Goal: Task Accomplishment & Management: Complete application form

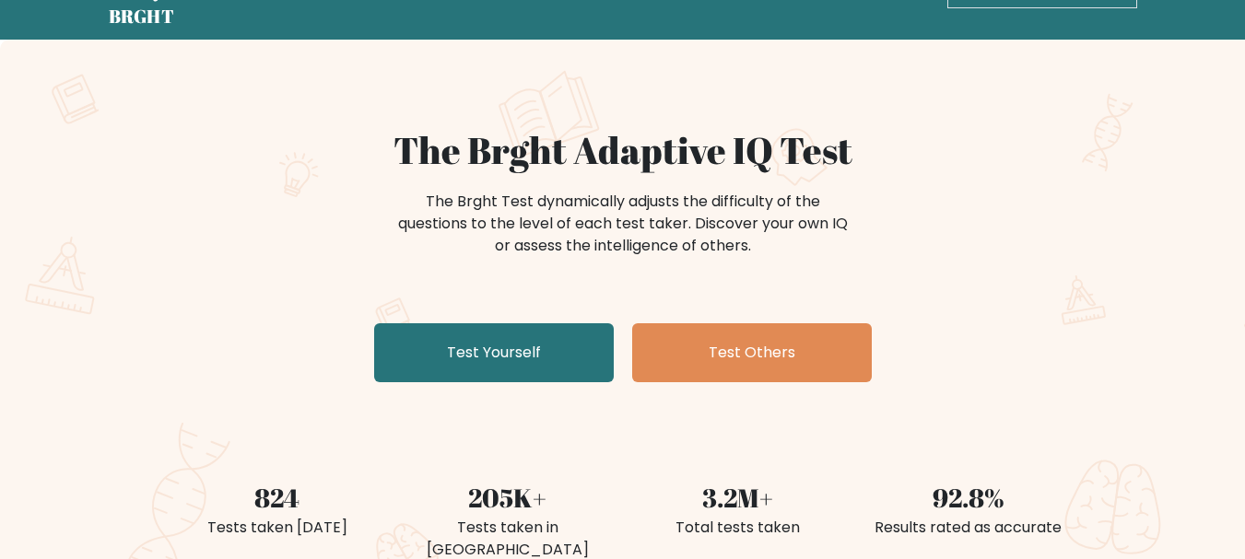
scroll to position [92, 0]
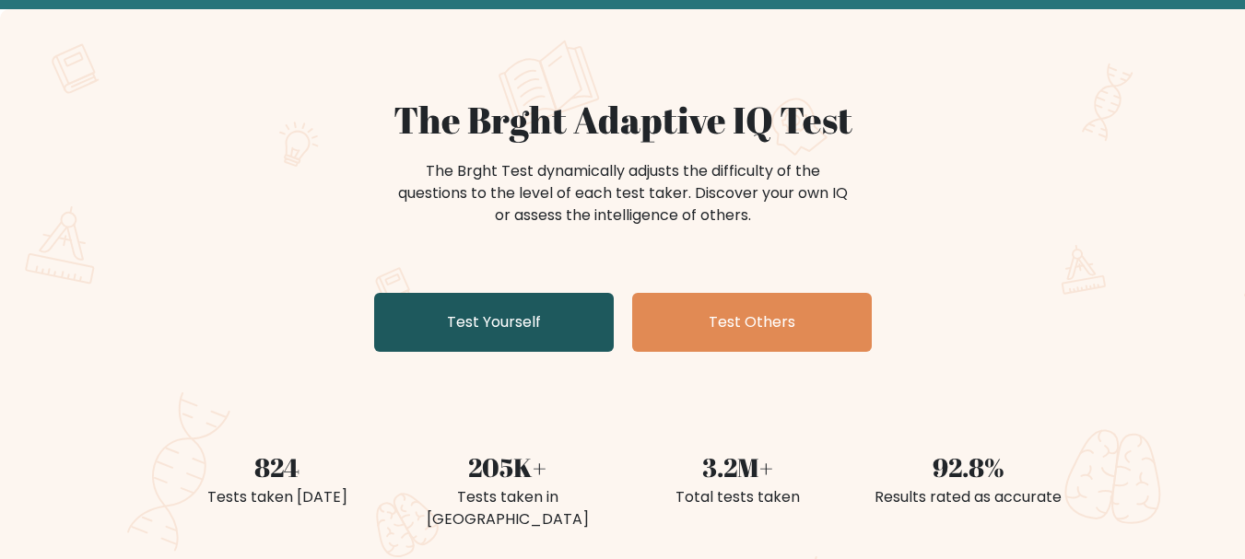
click at [542, 313] on link "Test Yourself" at bounding box center [494, 322] width 240 height 59
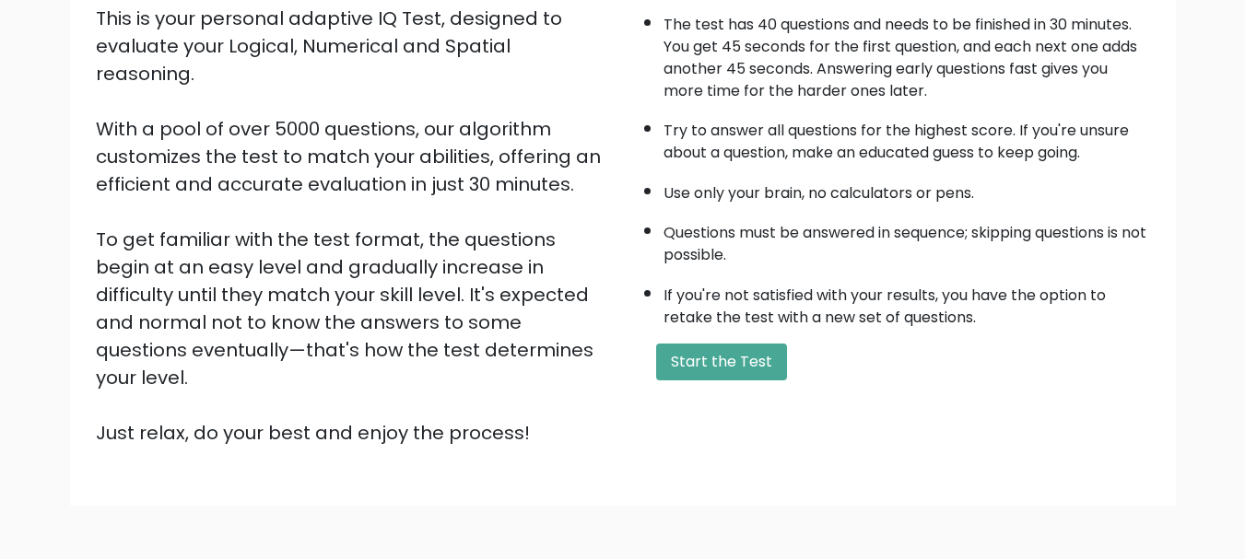
scroll to position [193, 0]
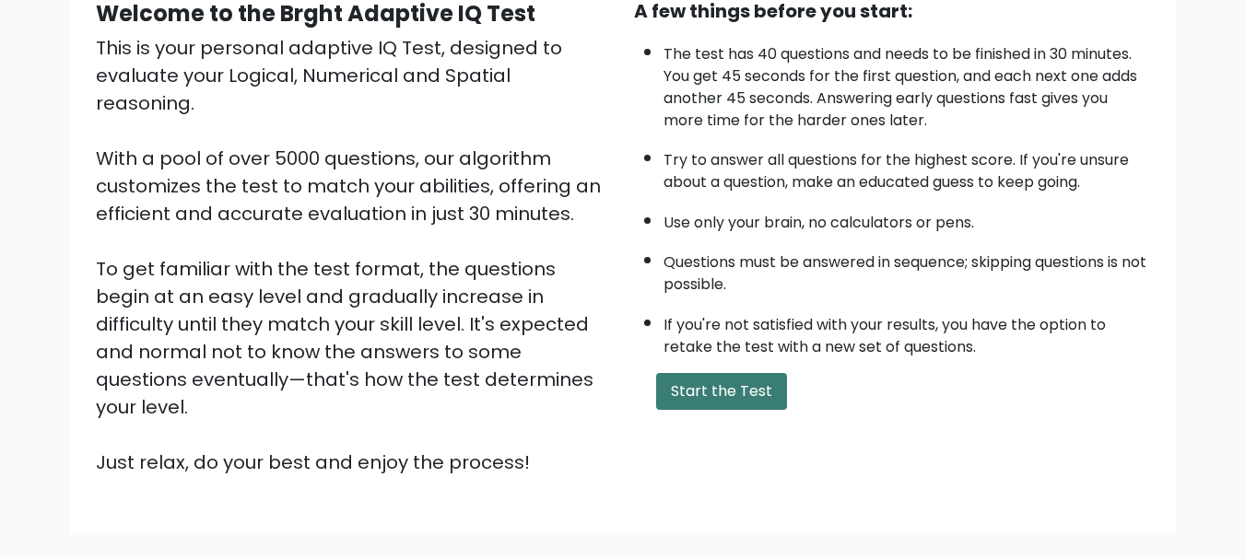
click at [738, 386] on button "Start the Test" at bounding box center [721, 391] width 131 height 37
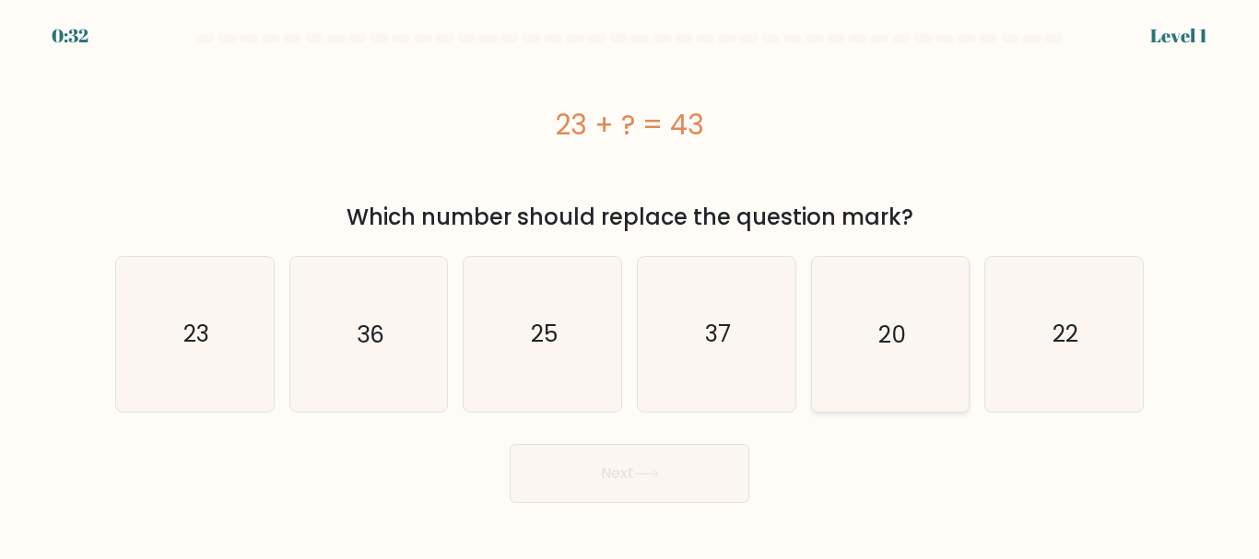
click at [902, 347] on text "20" at bounding box center [892, 334] width 28 height 32
click at [630, 285] on input "e. 20" at bounding box center [629, 282] width 1 height 5
radio input "true"
click at [659, 475] on icon at bounding box center [646, 474] width 25 height 10
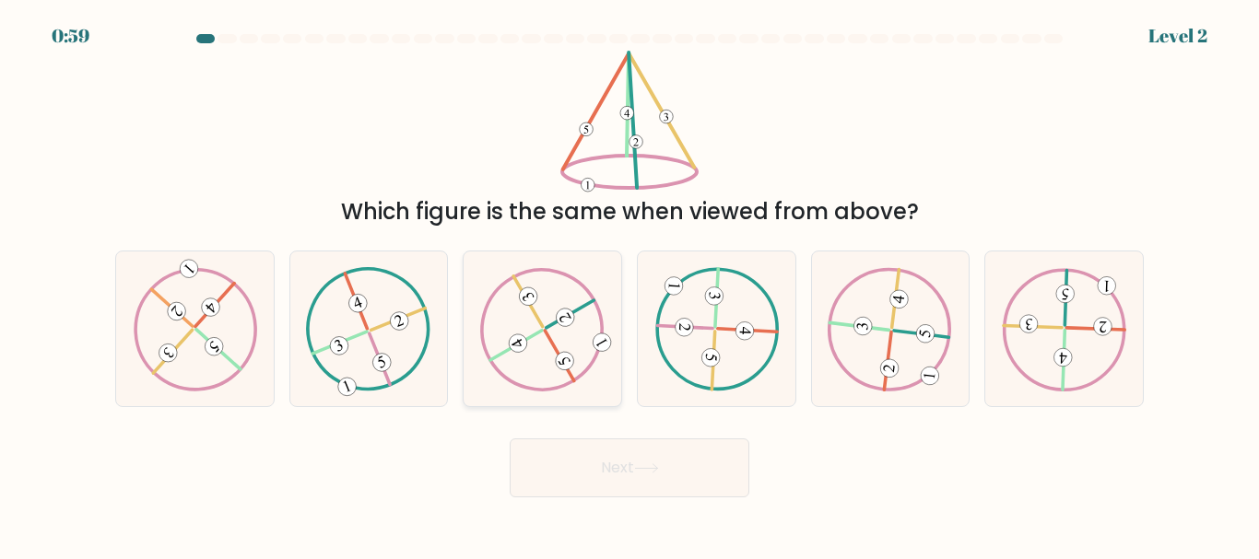
click at [539, 338] on icon at bounding box center [542, 328] width 124 height 123
click at [629, 285] on input "c." at bounding box center [629, 282] width 1 height 5
radio input "true"
click at [647, 453] on button "Next" at bounding box center [630, 468] width 240 height 59
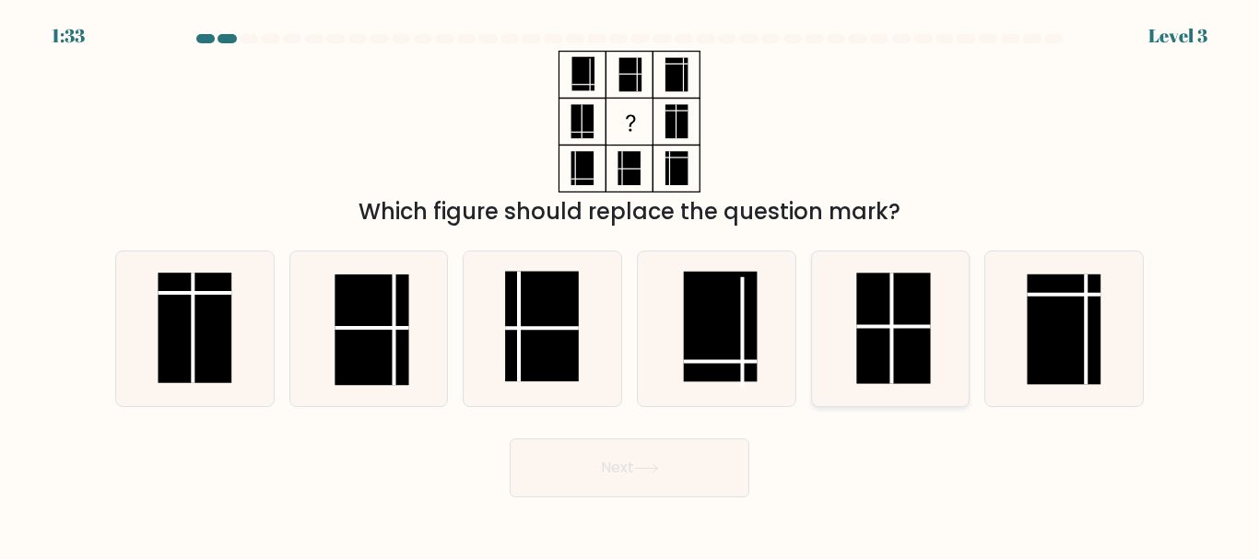
click at [879, 339] on rect at bounding box center [893, 329] width 74 height 111
click at [630, 285] on input "e." at bounding box center [629, 282] width 1 height 5
radio input "true"
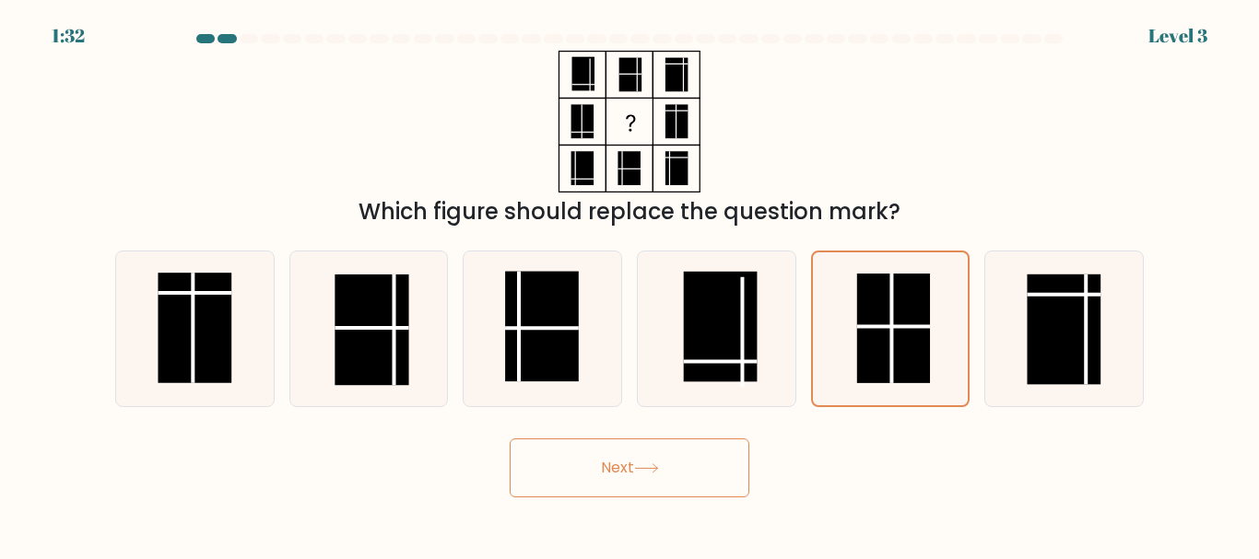
click at [689, 471] on button "Next" at bounding box center [630, 468] width 240 height 59
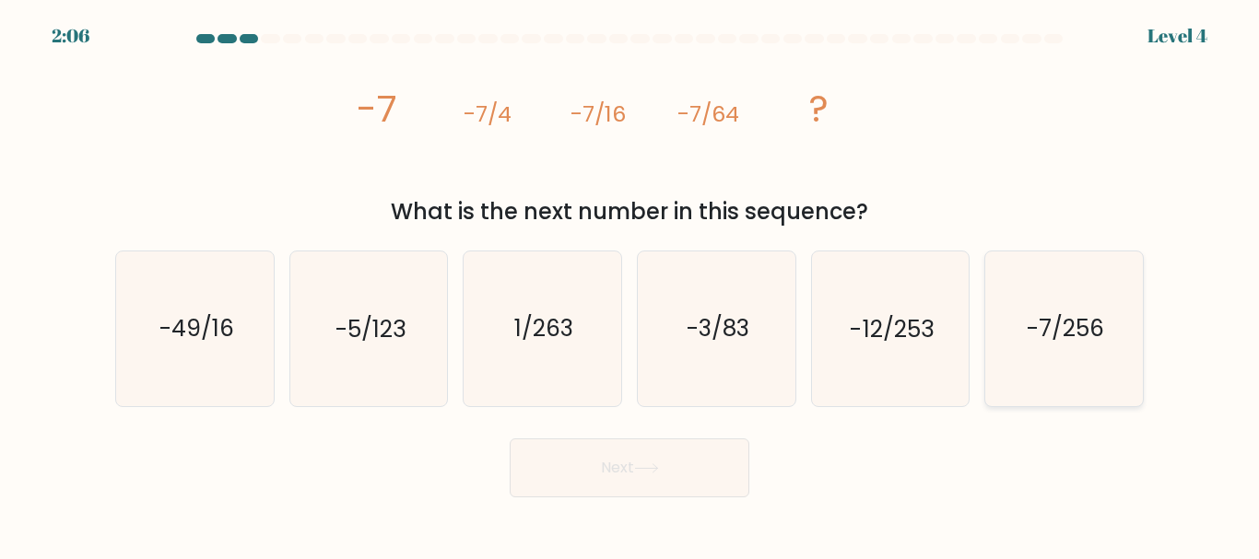
click at [1063, 324] on text "-7/256" at bounding box center [1064, 329] width 77 height 32
click at [630, 285] on input "f. -7/256" at bounding box center [629, 282] width 1 height 5
radio input "true"
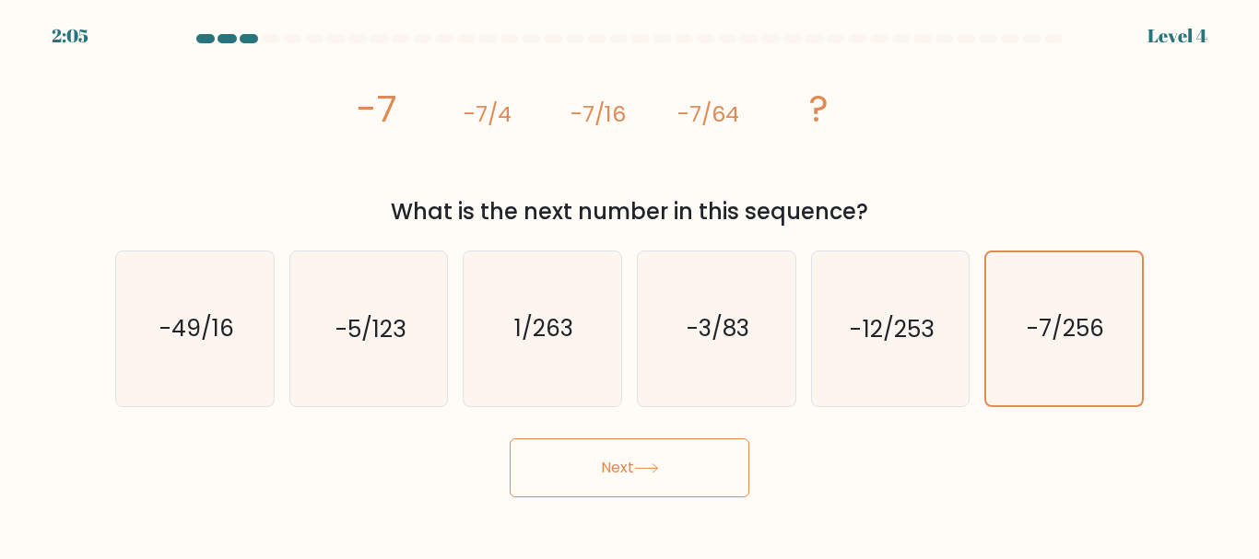
click at [653, 463] on icon at bounding box center [646, 468] width 25 height 10
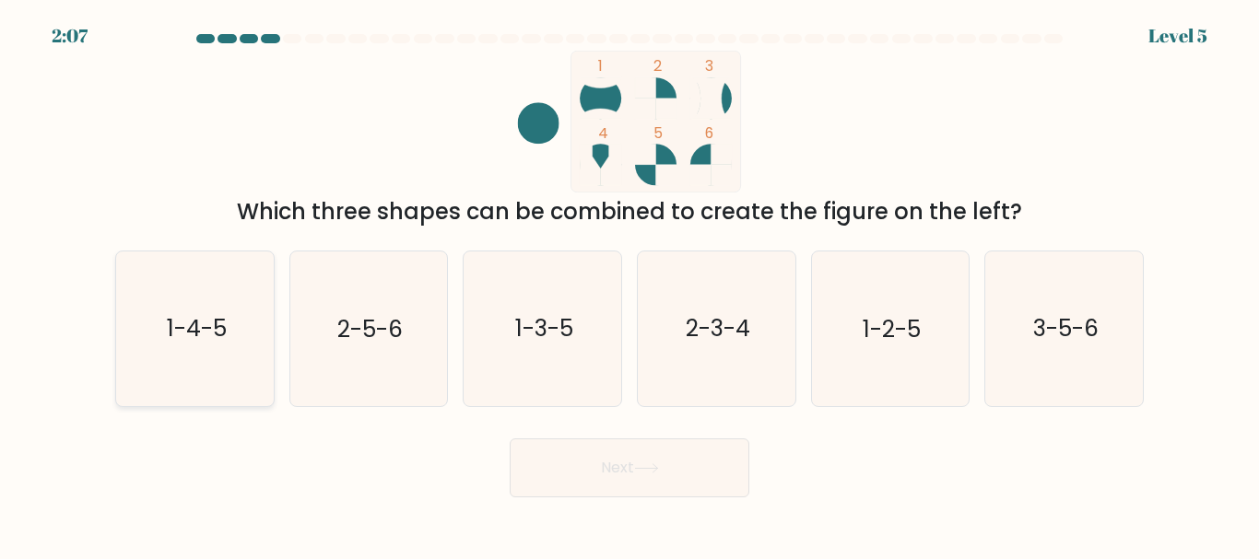
click at [205, 312] on icon "1-4-5" at bounding box center [195, 329] width 154 height 154
click at [629, 285] on input "a. 1-4-5" at bounding box center [629, 282] width 1 height 5
radio input "true"
click at [678, 454] on button "Next" at bounding box center [630, 468] width 240 height 59
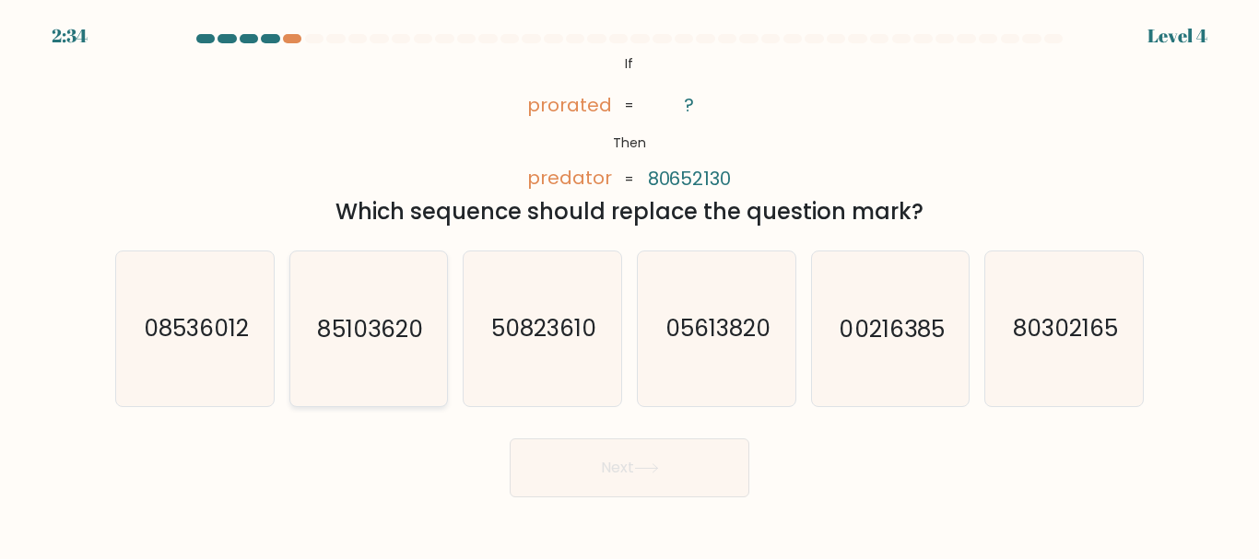
click at [368, 299] on icon "85103620" at bounding box center [368, 329] width 154 height 154
click at [629, 285] on input "b. 85103620" at bounding box center [629, 282] width 1 height 5
radio input "true"
click at [696, 459] on button "Next" at bounding box center [630, 468] width 240 height 59
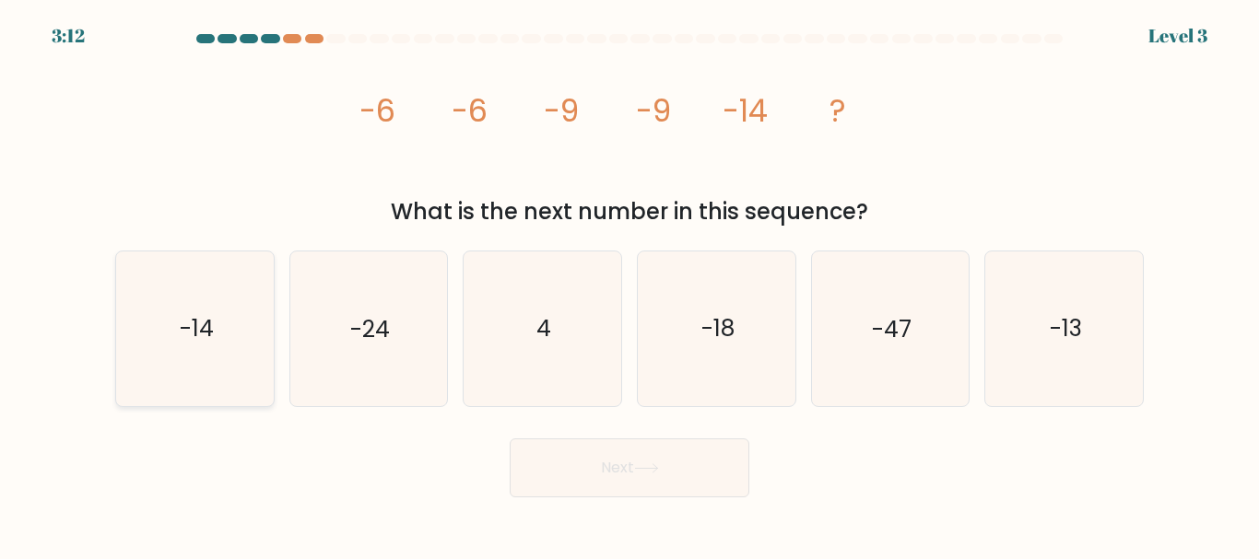
click at [201, 348] on icon "-14" at bounding box center [195, 329] width 154 height 154
click at [629, 285] on input "a. -14" at bounding box center [629, 282] width 1 height 5
radio input "true"
click at [642, 489] on button "Next" at bounding box center [630, 468] width 240 height 59
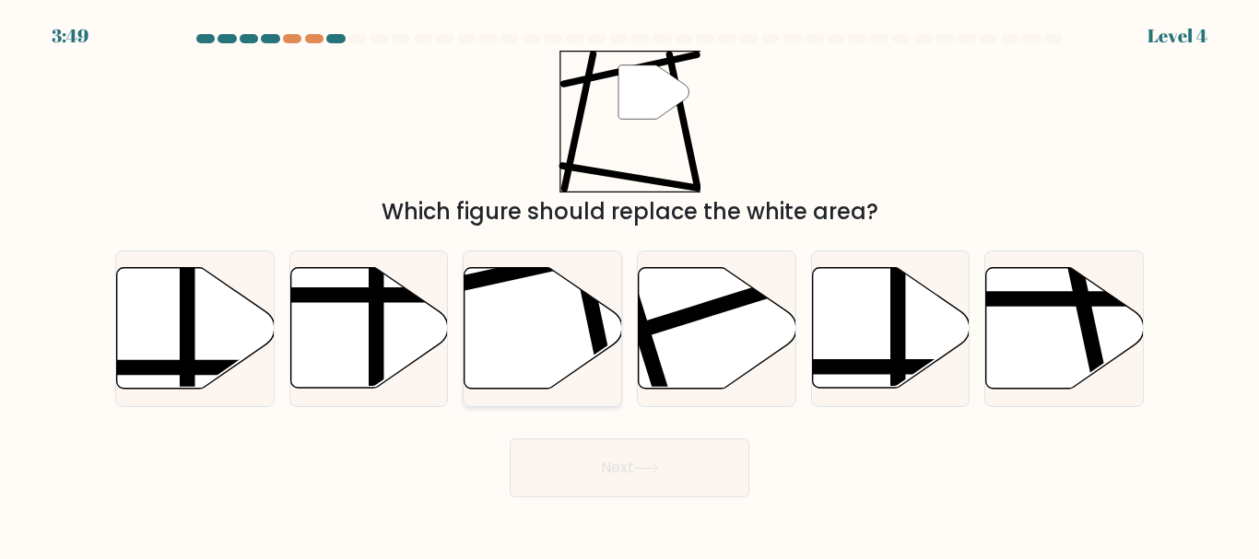
click at [493, 322] on icon at bounding box center [543, 328] width 158 height 121
click at [629, 285] on input "c." at bounding box center [629, 282] width 1 height 5
radio input "true"
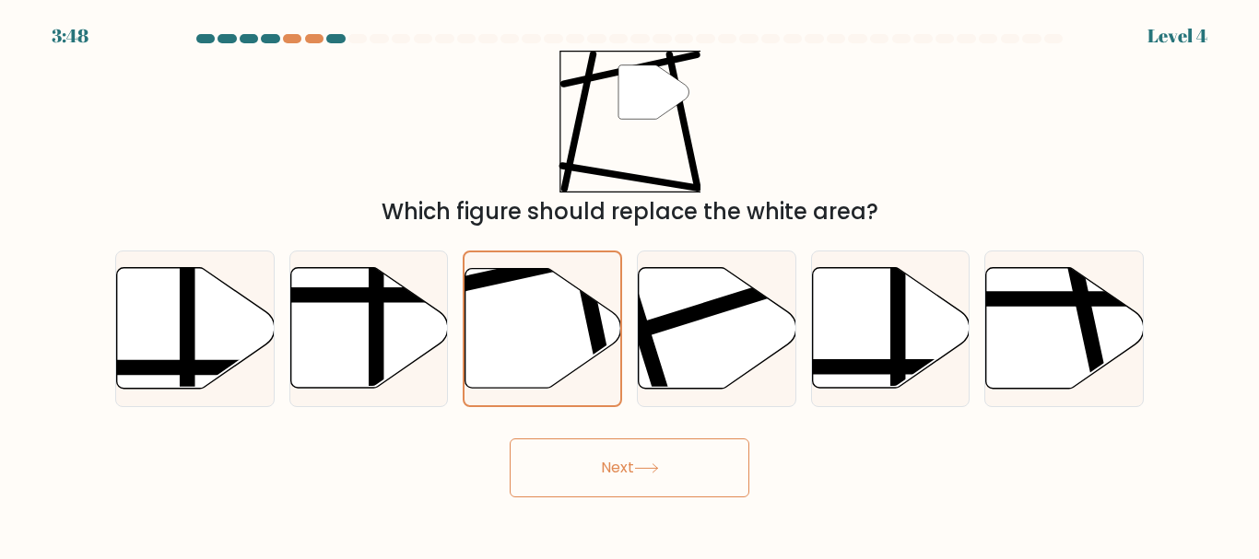
click at [703, 468] on button "Next" at bounding box center [630, 468] width 240 height 59
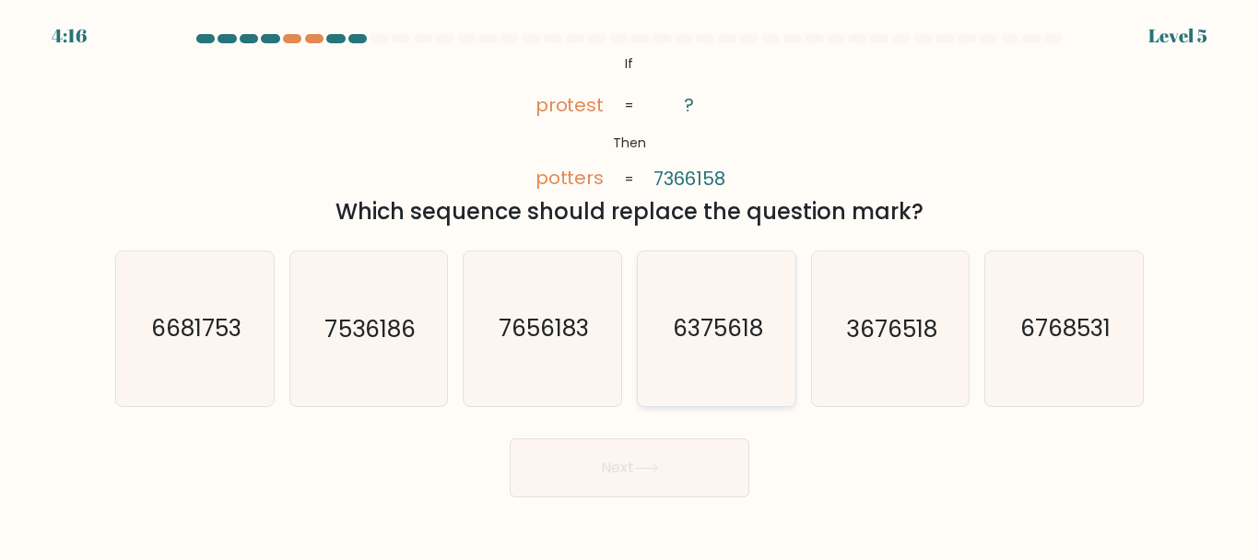
click at [728, 324] on text "6375618" at bounding box center [718, 329] width 90 height 32
click at [630, 285] on input "d. 6375618" at bounding box center [629, 282] width 1 height 5
radio input "true"
click at [632, 451] on button "Next" at bounding box center [630, 468] width 240 height 59
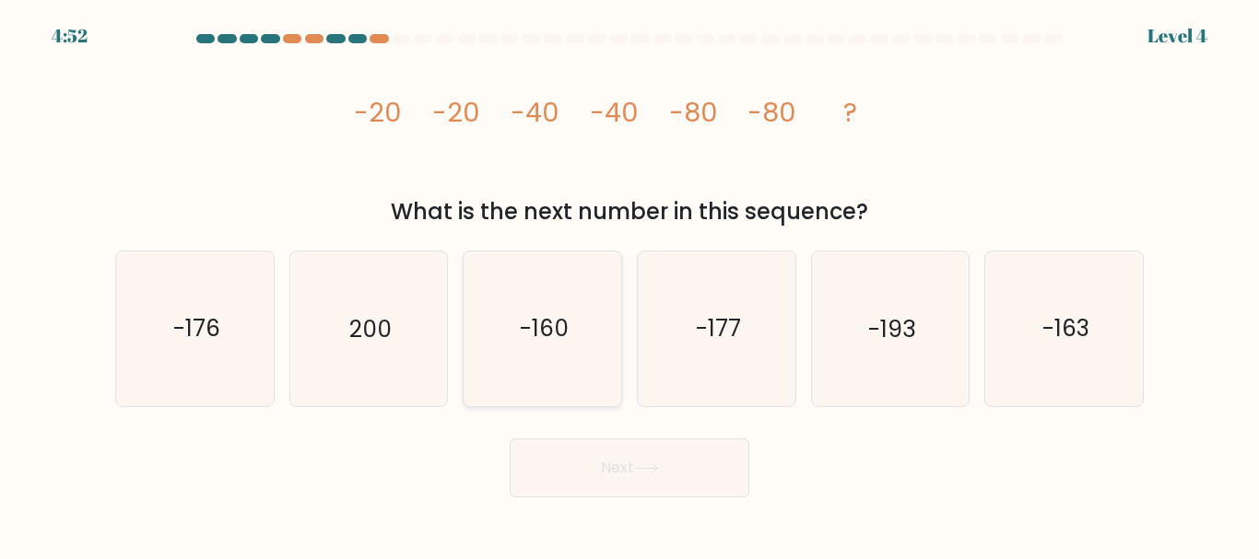
click at [537, 334] on text "-160" at bounding box center [544, 329] width 49 height 32
click at [629, 285] on input "c. -160" at bounding box center [629, 282] width 1 height 5
radio input "true"
click at [705, 462] on button "Next" at bounding box center [630, 468] width 240 height 59
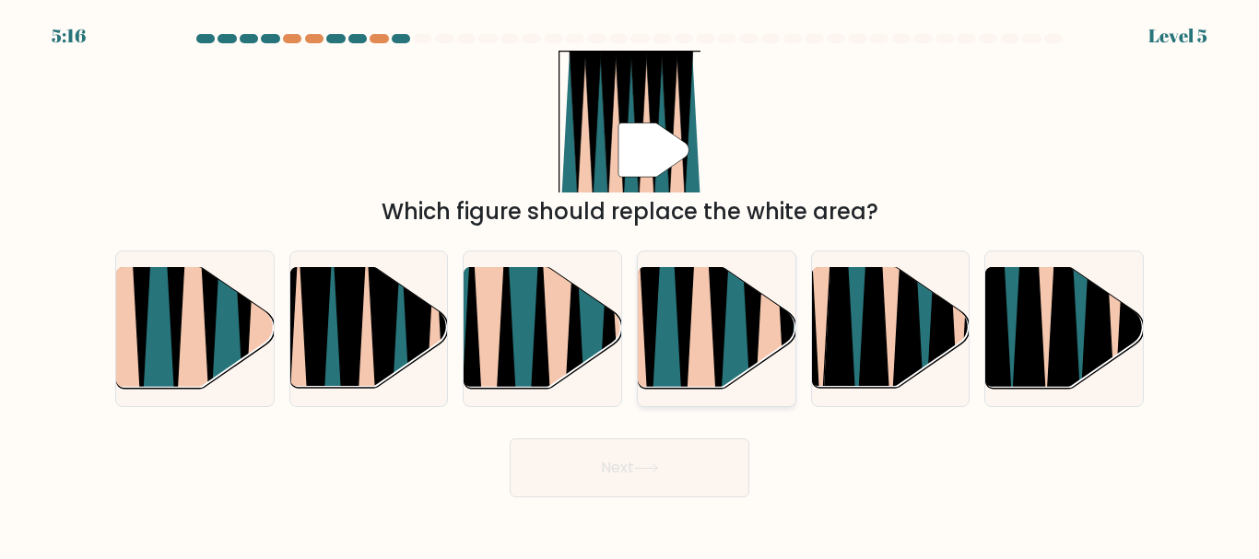
click at [725, 330] on icon at bounding box center [735, 266] width 34 height 314
click at [630, 285] on input "d." at bounding box center [629, 282] width 1 height 5
radio input "true"
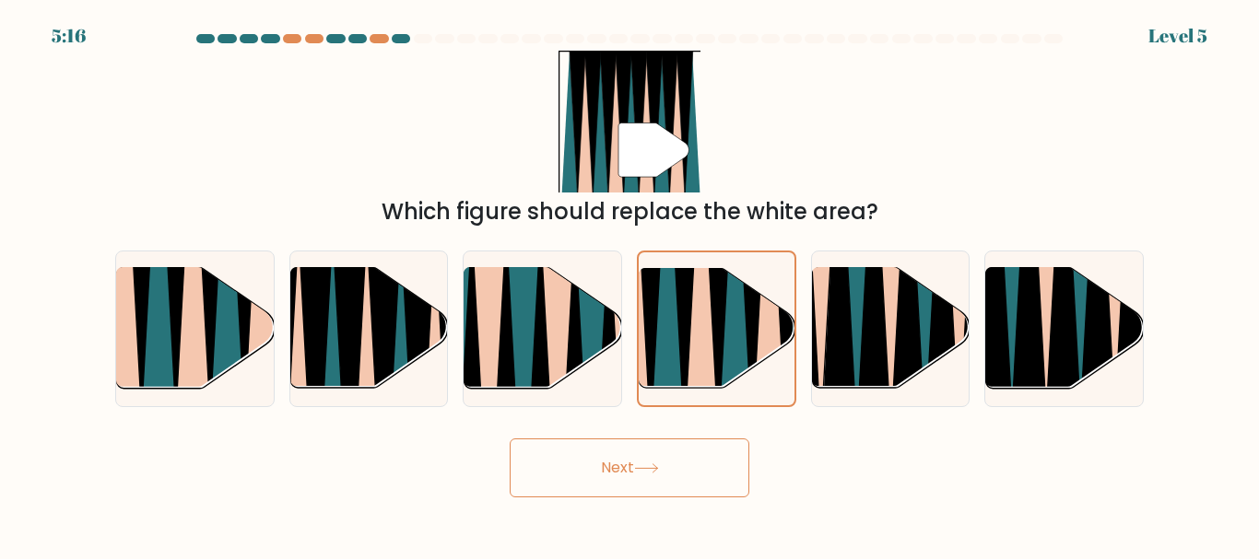
click at [651, 475] on button "Next" at bounding box center [630, 468] width 240 height 59
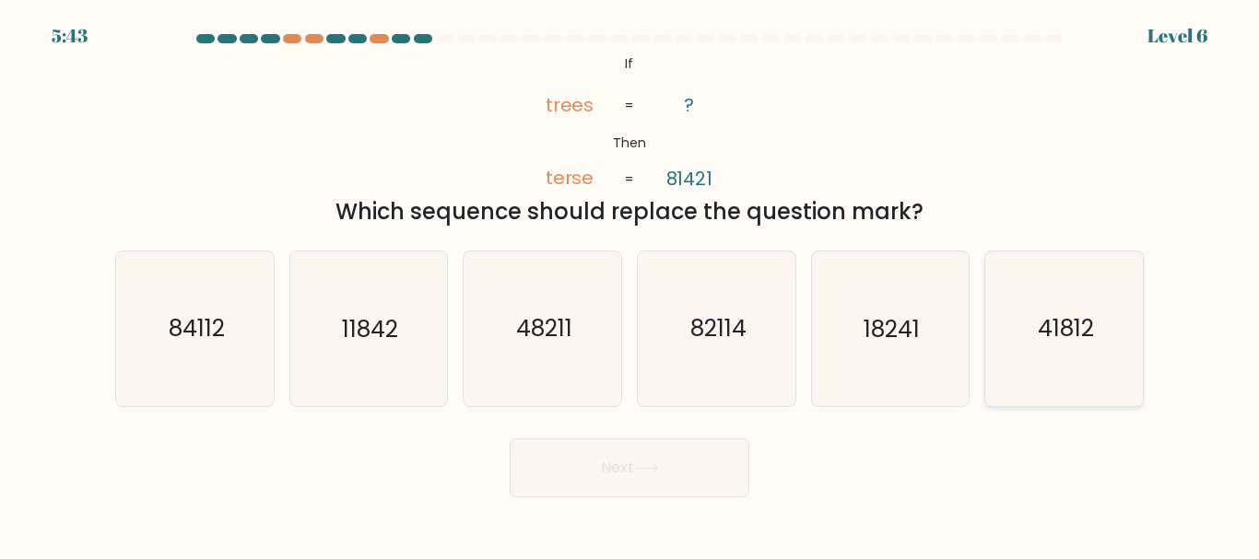
click at [1044, 346] on icon "41812" at bounding box center [1064, 329] width 154 height 154
click at [630, 285] on input "f. 41812" at bounding box center [629, 282] width 1 height 5
radio input "true"
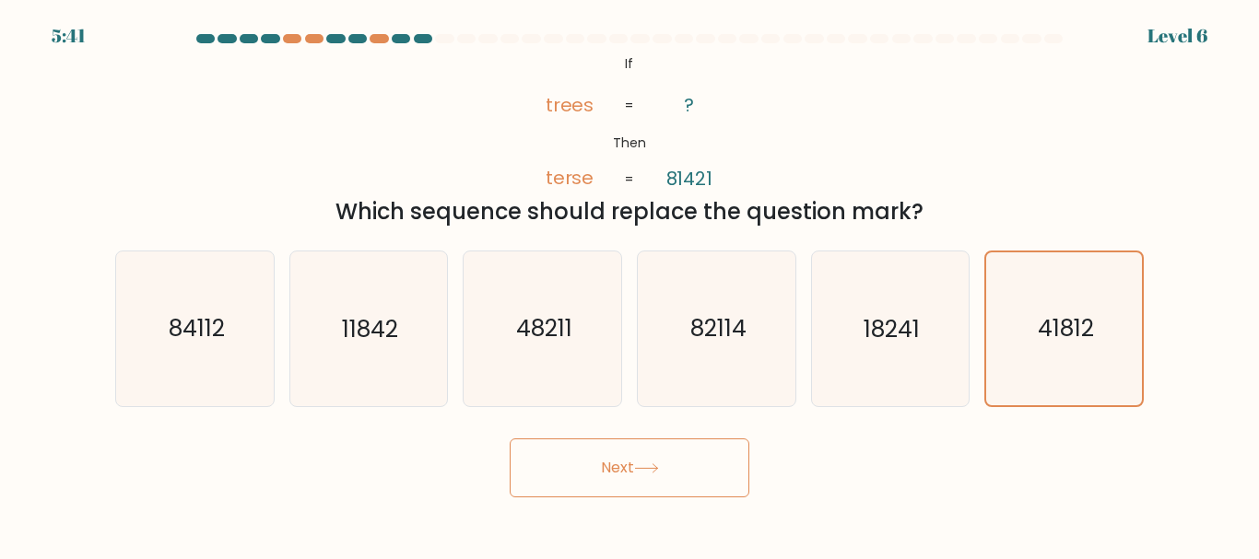
click at [684, 469] on button "Next" at bounding box center [630, 468] width 240 height 59
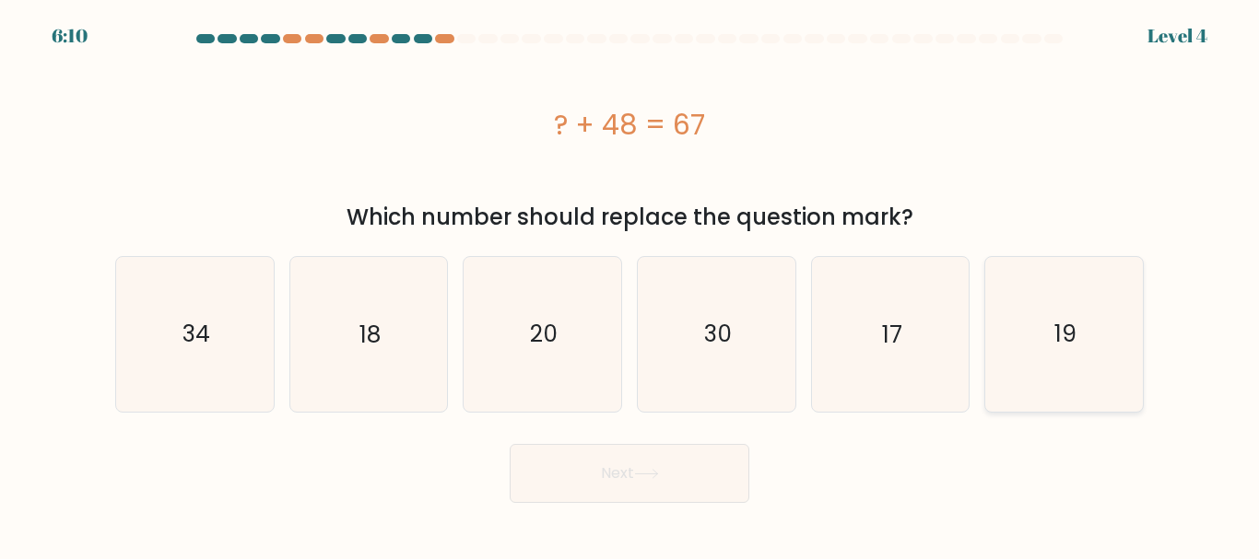
click at [1015, 351] on icon "19" at bounding box center [1064, 334] width 154 height 154
click at [630, 285] on input "f. 19" at bounding box center [629, 282] width 1 height 5
radio input "true"
click at [703, 474] on button "Next" at bounding box center [630, 473] width 240 height 59
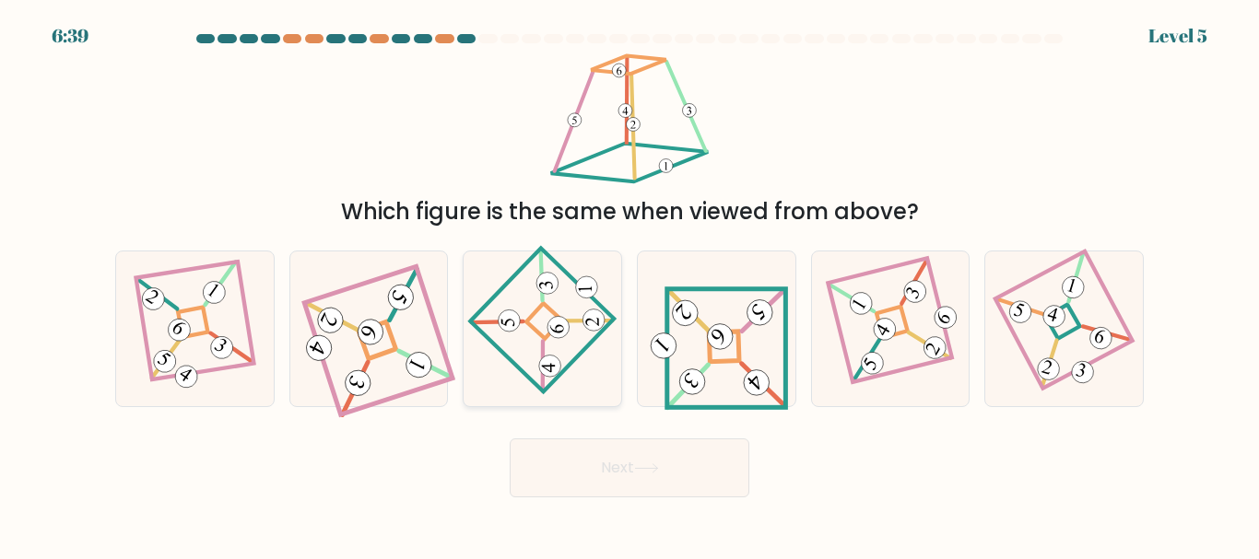
click at [557, 323] on 871 at bounding box center [558, 327] width 22 height 22
click at [629, 285] on input "c." at bounding box center [629, 282] width 1 height 5
radio input "true"
click at [623, 462] on button "Next" at bounding box center [630, 468] width 240 height 59
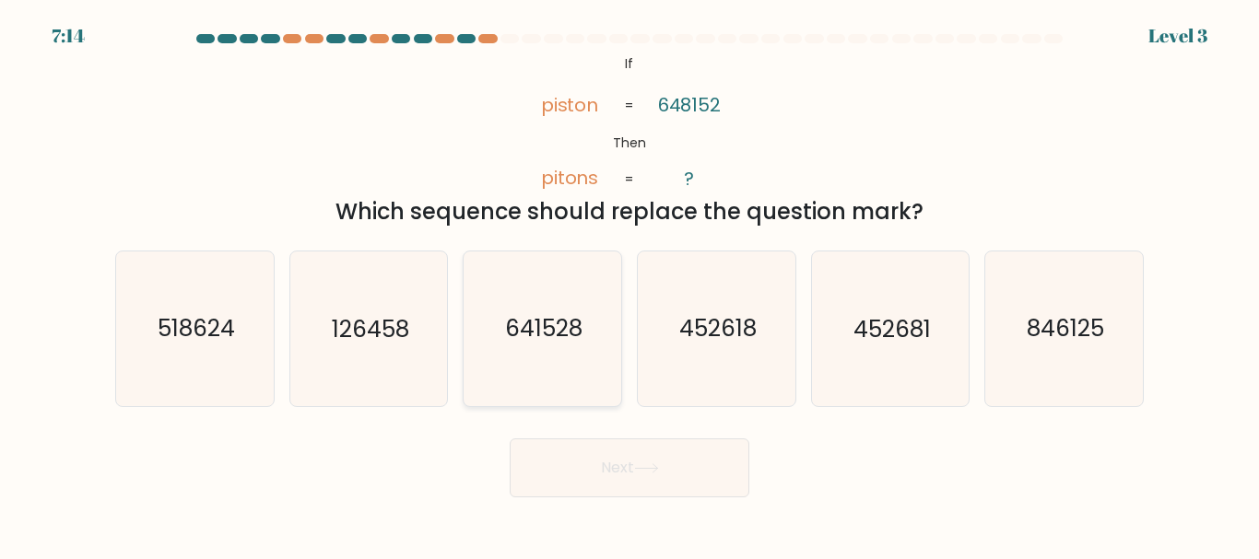
click at [545, 308] on icon "641528" at bounding box center [542, 329] width 154 height 154
click at [629, 285] on input "c. 641528" at bounding box center [629, 282] width 1 height 5
radio input "true"
click at [666, 472] on button "Next" at bounding box center [630, 468] width 240 height 59
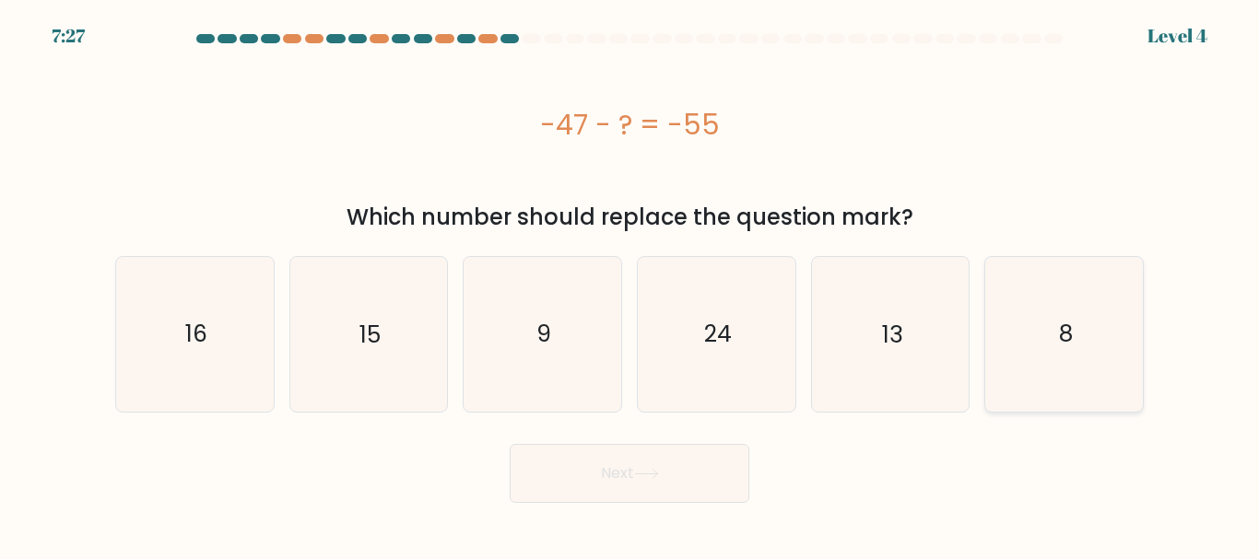
click at [1087, 369] on icon "8" at bounding box center [1064, 334] width 154 height 154
click at [630, 285] on input "f. 8" at bounding box center [629, 282] width 1 height 5
radio input "true"
click at [690, 465] on button "Next" at bounding box center [630, 473] width 240 height 59
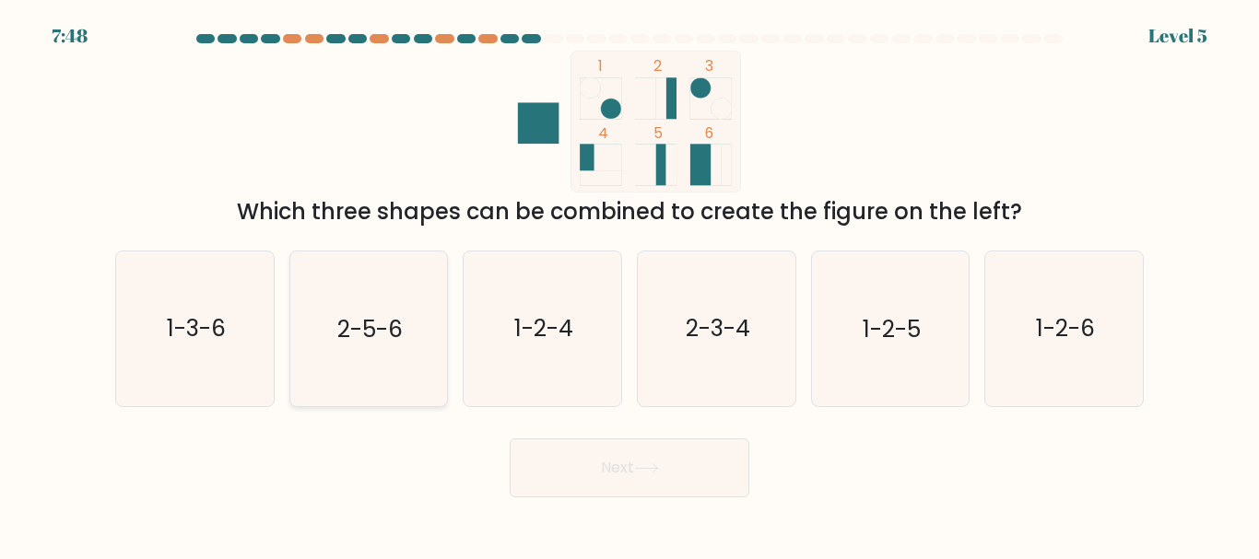
click at [389, 333] on text "2-5-6" at bounding box center [369, 329] width 65 height 32
click at [629, 285] on input "b. 2-5-6" at bounding box center [629, 282] width 1 height 5
radio input "true"
click at [645, 462] on button "Next" at bounding box center [630, 468] width 240 height 59
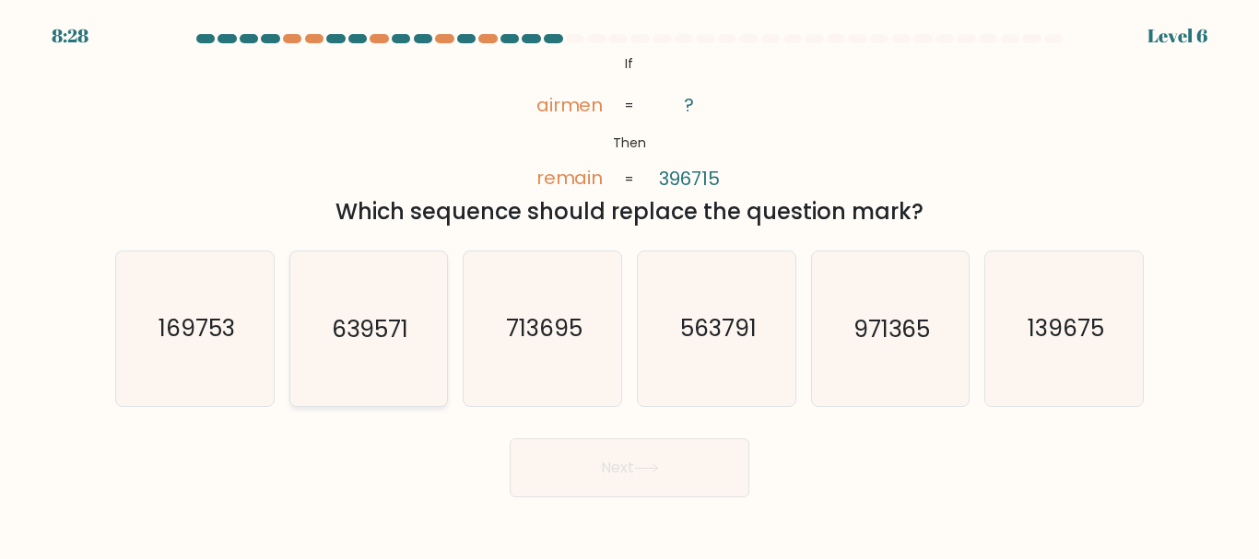
click at [315, 329] on icon "639571" at bounding box center [368, 329] width 154 height 154
click at [629, 285] on input "b. 639571" at bounding box center [629, 282] width 1 height 5
radio input "true"
click at [643, 459] on button "Next" at bounding box center [630, 468] width 240 height 59
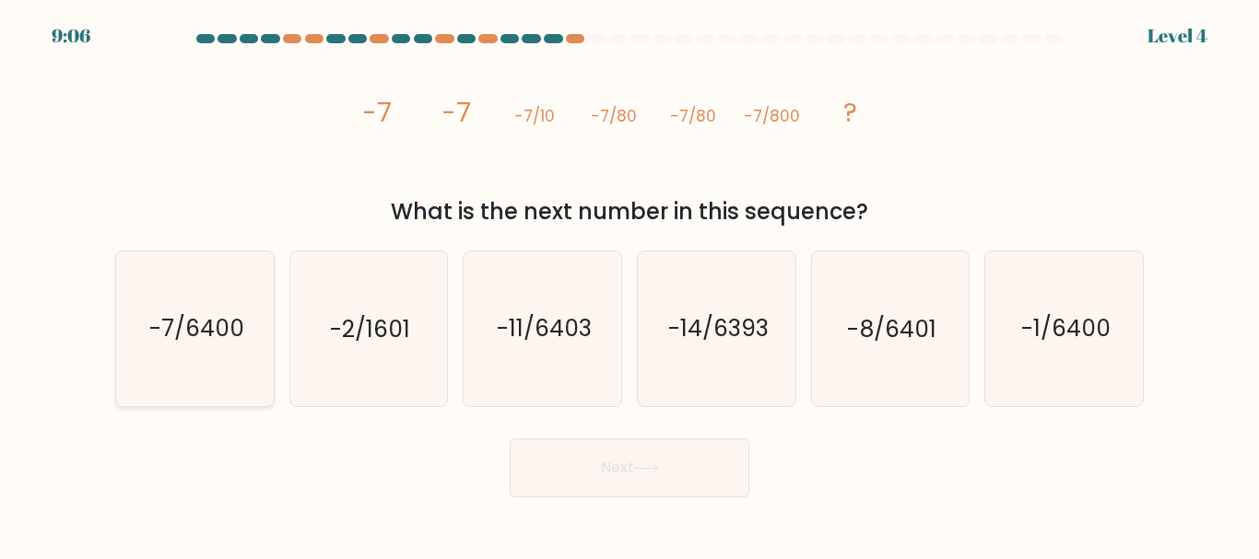
click at [217, 351] on icon "-7/6400" at bounding box center [195, 329] width 154 height 154
click at [629, 285] on input "a. -7/6400" at bounding box center [629, 282] width 1 height 5
radio input "true"
click at [678, 484] on button "Next" at bounding box center [630, 468] width 240 height 59
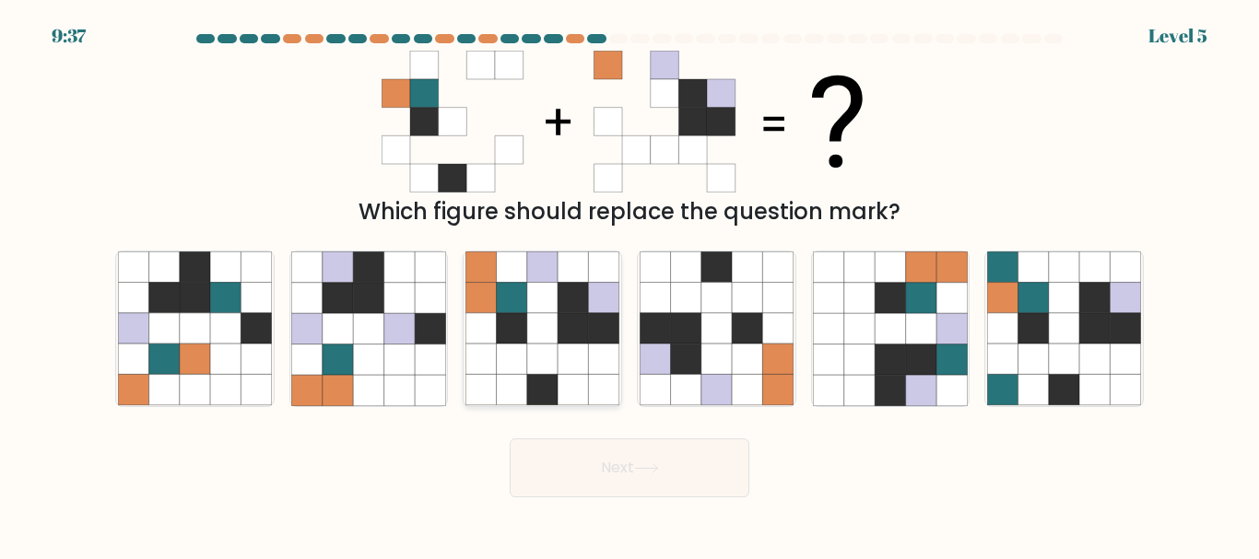
click at [579, 382] on icon at bounding box center [572, 390] width 30 height 30
click at [629, 285] on input "c." at bounding box center [629, 282] width 1 height 5
radio input "true"
click at [651, 459] on button "Next" at bounding box center [630, 468] width 240 height 59
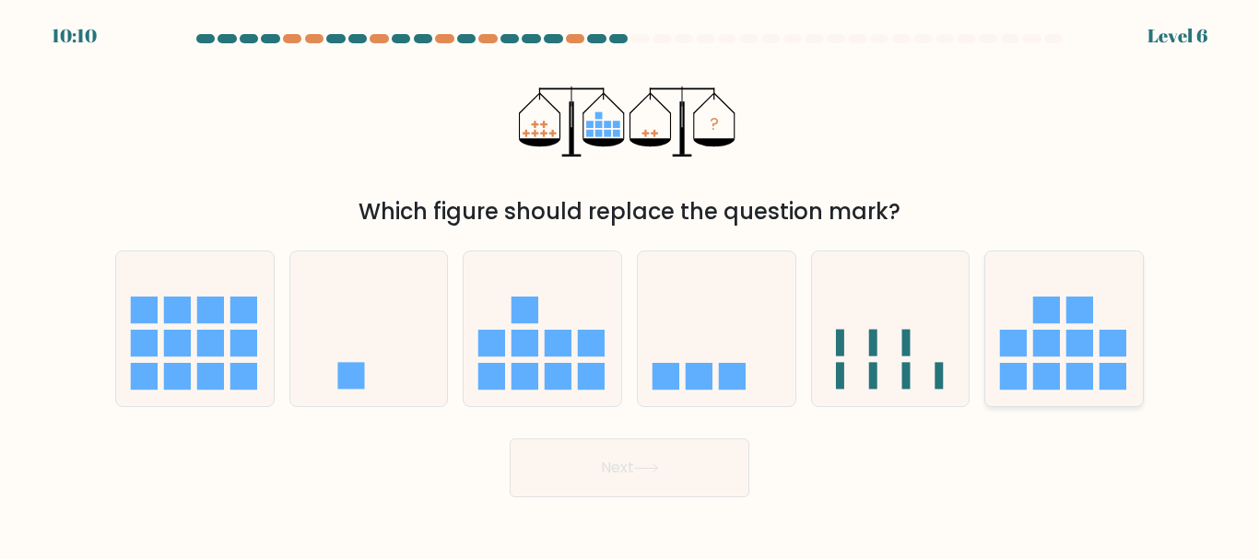
click at [1082, 334] on rect at bounding box center [1079, 343] width 27 height 27
click at [630, 285] on input "f." at bounding box center [629, 282] width 1 height 5
radio input "true"
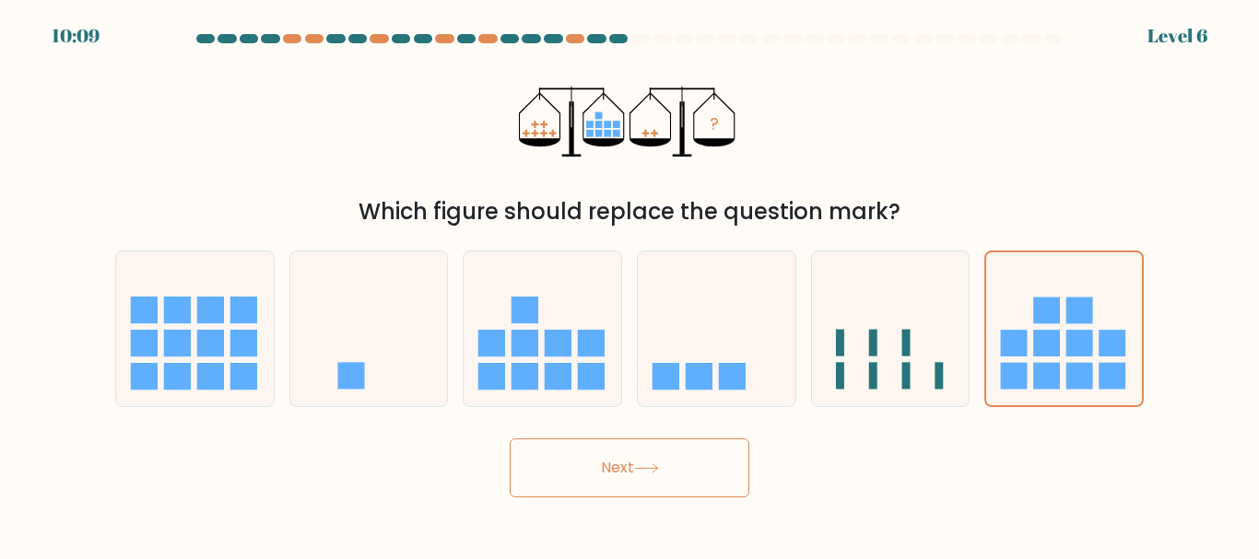
click at [680, 451] on button "Next" at bounding box center [630, 468] width 240 height 59
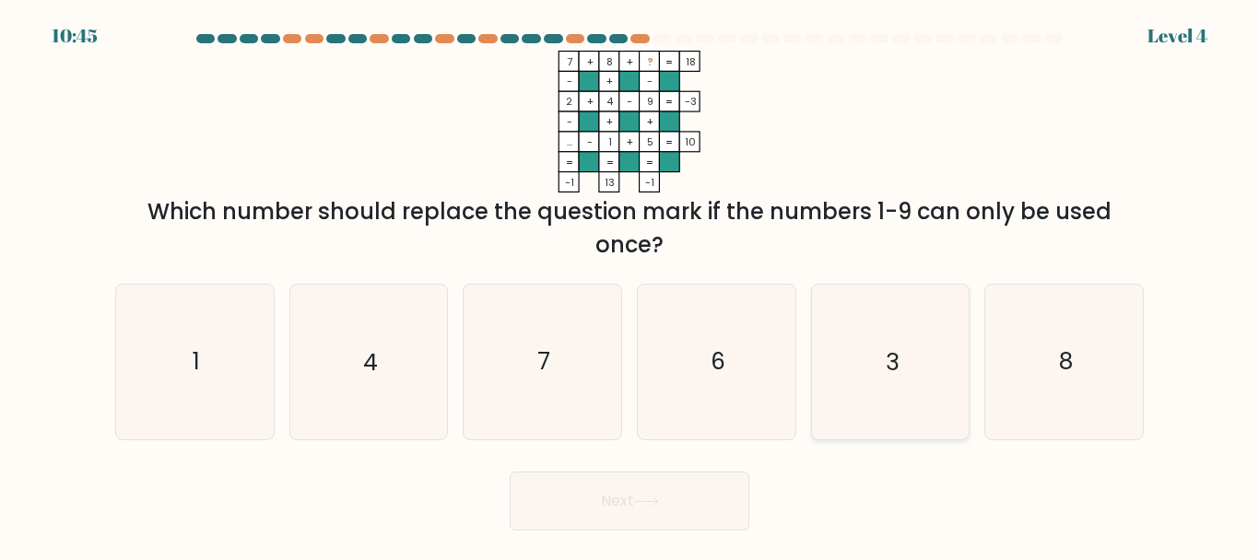
click at [861, 374] on icon "3" at bounding box center [890, 362] width 154 height 154
click at [630, 285] on input "e. 3" at bounding box center [629, 282] width 1 height 5
radio input "true"
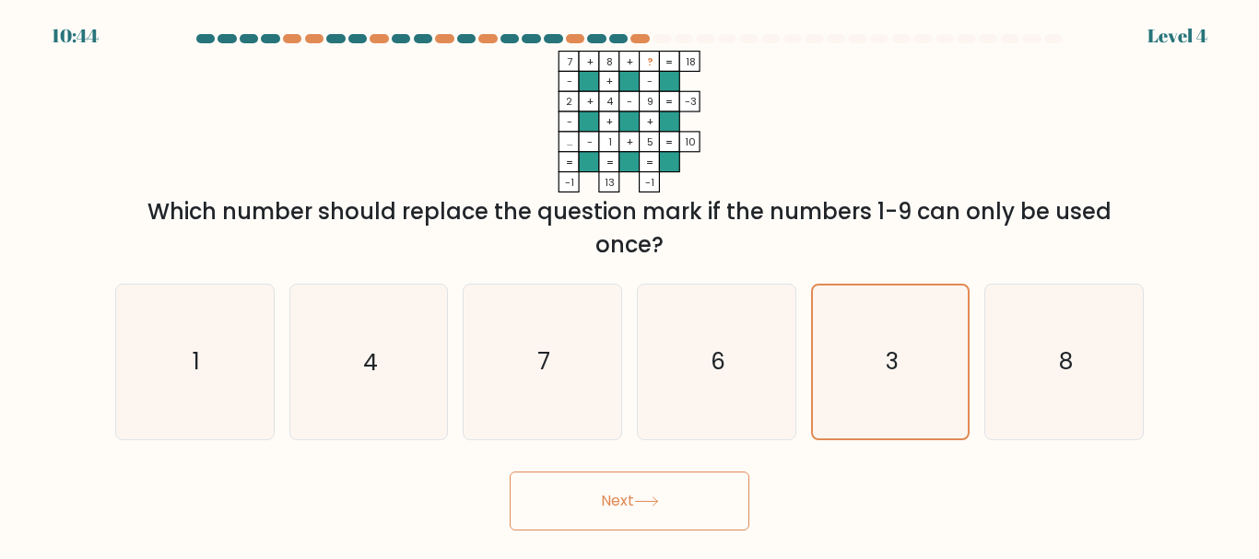
click at [684, 494] on button "Next" at bounding box center [630, 501] width 240 height 59
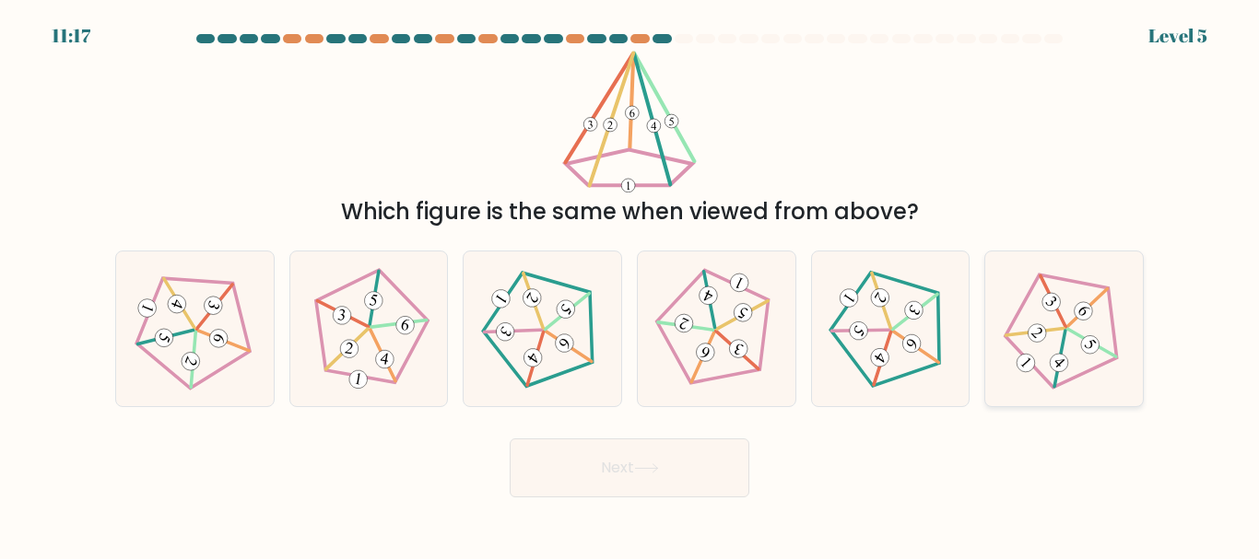
click at [1074, 348] on icon at bounding box center [1064, 328] width 123 height 123
click at [630, 285] on input "f." at bounding box center [629, 282] width 1 height 5
radio input "true"
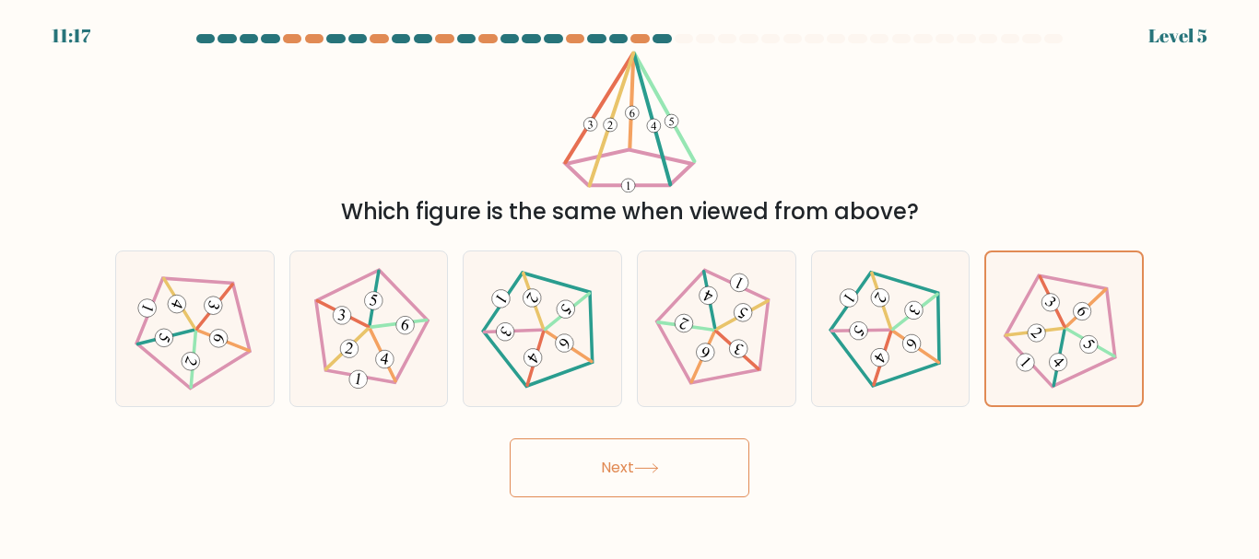
click at [668, 491] on button "Next" at bounding box center [630, 468] width 240 height 59
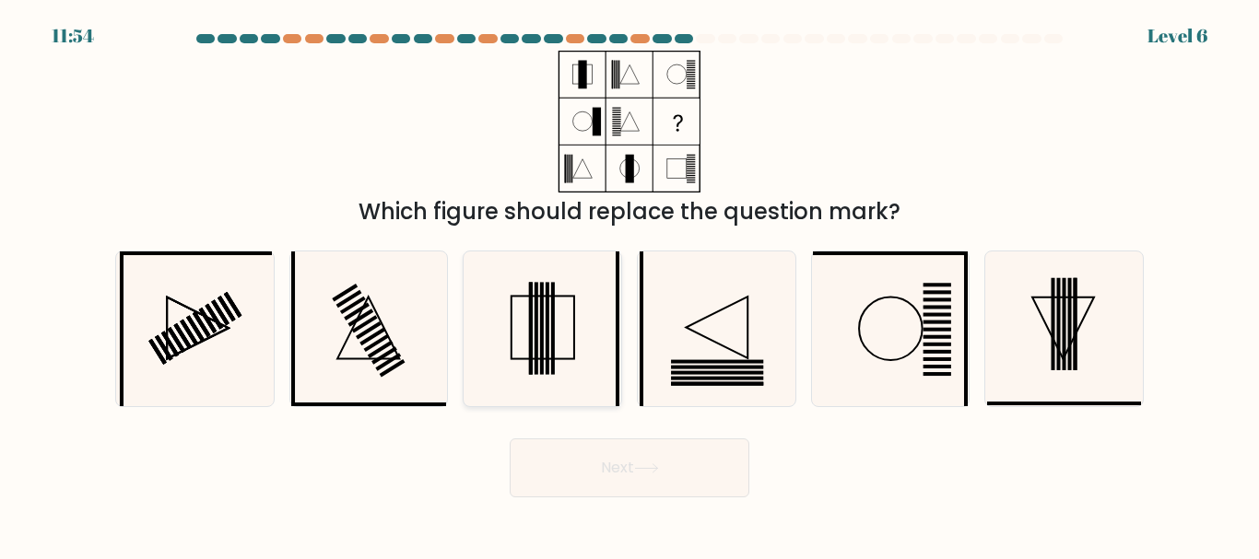
click at [565, 341] on icon at bounding box center [542, 329] width 154 height 154
click at [629, 285] on input "c." at bounding box center [629, 282] width 1 height 5
radio input "true"
click at [1041, 338] on icon at bounding box center [1064, 329] width 154 height 154
click at [630, 285] on input "f." at bounding box center [629, 282] width 1 height 5
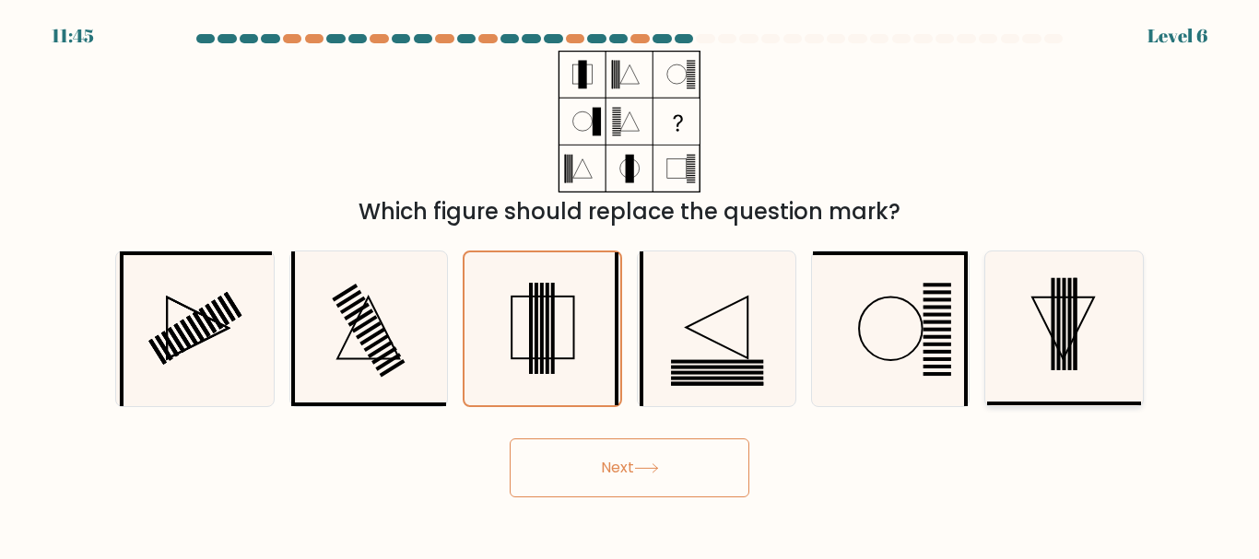
radio input "true"
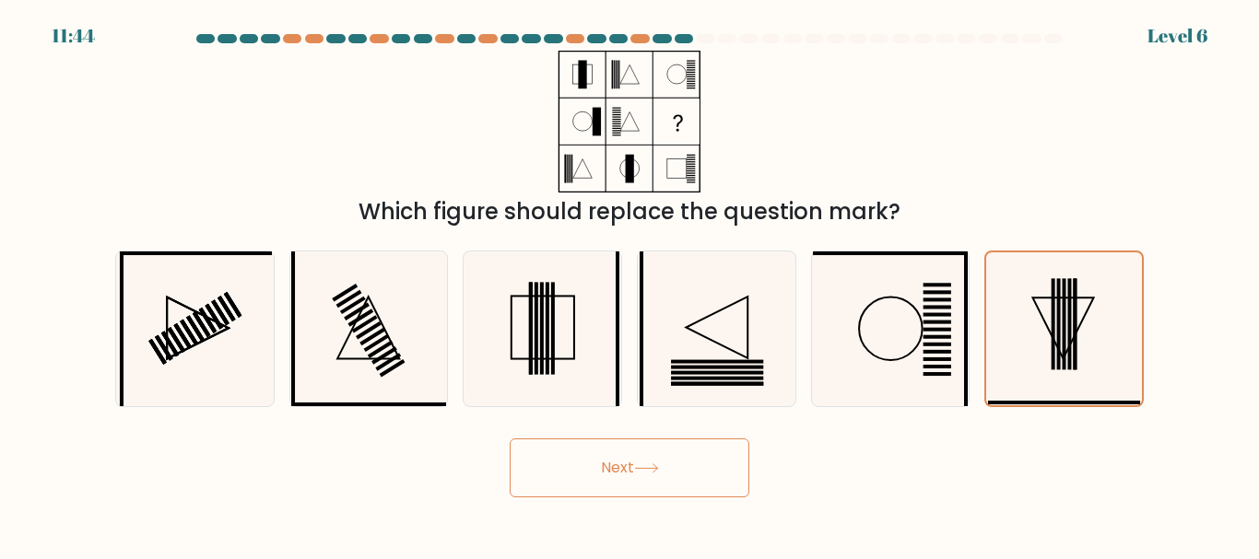
click at [615, 469] on button "Next" at bounding box center [630, 468] width 240 height 59
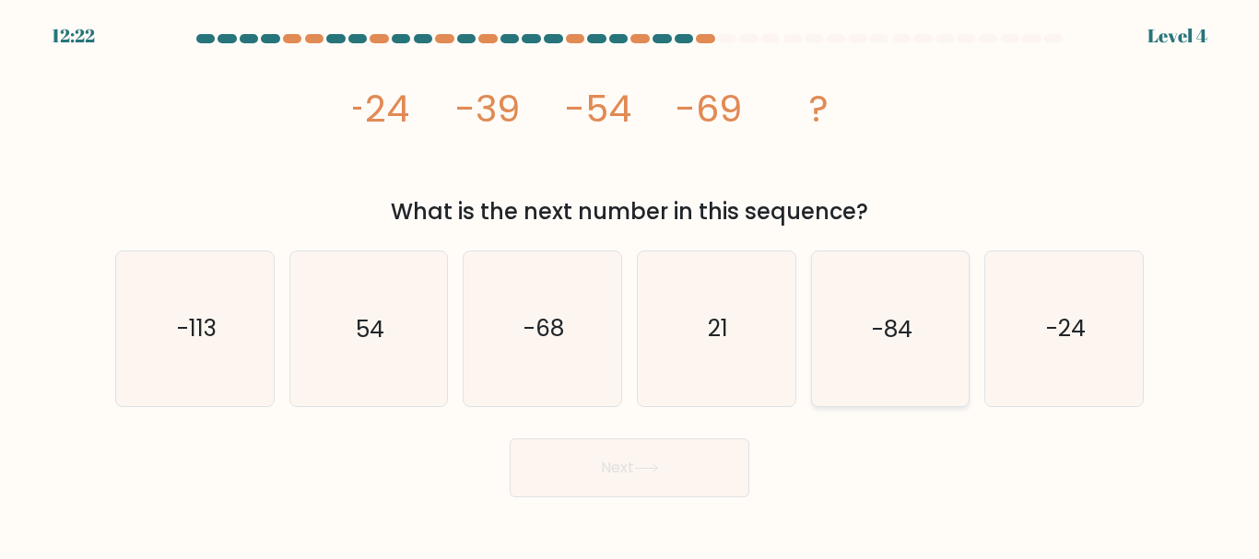
click at [909, 365] on icon "-84" at bounding box center [890, 329] width 154 height 154
click at [630, 285] on input "e. -84" at bounding box center [629, 282] width 1 height 5
radio input "true"
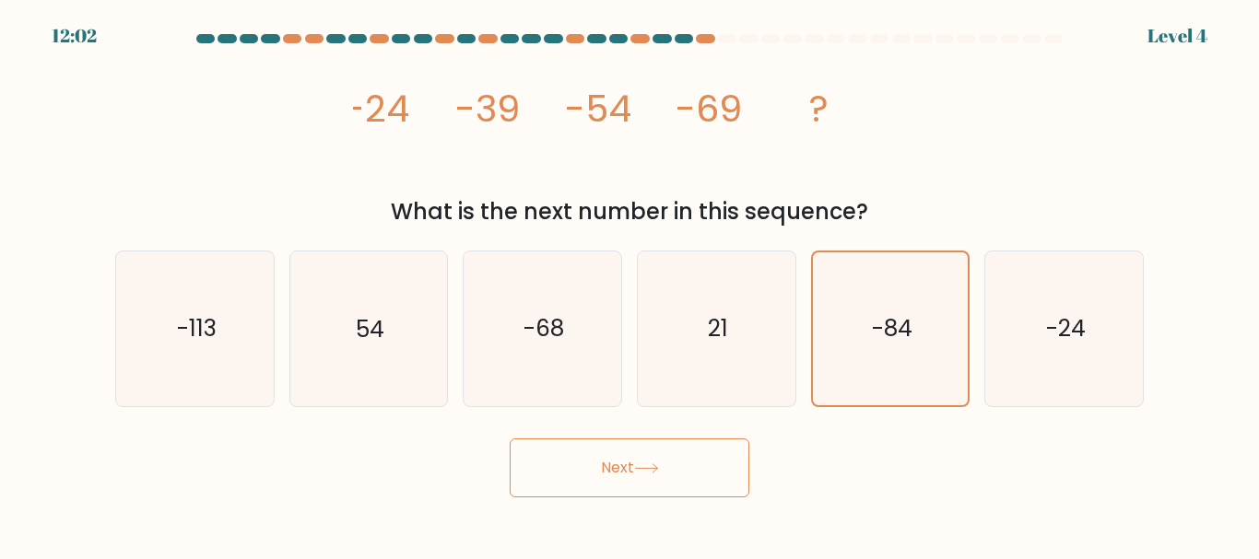
click at [651, 482] on button "Next" at bounding box center [630, 468] width 240 height 59
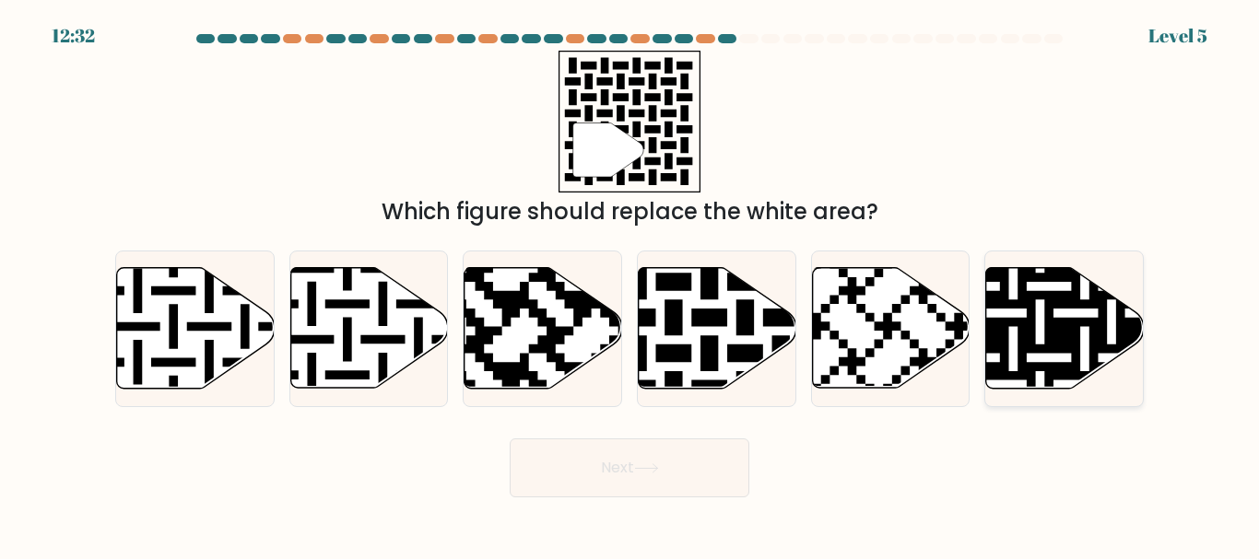
click at [1040, 320] on icon at bounding box center [1065, 328] width 158 height 121
click at [630, 285] on input "f." at bounding box center [629, 282] width 1 height 5
radio input "true"
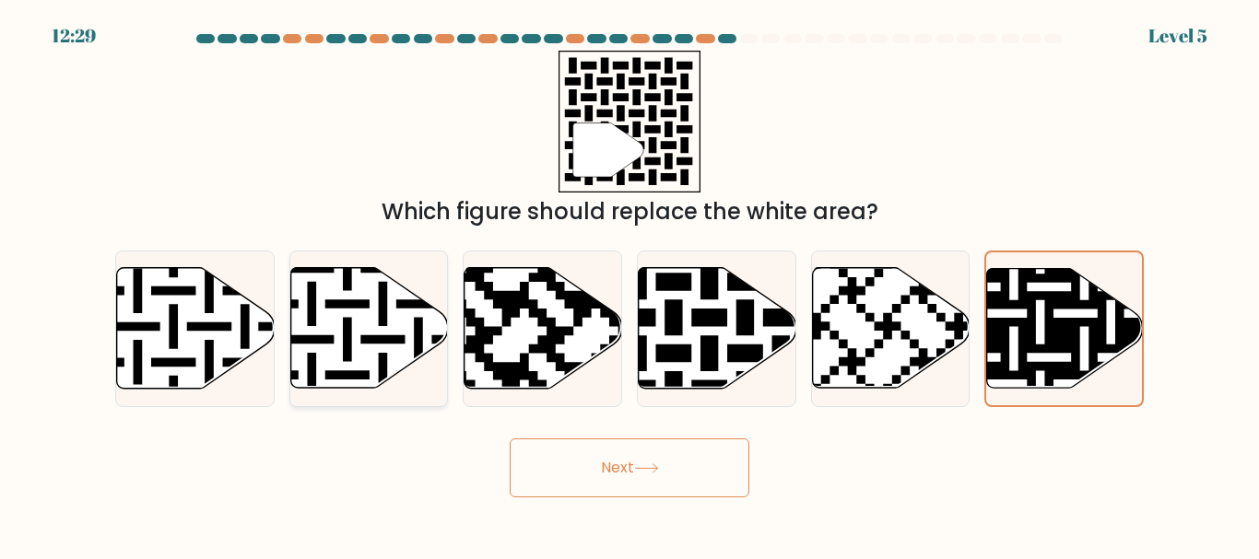
click at [397, 332] on icon at bounding box center [369, 328] width 158 height 121
click at [629, 285] on input "b." at bounding box center [629, 282] width 1 height 5
radio input "true"
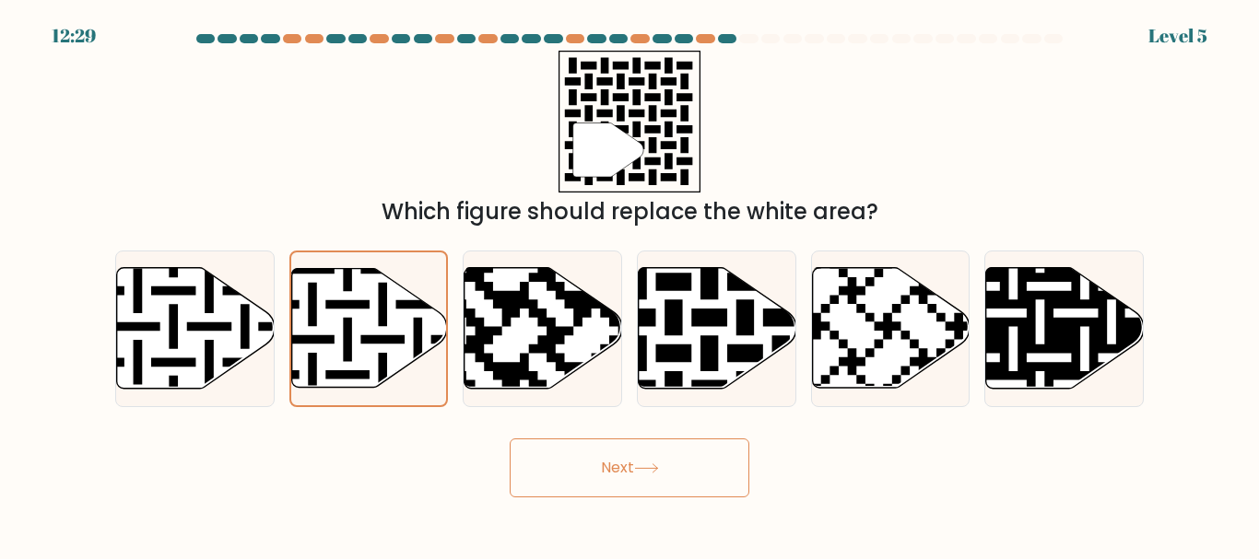
click at [597, 456] on button "Next" at bounding box center [630, 468] width 240 height 59
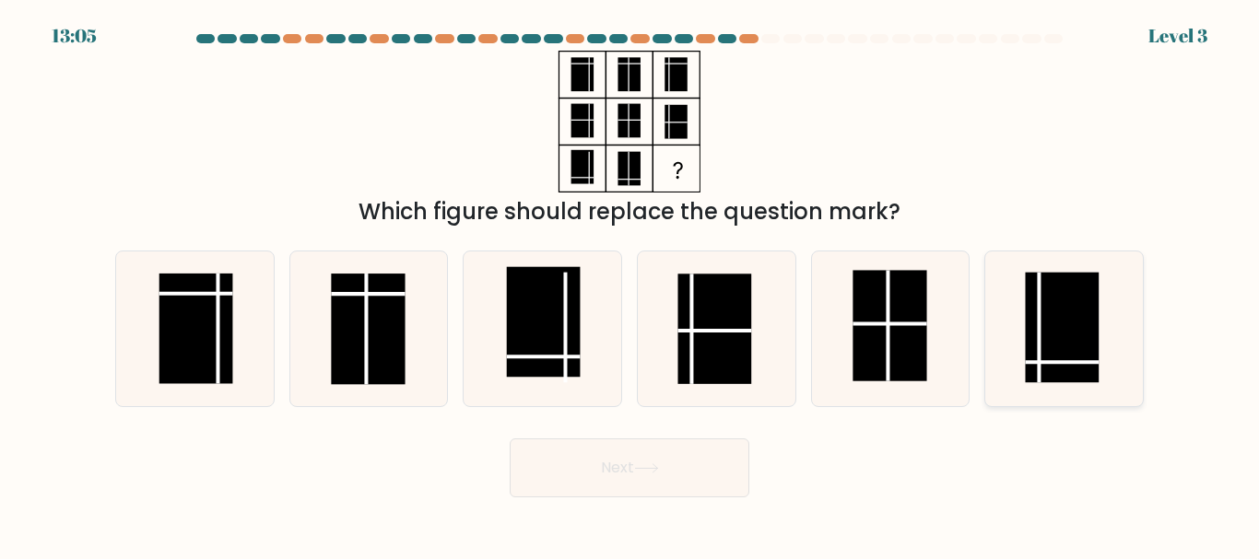
click at [1038, 322] on line at bounding box center [1038, 328] width 0 height 111
click at [630, 285] on input "f." at bounding box center [629, 282] width 1 height 5
radio input "true"
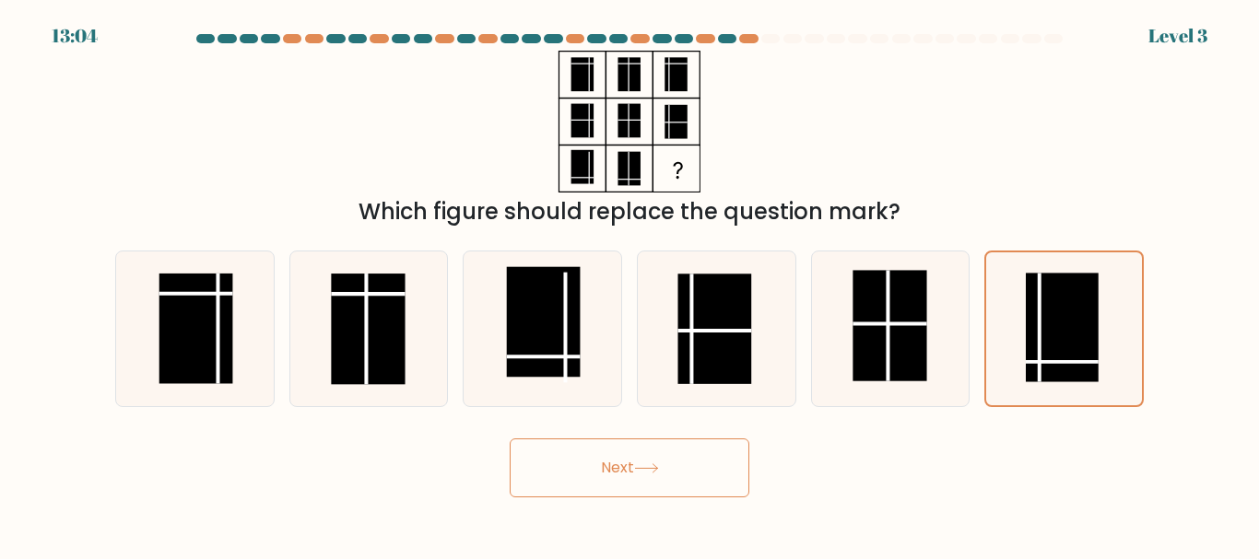
click at [618, 461] on button "Next" at bounding box center [630, 468] width 240 height 59
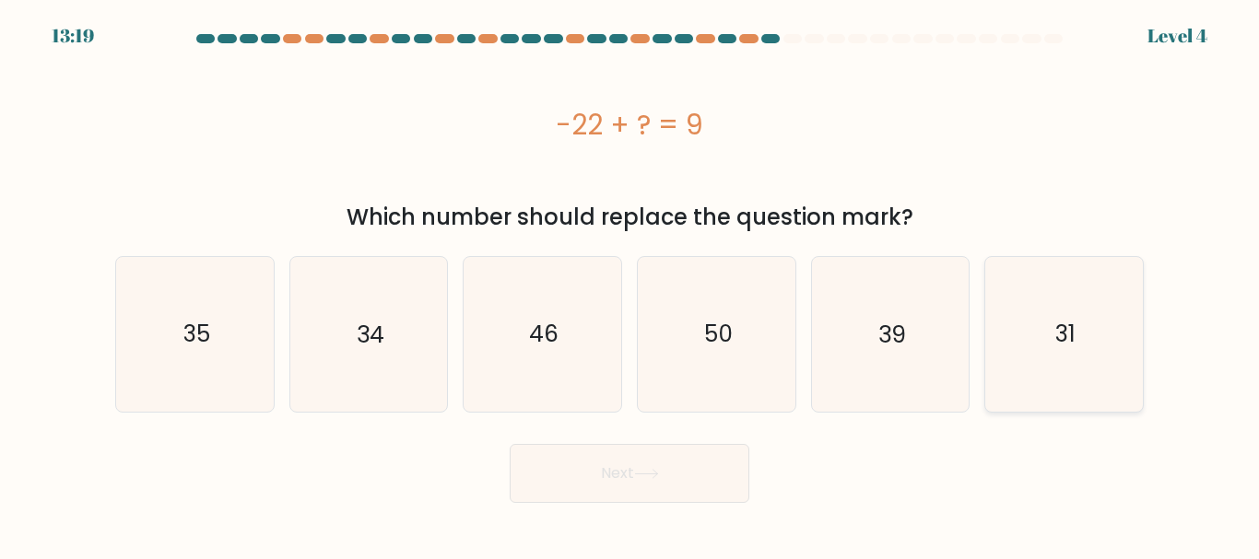
click at [1096, 327] on icon "31" at bounding box center [1064, 334] width 154 height 154
click at [630, 285] on input "f. 31" at bounding box center [629, 282] width 1 height 5
radio input "true"
click at [647, 472] on icon at bounding box center [646, 474] width 25 height 10
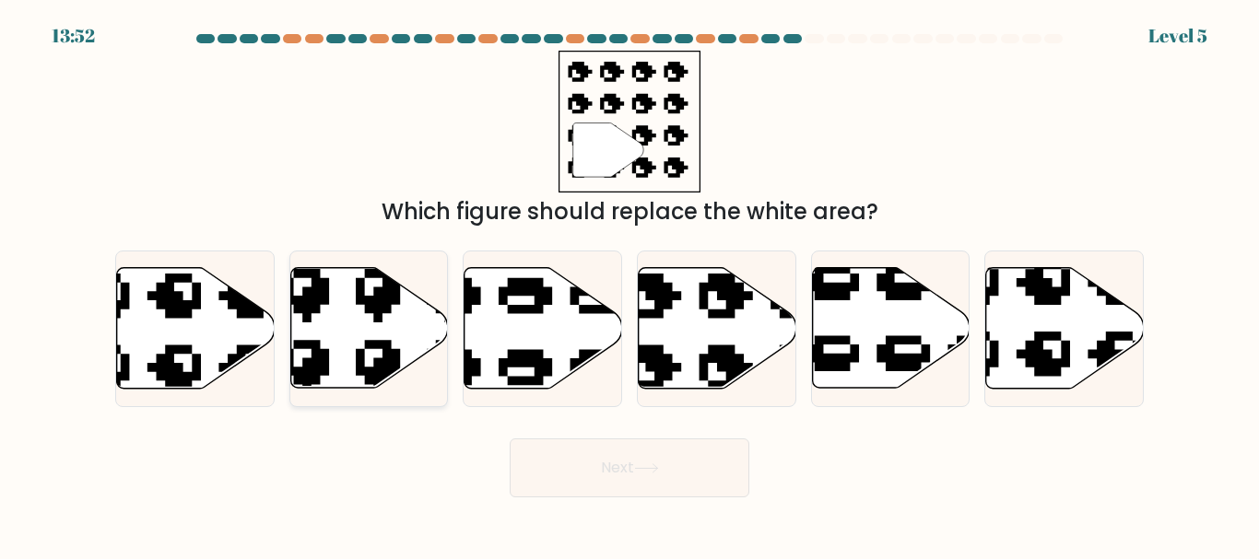
click at [434, 306] on icon at bounding box center [369, 328] width 158 height 123
click at [629, 285] on input "b." at bounding box center [629, 282] width 1 height 5
radio input "true"
click at [666, 459] on button "Next" at bounding box center [630, 468] width 240 height 59
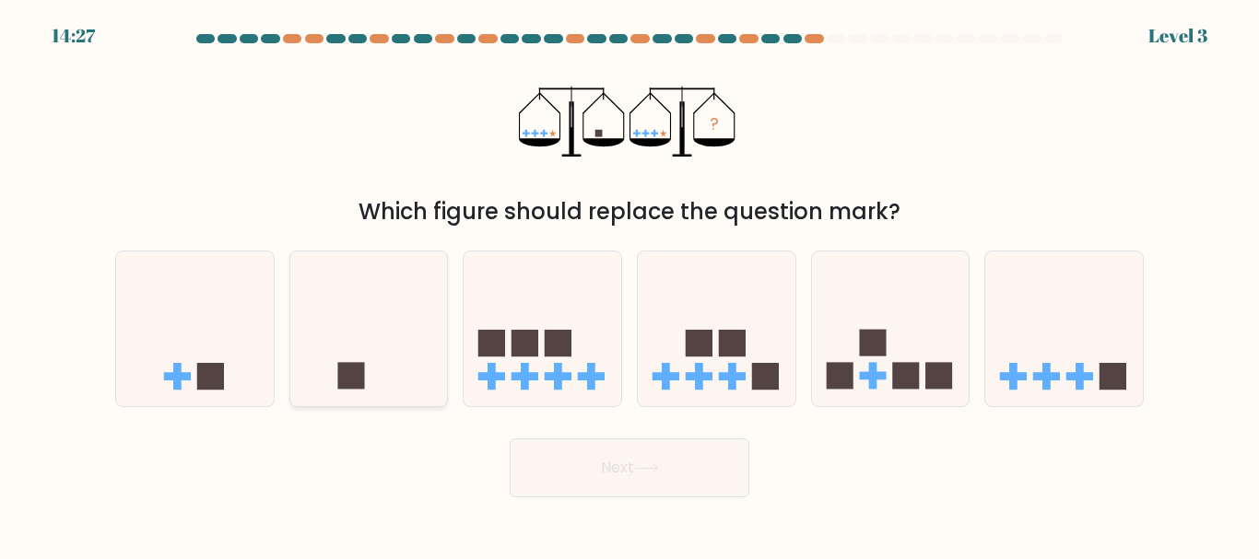
click at [408, 304] on icon at bounding box center [369, 329] width 158 height 130
click at [629, 285] on input "b." at bounding box center [629, 282] width 1 height 5
radio input "true"
click at [707, 488] on button "Next" at bounding box center [630, 468] width 240 height 59
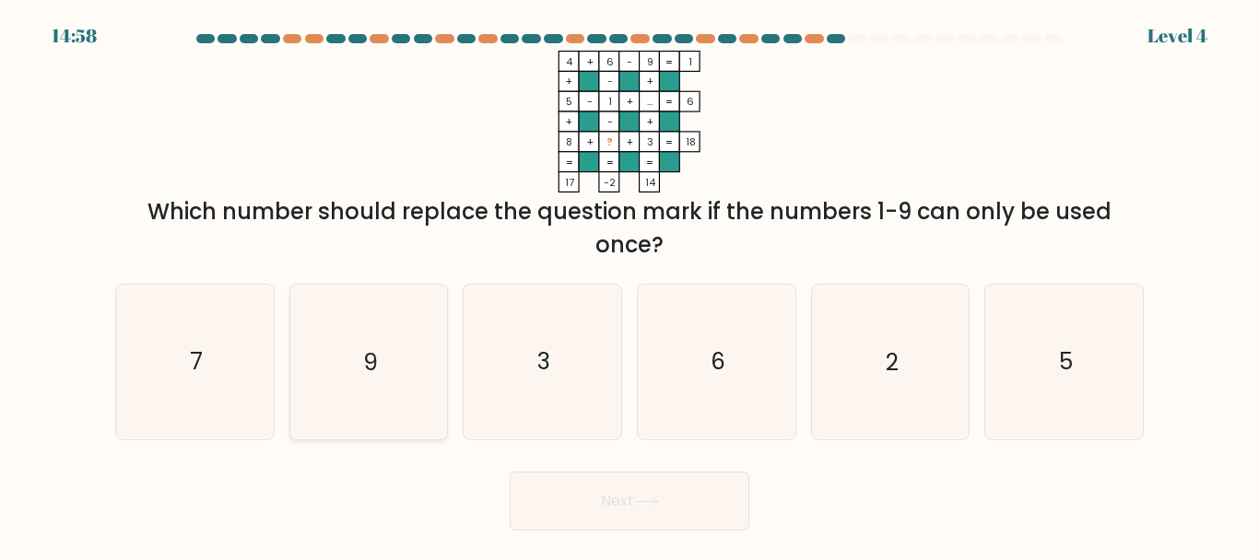
click at [289, 354] on div "9" at bounding box center [368, 362] width 159 height 156
click at [629, 285] on input "b. 9" at bounding box center [629, 282] width 1 height 5
radio input "true"
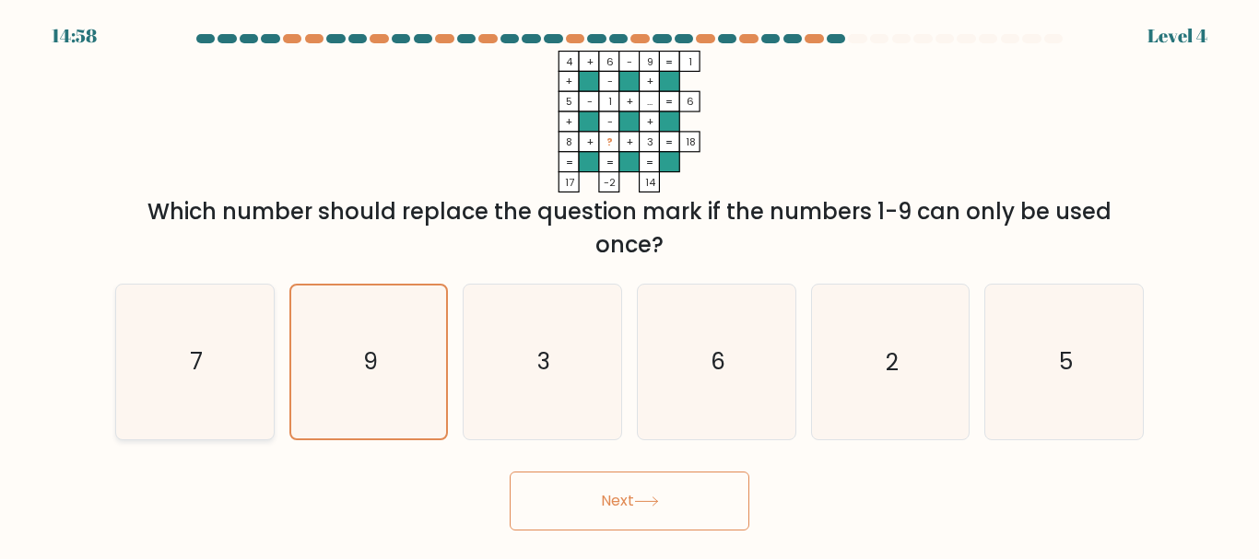
click at [208, 358] on icon "7" at bounding box center [195, 362] width 154 height 154
click at [629, 285] on input "a. 7" at bounding box center [629, 282] width 1 height 5
radio input "true"
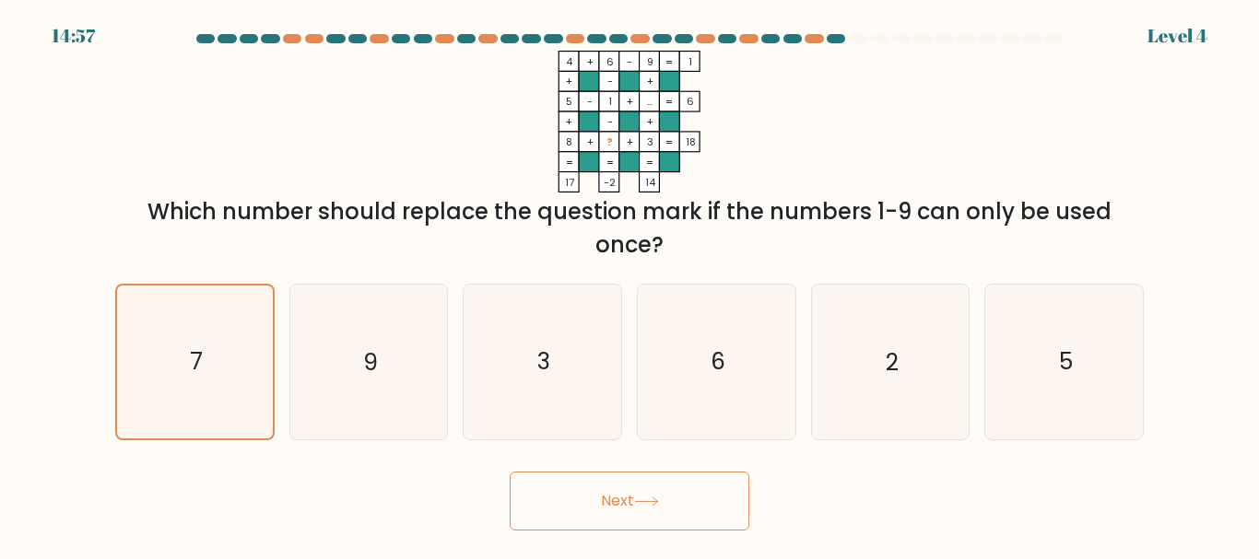
click at [697, 502] on button "Next" at bounding box center [630, 501] width 240 height 59
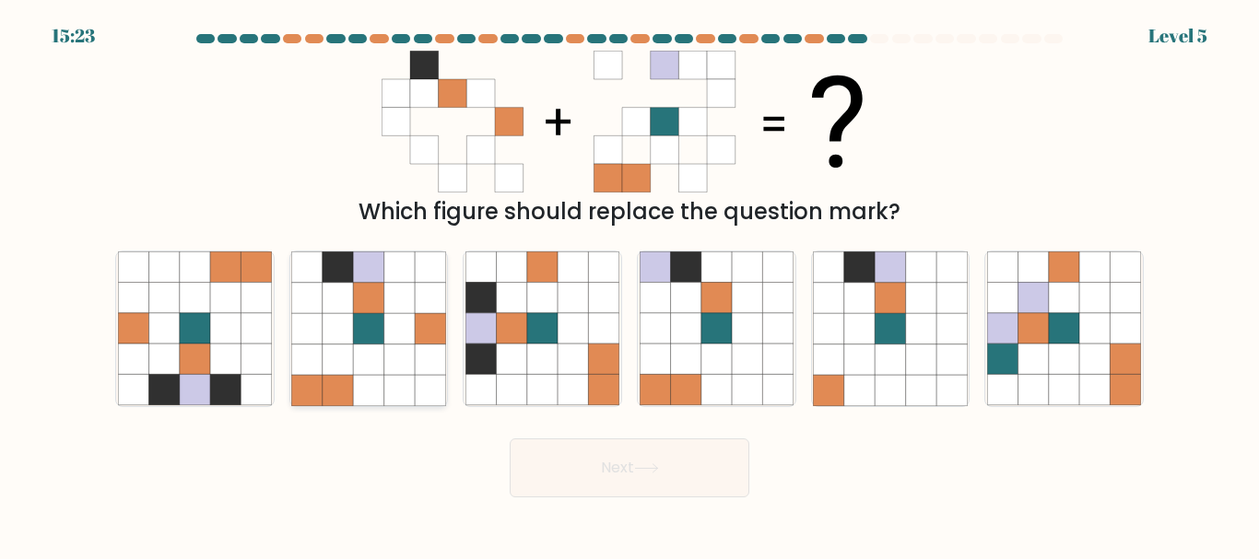
click at [368, 336] on icon at bounding box center [368, 328] width 30 height 30
click at [629, 285] on input "b." at bounding box center [629, 282] width 1 height 5
radio input "true"
click at [619, 484] on button "Next" at bounding box center [630, 468] width 240 height 59
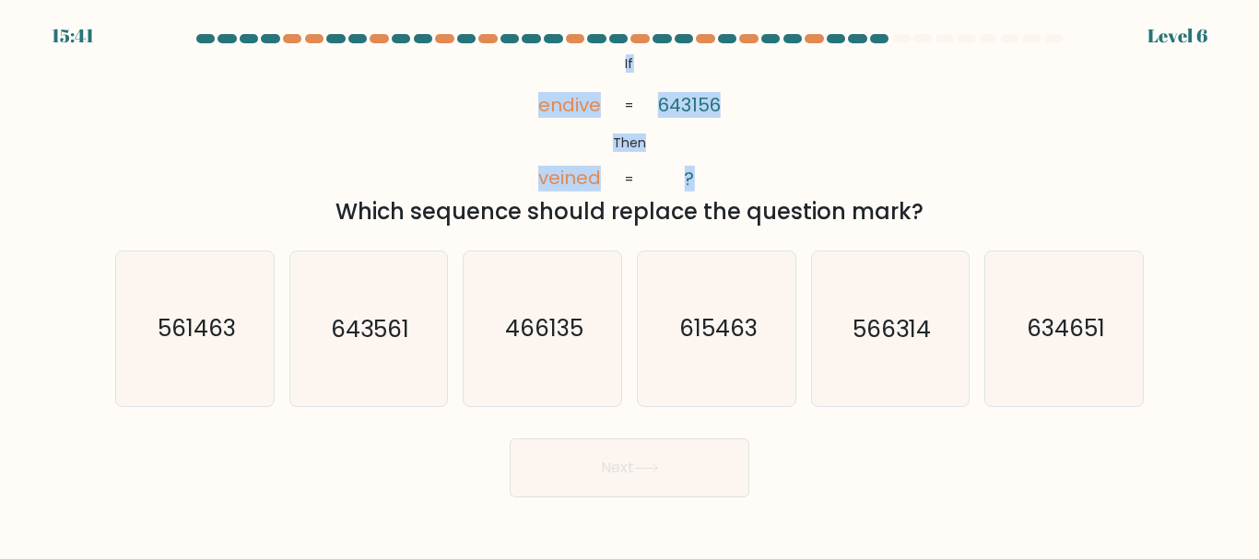
drag, startPoint x: 624, startPoint y: 64, endPoint x: 700, endPoint y: 178, distance: 137.5
click at [700, 178] on icon "@import url('https://fonts.googleapis.com/css?family=Abril+Fatface:400,100,100i…" at bounding box center [629, 122] width 230 height 142
copy icon "If Then endive veined 643156 ?"
click at [860, 178] on div "@import url('https://fonts.googleapis.com/css?family=Abril+Fatface:400,100,100i…" at bounding box center [629, 140] width 1050 height 178
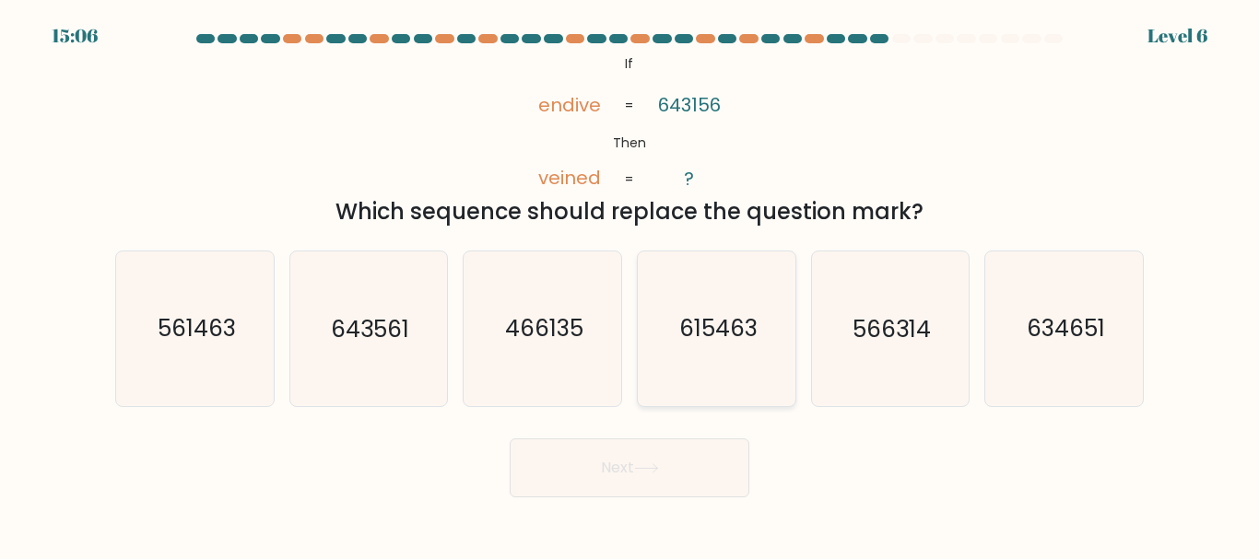
click at [710, 256] on icon "615463" at bounding box center [716, 329] width 154 height 154
click at [630, 280] on input "d. 615463" at bounding box center [629, 282] width 1 height 5
radio input "true"
click at [374, 348] on icon "643561" at bounding box center [368, 329] width 154 height 154
click at [629, 285] on input "b. 643561" at bounding box center [629, 282] width 1 height 5
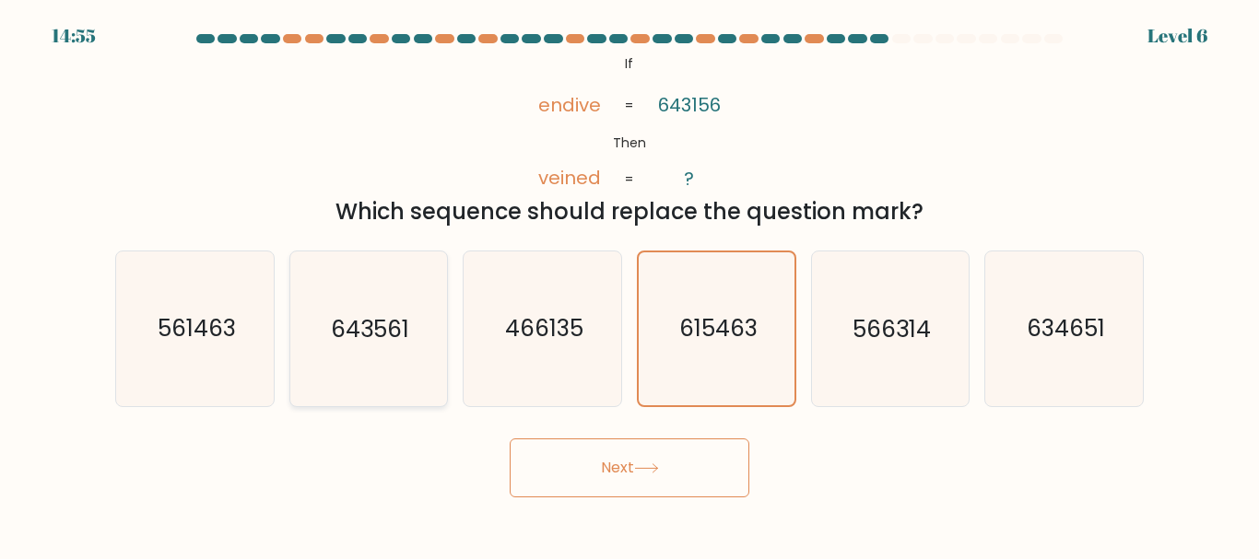
radio input "true"
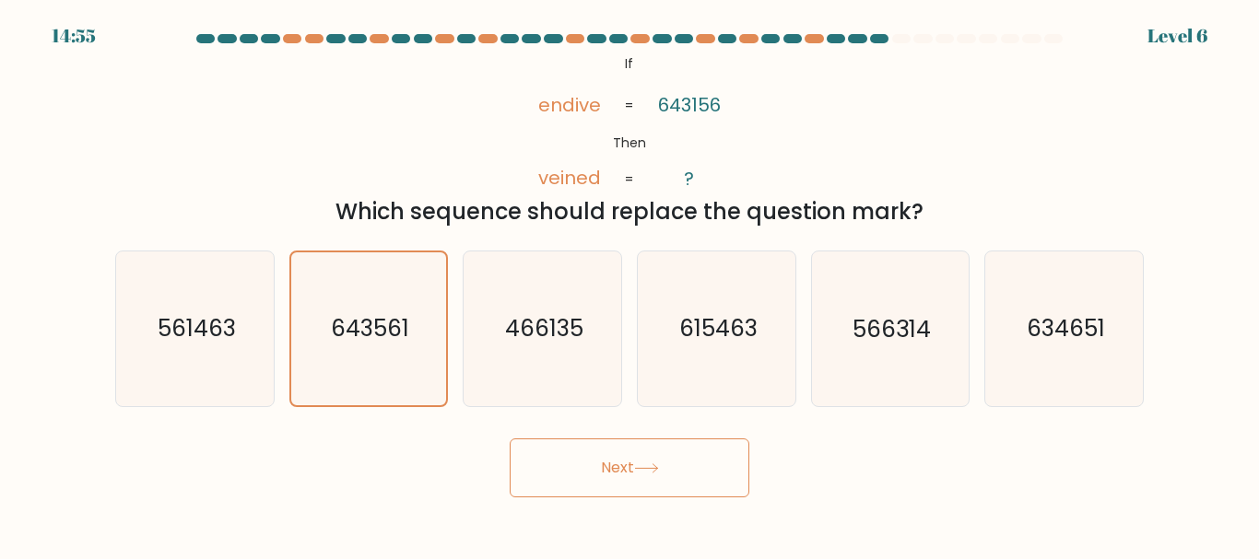
click at [644, 462] on button "Next" at bounding box center [630, 468] width 240 height 59
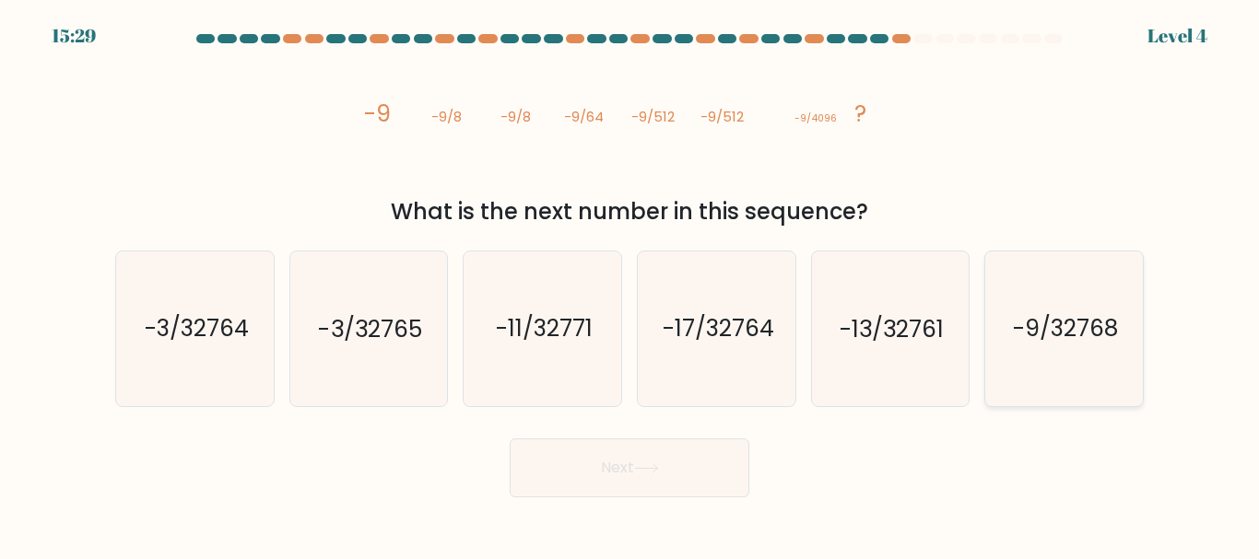
click at [1036, 352] on icon "-9/32768" at bounding box center [1064, 329] width 154 height 154
click at [630, 285] on input "f. -9/32768" at bounding box center [629, 282] width 1 height 5
radio input "true"
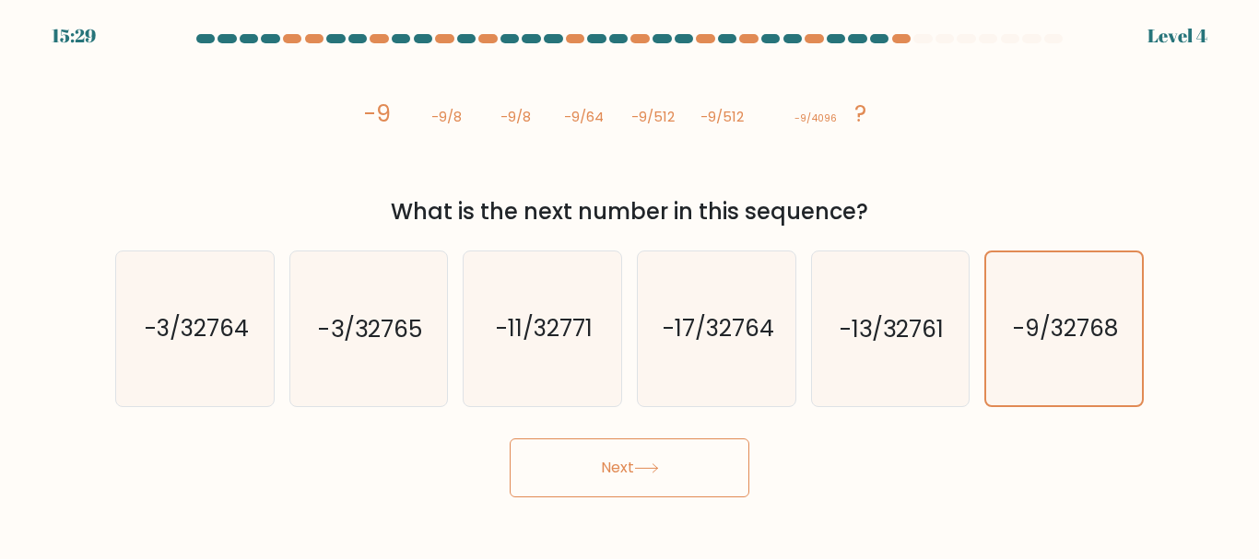
click at [621, 475] on button "Next" at bounding box center [630, 468] width 240 height 59
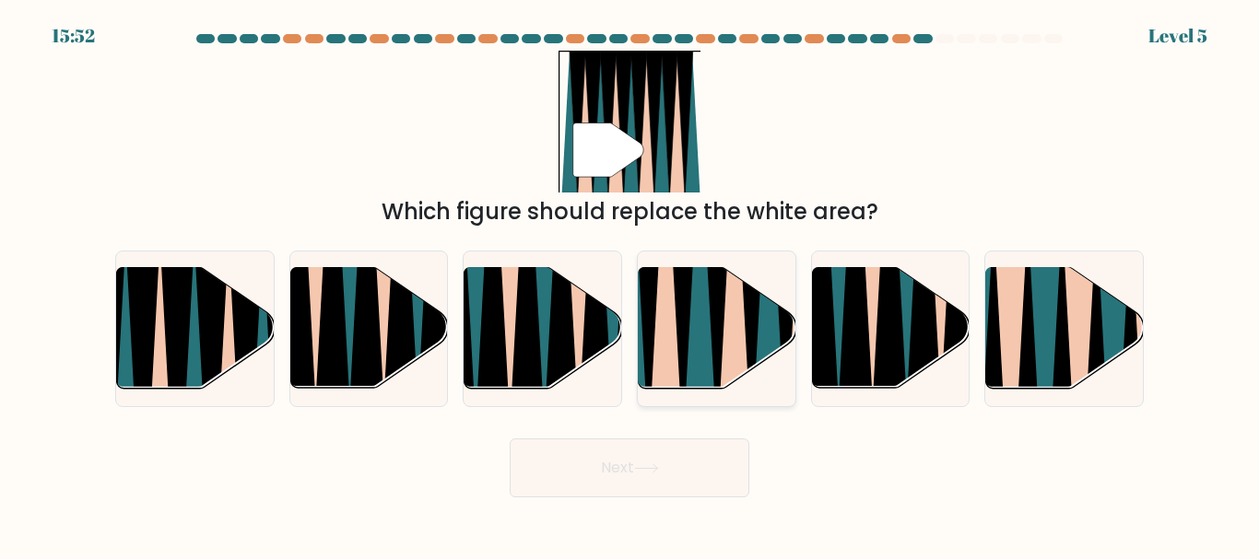
click at [702, 344] on icon at bounding box center [699, 266] width 34 height 314
click at [630, 285] on input "d." at bounding box center [629, 282] width 1 height 5
radio input "true"
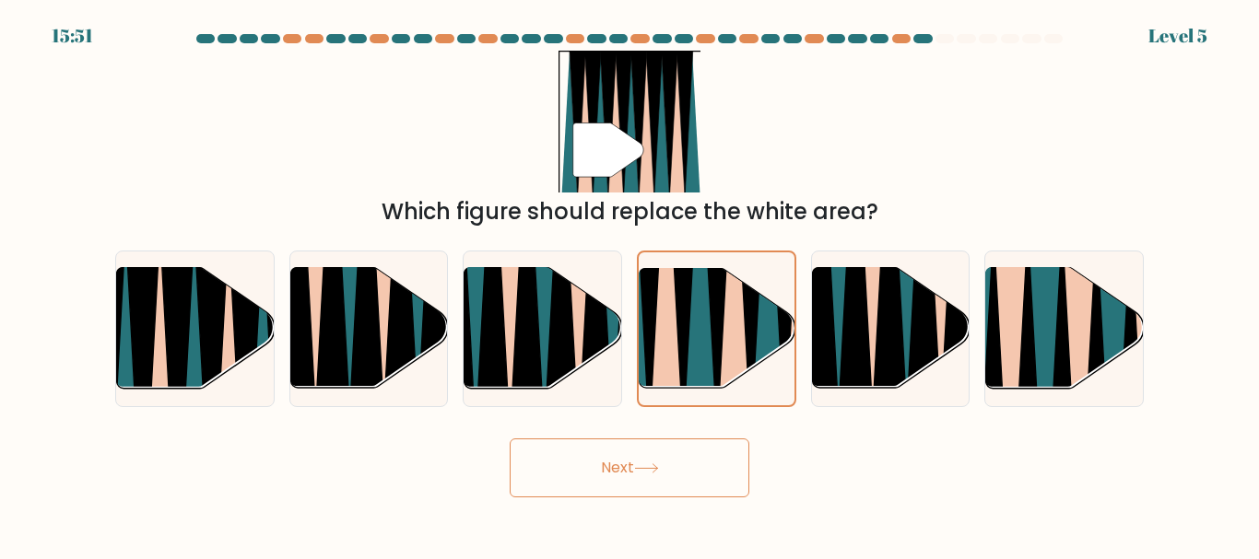
click at [674, 481] on button "Next" at bounding box center [630, 468] width 240 height 59
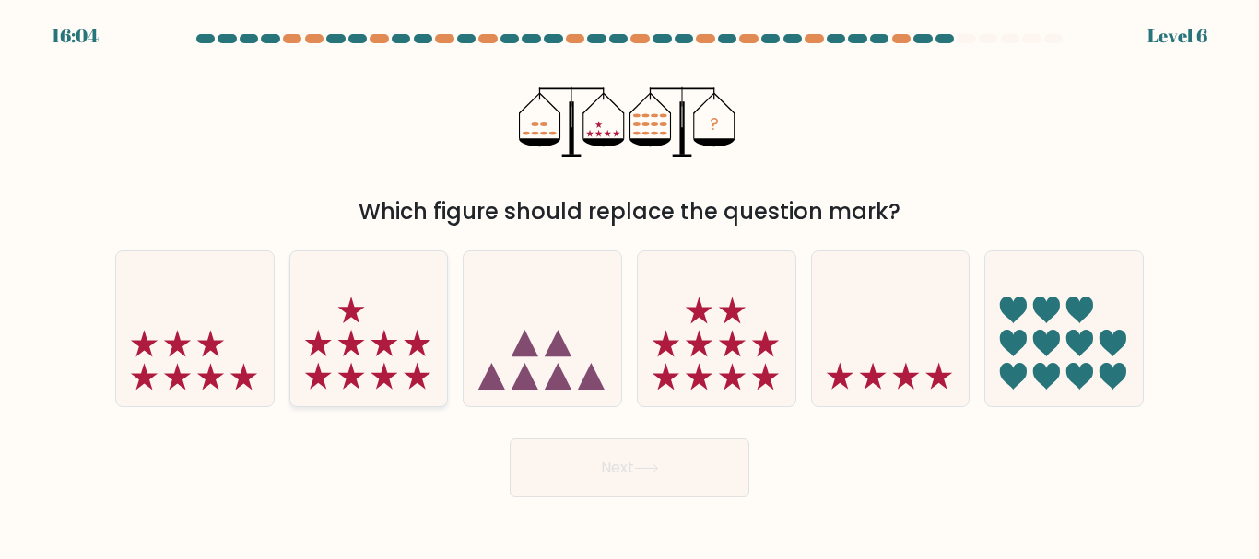
click at [393, 368] on icon at bounding box center [369, 329] width 158 height 130
click at [629, 285] on input "b." at bounding box center [629, 282] width 1 height 5
radio input "true"
click at [642, 461] on button "Next" at bounding box center [630, 468] width 240 height 59
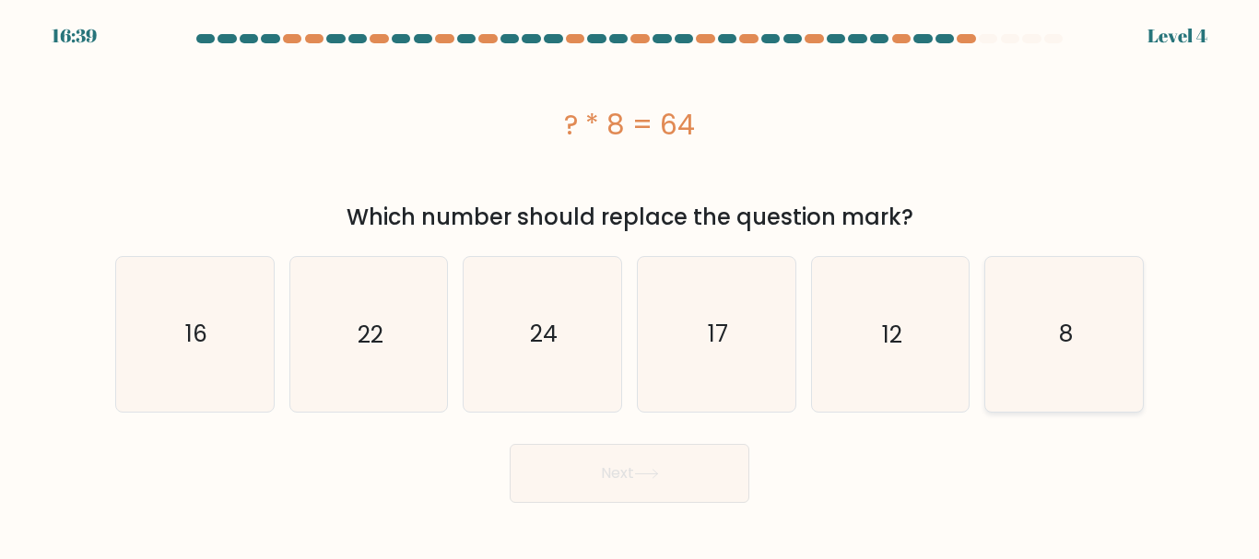
click at [1079, 298] on icon "8" at bounding box center [1064, 334] width 154 height 154
click at [630, 285] on input "f. 8" at bounding box center [629, 282] width 1 height 5
radio input "true"
click at [657, 457] on button "Next" at bounding box center [630, 473] width 240 height 59
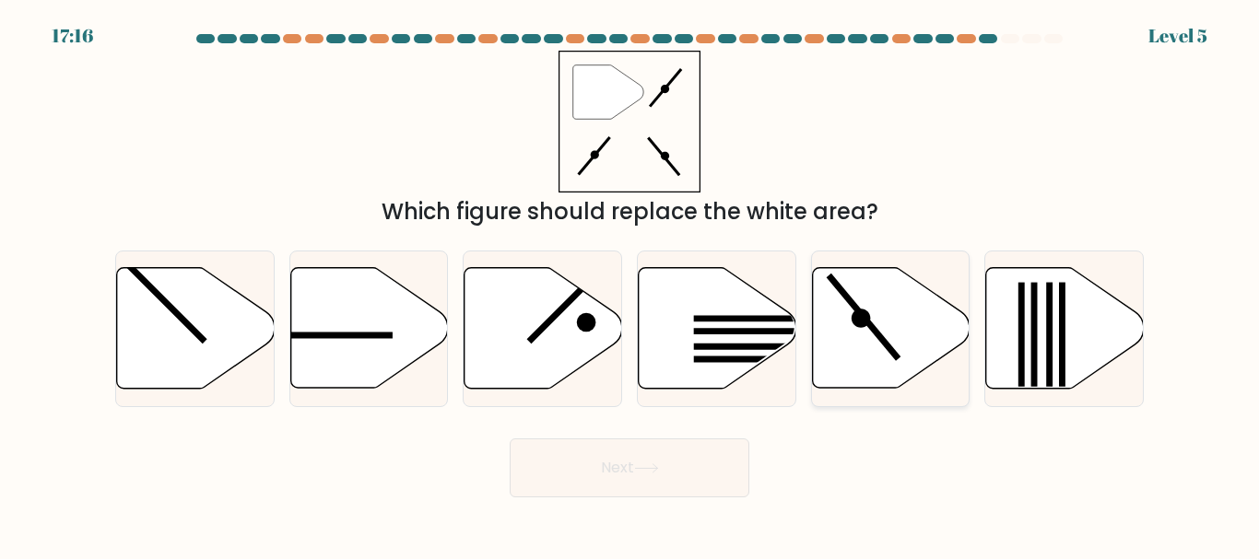
click at [900, 342] on icon at bounding box center [891, 328] width 158 height 121
click at [630, 285] on input "e." at bounding box center [629, 282] width 1 height 5
radio input "true"
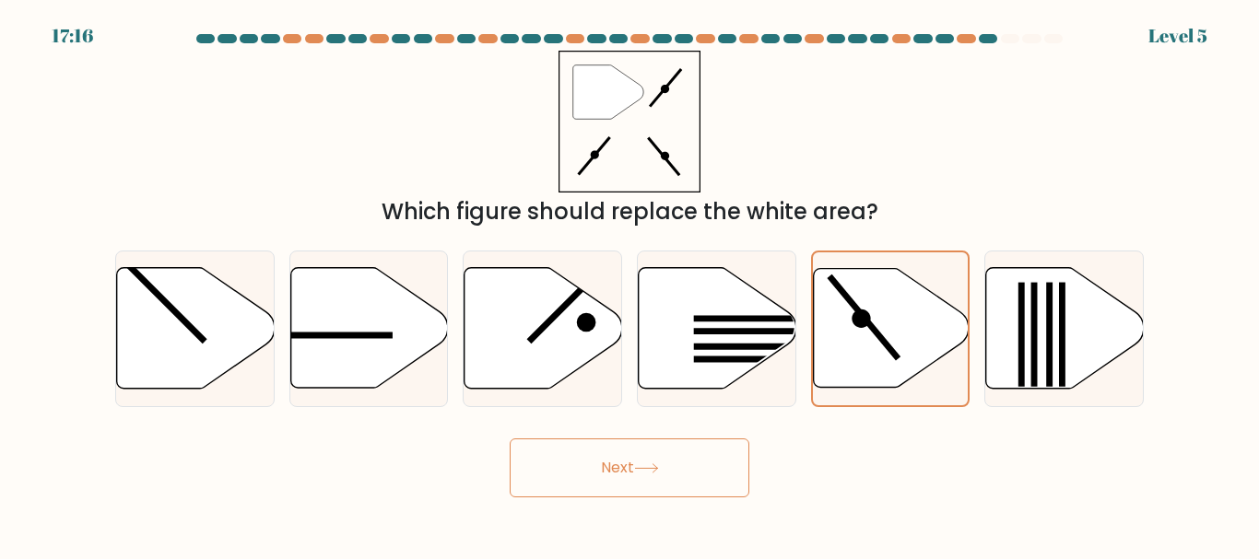
click at [715, 450] on button "Next" at bounding box center [630, 468] width 240 height 59
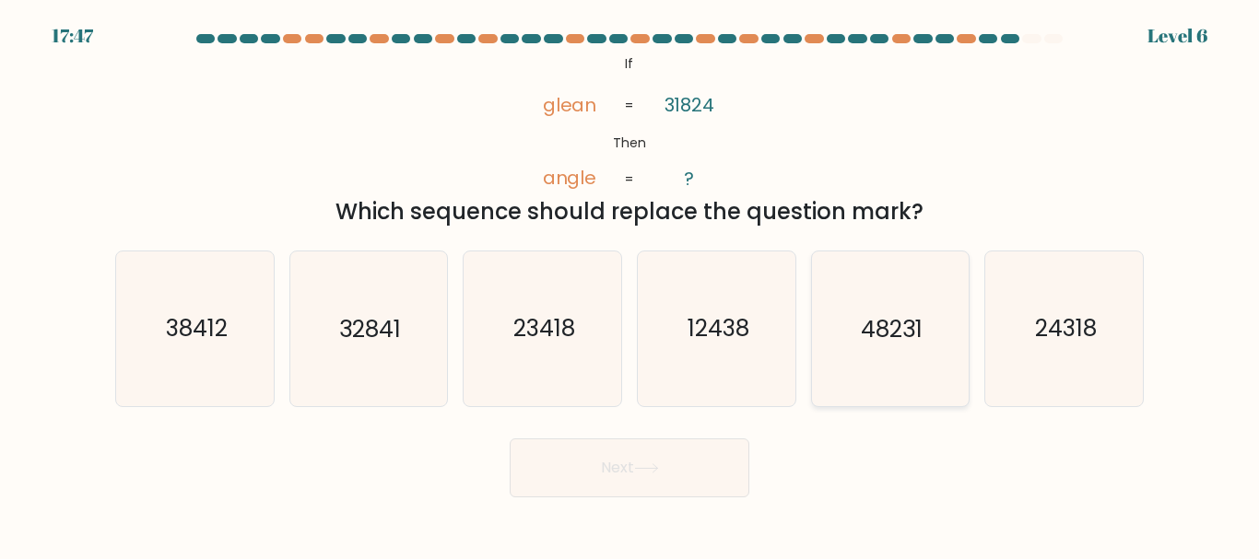
click at [906, 370] on icon "48231" at bounding box center [890, 329] width 154 height 154
click at [630, 285] on input "e. 48231" at bounding box center [629, 282] width 1 height 5
radio input "true"
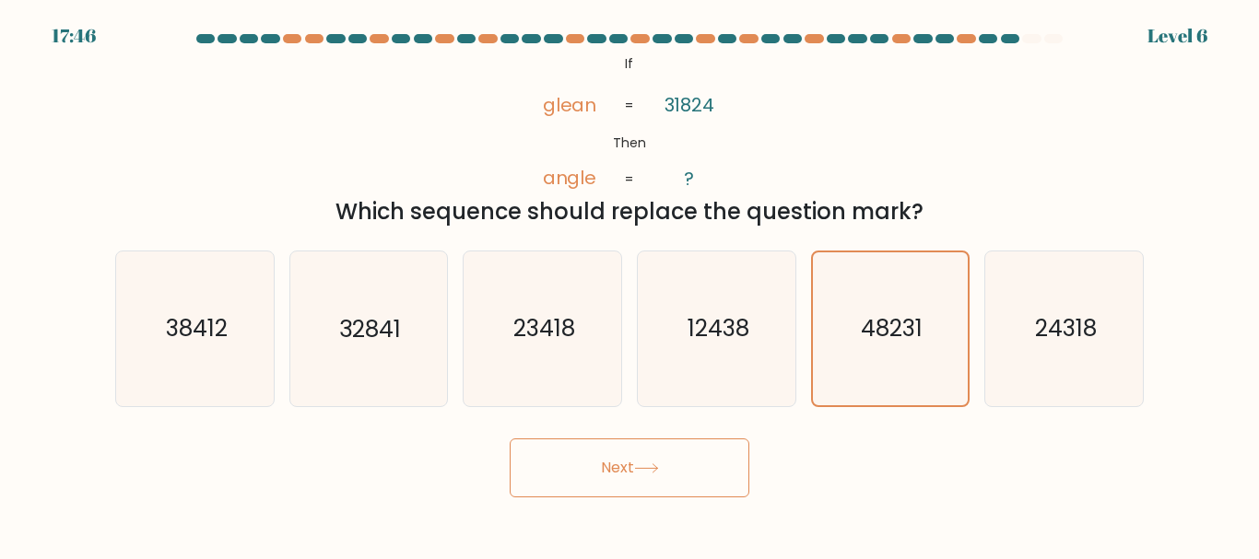
click at [686, 454] on button "Next" at bounding box center [630, 468] width 240 height 59
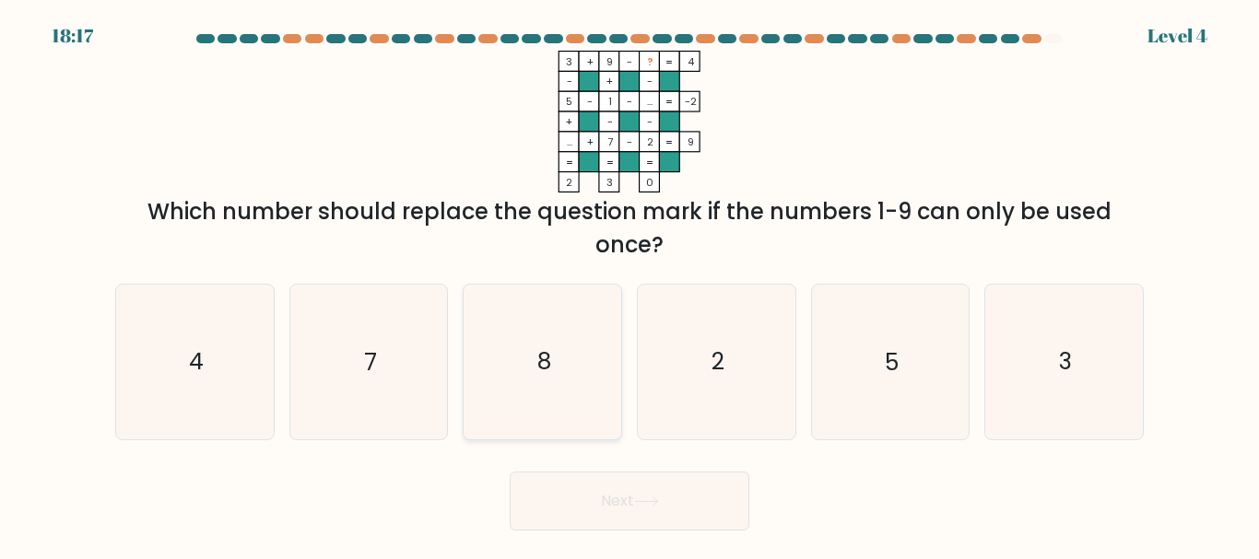
click at [507, 346] on icon "8" at bounding box center [542, 362] width 154 height 154
click at [629, 285] on input "c. 8" at bounding box center [629, 282] width 1 height 5
radio input "true"
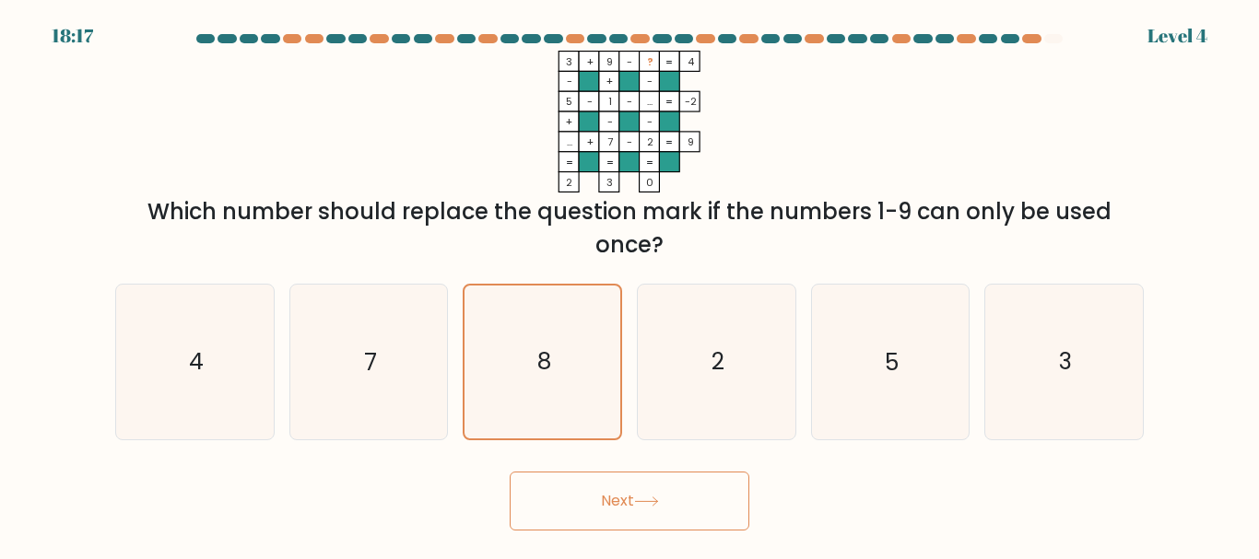
click at [663, 486] on button "Next" at bounding box center [630, 501] width 240 height 59
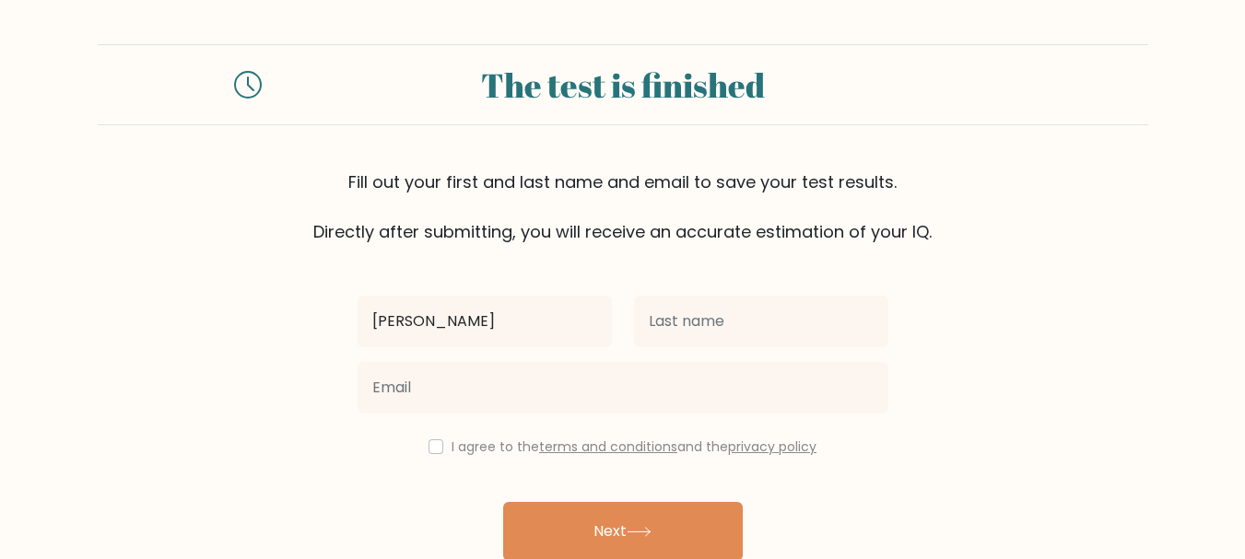
type input "[PERSON_NAME]"
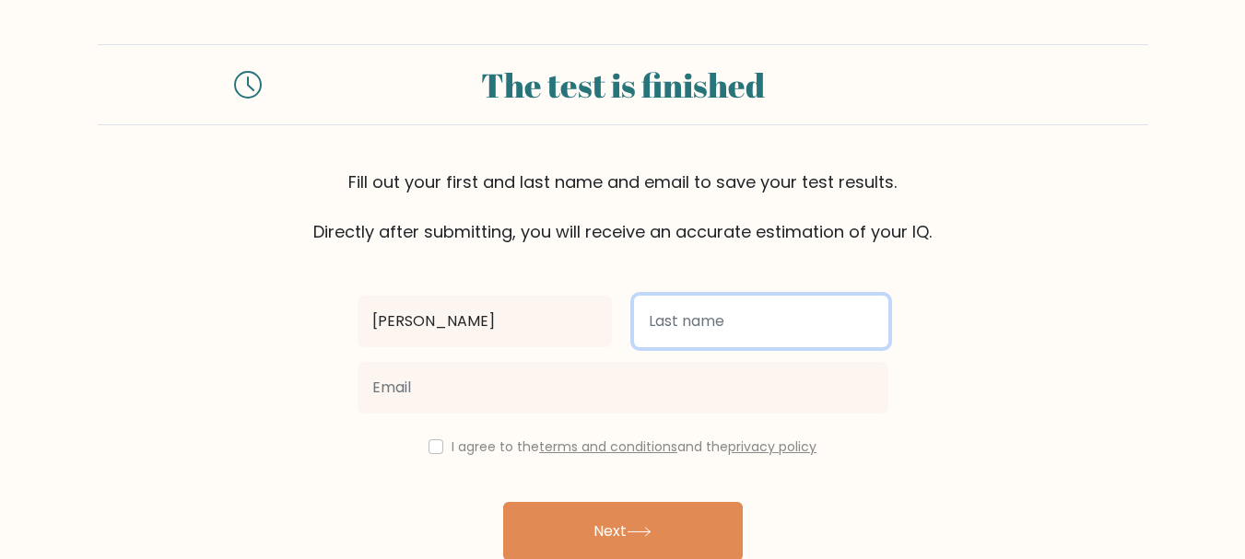
click at [713, 323] on input "text" at bounding box center [761, 322] width 254 height 52
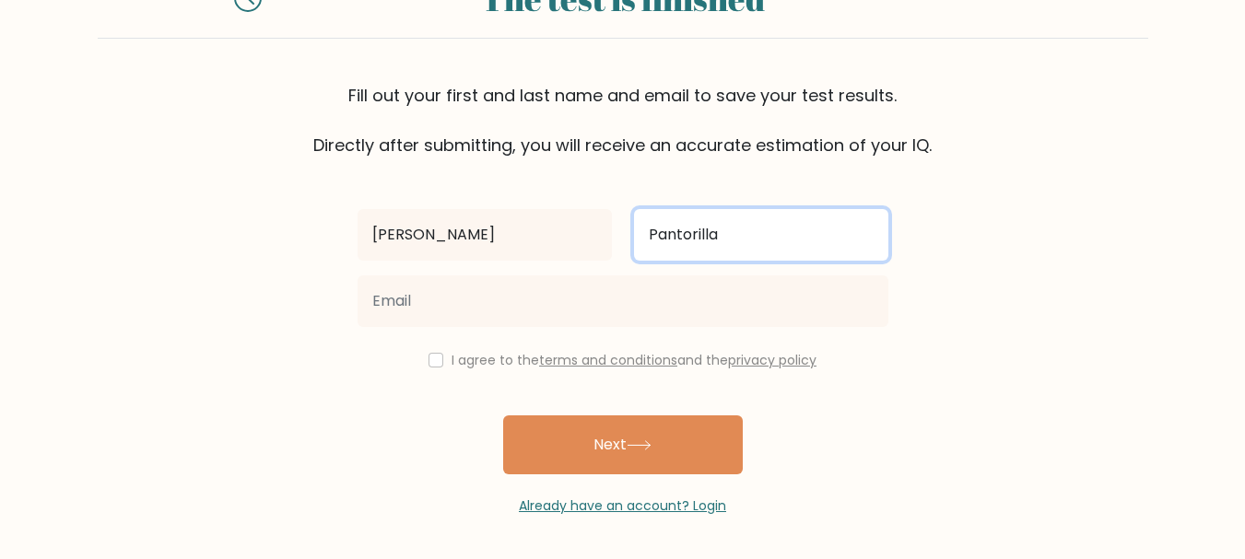
scroll to position [88, 0]
type input "Pantorilla"
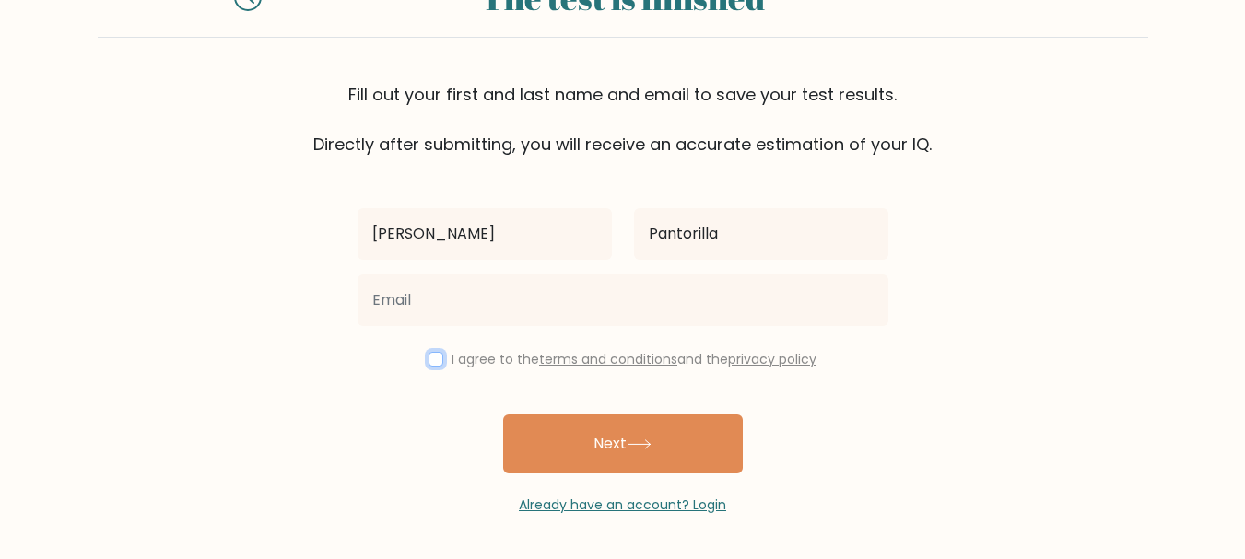
click at [432, 360] on input "checkbox" at bounding box center [435, 359] width 15 height 15
checkbox input "true"
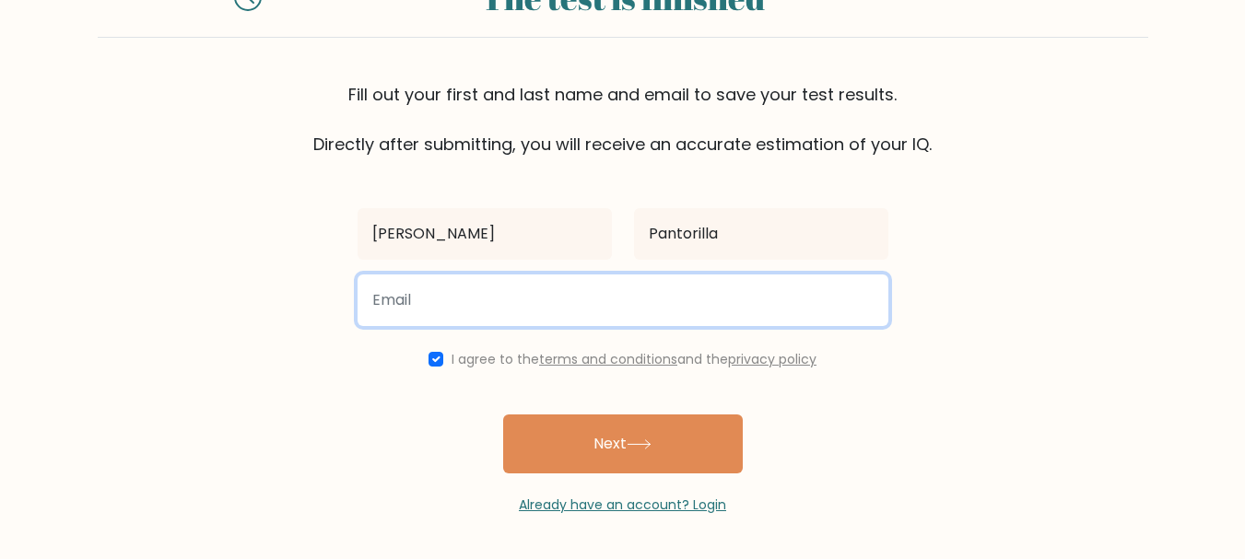
click at [444, 311] on input "email" at bounding box center [623, 301] width 531 height 52
type input "thyanafuyu2001@gmail.com"
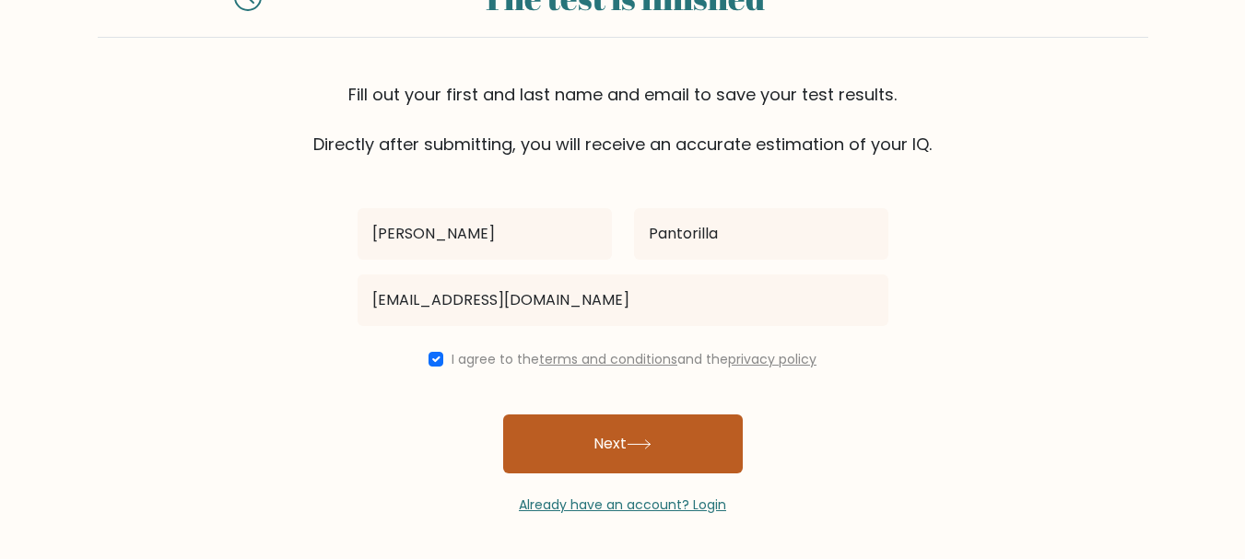
click at [629, 461] on button "Next" at bounding box center [623, 444] width 240 height 59
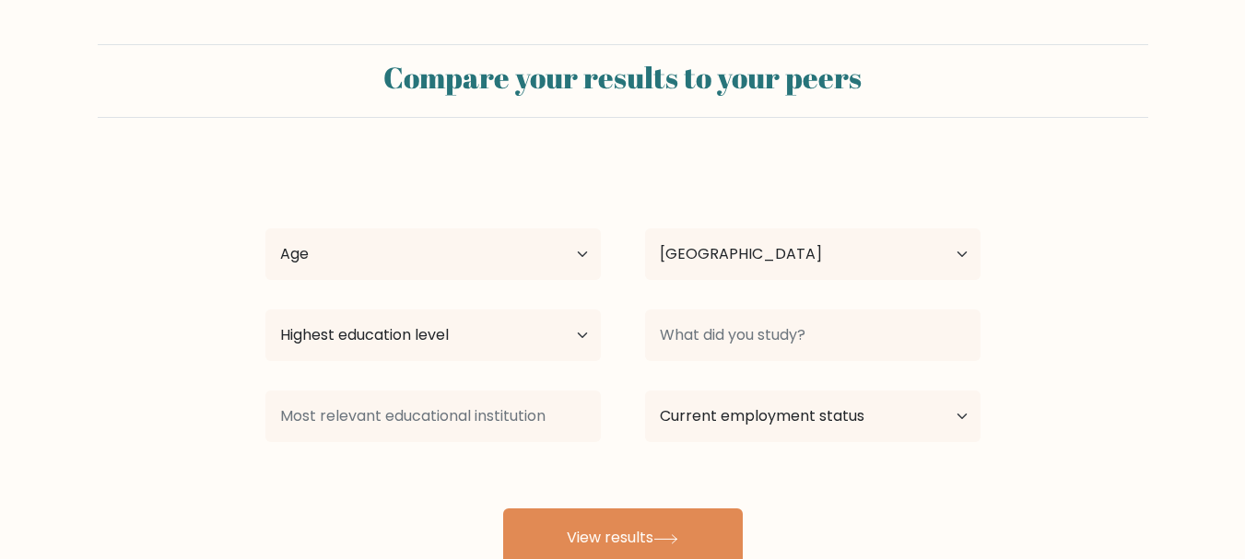
select select "PH"
click at [493, 240] on select "Age Under [DEMOGRAPHIC_DATA] [DEMOGRAPHIC_DATA] [DEMOGRAPHIC_DATA] [DEMOGRAPHIC…" at bounding box center [432, 255] width 335 height 52
select select "18_24"
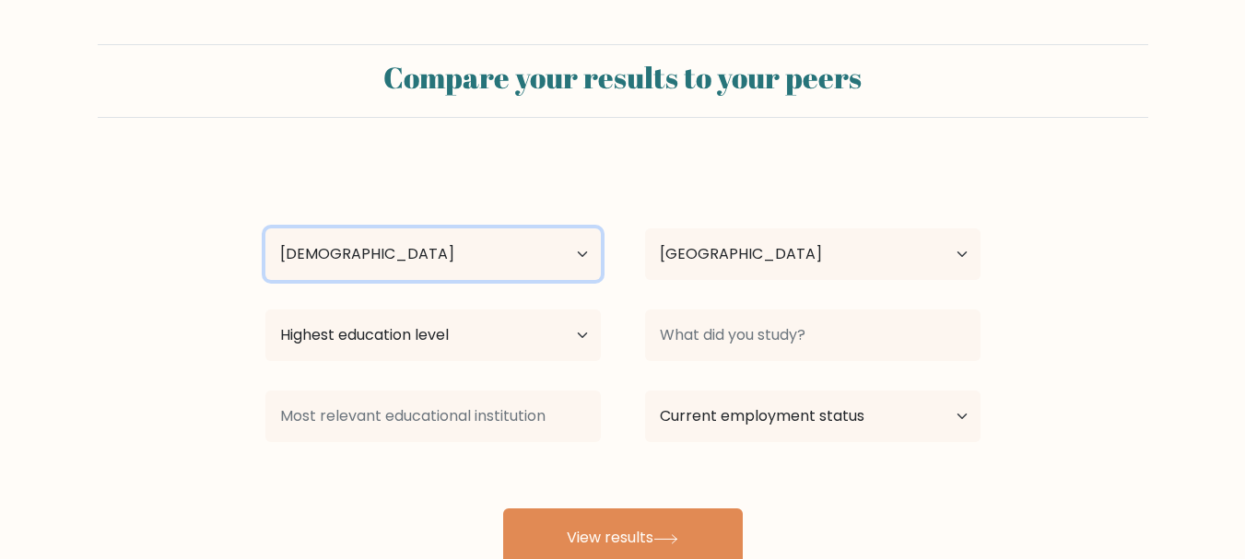
click at [265, 229] on select "Age Under [DEMOGRAPHIC_DATA] [DEMOGRAPHIC_DATA] [DEMOGRAPHIC_DATA] [DEMOGRAPHIC…" at bounding box center [432, 255] width 335 height 52
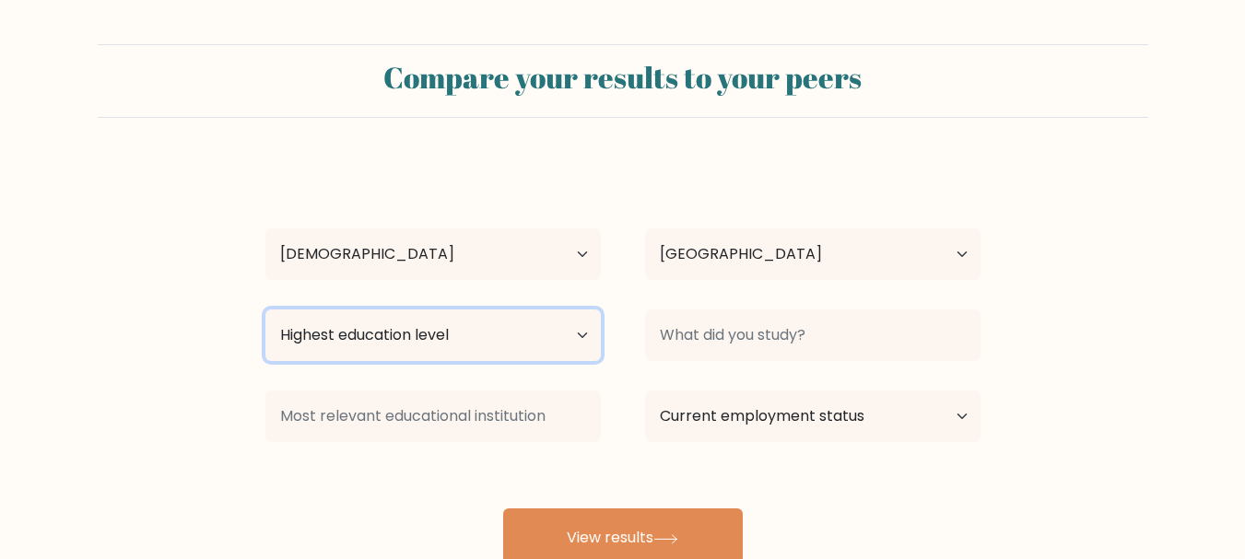
click at [457, 344] on select "Highest education level No schooling Primary Lower Secondary Upper Secondary Oc…" at bounding box center [432, 336] width 335 height 52
select select "bachelors_degree"
click at [265, 310] on select "Highest education level No schooling Primary Lower Secondary Upper Secondary Oc…" at bounding box center [432, 336] width 335 height 52
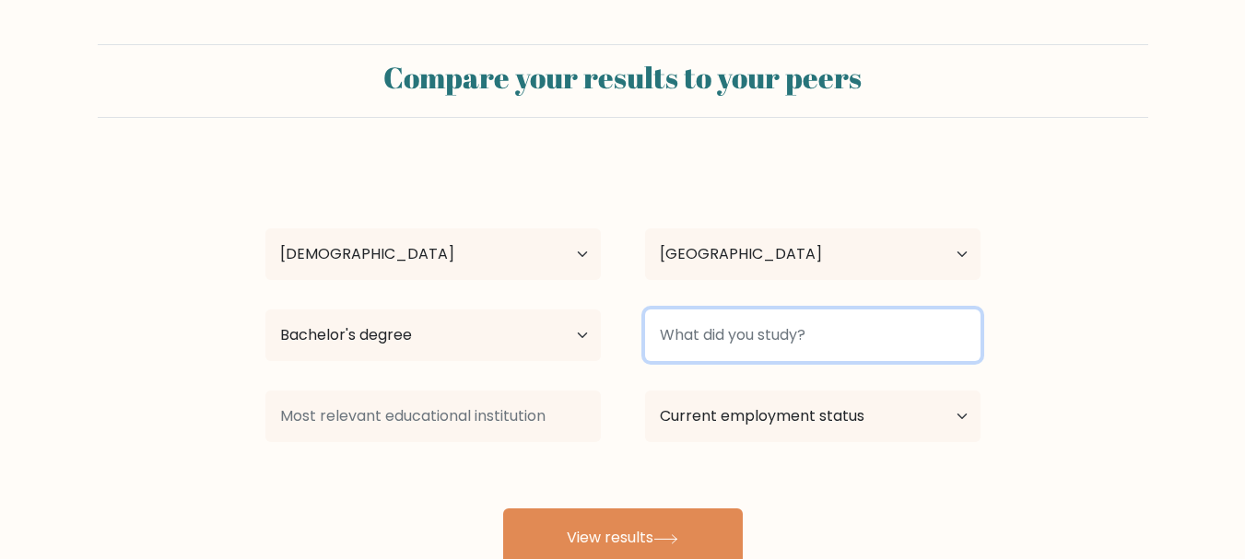
click at [761, 345] on input at bounding box center [812, 336] width 335 height 52
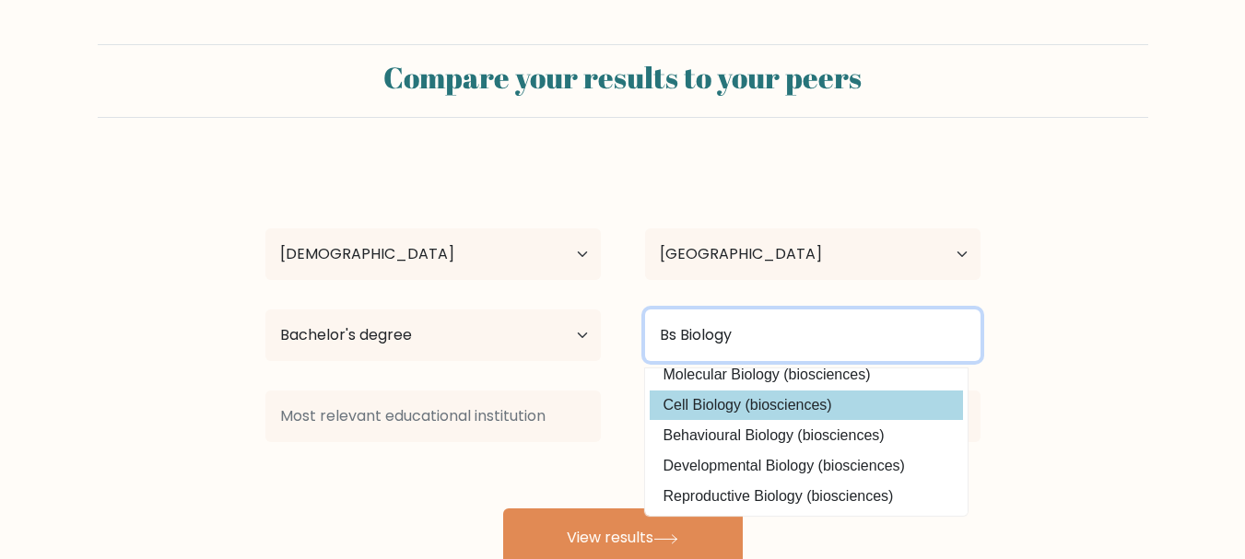
scroll to position [166, 0]
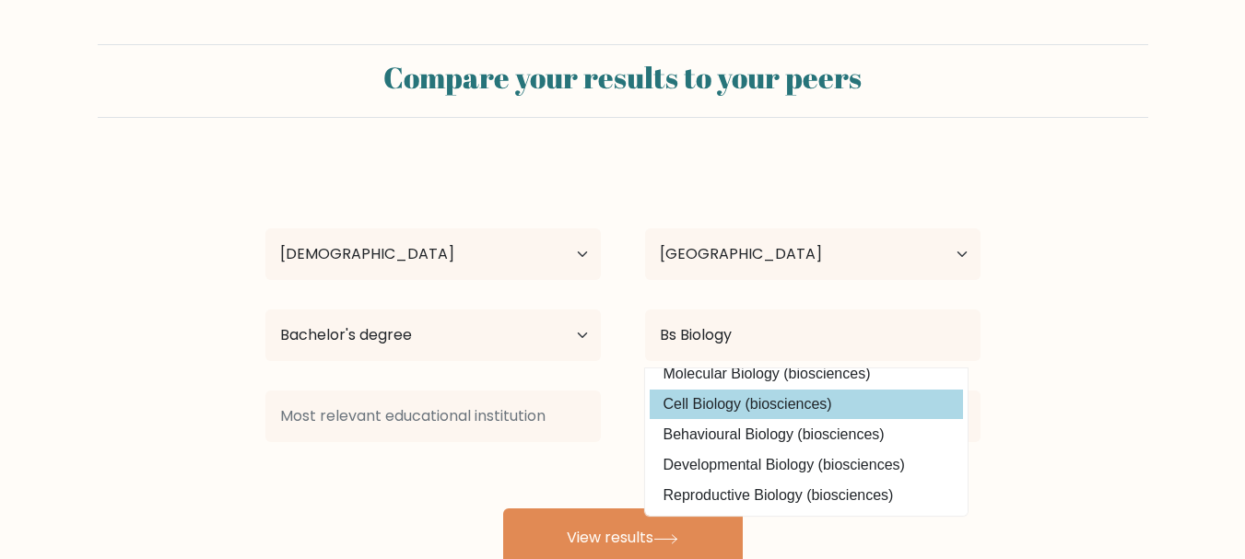
click at [839, 399] on option "Cell Biology (biosciences)" at bounding box center [806, 404] width 313 height 29
type input "Cell Biology"
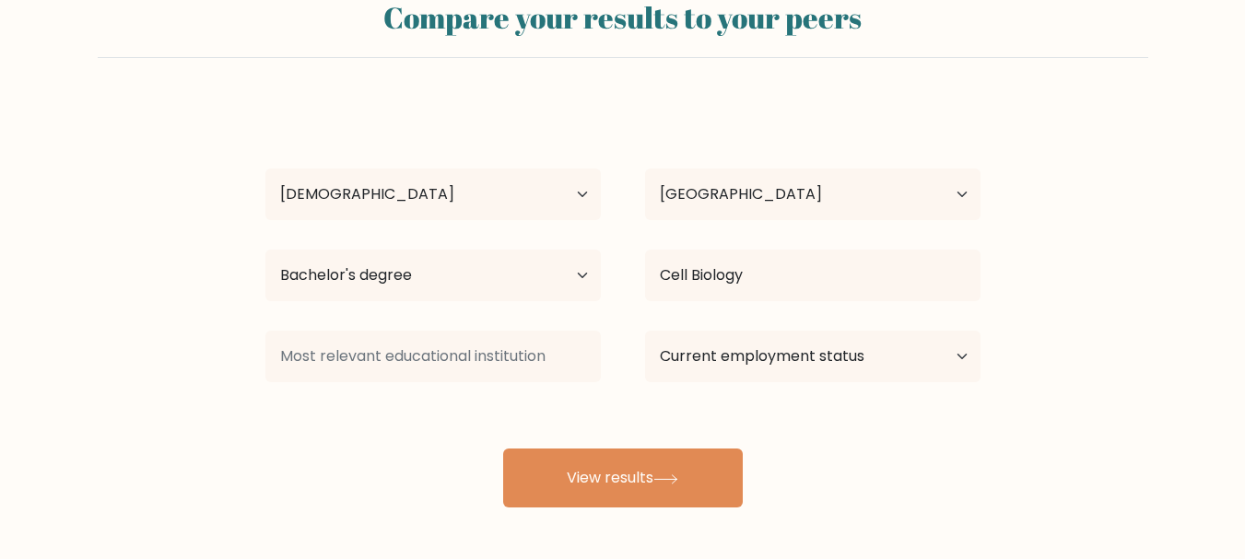
scroll to position [92, 0]
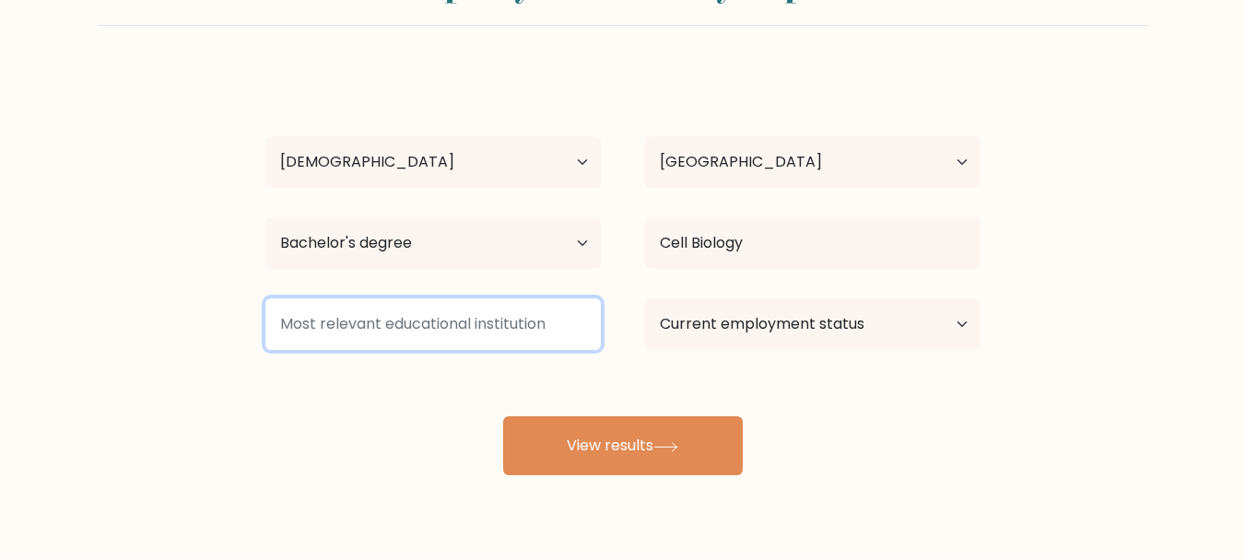
click at [516, 334] on input at bounding box center [432, 325] width 335 height 52
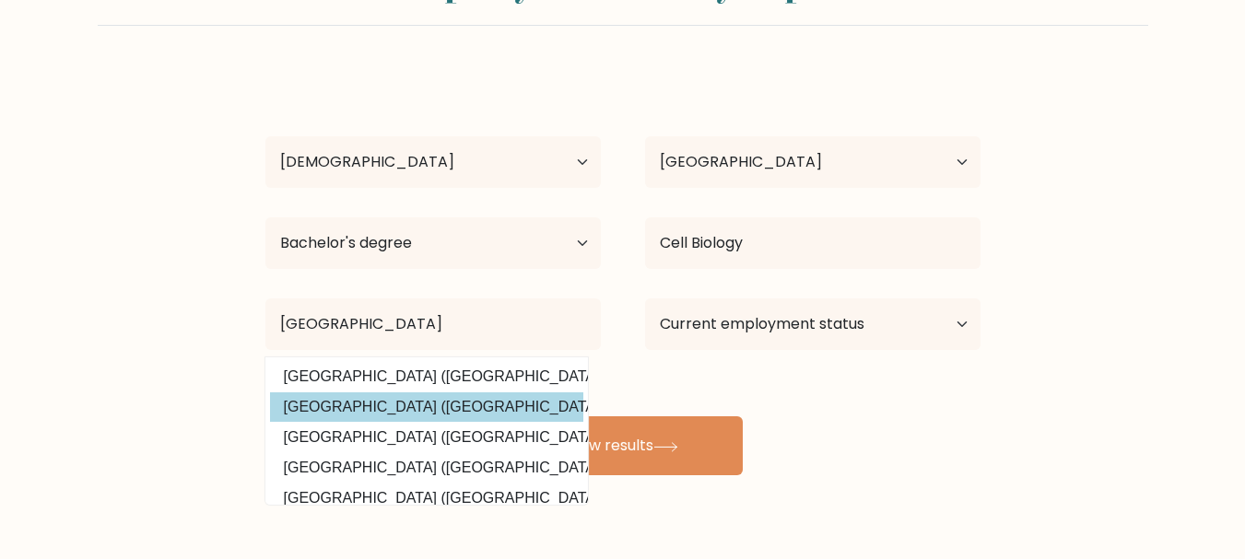
click at [482, 402] on option "[GEOGRAPHIC_DATA] ([GEOGRAPHIC_DATA])" at bounding box center [426, 407] width 313 height 29
type input "[GEOGRAPHIC_DATA]"
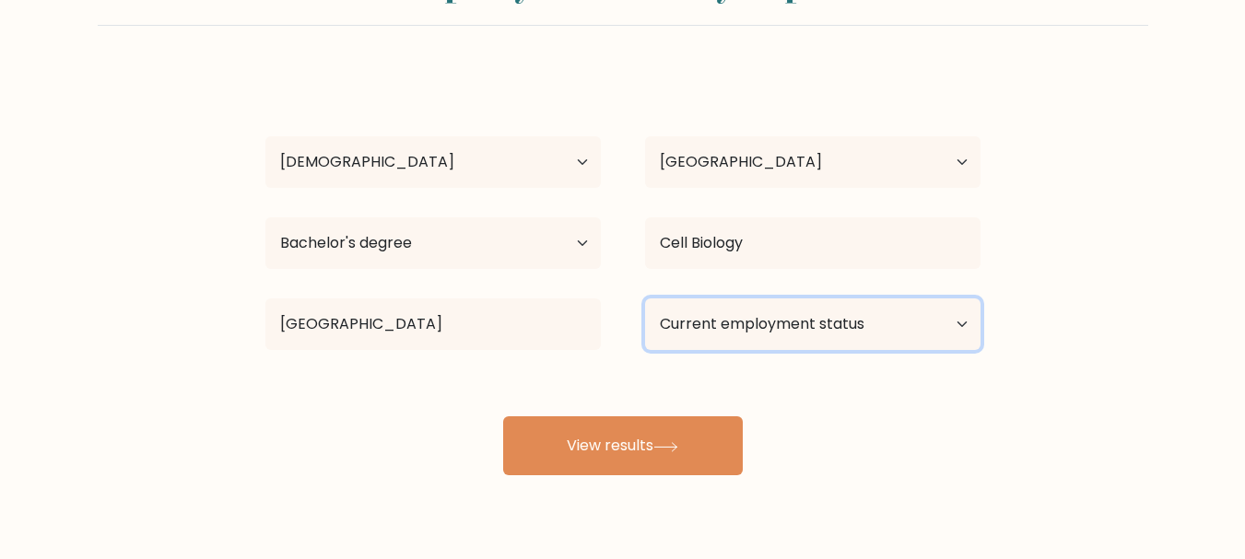
click at [766, 334] on select "Current employment status Employed Student Retired Other / prefer not to answer" at bounding box center [812, 325] width 335 height 52
select select "student"
click at [645, 299] on select "Current employment status Employed Student Retired Other / prefer not to answer" at bounding box center [812, 325] width 335 height 52
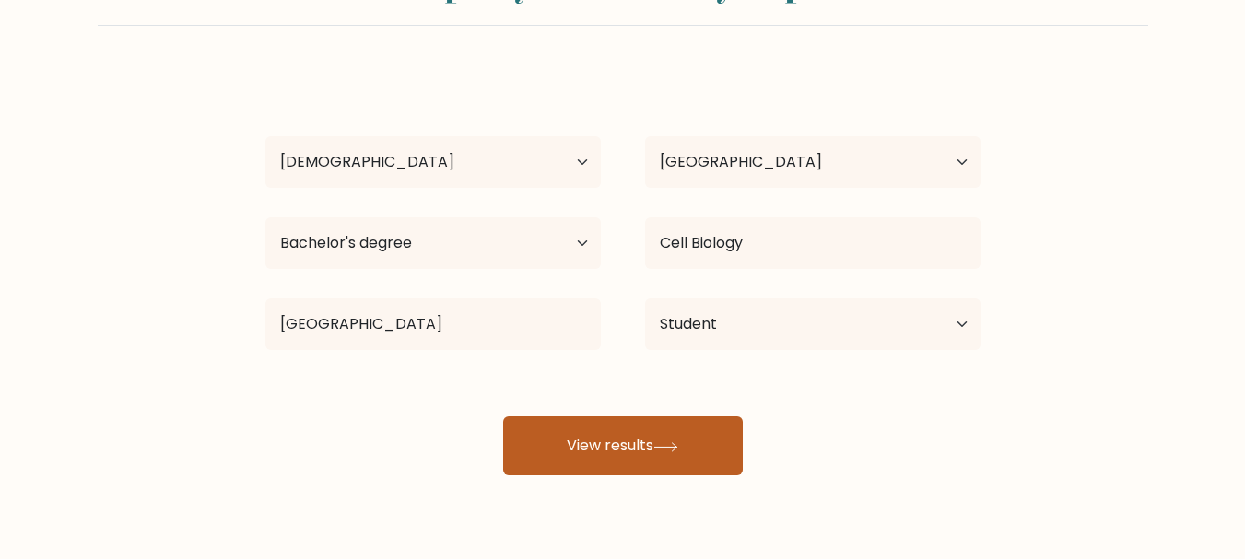
click at [639, 448] on button "View results" at bounding box center [623, 445] width 240 height 59
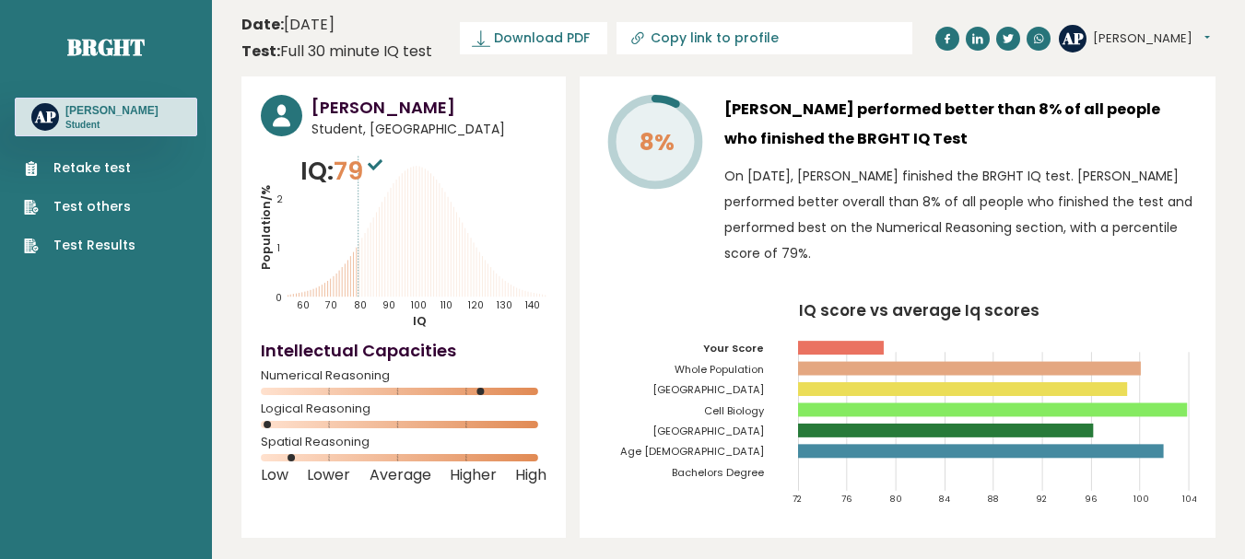
click at [115, 165] on link "Retake test" at bounding box center [79, 167] width 111 height 19
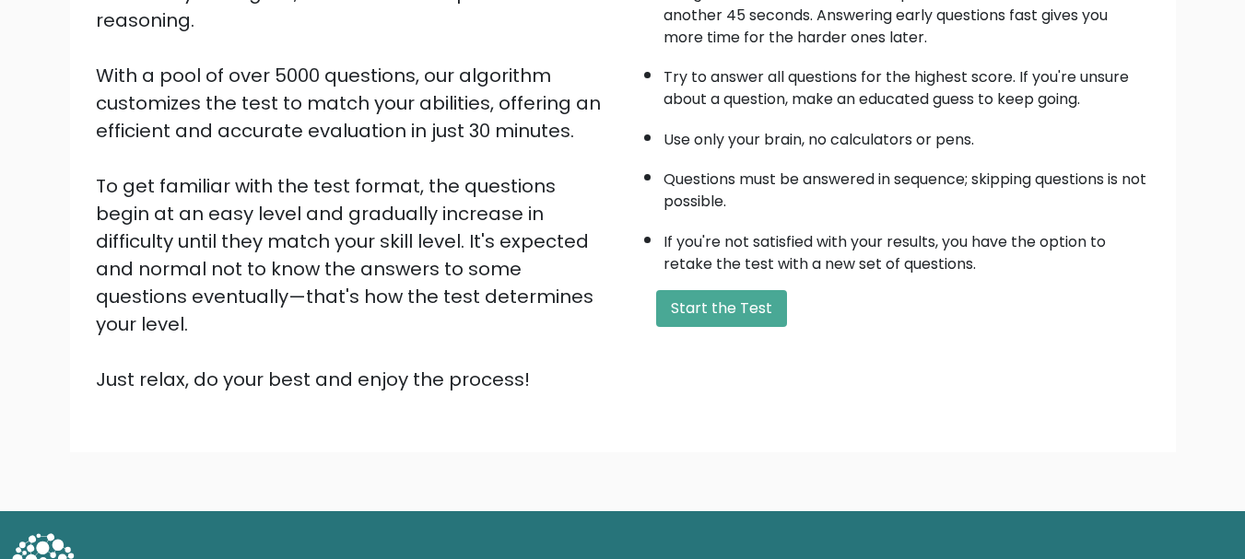
scroll to position [285, 0]
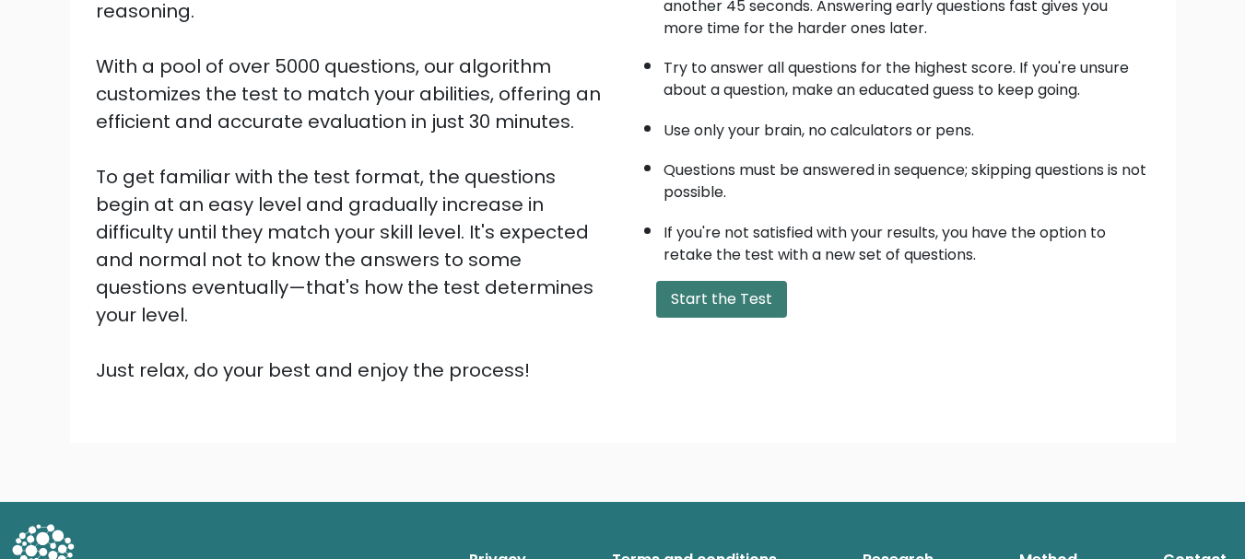
click at [738, 304] on button "Start the Test" at bounding box center [721, 299] width 131 height 37
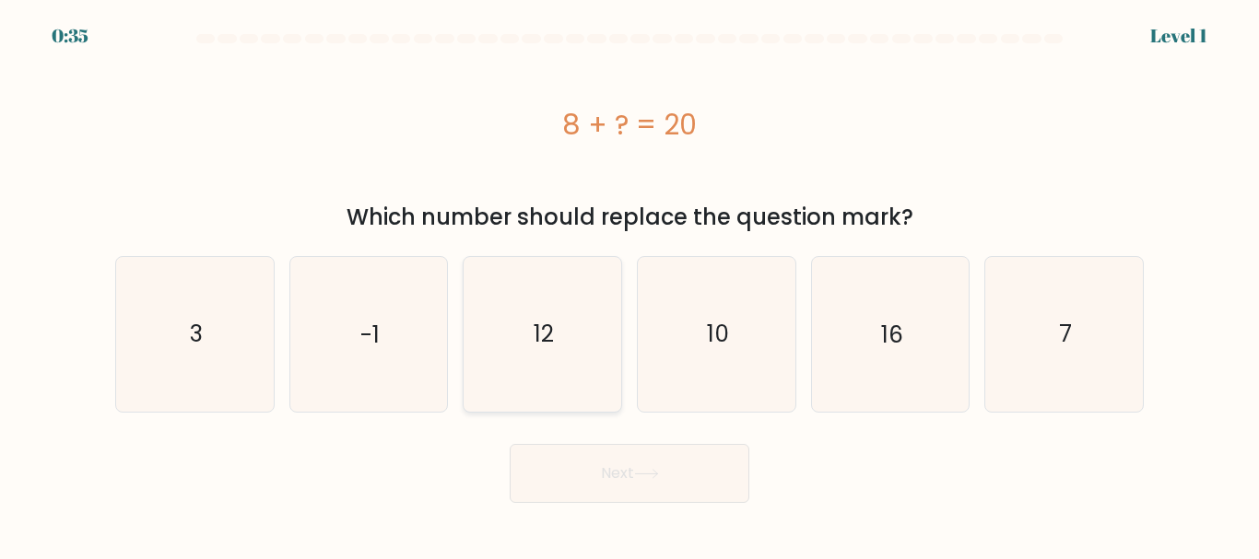
click at [568, 348] on icon "12" at bounding box center [542, 334] width 154 height 154
click at [629, 285] on input "c. 12" at bounding box center [629, 282] width 1 height 5
radio input "true"
click at [657, 475] on icon at bounding box center [646, 474] width 22 height 8
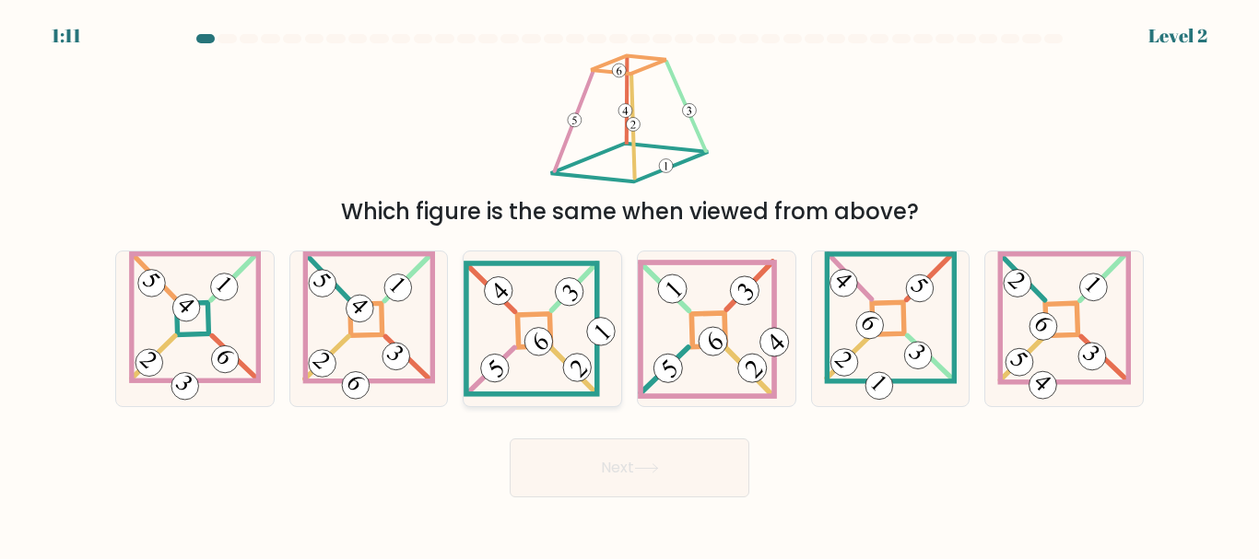
click at [523, 311] on icon at bounding box center [542, 328] width 158 height 135
click at [629, 285] on input "c." at bounding box center [629, 282] width 1 height 5
radio input "true"
click at [702, 466] on button "Next" at bounding box center [630, 468] width 240 height 59
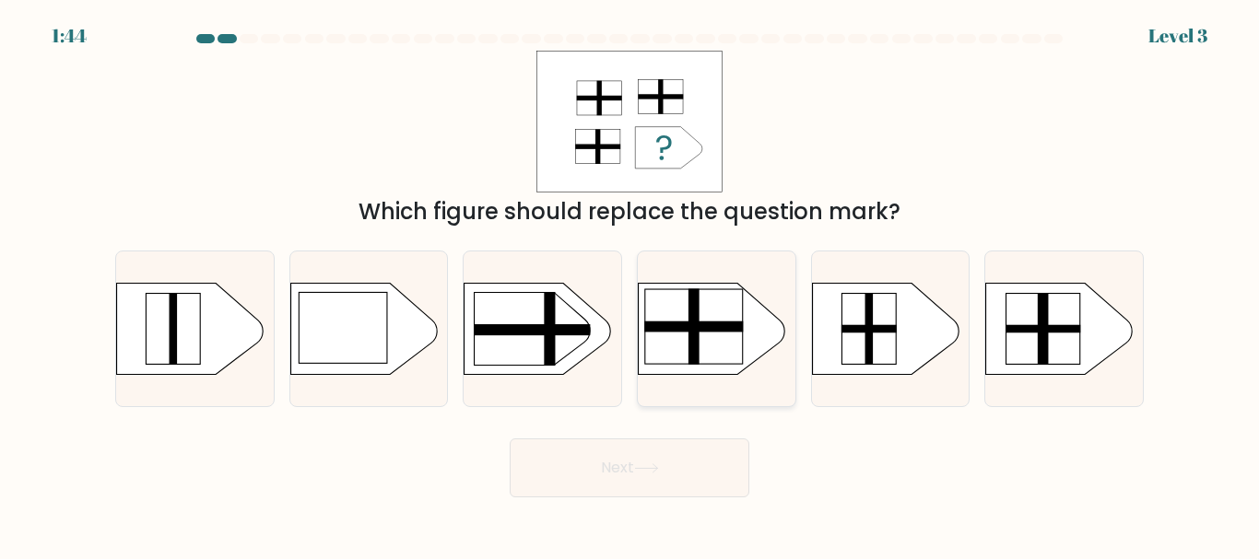
click at [739, 332] on rect at bounding box center [694, 327] width 100 height 11
click at [630, 285] on input "d." at bounding box center [629, 282] width 1 height 5
radio input "true"
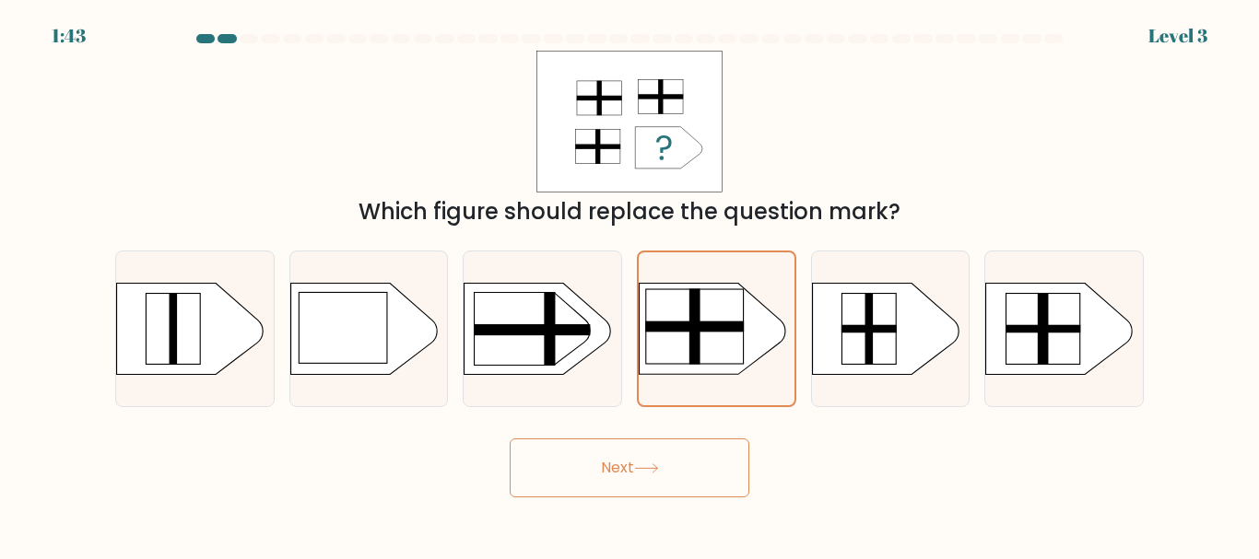
click at [679, 462] on button "Next" at bounding box center [630, 468] width 240 height 59
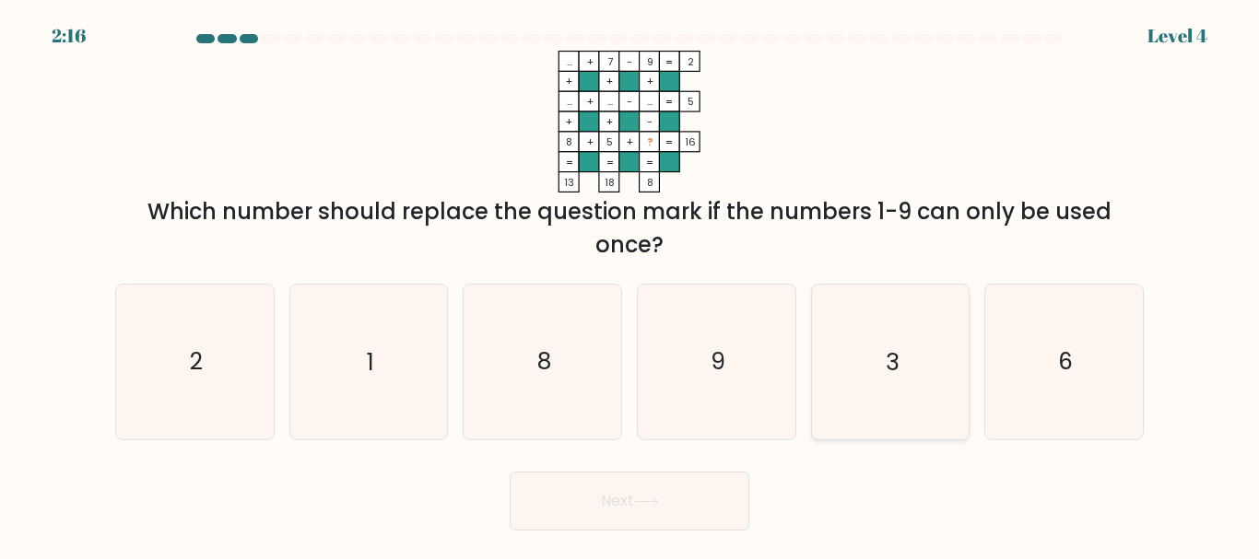
click at [903, 378] on icon "3" at bounding box center [890, 362] width 154 height 154
click at [630, 285] on input "e. 3" at bounding box center [629, 282] width 1 height 5
radio input "true"
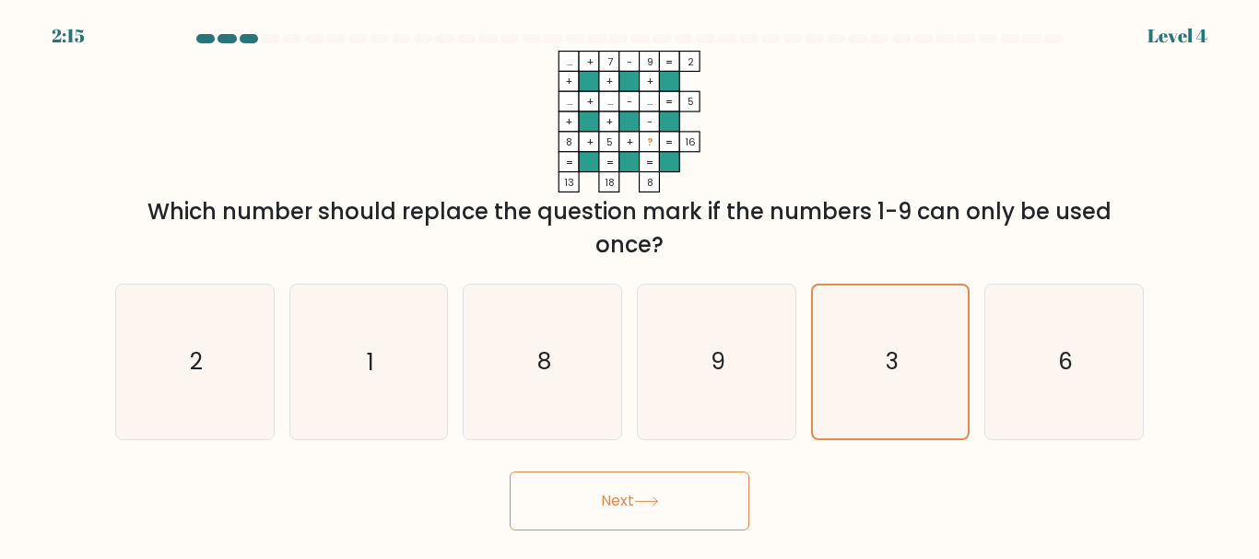
click at [680, 500] on button "Next" at bounding box center [630, 501] width 240 height 59
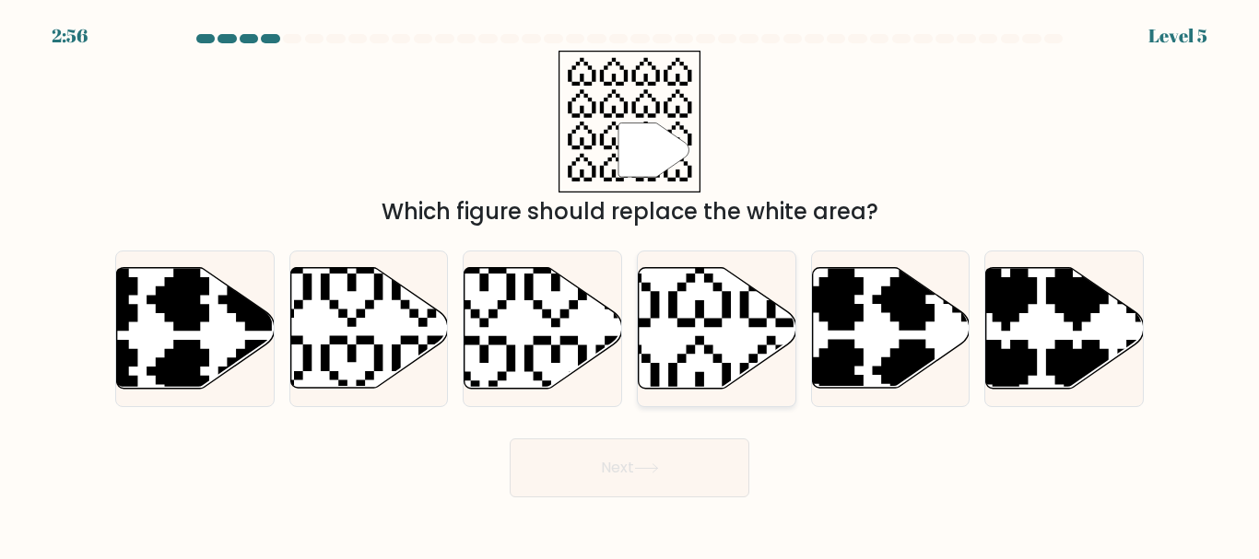
click at [747, 316] on icon at bounding box center [663, 261] width 276 height 276
click at [630, 285] on input "d." at bounding box center [629, 282] width 1 height 5
radio input "true"
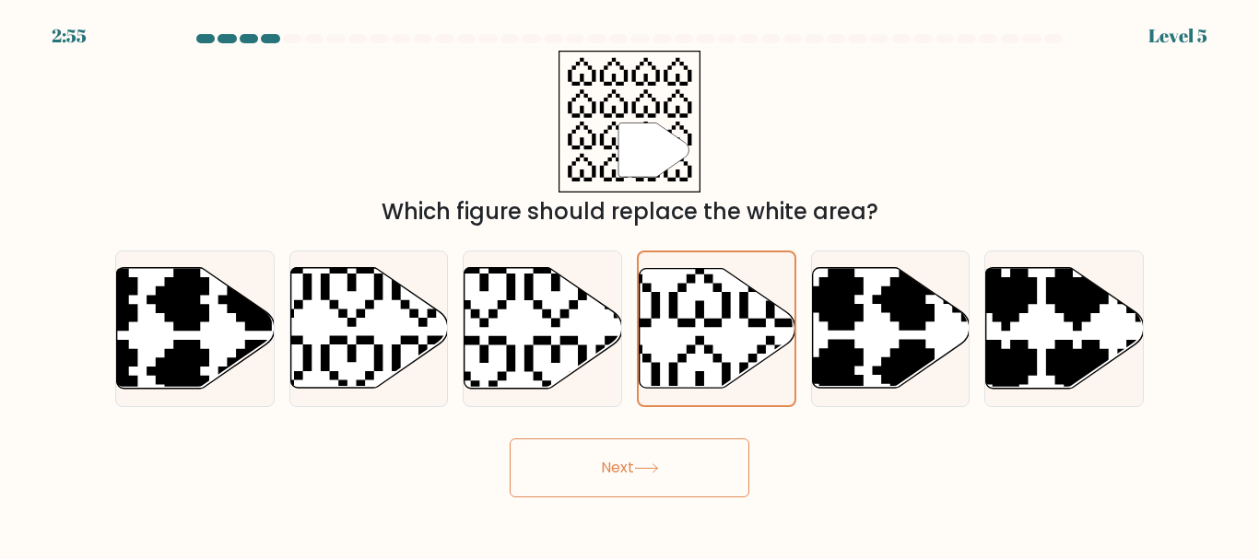
click at [657, 471] on icon at bounding box center [646, 468] width 22 height 8
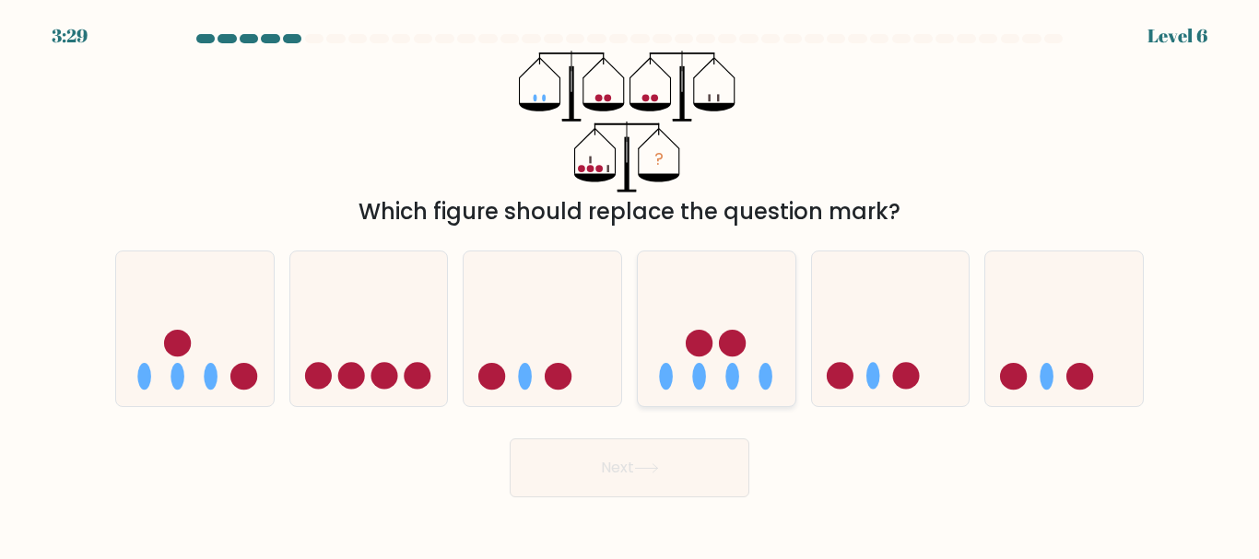
click at [709, 338] on circle at bounding box center [699, 343] width 27 height 27
click at [630, 285] on input "d." at bounding box center [629, 282] width 1 height 5
radio input "true"
click at [228, 382] on icon at bounding box center [195, 329] width 158 height 130
click at [629, 285] on input "a." at bounding box center [629, 282] width 1 height 5
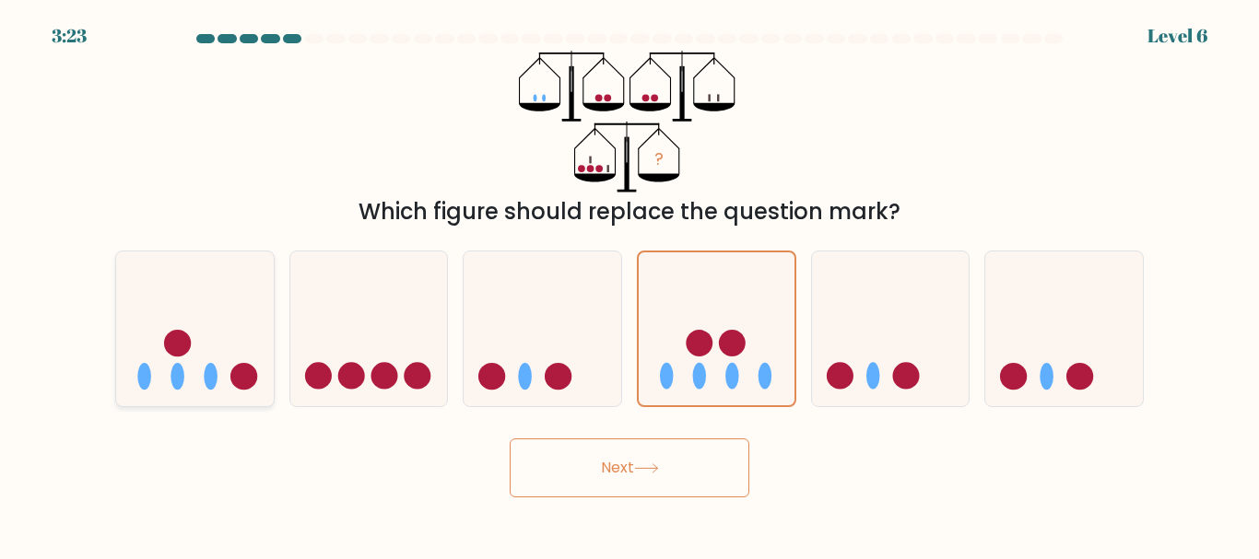
radio input "true"
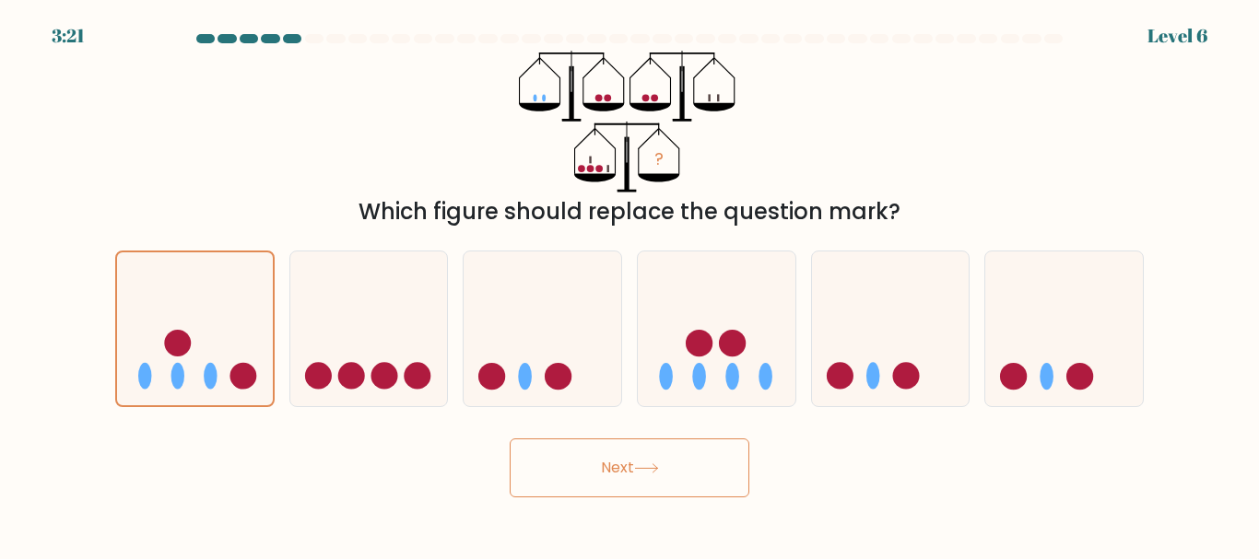
click at [663, 483] on button "Next" at bounding box center [630, 468] width 240 height 59
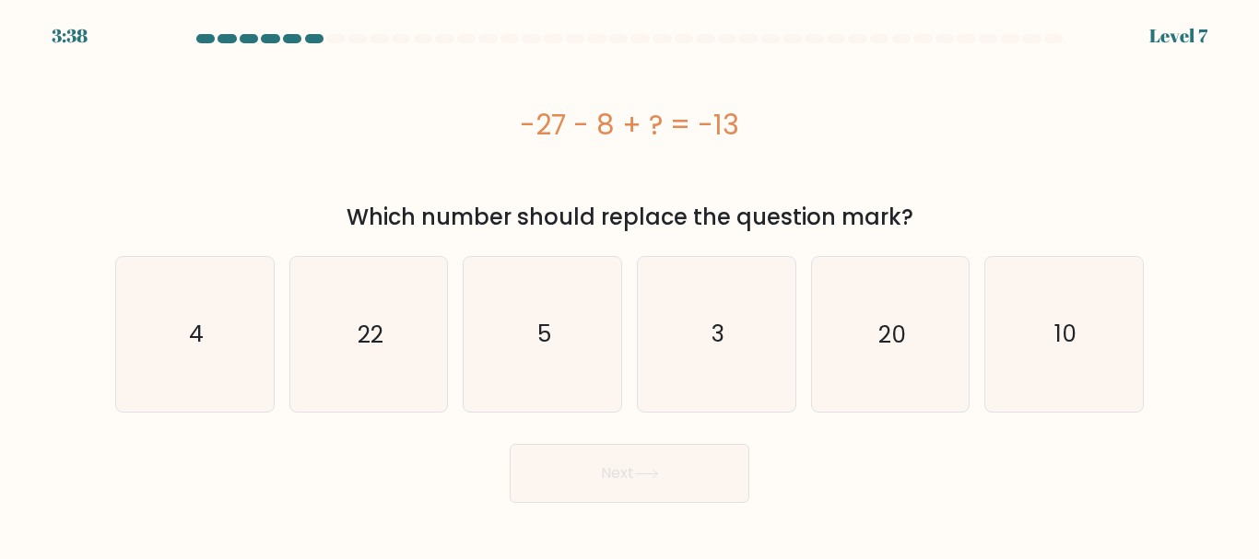
click at [458, 312] on div "c. 5" at bounding box center [542, 334] width 174 height 156
click at [395, 334] on icon "22" at bounding box center [368, 334] width 154 height 154
click at [629, 285] on input "b. 22" at bounding box center [629, 282] width 1 height 5
radio input "true"
click at [643, 481] on button "Next" at bounding box center [630, 473] width 240 height 59
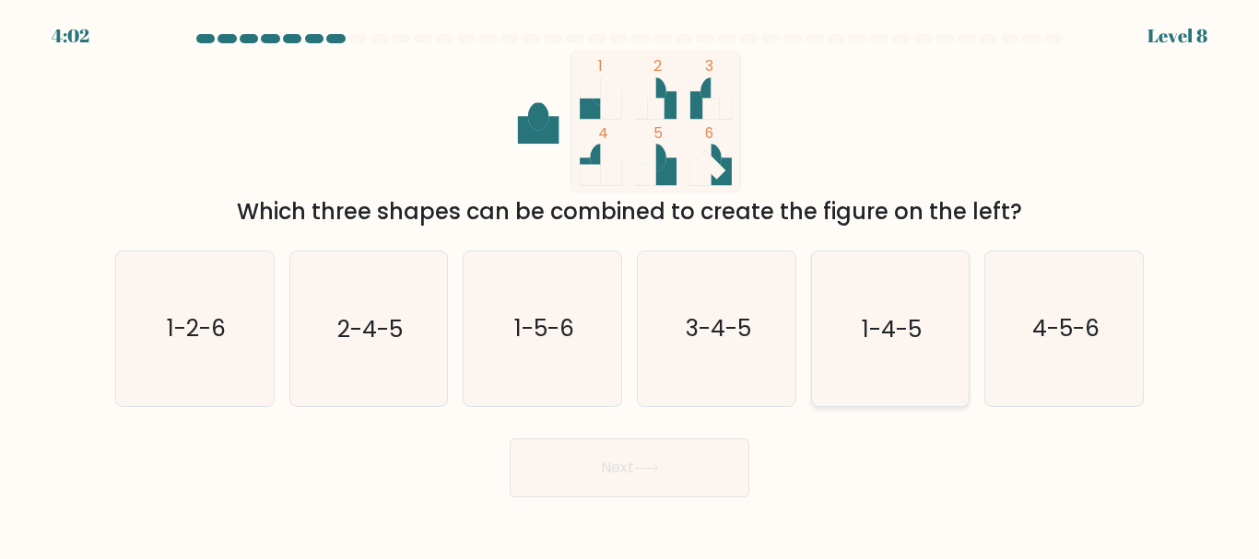
click at [894, 334] on text "1-4-5" at bounding box center [892, 329] width 60 height 32
click at [630, 285] on input "e. 1-4-5" at bounding box center [629, 282] width 1 height 5
radio input "true"
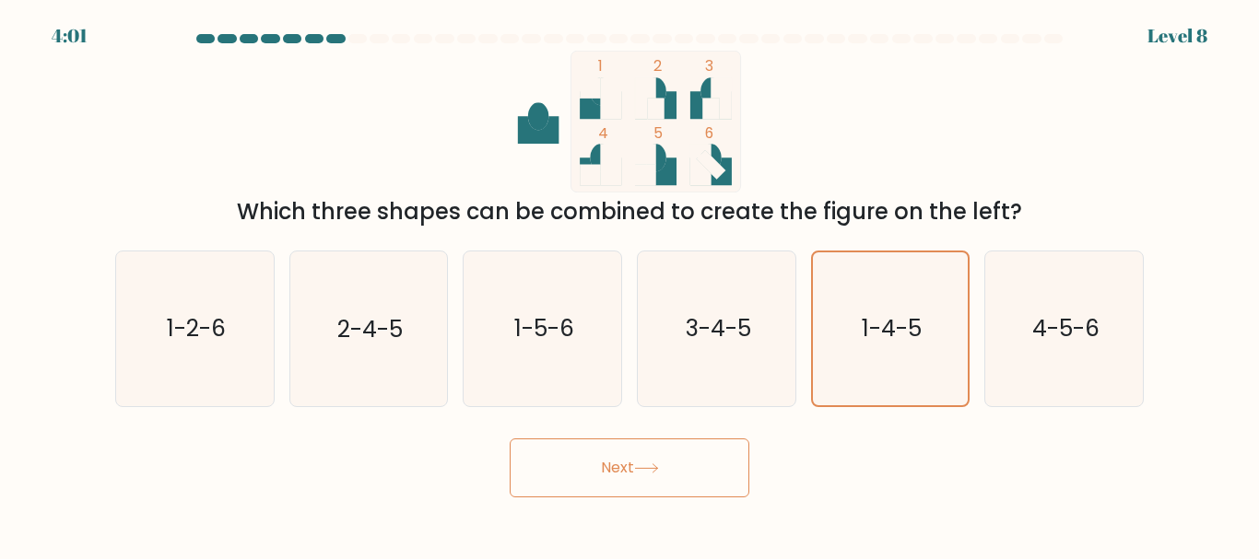
click at [604, 470] on button "Next" at bounding box center [630, 468] width 240 height 59
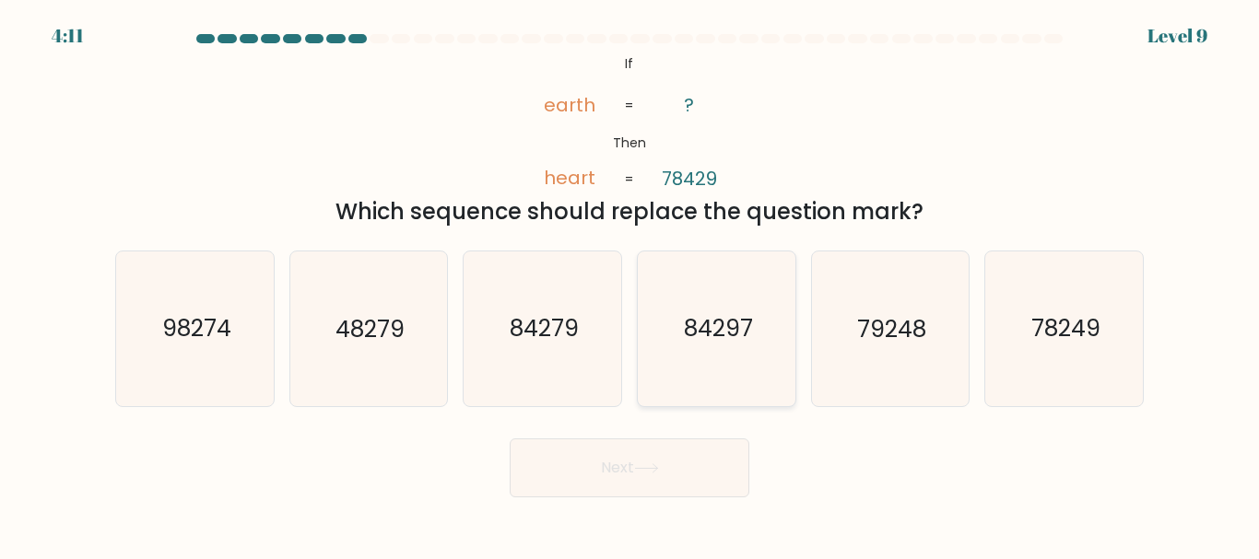
click at [743, 340] on text "84297" at bounding box center [717, 329] width 69 height 32
click at [630, 285] on input "d. 84297" at bounding box center [629, 282] width 1 height 5
radio input "true"
click at [718, 460] on button "Next" at bounding box center [630, 468] width 240 height 59
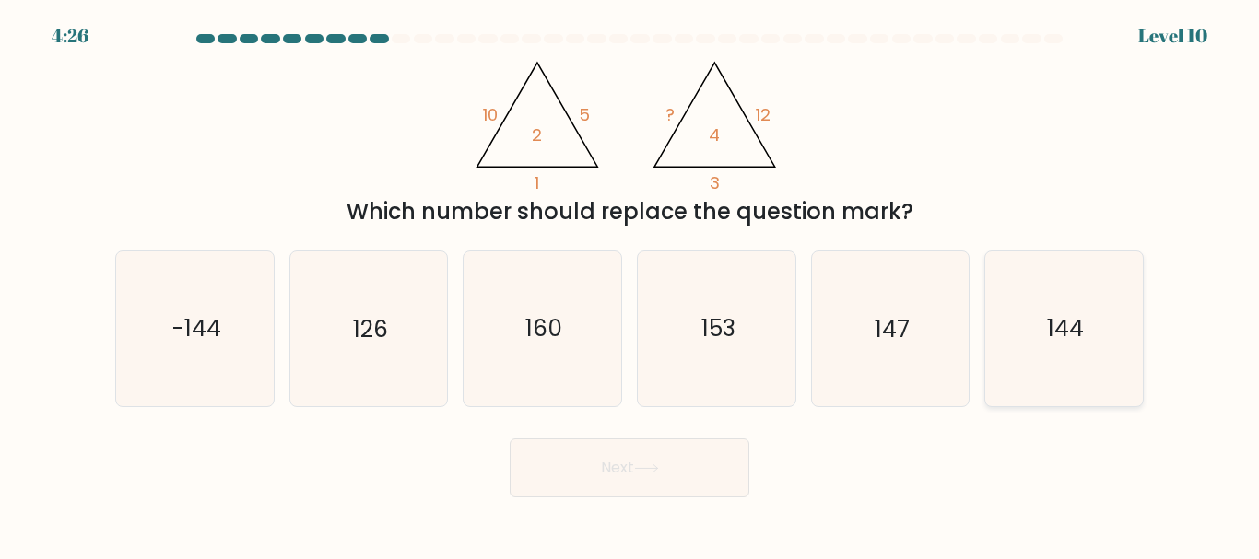
click at [1036, 354] on icon "144" at bounding box center [1064, 329] width 154 height 154
click at [630, 285] on input "f. 144" at bounding box center [629, 282] width 1 height 5
radio input "true"
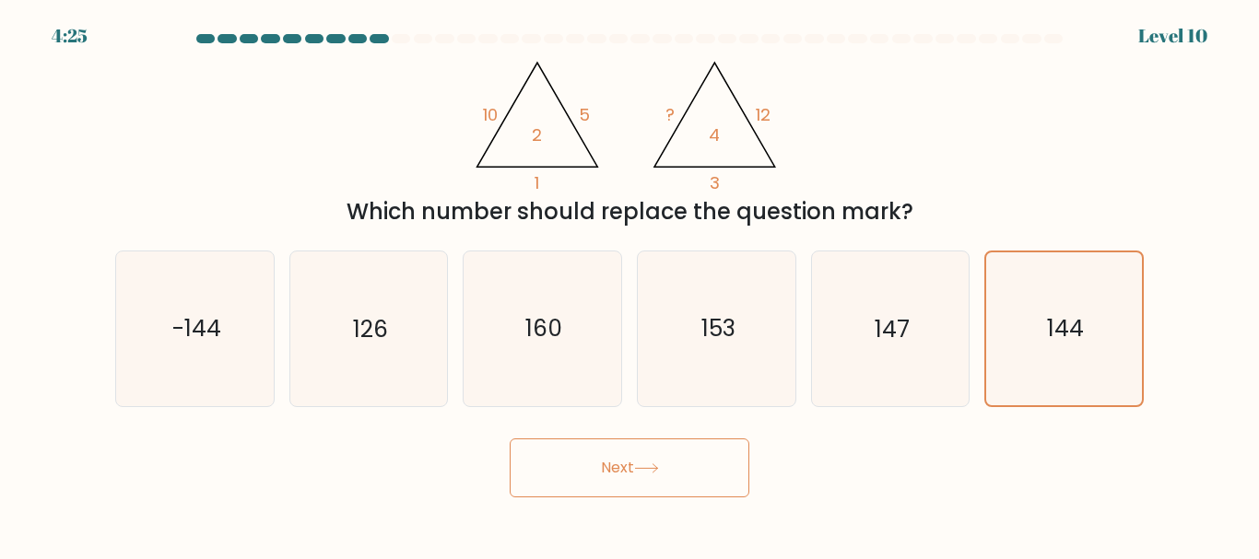
click at [718, 462] on button "Next" at bounding box center [630, 468] width 240 height 59
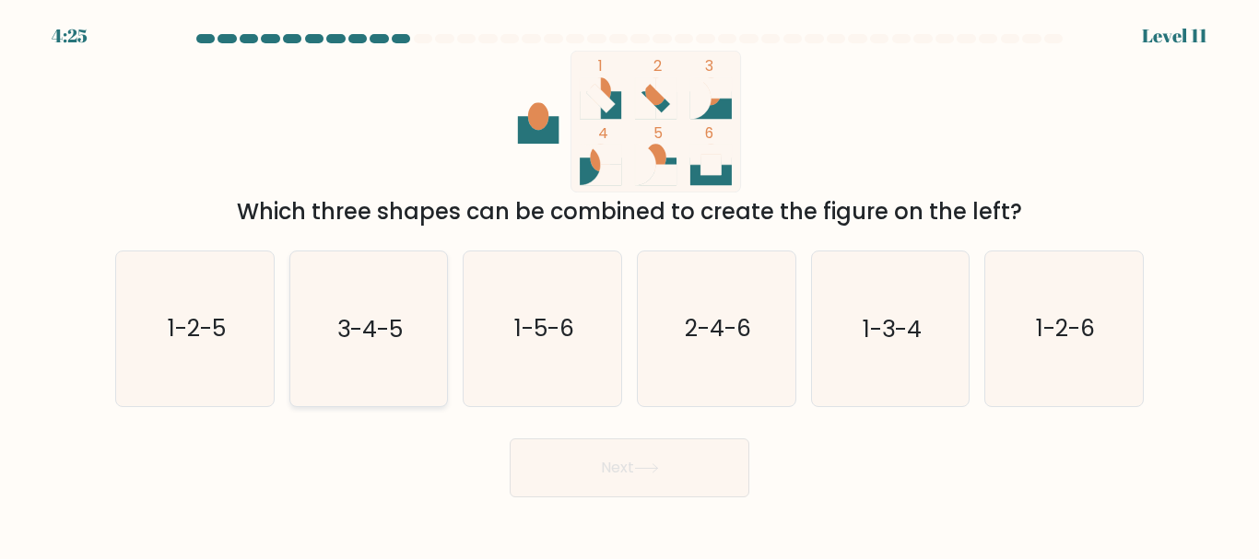
click at [402, 303] on icon "3-4-5" at bounding box center [368, 329] width 154 height 154
click at [629, 285] on input "b. 3-4-5" at bounding box center [629, 282] width 1 height 5
radio input "true"
click at [658, 460] on button "Next" at bounding box center [630, 468] width 240 height 59
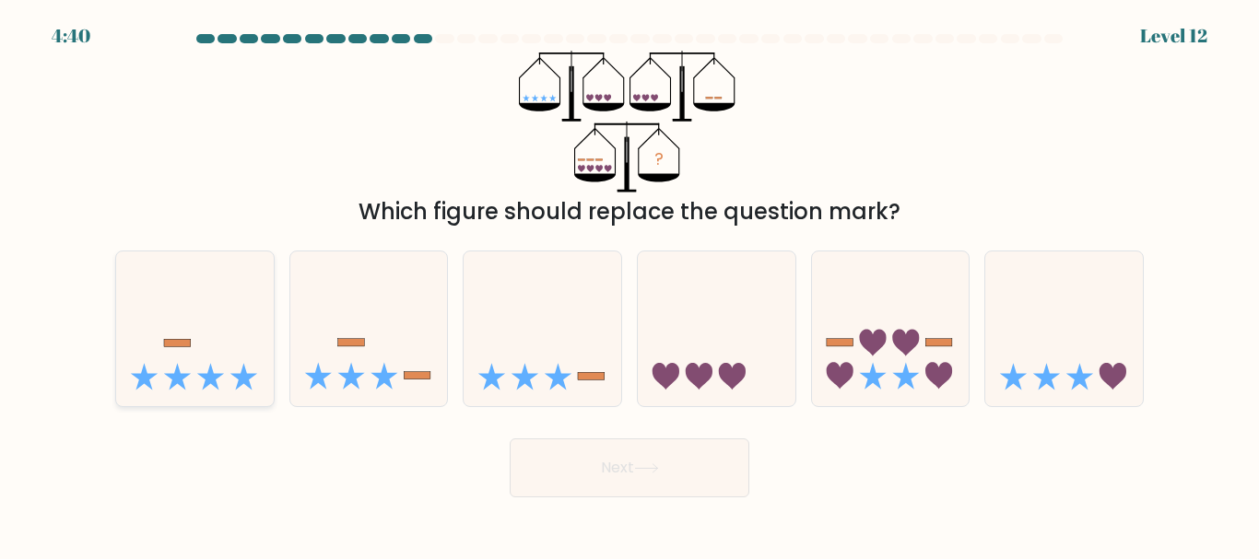
click at [243, 370] on icon at bounding box center [243, 376] width 27 height 27
click at [629, 285] on input "a." at bounding box center [629, 282] width 1 height 5
radio input "true"
click at [651, 465] on icon at bounding box center [646, 468] width 25 height 10
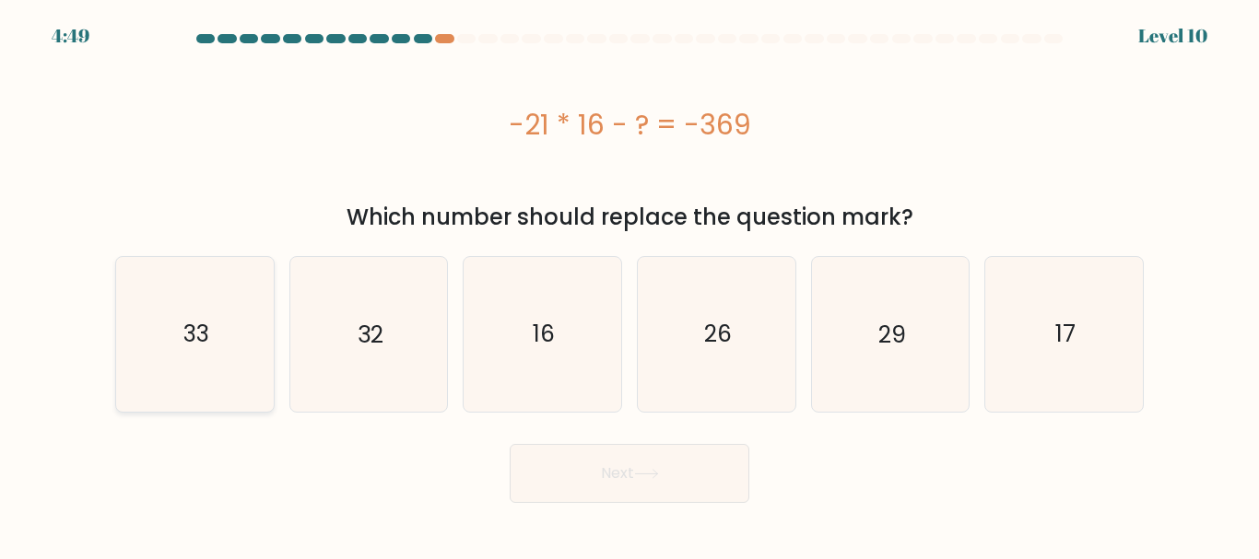
click at [183, 360] on icon "33" at bounding box center [195, 334] width 154 height 154
click at [629, 285] on input "a. 33" at bounding box center [629, 282] width 1 height 5
radio input "true"
click at [698, 488] on button "Next" at bounding box center [630, 473] width 240 height 59
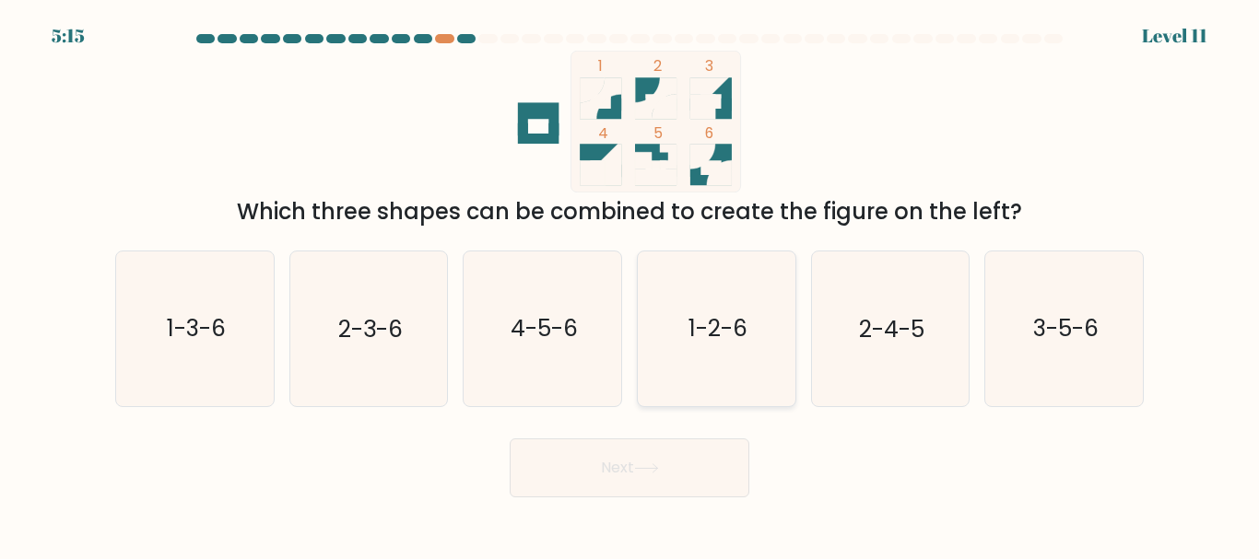
click at [750, 301] on icon "1-2-6" at bounding box center [716, 329] width 154 height 154
click at [630, 285] on input "d. 1-2-6" at bounding box center [629, 282] width 1 height 5
radio input "true"
click at [669, 467] on button "Next" at bounding box center [630, 468] width 240 height 59
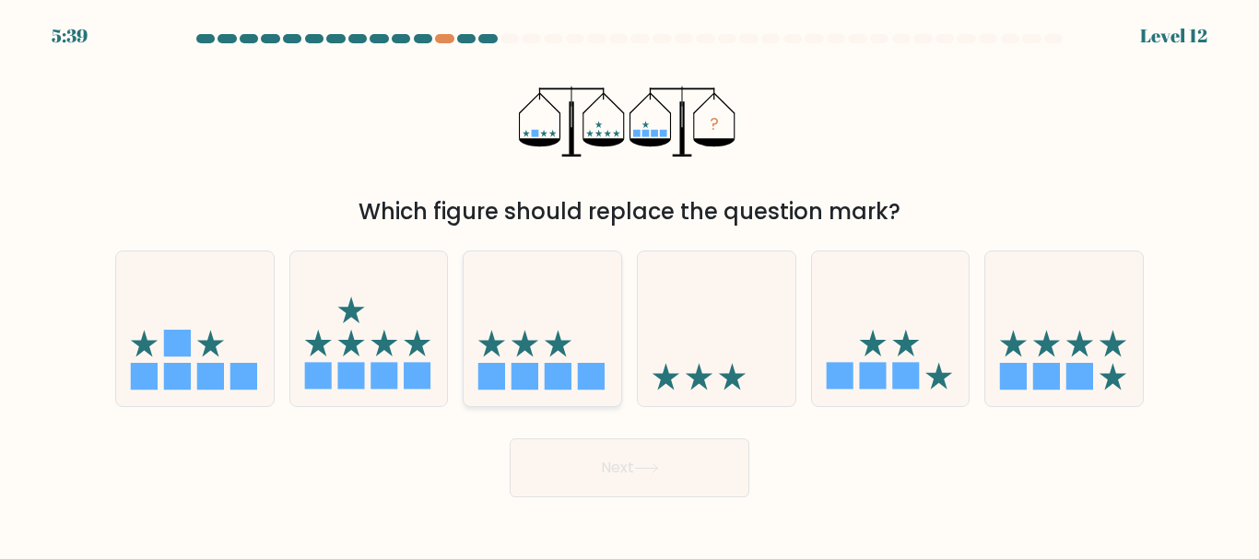
click at [527, 331] on icon at bounding box center [542, 329] width 158 height 130
click at [629, 285] on input "c." at bounding box center [629, 282] width 1 height 5
radio input "true"
click at [341, 333] on icon at bounding box center [369, 329] width 158 height 130
click at [629, 285] on input "b." at bounding box center [629, 282] width 1 height 5
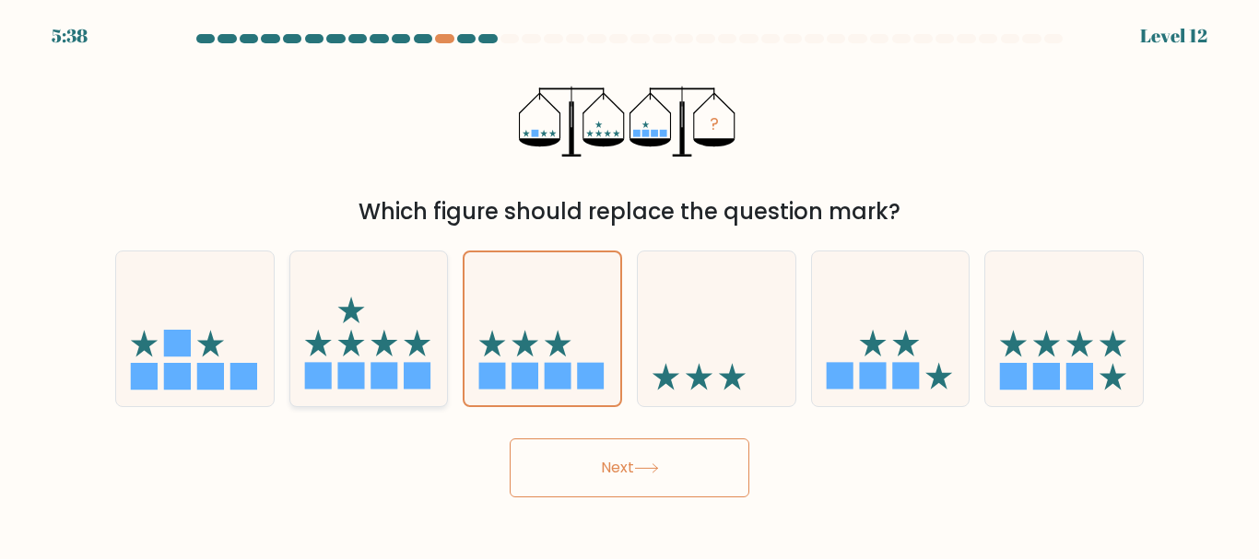
radio input "true"
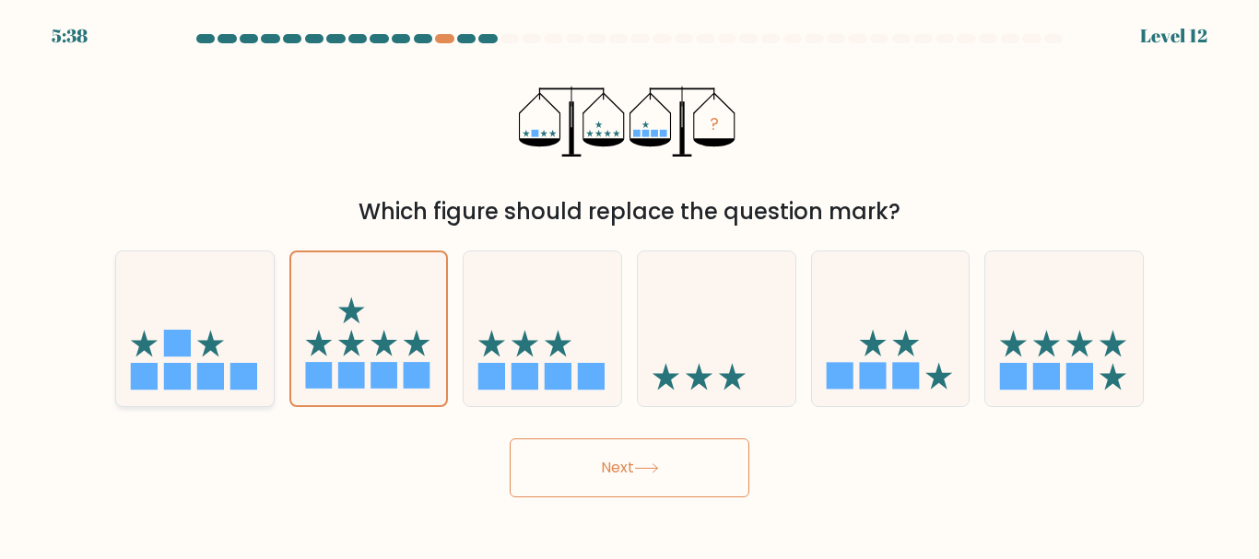
click at [192, 334] on icon at bounding box center [195, 329] width 158 height 130
click at [629, 285] on input "a." at bounding box center [629, 282] width 1 height 5
radio input "true"
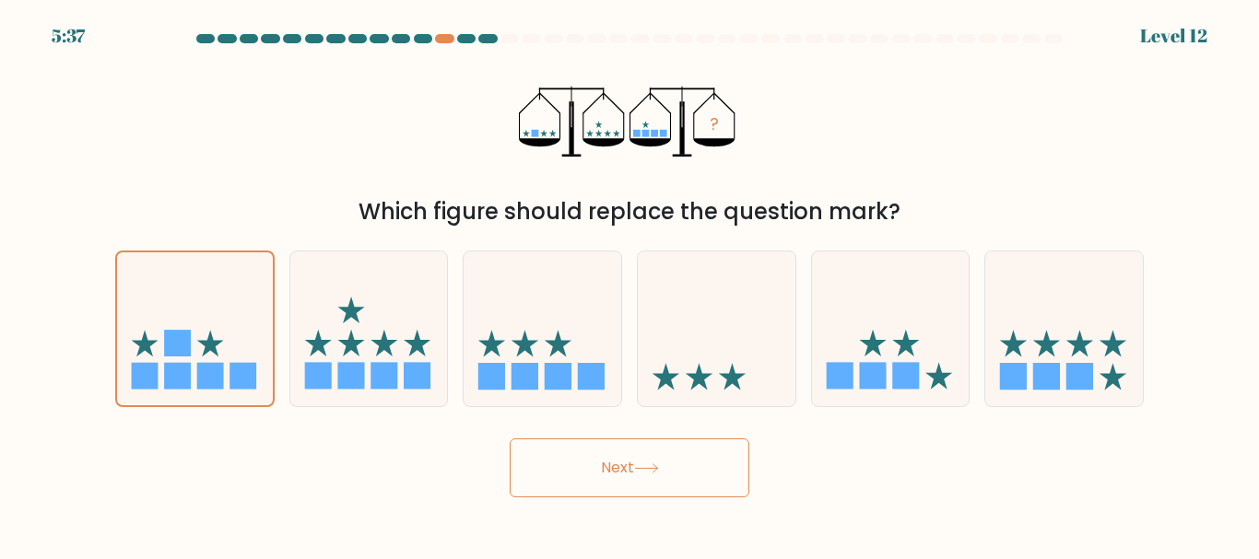
click at [644, 479] on button "Next" at bounding box center [630, 468] width 240 height 59
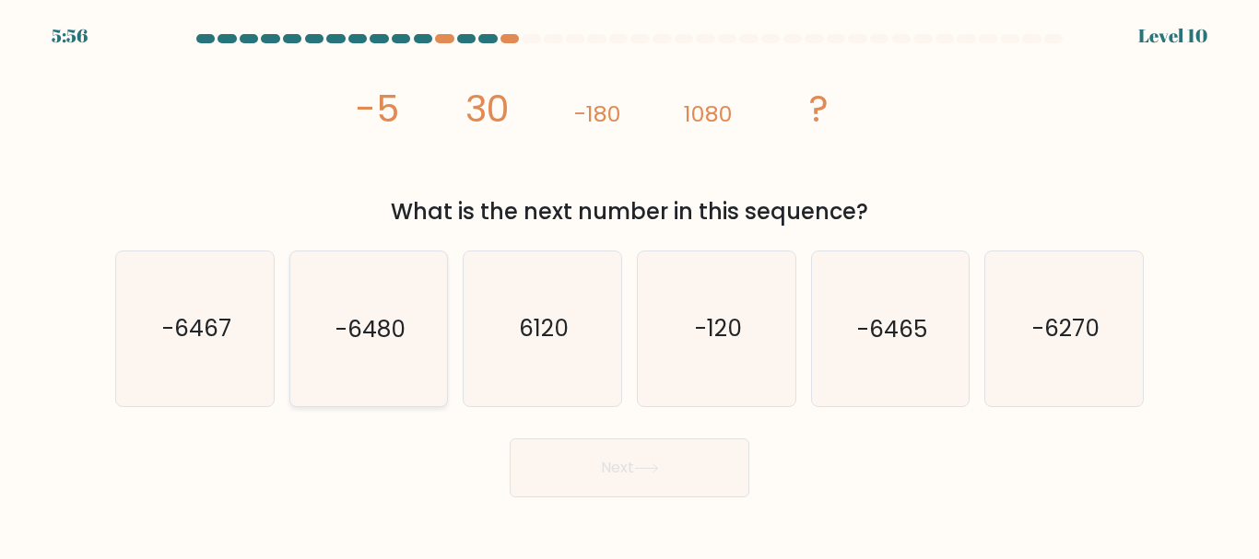
click at [381, 346] on icon "-6480" at bounding box center [368, 329] width 154 height 154
click at [629, 285] on input "b. -6480" at bounding box center [629, 282] width 1 height 5
radio input "true"
click at [689, 463] on button "Next" at bounding box center [630, 468] width 240 height 59
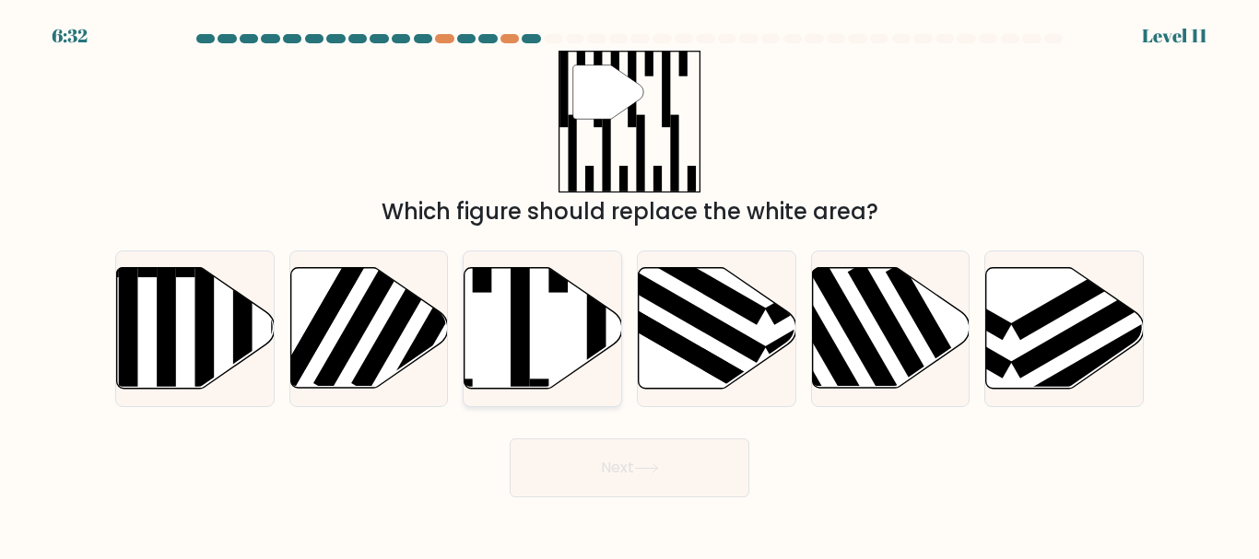
click at [566, 347] on icon at bounding box center [543, 328] width 158 height 121
click at [629, 285] on input "c." at bounding box center [629, 282] width 1 height 5
radio input "true"
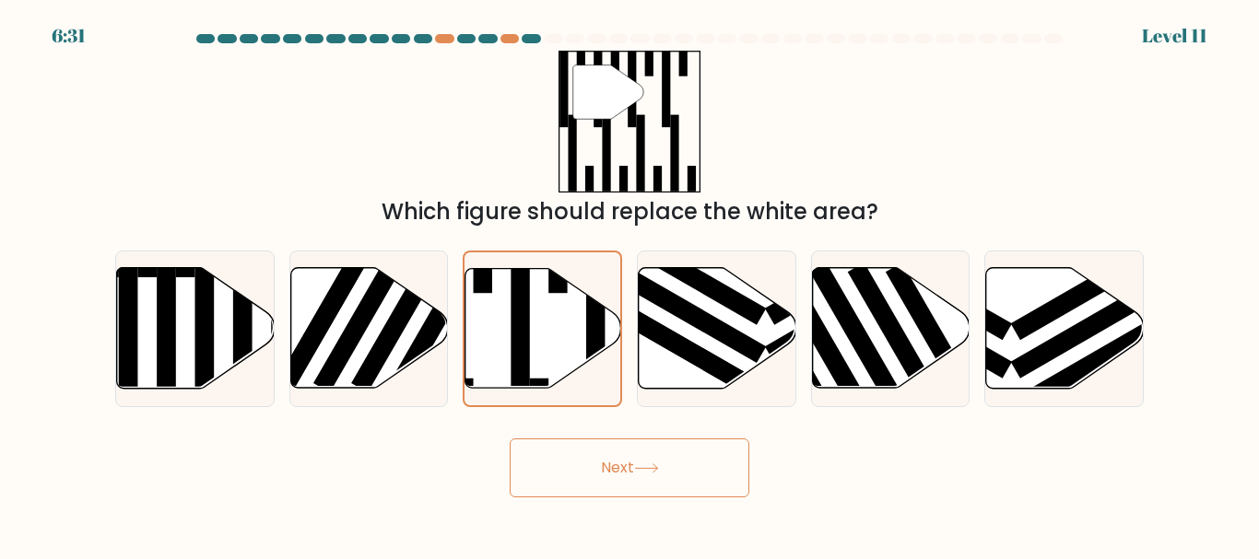
click at [659, 463] on icon at bounding box center [646, 468] width 25 height 10
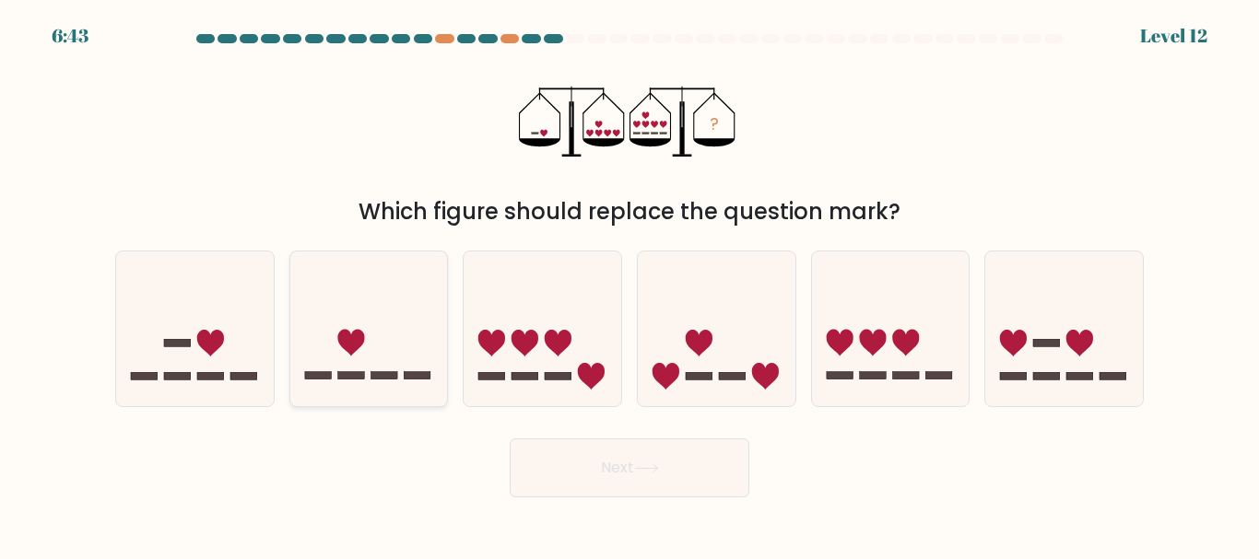
click at [414, 321] on icon at bounding box center [369, 329] width 158 height 130
click at [629, 285] on input "b." at bounding box center [629, 282] width 1 height 5
radio input "true"
click at [658, 458] on button "Next" at bounding box center [630, 468] width 240 height 59
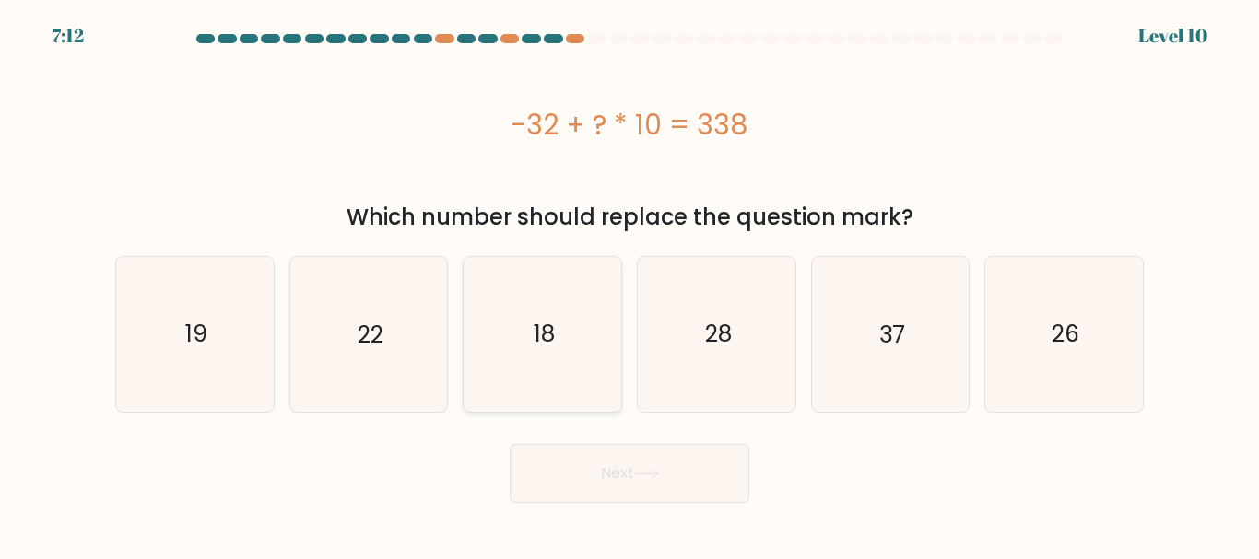
click at [558, 343] on icon "18" at bounding box center [542, 334] width 154 height 154
click at [629, 285] on input "c. 18" at bounding box center [629, 282] width 1 height 5
radio input "true"
click at [654, 475] on icon at bounding box center [646, 474] width 25 height 10
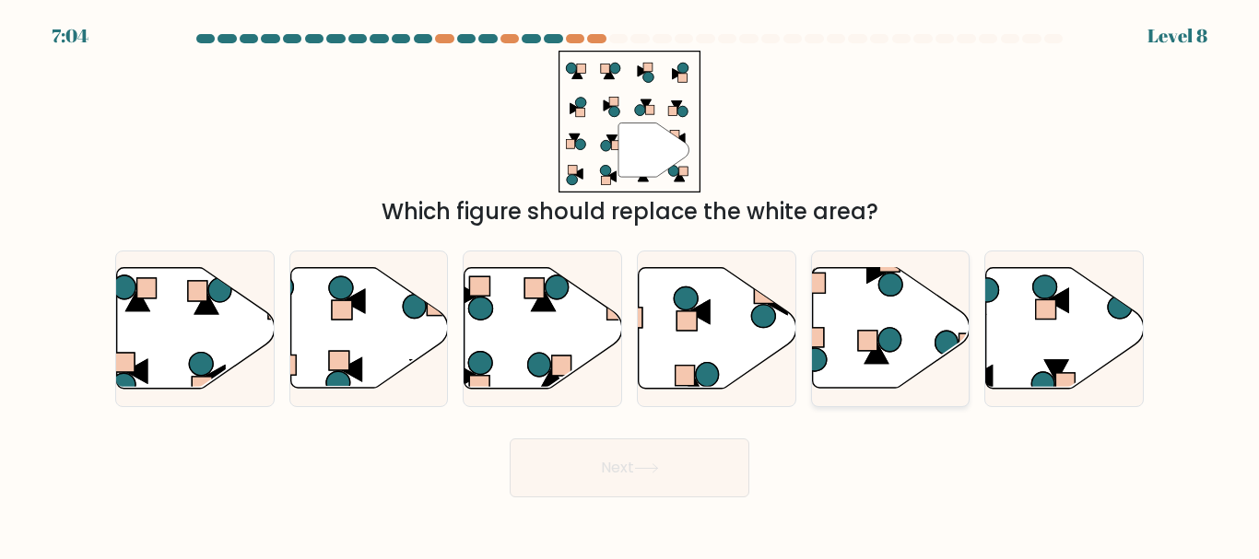
click at [896, 331] on icon at bounding box center [889, 340] width 23 height 24
click at [630, 285] on input "e." at bounding box center [629, 282] width 1 height 5
radio input "true"
click at [684, 460] on button "Next" at bounding box center [630, 468] width 240 height 59
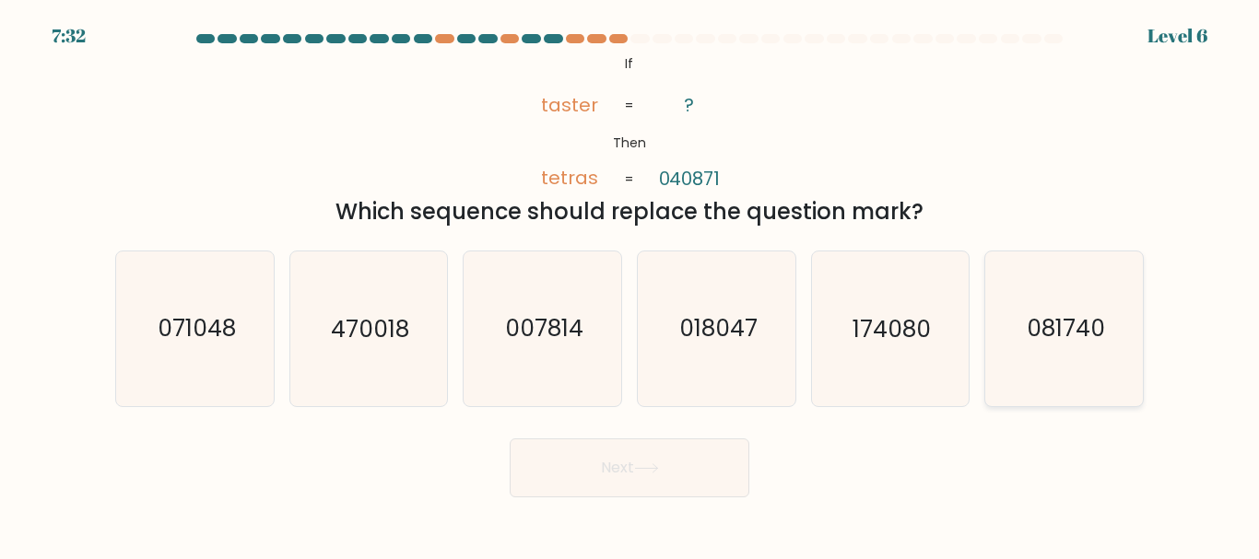
click at [1056, 365] on icon "081740" at bounding box center [1064, 329] width 154 height 154
click at [630, 285] on input "f. 081740" at bounding box center [629, 282] width 1 height 5
radio input "true"
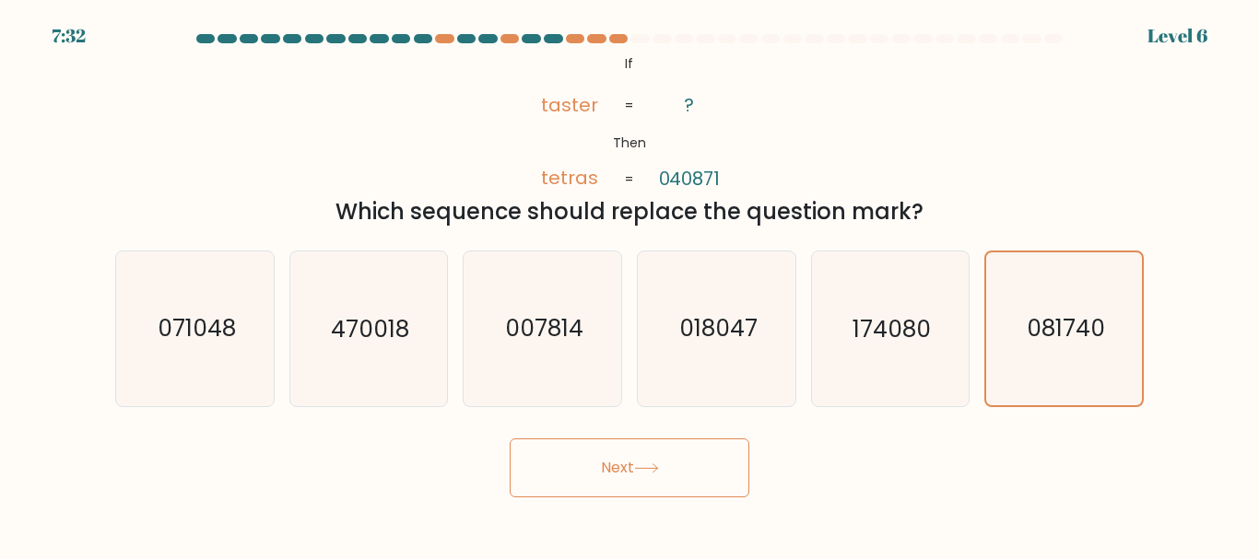
click at [721, 471] on button "Next" at bounding box center [630, 468] width 240 height 59
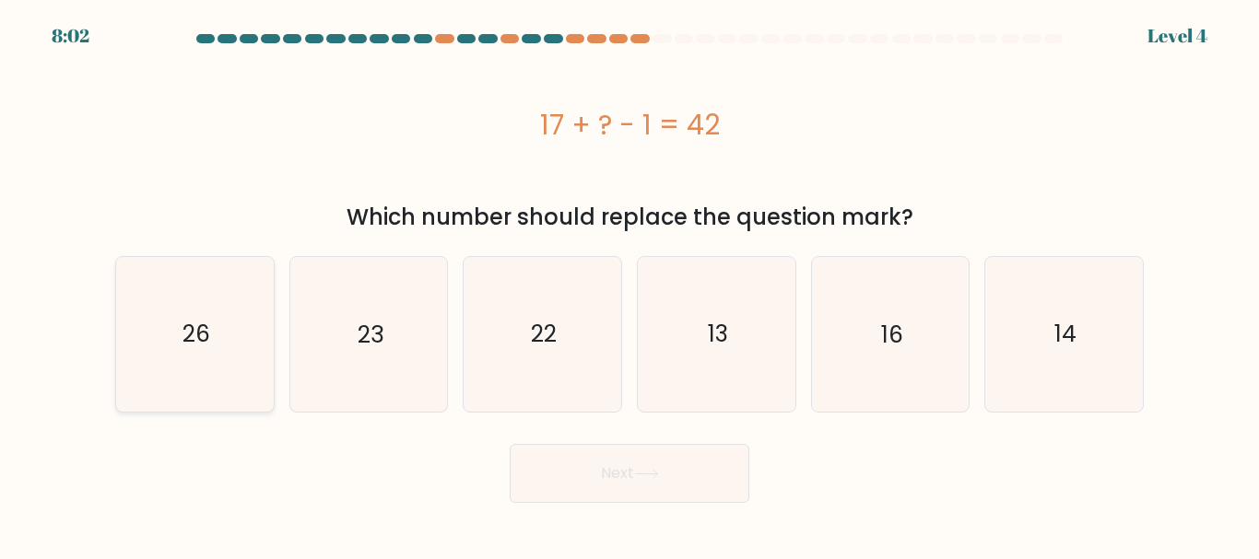
click at [240, 299] on icon "26" at bounding box center [195, 334] width 154 height 154
click at [629, 285] on input "a. 26" at bounding box center [629, 282] width 1 height 5
radio input "true"
click at [651, 469] on icon at bounding box center [646, 474] width 25 height 10
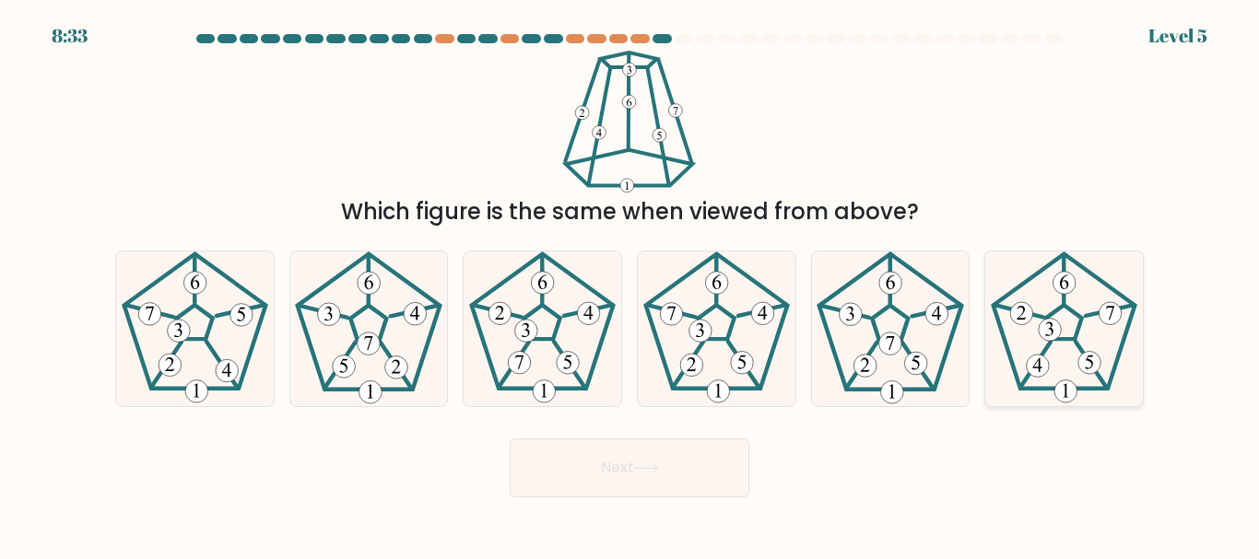
click at [1080, 344] on icon at bounding box center [1064, 329] width 154 height 154
click at [630, 285] on input "f." at bounding box center [629, 282] width 1 height 5
radio input "true"
click at [634, 482] on button "Next" at bounding box center [630, 468] width 240 height 59
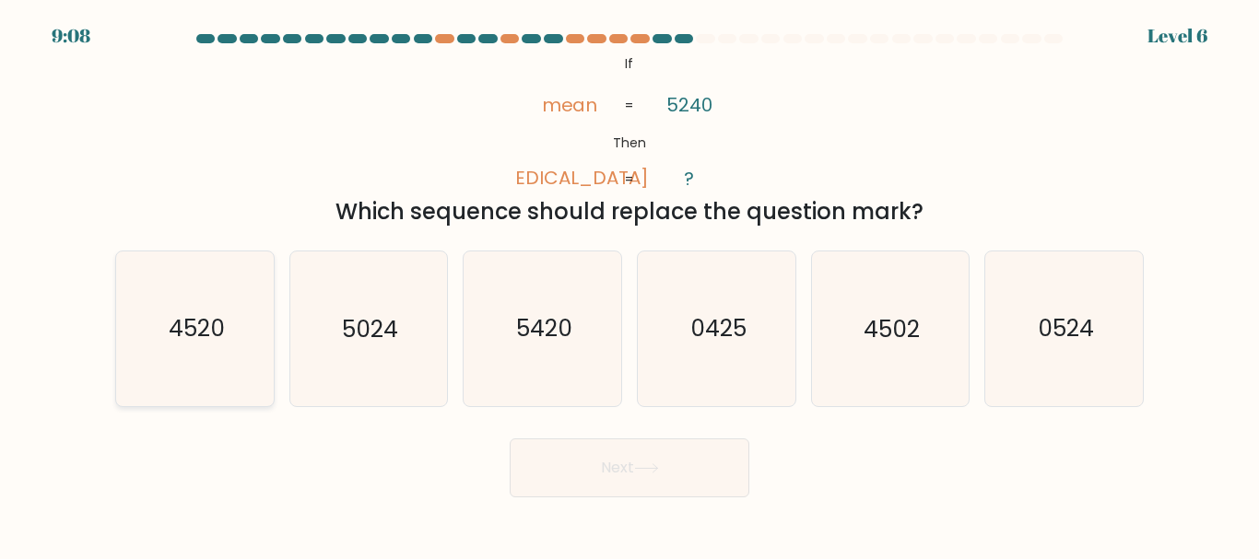
click at [229, 327] on icon "4520" at bounding box center [195, 329] width 154 height 154
click at [629, 285] on input "a. 4520" at bounding box center [629, 282] width 1 height 5
radio input "true"
click at [676, 489] on button "Next" at bounding box center [630, 468] width 240 height 59
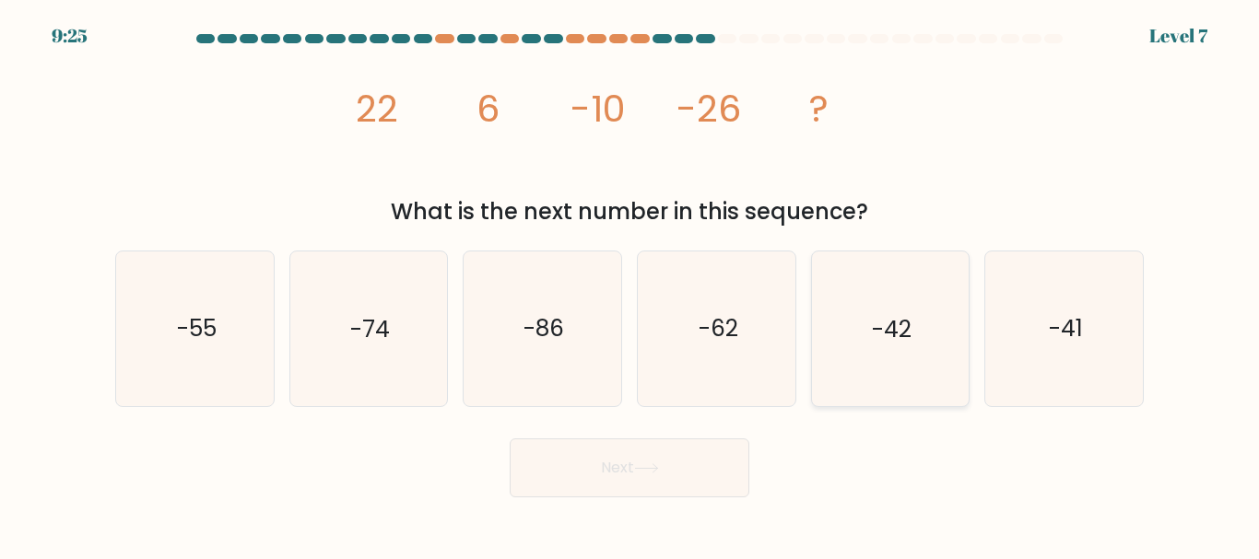
click at [920, 315] on icon "-42" at bounding box center [890, 329] width 154 height 154
click at [630, 285] on input "e. -42" at bounding box center [629, 282] width 1 height 5
radio input "true"
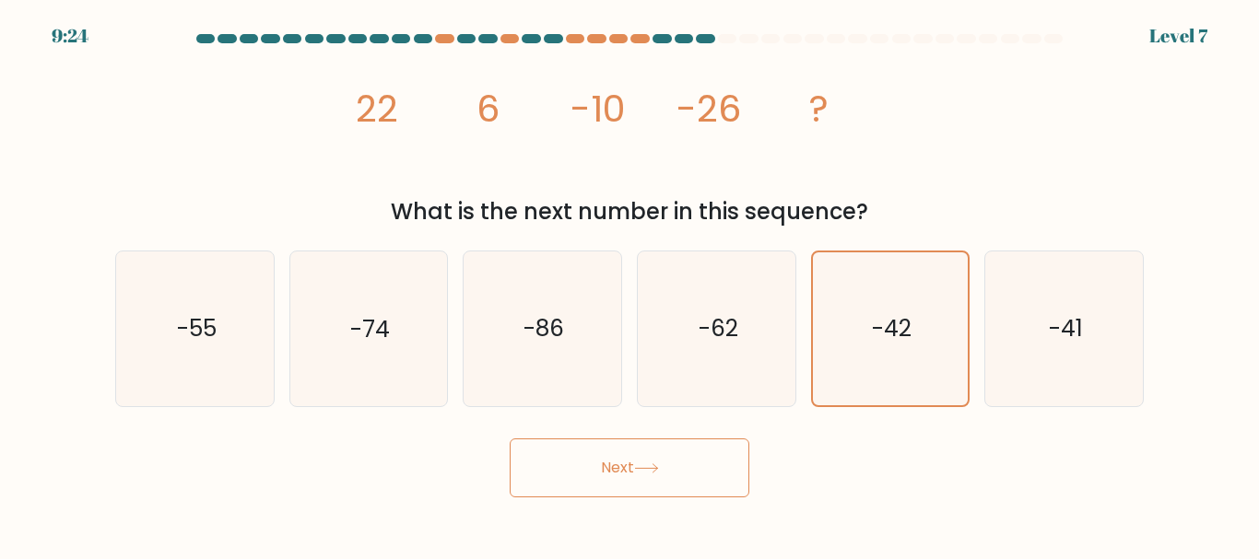
click at [694, 453] on button "Next" at bounding box center [630, 468] width 240 height 59
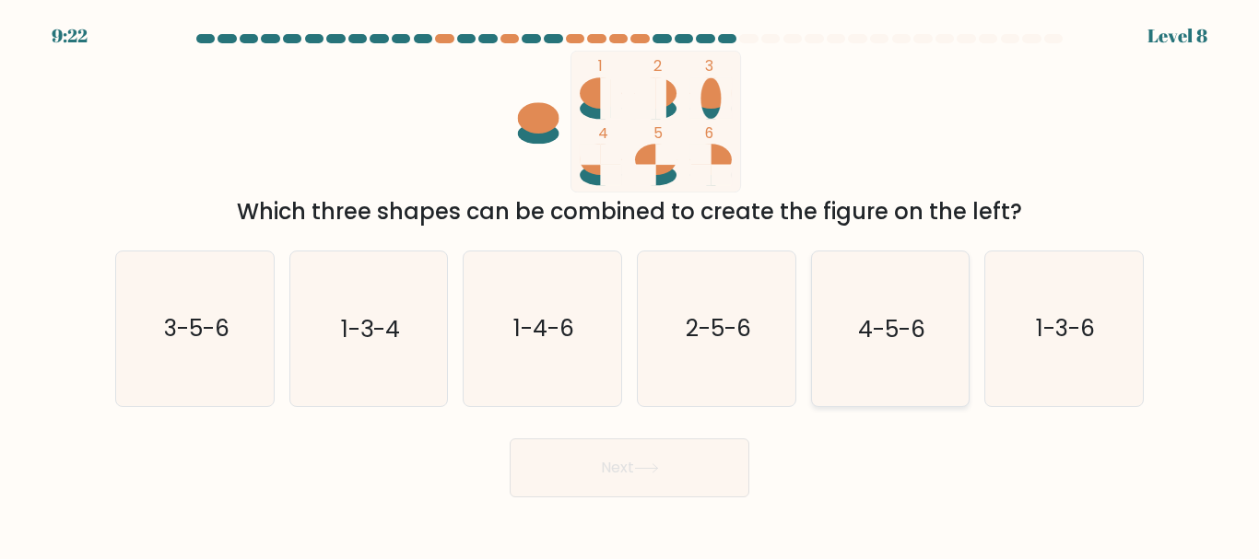
drag, startPoint x: 942, startPoint y: 323, endPoint x: 812, endPoint y: 386, distance: 144.6
click at [942, 323] on icon "4-5-6" at bounding box center [890, 329] width 154 height 154
click at [630, 285] on input "e. 4-5-6" at bounding box center [629, 282] width 1 height 5
radio input "true"
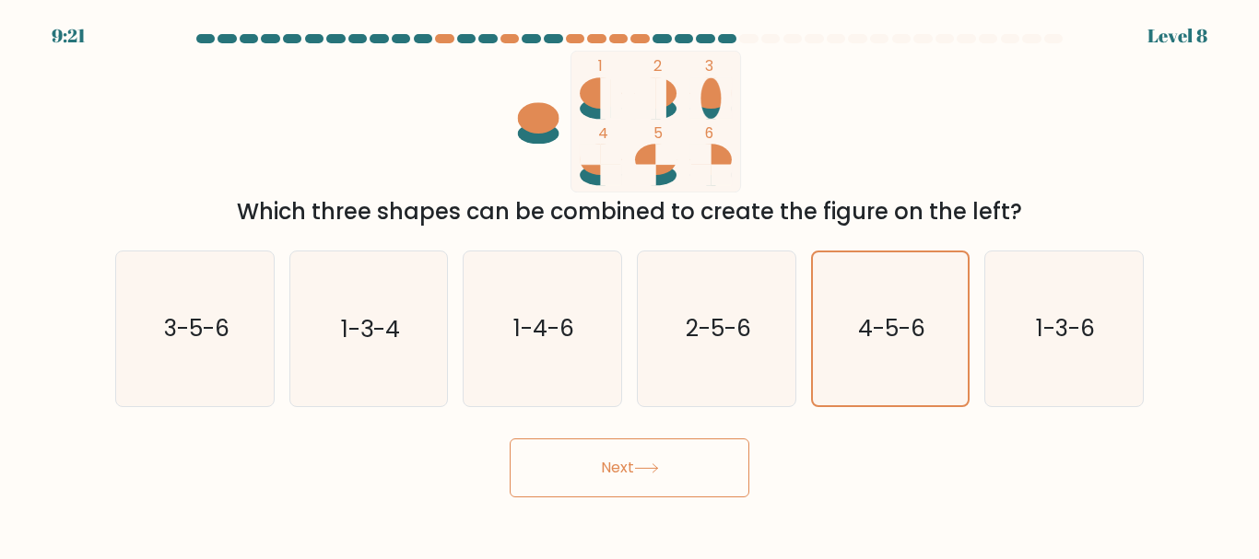
click at [672, 444] on button "Next" at bounding box center [630, 468] width 240 height 59
click at [672, 459] on button "Next" at bounding box center [630, 468] width 240 height 59
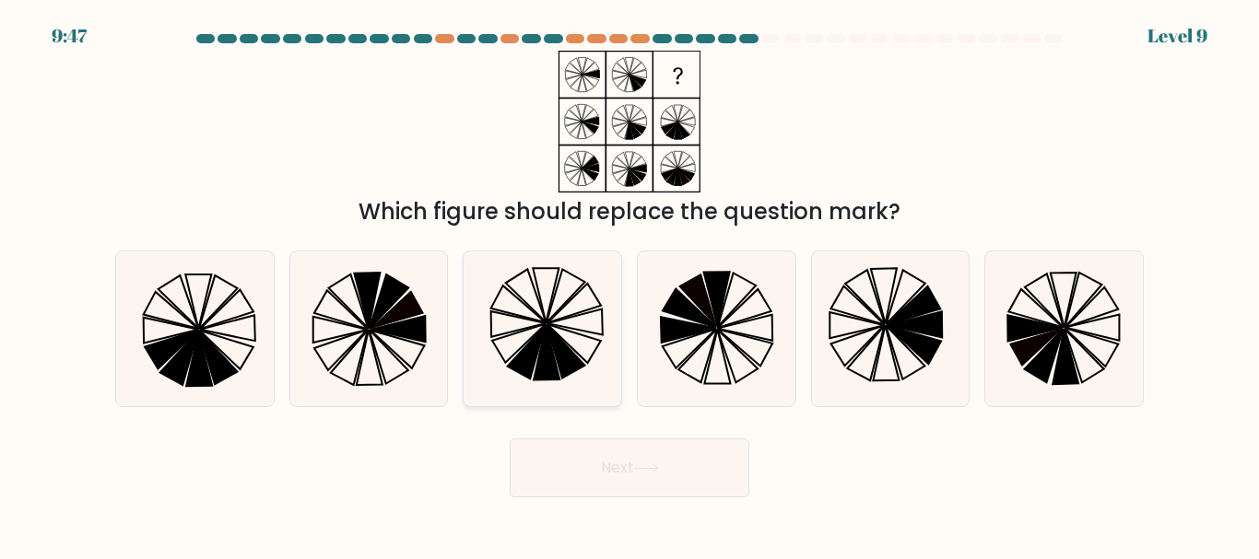
click at [529, 343] on icon at bounding box center [527, 352] width 38 height 53
click at [629, 285] on input "c." at bounding box center [629, 282] width 1 height 5
radio input "true"
click at [669, 462] on button "Next" at bounding box center [630, 468] width 240 height 59
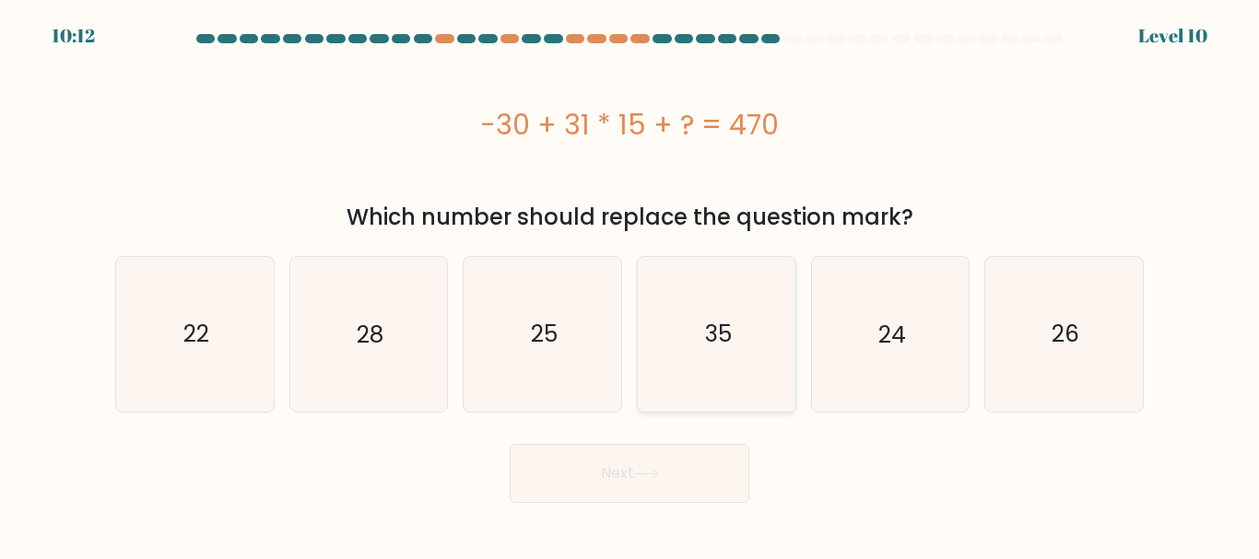
click at [726, 329] on text "35" at bounding box center [717, 334] width 27 height 32
click at [630, 285] on input "d. 35" at bounding box center [629, 282] width 1 height 5
radio input "true"
click at [690, 493] on button "Next" at bounding box center [630, 473] width 240 height 59
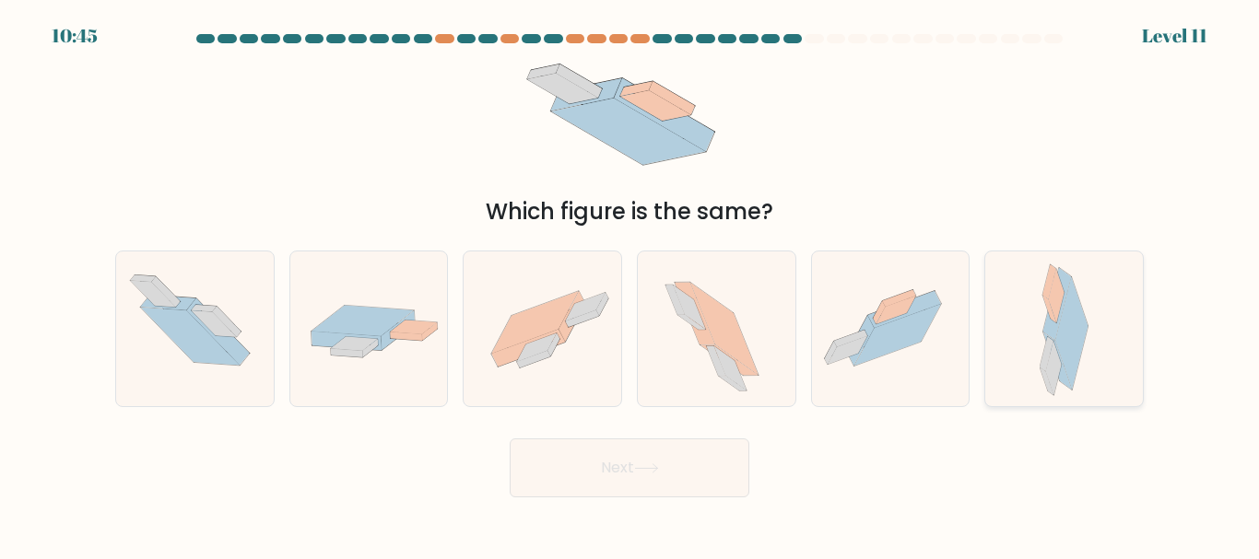
click at [1092, 368] on div at bounding box center [1063, 329] width 159 height 156
click at [630, 285] on input "f." at bounding box center [629, 282] width 1 height 5
radio input "true"
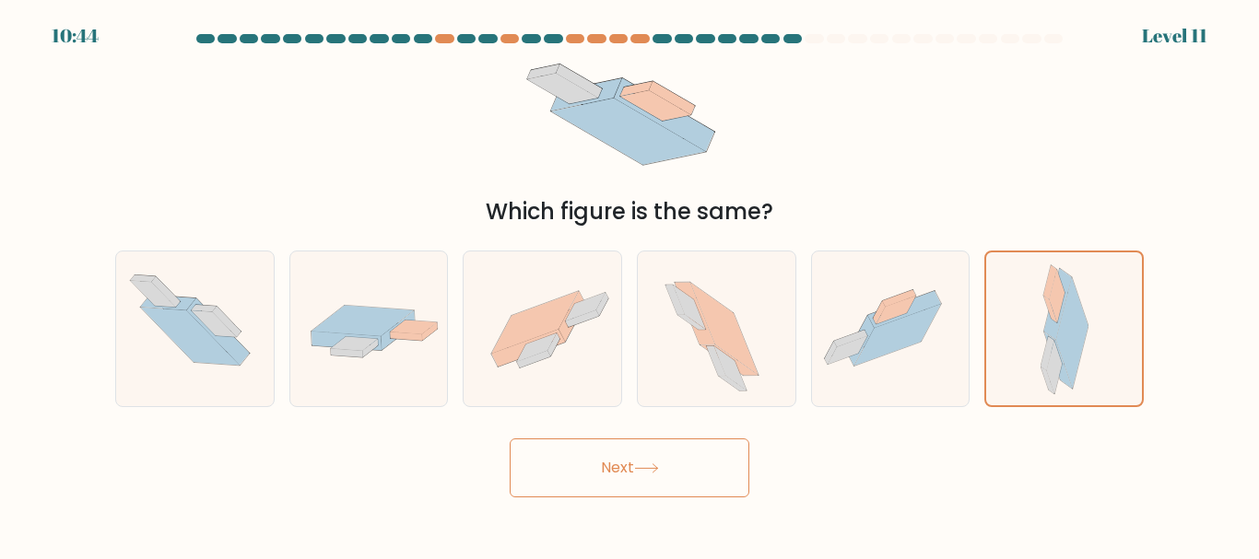
click at [642, 468] on icon at bounding box center [646, 468] width 22 height 8
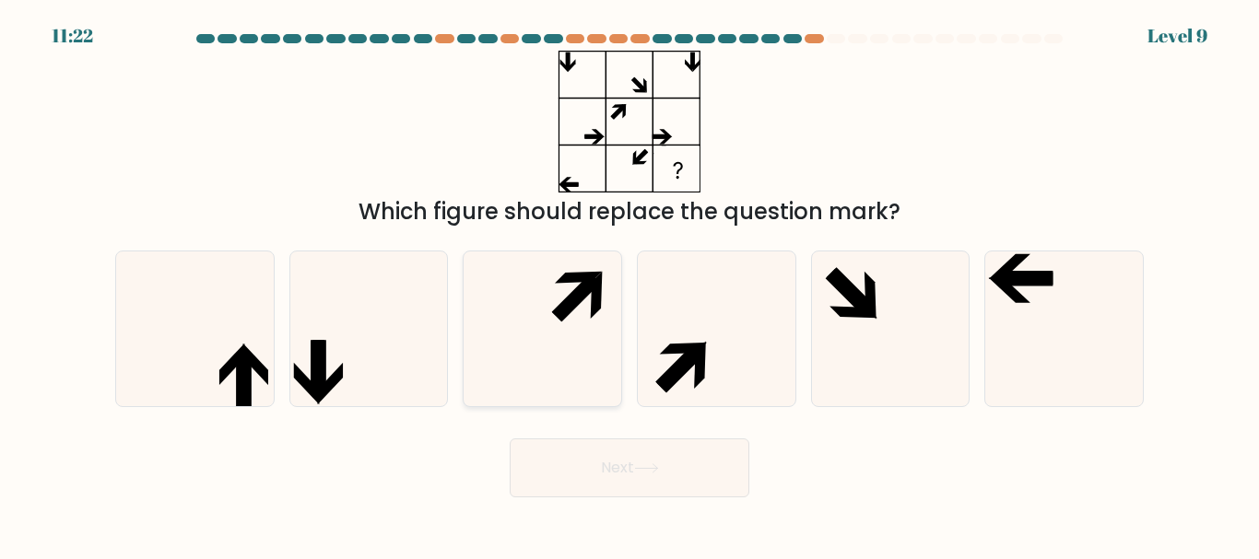
click at [550, 285] on icon at bounding box center [542, 329] width 154 height 154
click at [629, 285] on input "c." at bounding box center [629, 282] width 1 height 5
radio input "true"
click at [691, 460] on button "Next" at bounding box center [630, 468] width 240 height 59
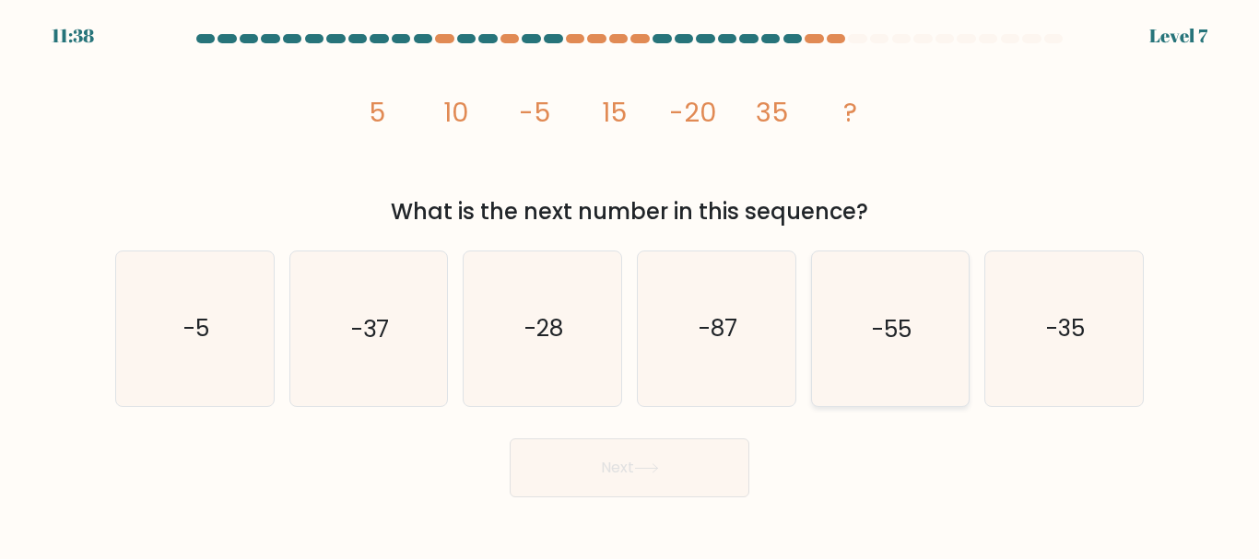
click at [934, 327] on icon "-55" at bounding box center [890, 329] width 154 height 154
click at [630, 285] on input "e. -55" at bounding box center [629, 282] width 1 height 5
radio input "true"
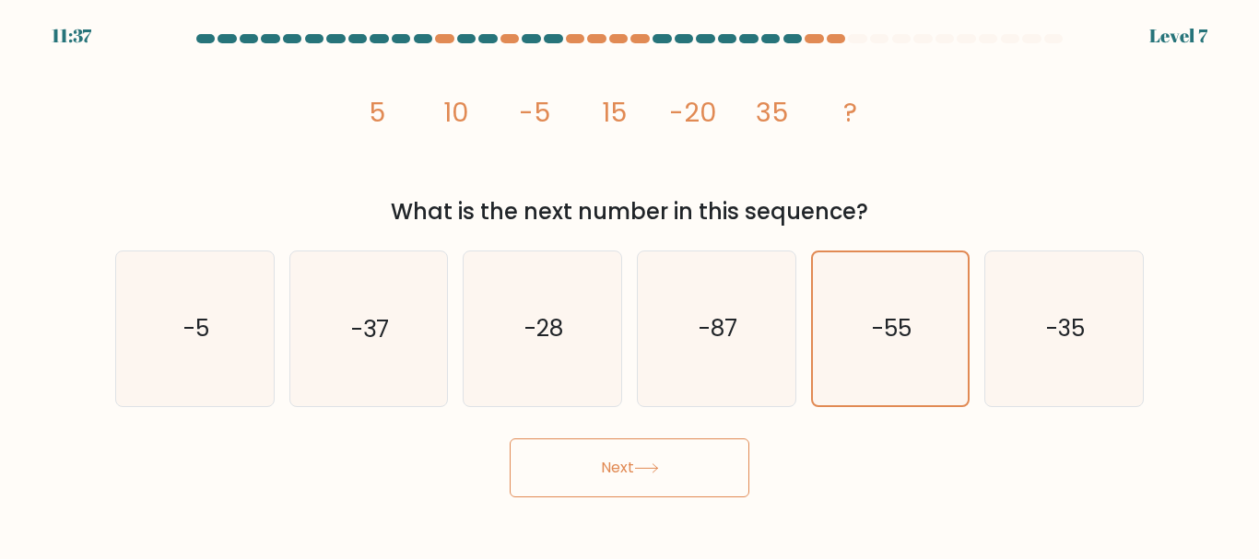
click at [717, 467] on button "Next" at bounding box center [630, 468] width 240 height 59
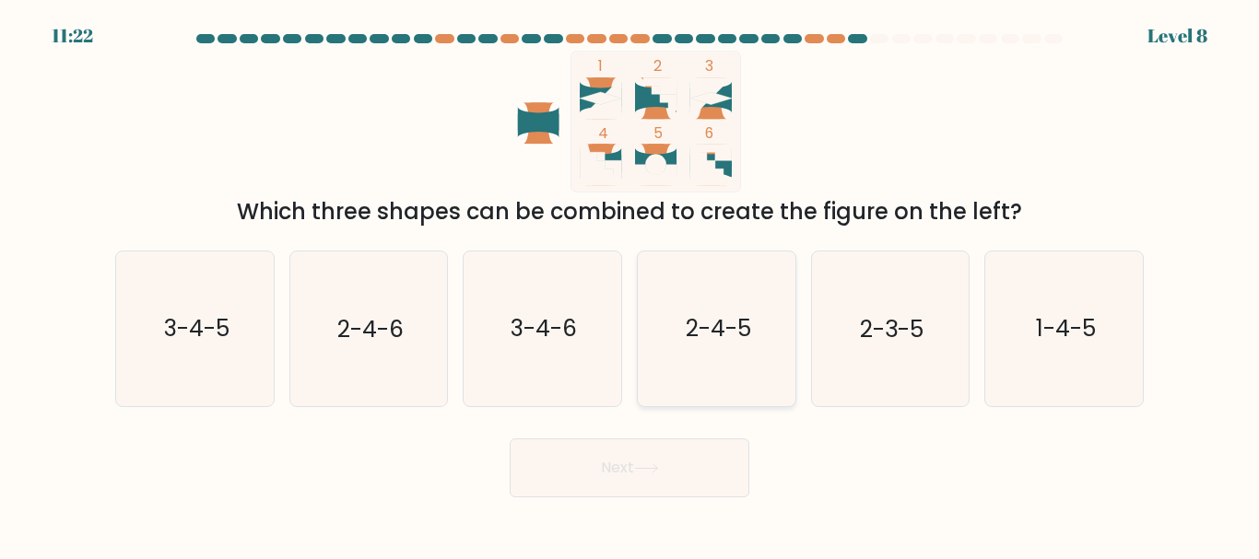
click at [709, 328] on text "2-4-5" at bounding box center [717, 329] width 65 height 32
click at [630, 285] on input "d. 2-4-5" at bounding box center [629, 282] width 1 height 5
radio input "true"
click at [638, 497] on button "Next" at bounding box center [630, 468] width 240 height 59
click at [657, 468] on icon at bounding box center [646, 468] width 22 height 8
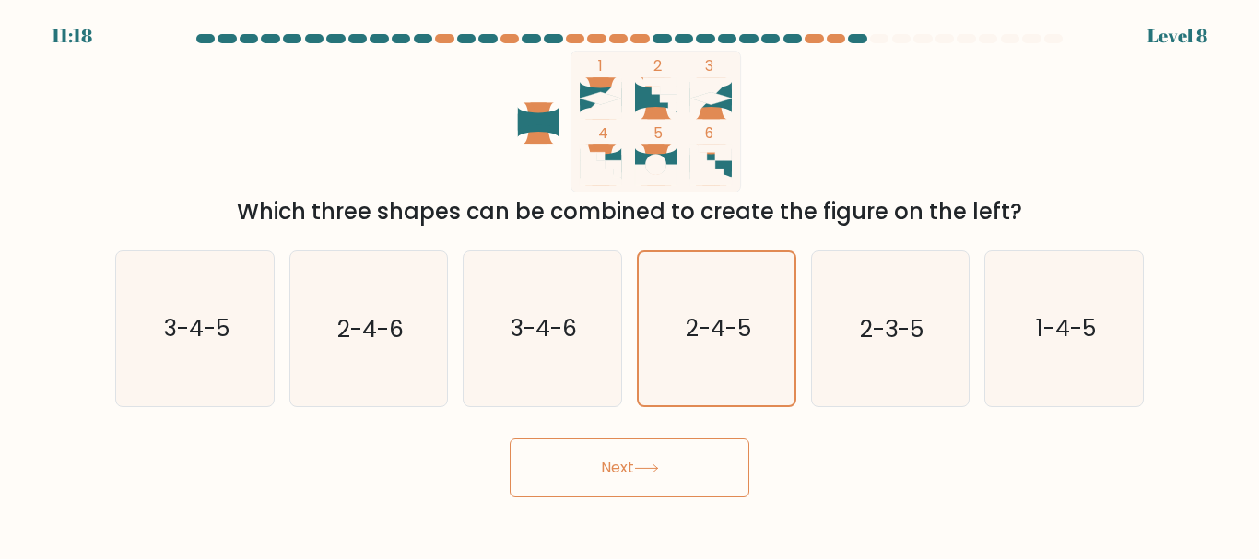
click at [681, 459] on button "Next" at bounding box center [630, 468] width 240 height 59
click at [743, 334] on text "2-4-5" at bounding box center [717, 328] width 65 height 32
click at [630, 285] on input "d. 2-4-5" at bounding box center [629, 282] width 1 height 5
click at [861, 322] on text "2-3-5" at bounding box center [892, 329] width 64 height 32
click at [630, 285] on input "e. 2-3-5" at bounding box center [629, 282] width 1 height 5
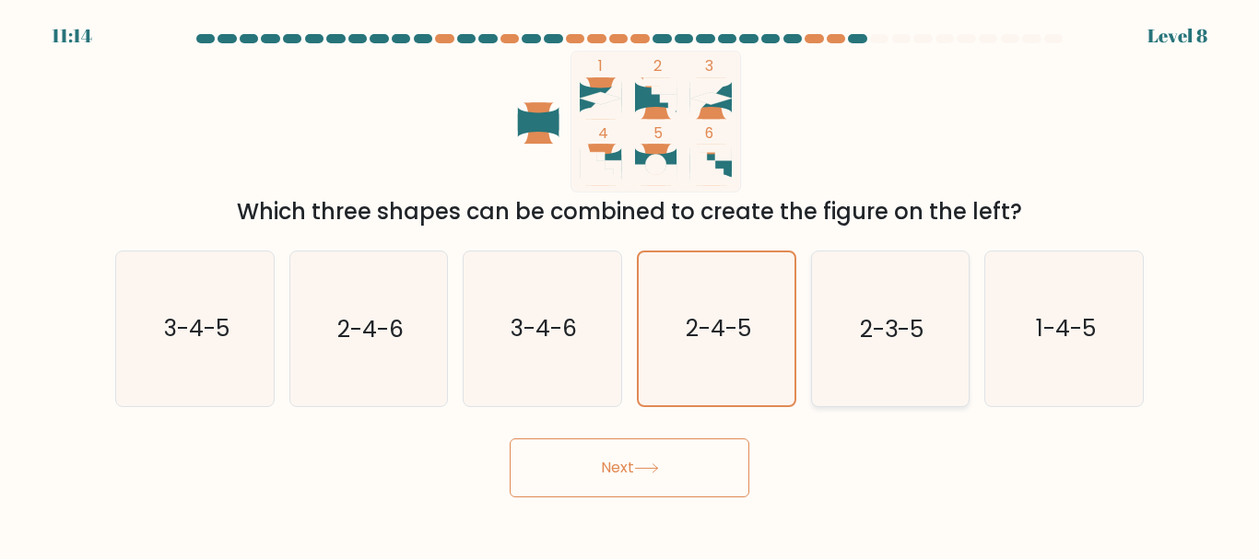
radio input "true"
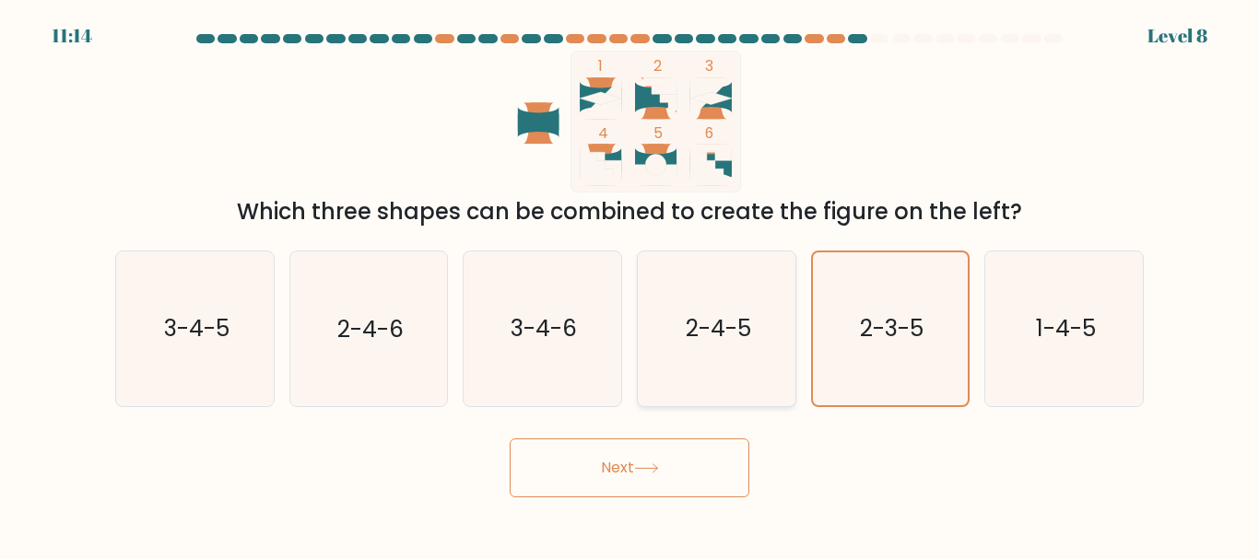
click at [753, 335] on icon "2-4-5" at bounding box center [716, 329] width 154 height 154
click at [630, 285] on input "d. 2-4-5" at bounding box center [629, 282] width 1 height 5
radio input "true"
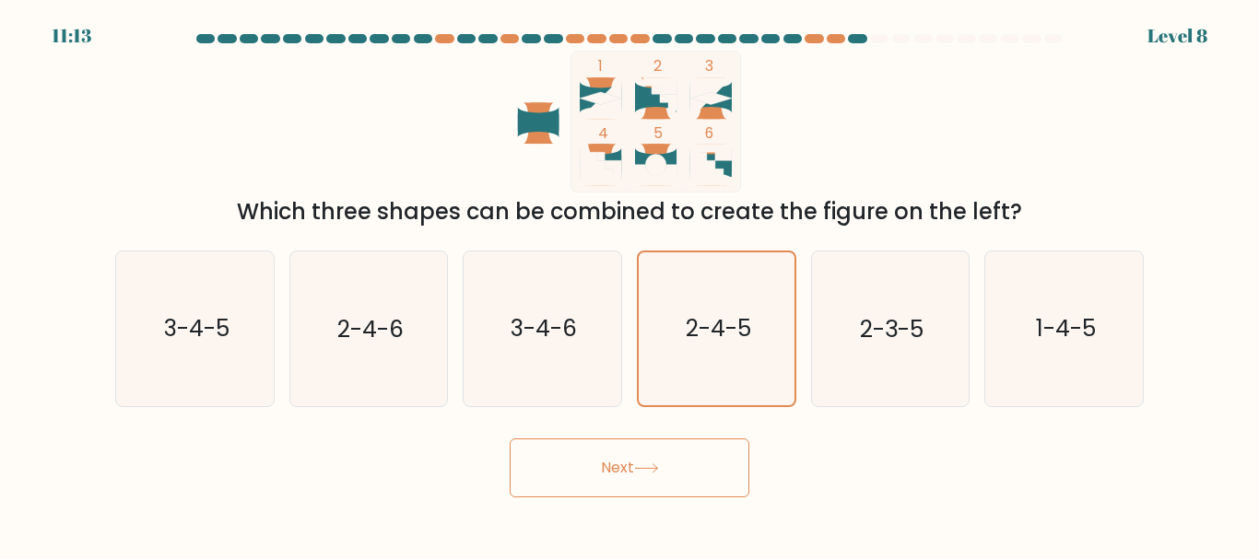
click at [685, 459] on button "Next" at bounding box center [630, 468] width 240 height 59
click at [841, 330] on icon "2-3-5" at bounding box center [890, 329] width 154 height 154
click at [630, 285] on input "e. 2-3-5" at bounding box center [629, 282] width 1 height 5
radio input "true"
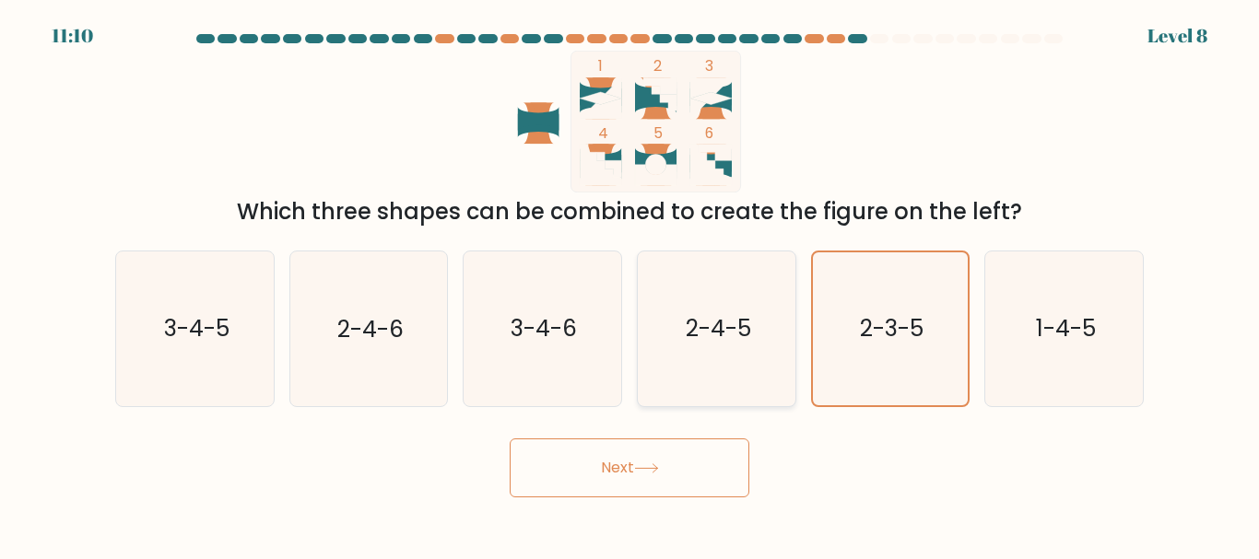
click at [704, 319] on text "2-4-5" at bounding box center [717, 329] width 65 height 32
click at [630, 285] on input "d. 2-4-5" at bounding box center [629, 282] width 1 height 5
radio input "true"
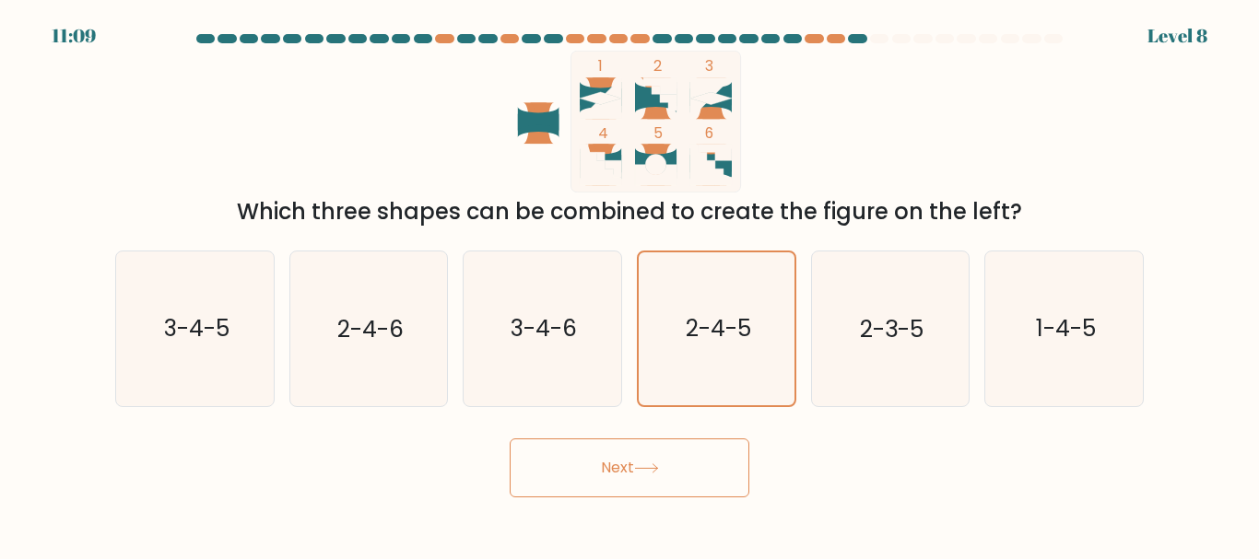
click at [647, 473] on icon at bounding box center [646, 468] width 25 height 10
click at [887, 359] on icon "2-3-5" at bounding box center [890, 329] width 154 height 154
click at [630, 285] on input "e. 2-3-5" at bounding box center [629, 282] width 1 height 5
radio input "true"
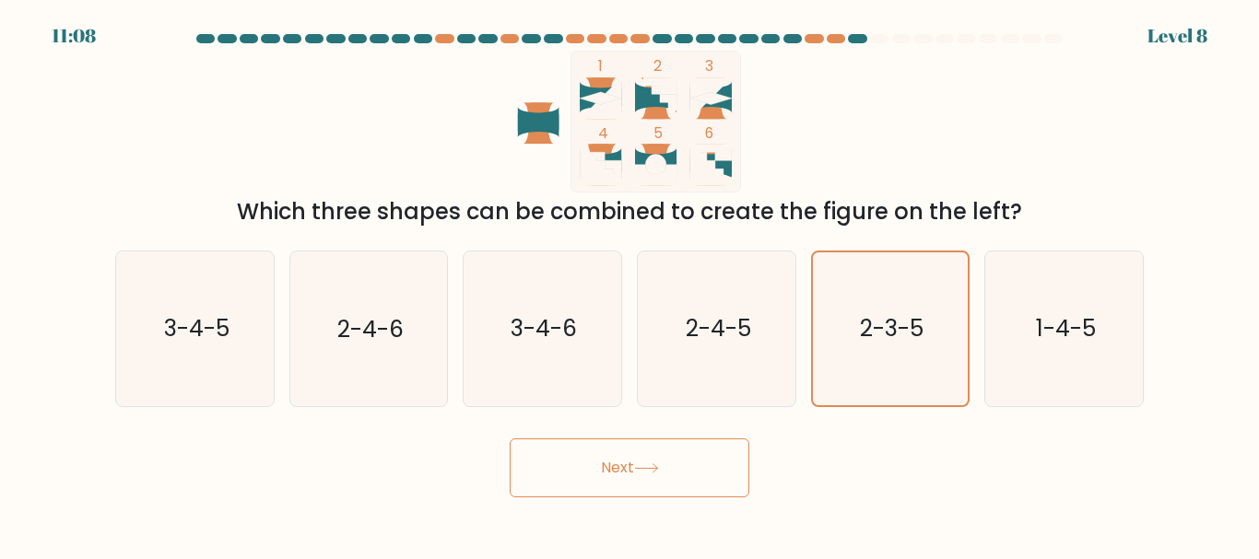
click at [687, 478] on button "Next" at bounding box center [630, 468] width 240 height 59
click at [726, 326] on text "2-4-5" at bounding box center [717, 329] width 65 height 32
click at [630, 285] on input "d. 2-4-5" at bounding box center [629, 282] width 1 height 5
radio input "true"
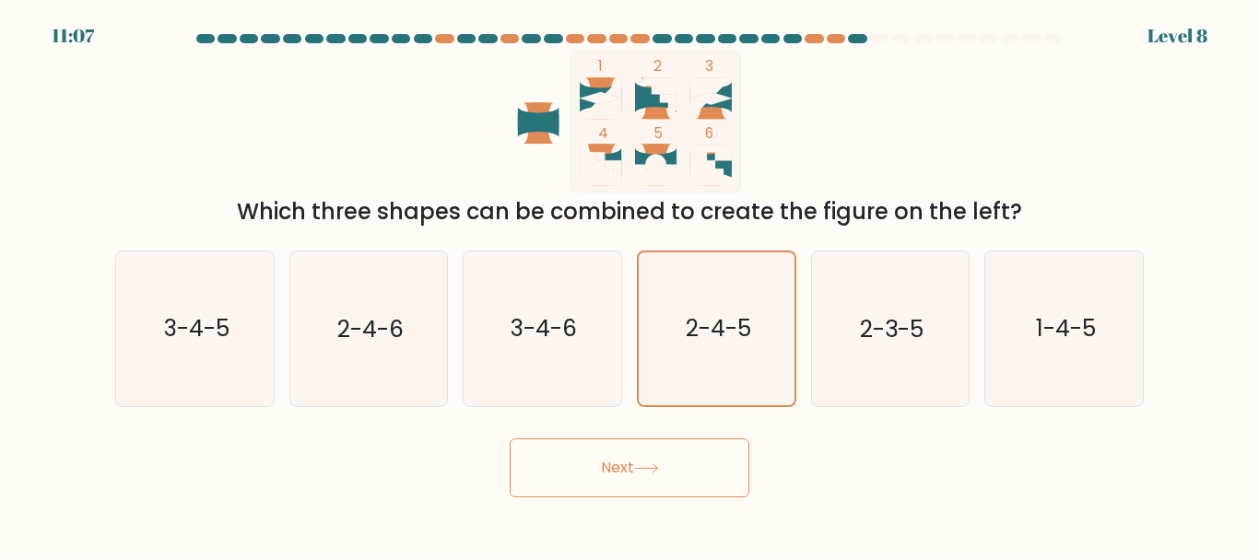
click at [670, 473] on button "Next" at bounding box center [630, 468] width 240 height 59
drag, startPoint x: 754, startPoint y: 333, endPoint x: 722, endPoint y: 358, distance: 40.0
click at [753, 332] on icon "2-4-5" at bounding box center [716, 329] width 154 height 154
click at [630, 285] on input "d. 2-4-5" at bounding box center [629, 282] width 1 height 5
radio input "true"
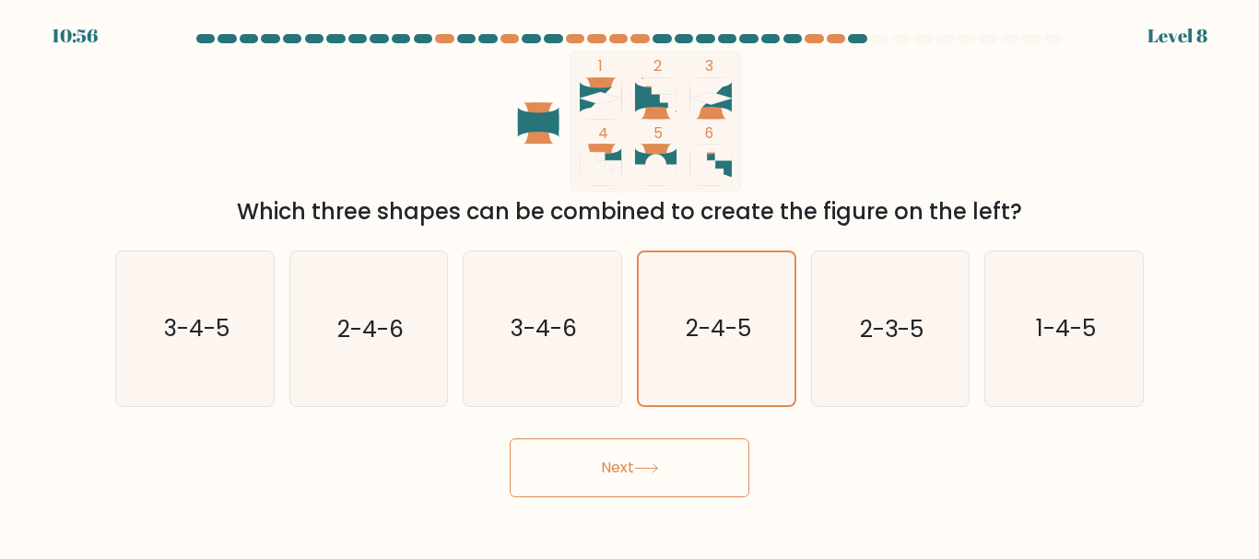
click at [686, 456] on button "Next" at bounding box center [630, 468] width 240 height 59
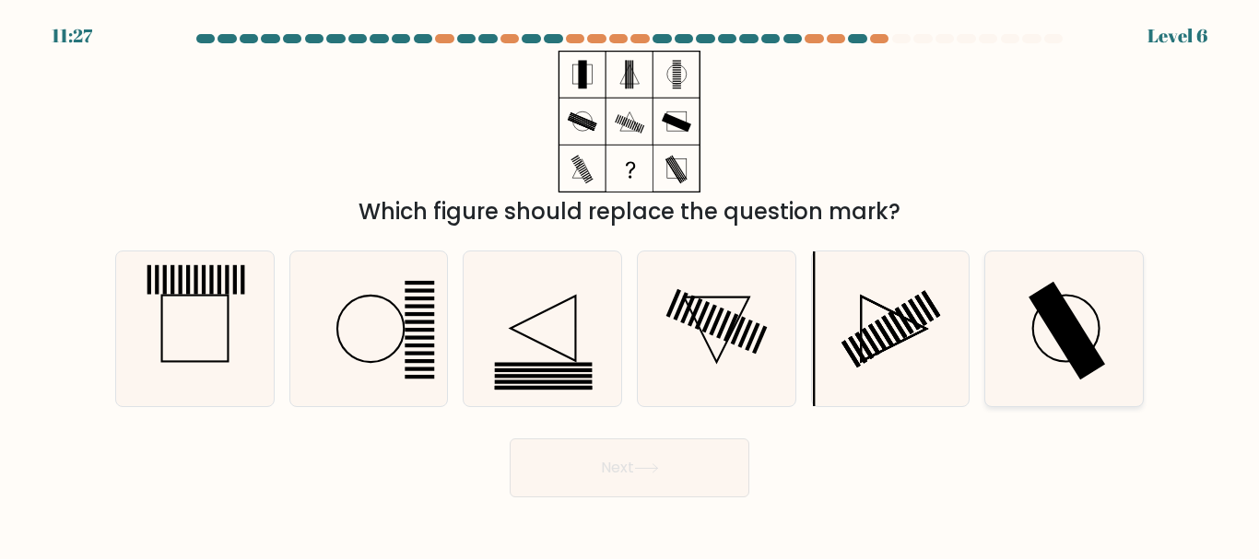
click at [1050, 334] on icon at bounding box center [1064, 329] width 154 height 154
click at [630, 285] on input "f." at bounding box center [629, 282] width 1 height 5
radio input "true"
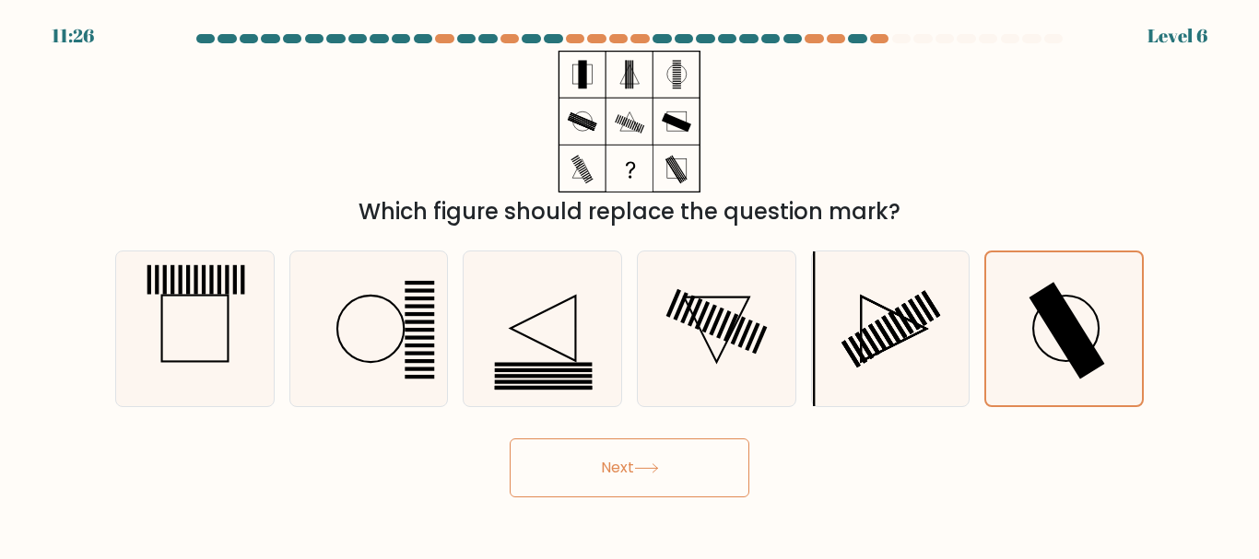
click at [714, 469] on button "Next" at bounding box center [630, 468] width 240 height 59
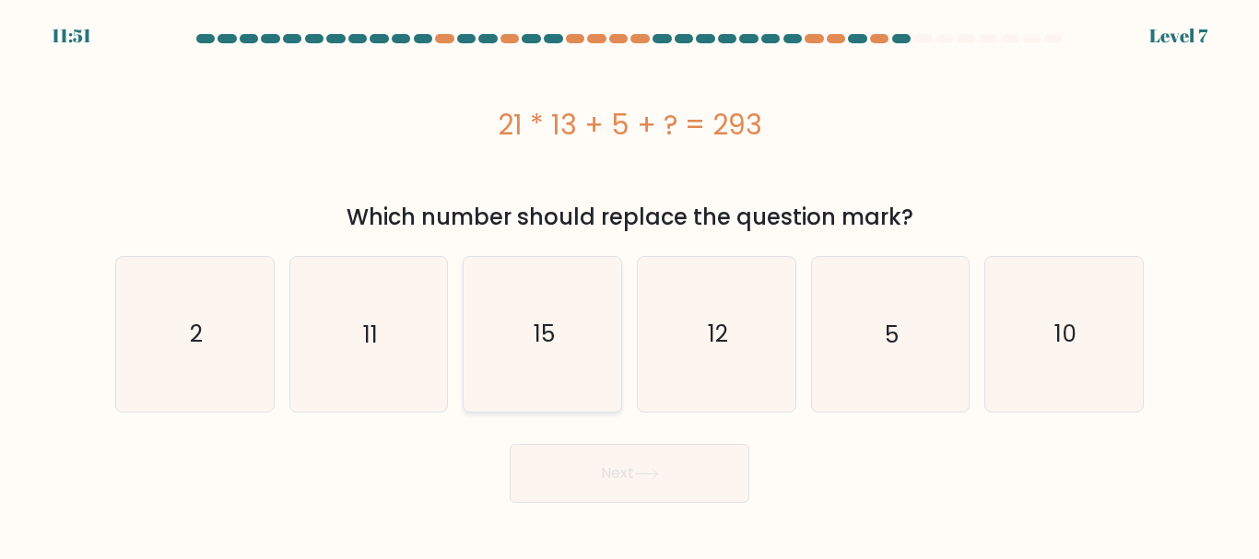
click at [533, 342] on icon "15" at bounding box center [542, 334] width 154 height 154
click at [629, 285] on input "c. 15" at bounding box center [629, 282] width 1 height 5
radio input "true"
click at [692, 472] on button "Next" at bounding box center [630, 473] width 240 height 59
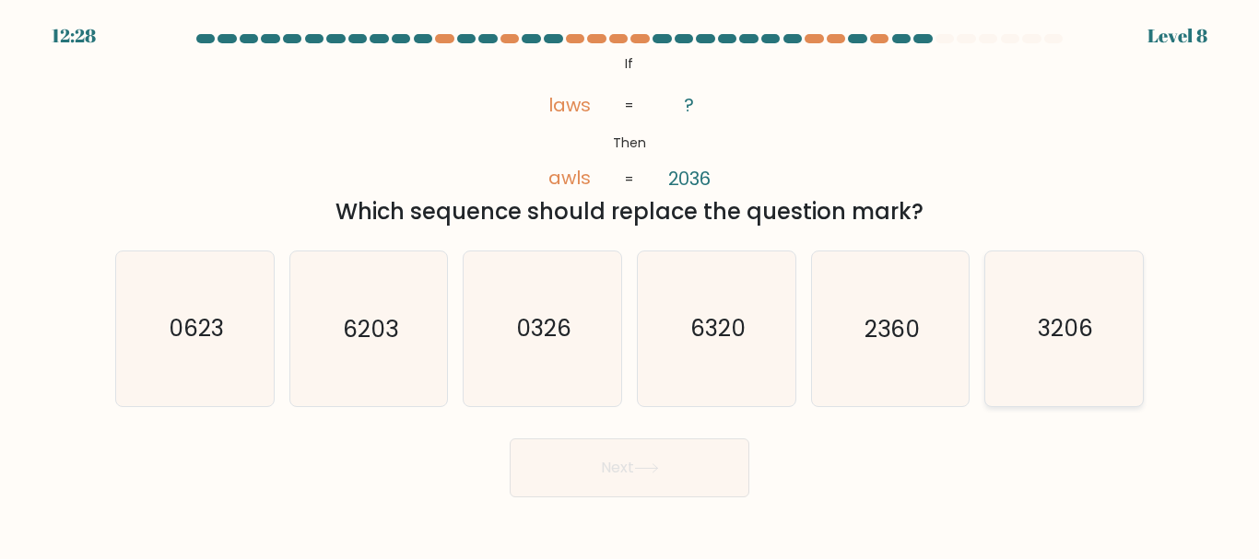
click at [1079, 335] on text "3206" at bounding box center [1065, 329] width 55 height 32
click at [630, 285] on input "f. 3206" at bounding box center [629, 282] width 1 height 5
radio input "true"
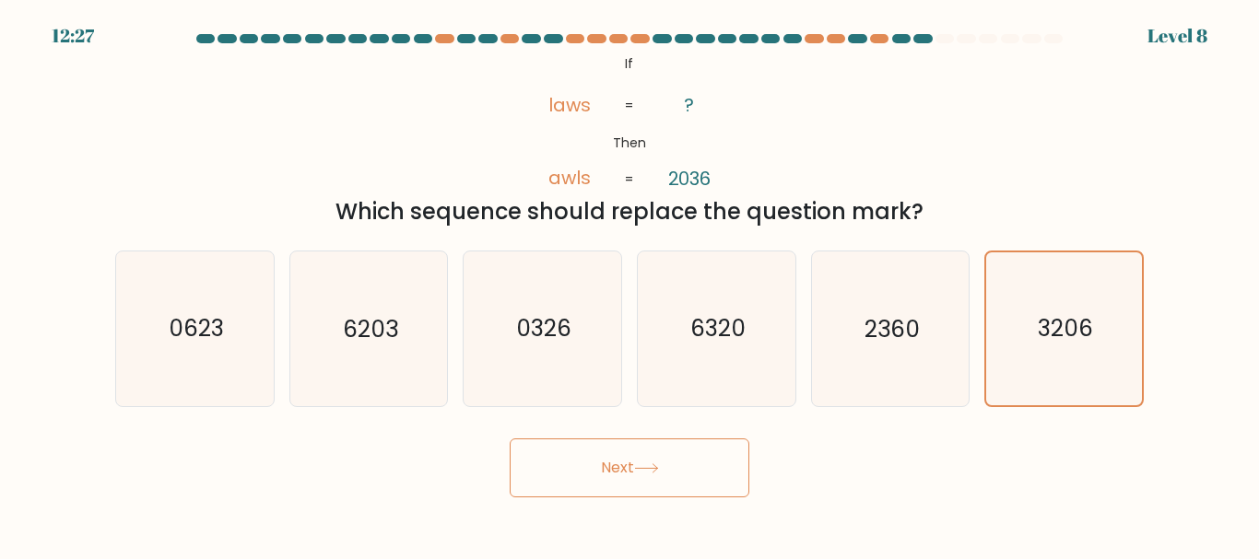
click at [674, 457] on button "Next" at bounding box center [630, 468] width 240 height 59
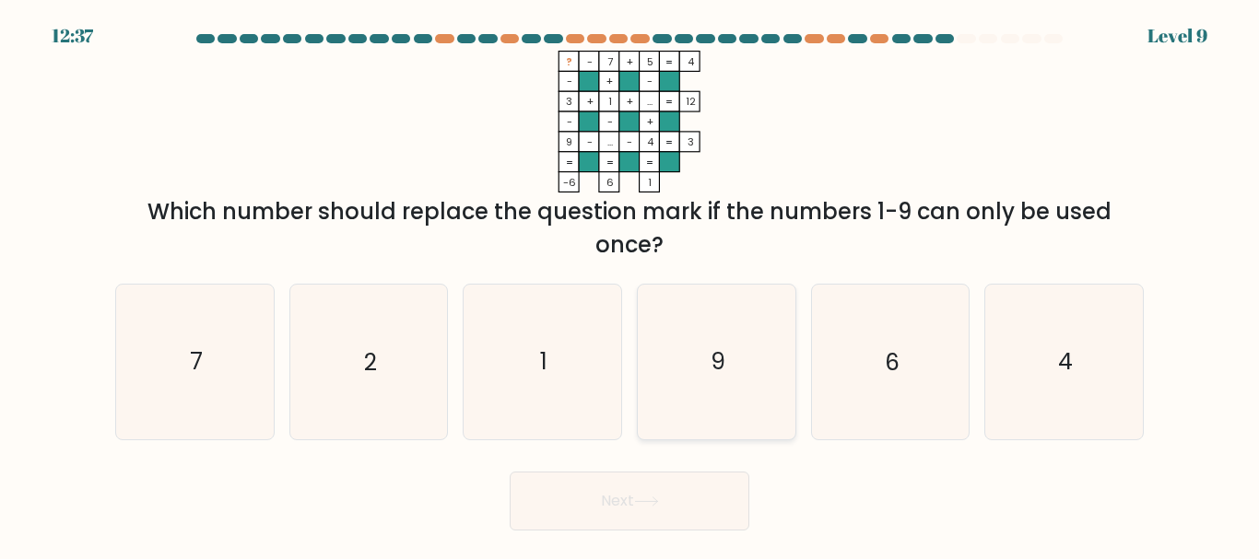
click at [669, 380] on icon "9" at bounding box center [716, 362] width 154 height 154
click at [630, 285] on input "d. 9" at bounding box center [629, 282] width 1 height 5
radio input "true"
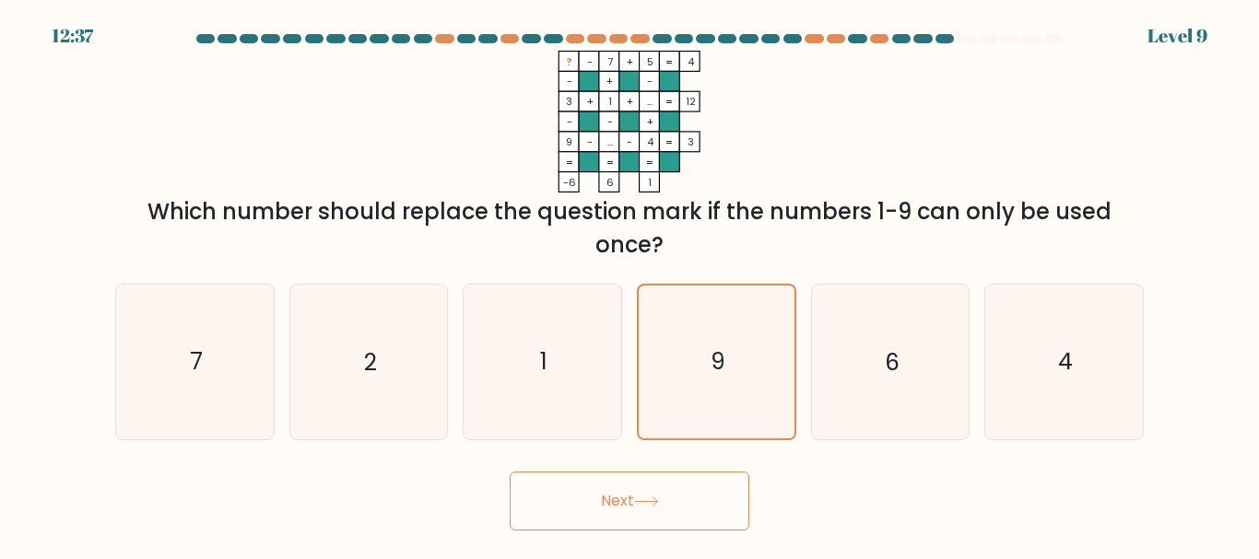
click at [674, 493] on button "Next" at bounding box center [630, 501] width 240 height 59
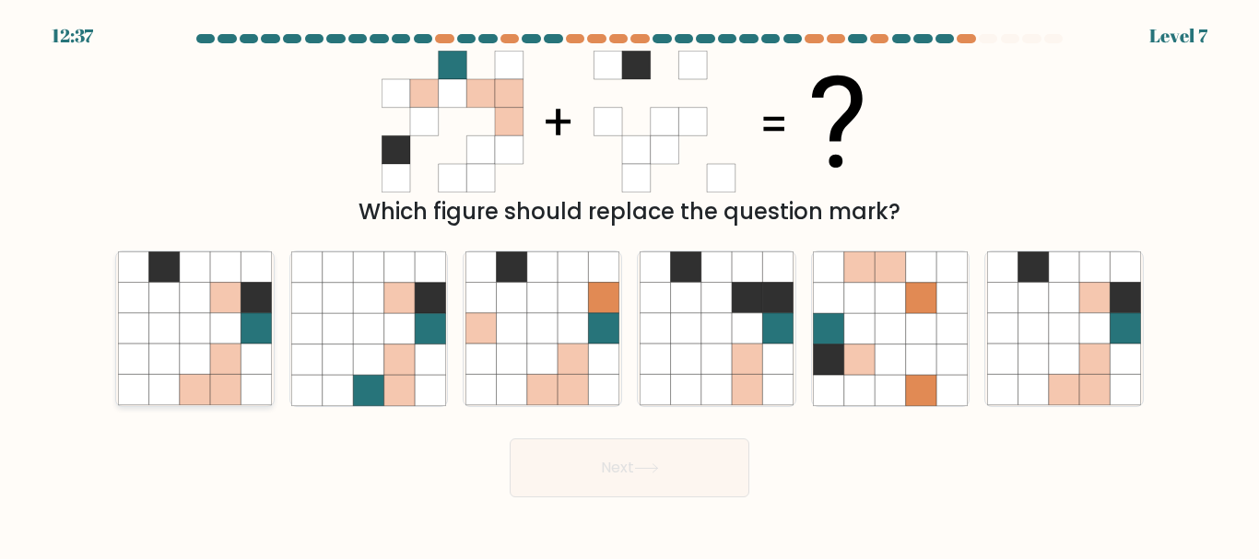
click at [224, 340] on icon at bounding box center [225, 328] width 30 height 30
click at [629, 285] on input "a." at bounding box center [629, 282] width 1 height 5
radio input "true"
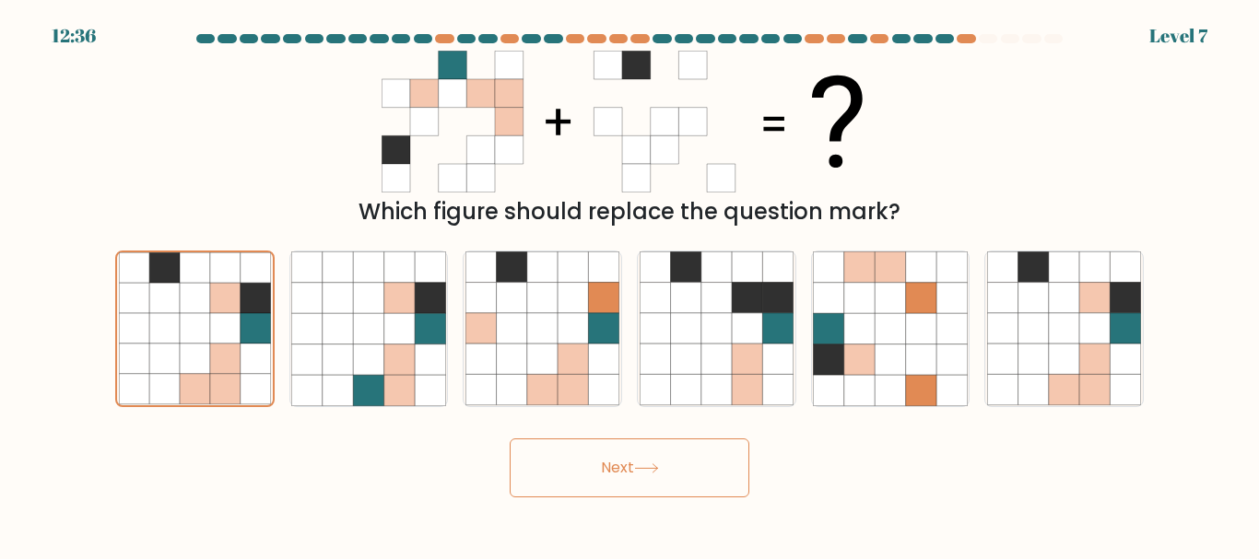
click at [698, 477] on button "Next" at bounding box center [630, 468] width 240 height 59
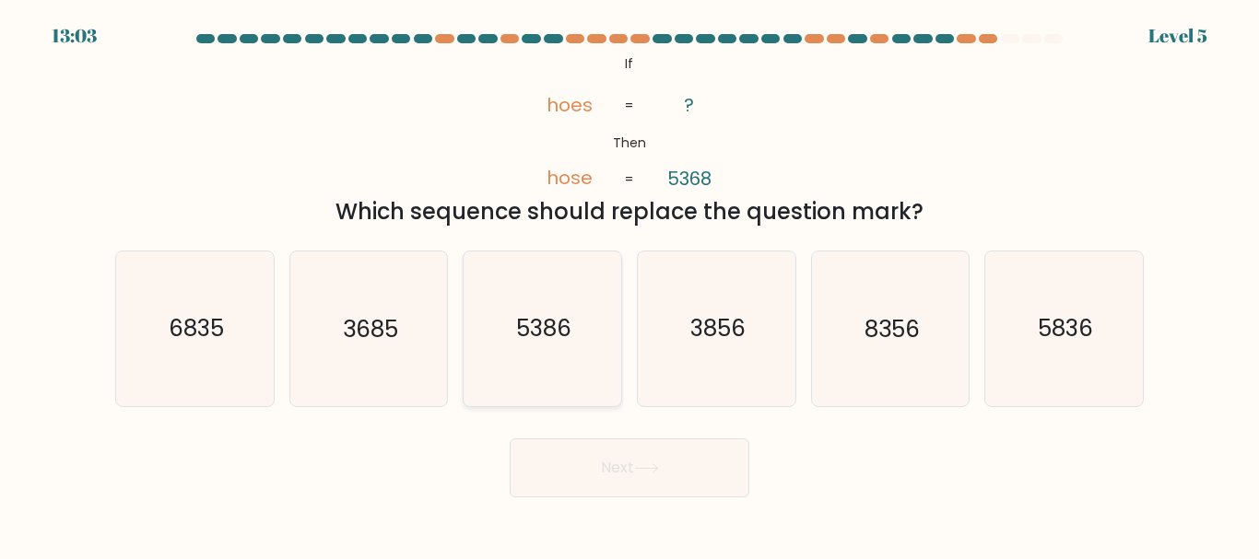
click at [574, 368] on icon "5386" at bounding box center [542, 329] width 154 height 154
click at [629, 285] on input "c. 5386" at bounding box center [629, 282] width 1 height 5
radio input "true"
click at [670, 455] on button "Next" at bounding box center [630, 468] width 240 height 59
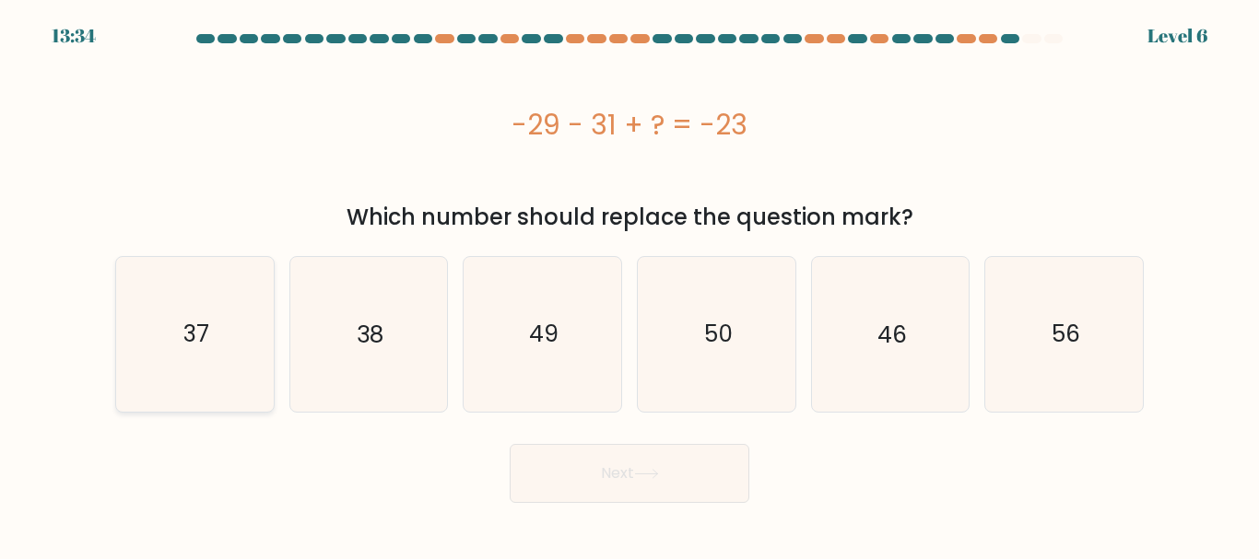
click at [265, 323] on icon "37" at bounding box center [195, 334] width 154 height 154
click at [629, 285] on input "a. 37" at bounding box center [629, 282] width 1 height 5
radio input "true"
click at [634, 492] on button "Next" at bounding box center [630, 473] width 240 height 59
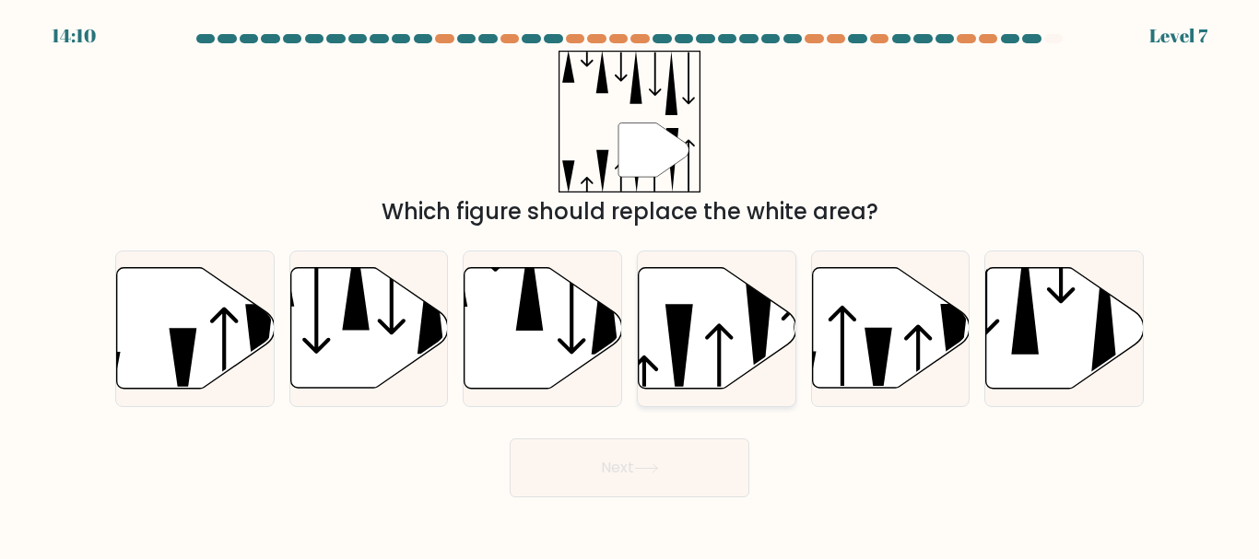
click at [721, 346] on icon at bounding box center [719, 372] width 28 height 97
click at [630, 285] on input "d." at bounding box center [629, 282] width 1 height 5
radio input "true"
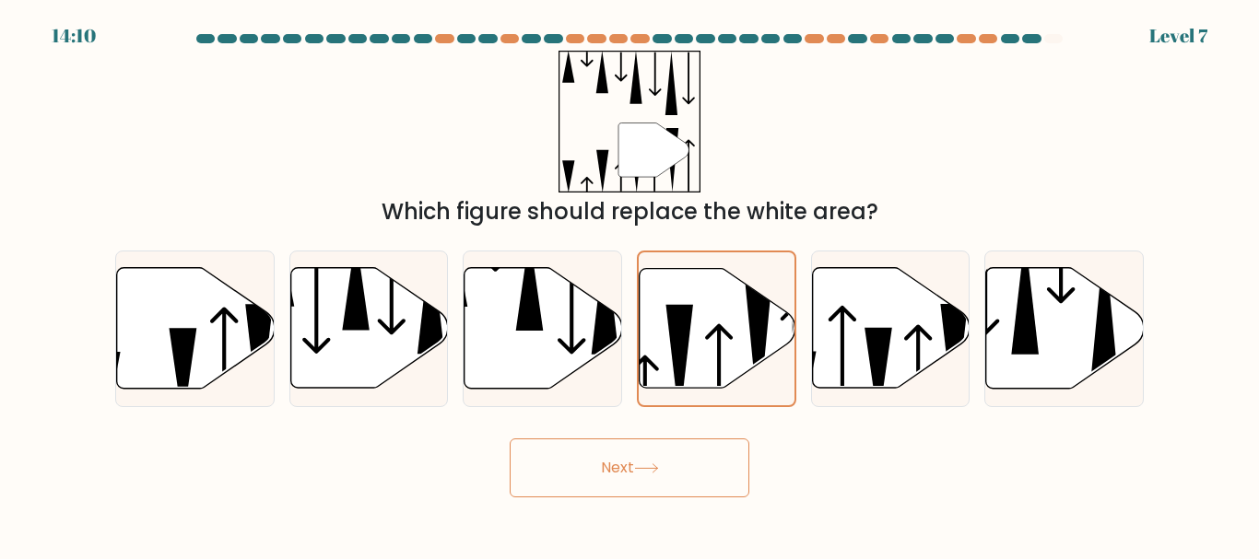
click at [699, 468] on button "Next" at bounding box center [630, 468] width 240 height 59
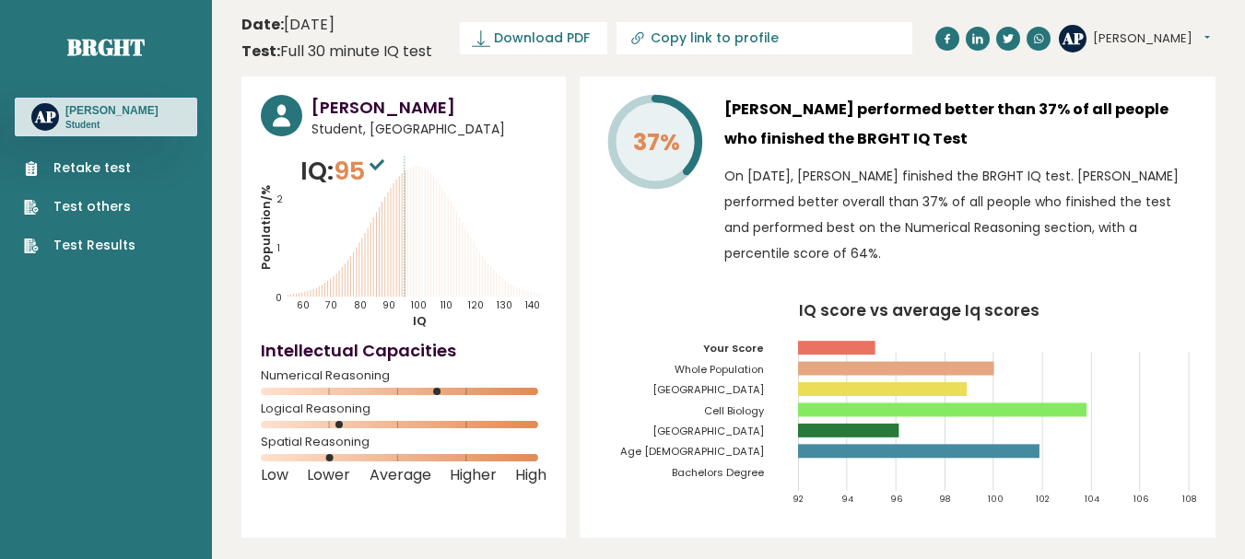
click at [91, 165] on link "Retake test" at bounding box center [79, 167] width 111 height 19
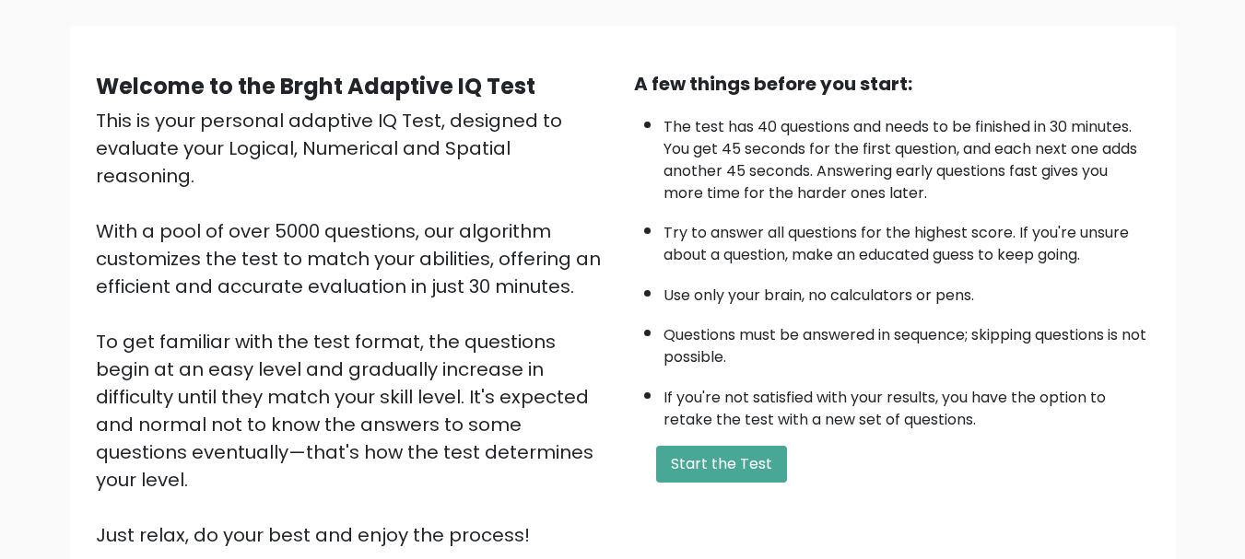
scroll to position [285, 0]
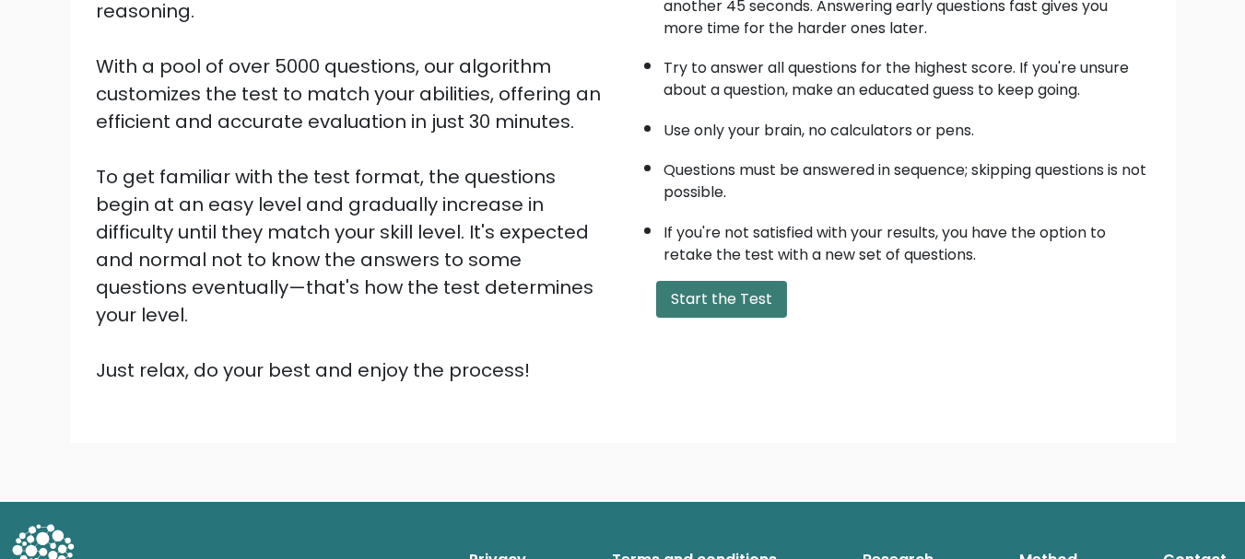
click at [724, 306] on button "Start the Test" at bounding box center [721, 299] width 131 height 37
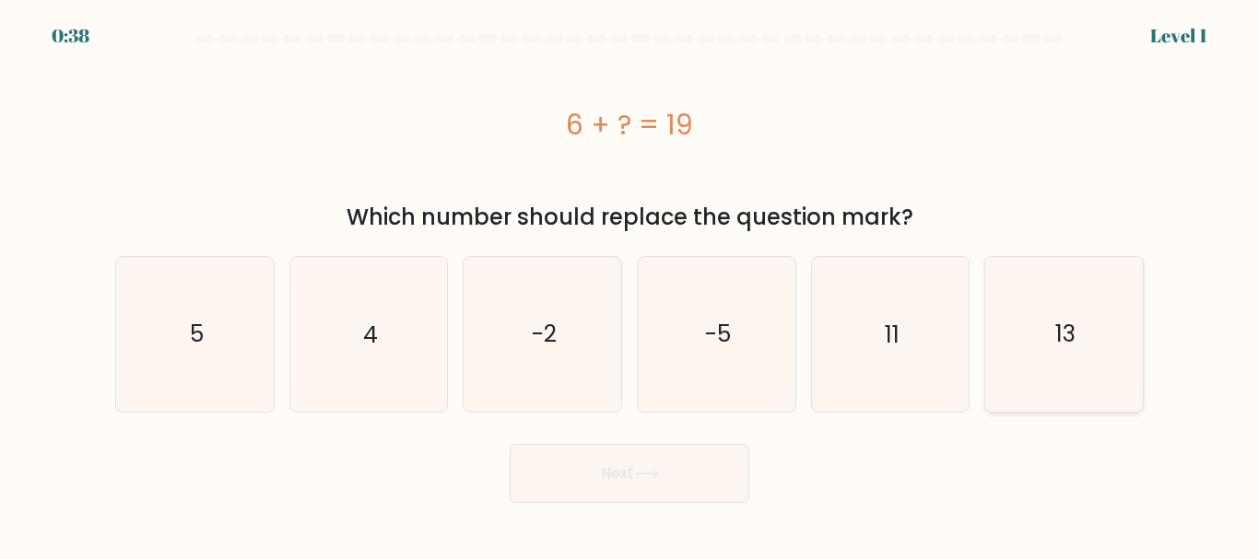
click at [1116, 325] on icon "13" at bounding box center [1064, 334] width 154 height 154
click at [630, 285] on input "f. 13" at bounding box center [629, 282] width 1 height 5
radio input "true"
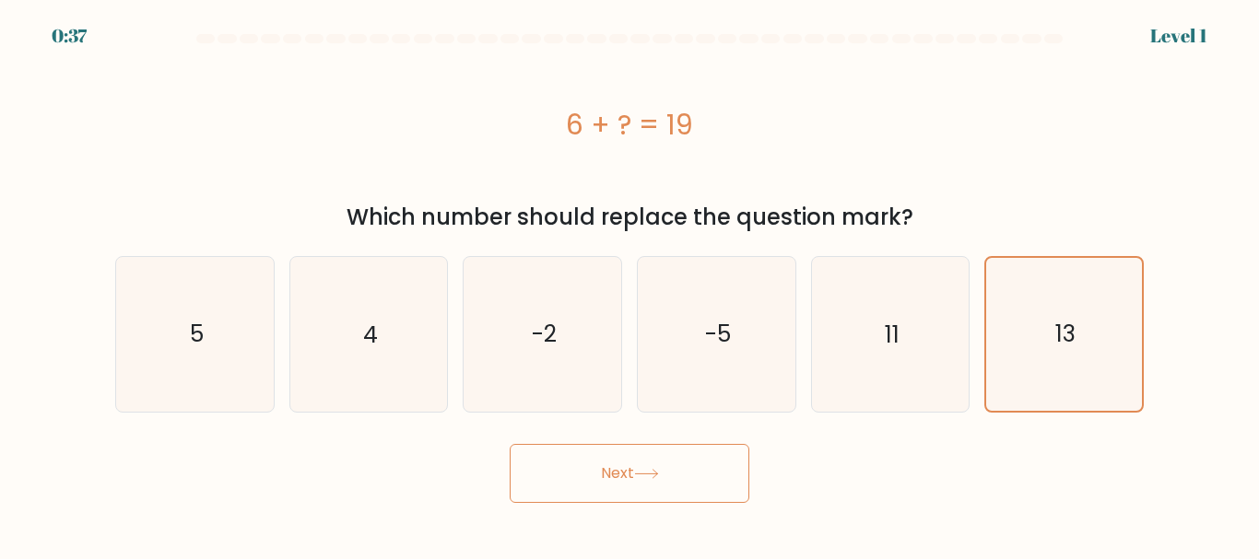
click at [677, 487] on button "Next" at bounding box center [630, 473] width 240 height 59
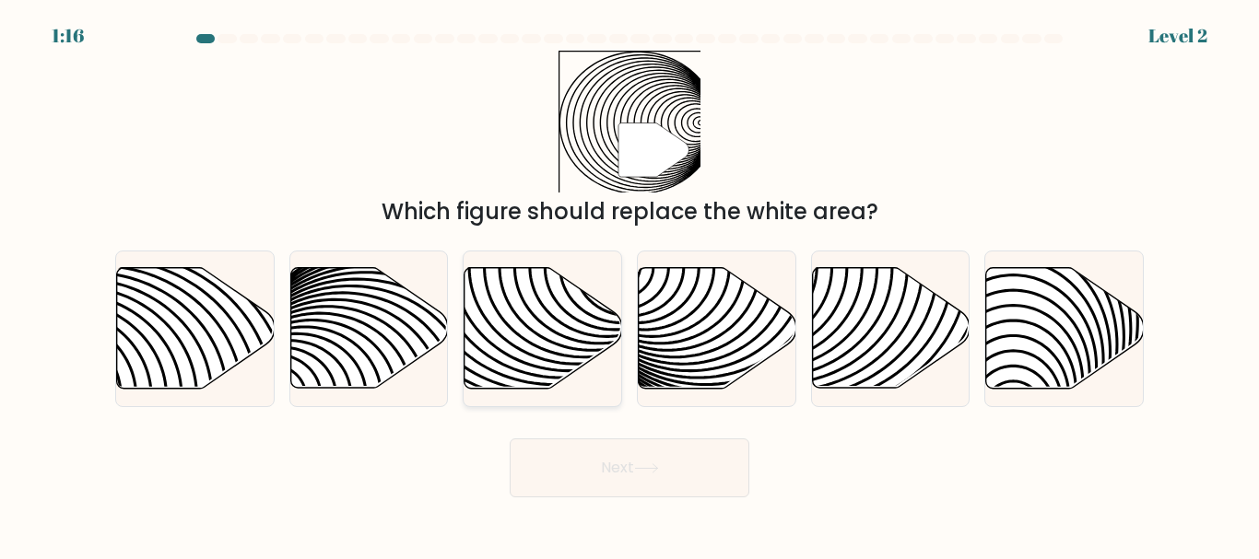
click at [534, 358] on icon at bounding box center [543, 328] width 158 height 121
click at [629, 285] on input "c." at bounding box center [629, 282] width 1 height 5
radio input "true"
click at [666, 466] on button "Next" at bounding box center [630, 468] width 240 height 59
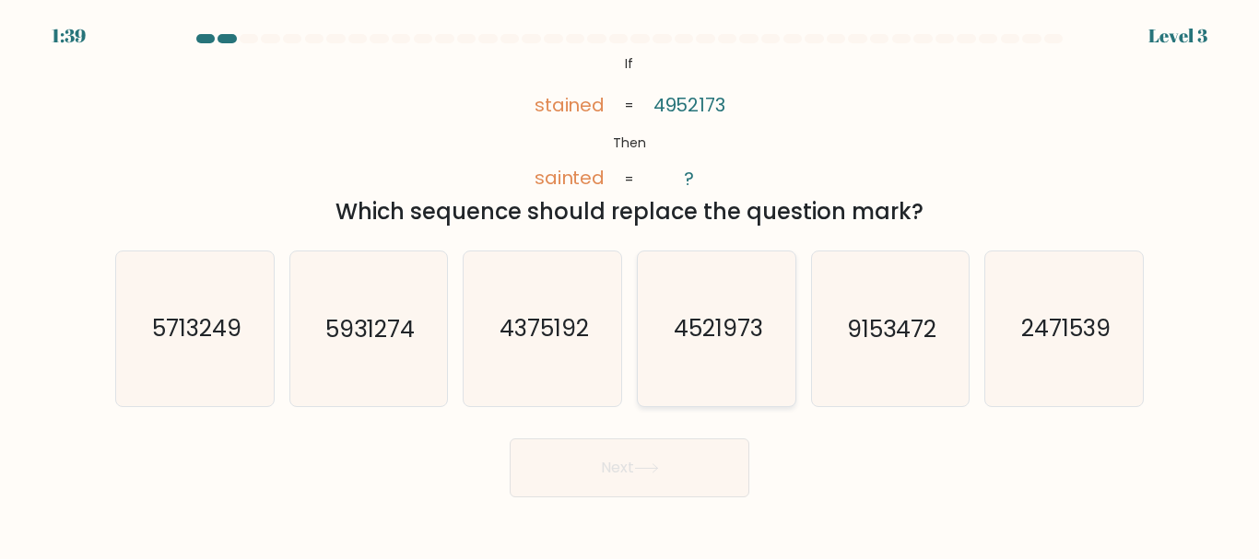
click at [704, 356] on icon "4521973" at bounding box center [716, 329] width 154 height 154
click at [630, 285] on input "d. 4521973" at bounding box center [629, 282] width 1 height 5
radio input "true"
click at [652, 469] on icon at bounding box center [646, 468] width 25 height 10
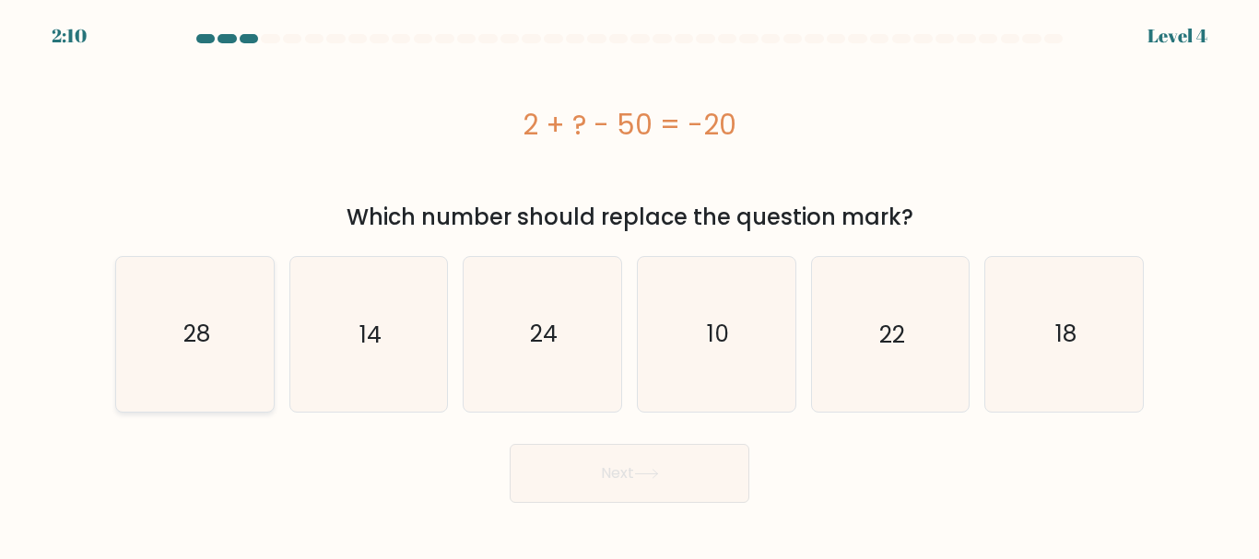
click at [229, 305] on icon "28" at bounding box center [195, 334] width 154 height 154
click at [629, 285] on input "a. 28" at bounding box center [629, 282] width 1 height 5
radio input "true"
click at [670, 489] on button "Next" at bounding box center [630, 473] width 240 height 59
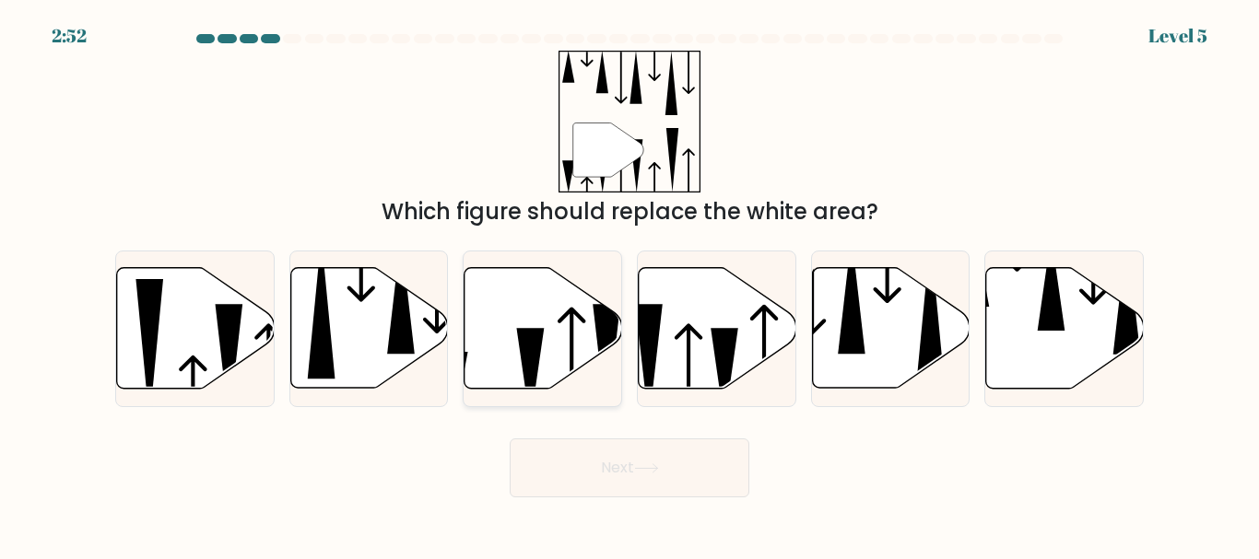
click at [530, 317] on icon at bounding box center [543, 328] width 158 height 121
click at [629, 285] on input "c." at bounding box center [629, 282] width 1 height 5
radio input "true"
click at [671, 458] on button "Next" at bounding box center [630, 468] width 240 height 59
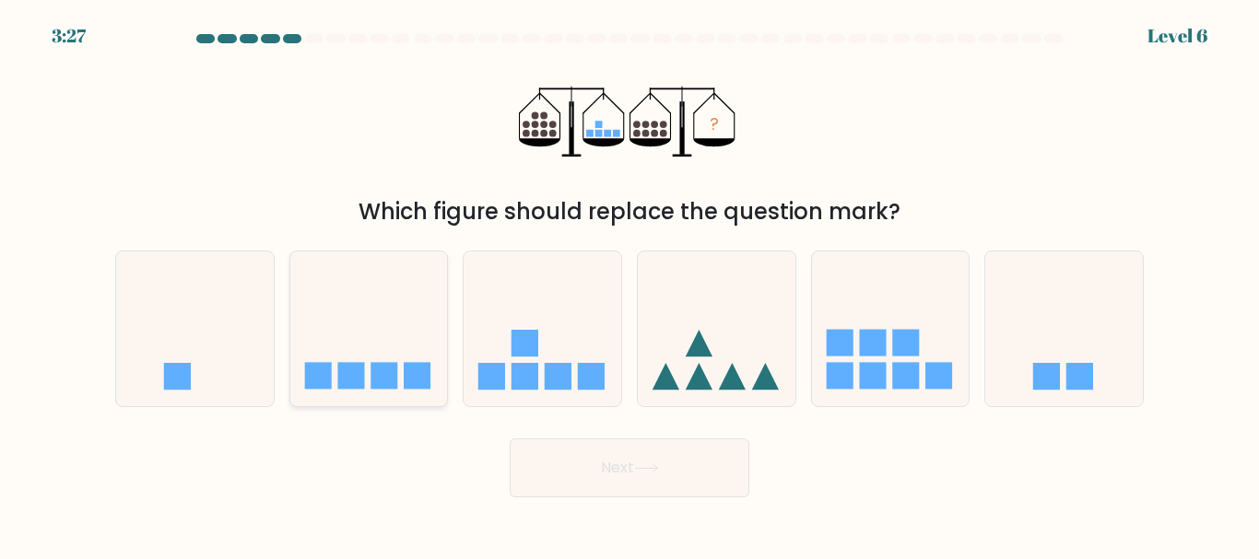
click at [381, 335] on icon at bounding box center [369, 329] width 158 height 130
click at [629, 285] on input "b." at bounding box center [629, 282] width 1 height 5
radio input "true"
click at [653, 474] on button "Next" at bounding box center [630, 468] width 240 height 59
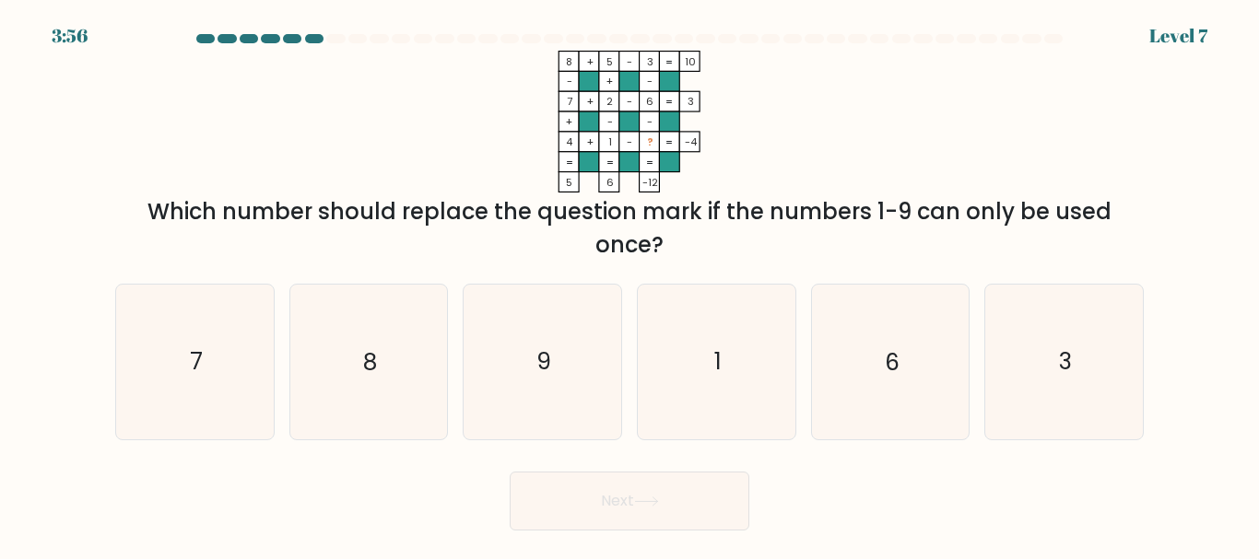
click at [451, 386] on div "b. 8" at bounding box center [369, 362] width 174 height 156
click at [534, 380] on icon "9" at bounding box center [542, 362] width 154 height 154
click at [629, 285] on input "c. 9" at bounding box center [629, 282] width 1 height 5
radio input "true"
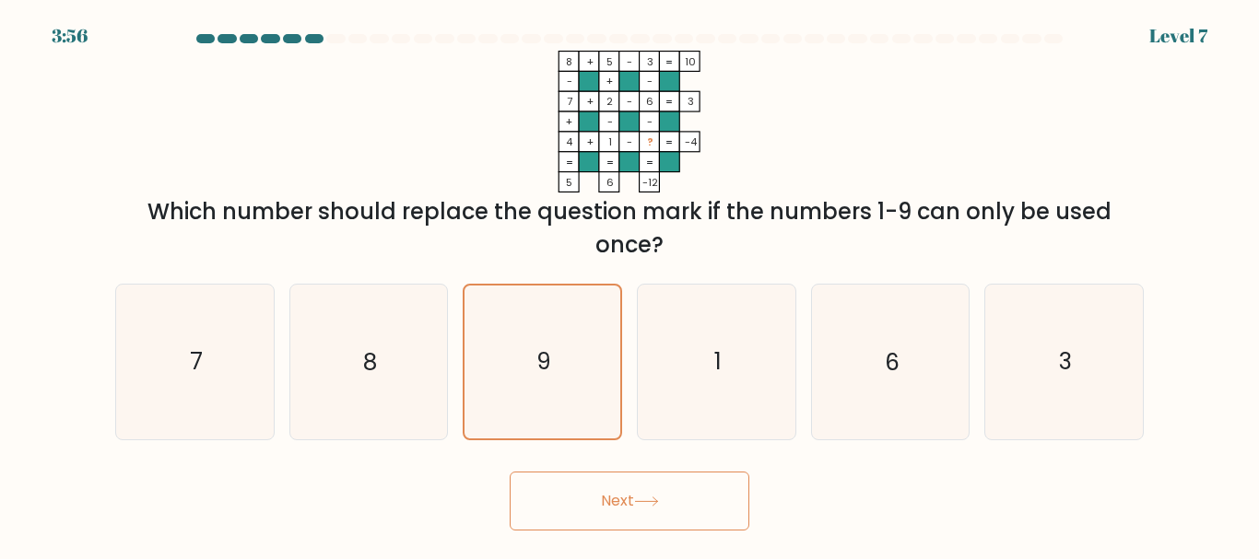
click at [666, 490] on button "Next" at bounding box center [630, 501] width 240 height 59
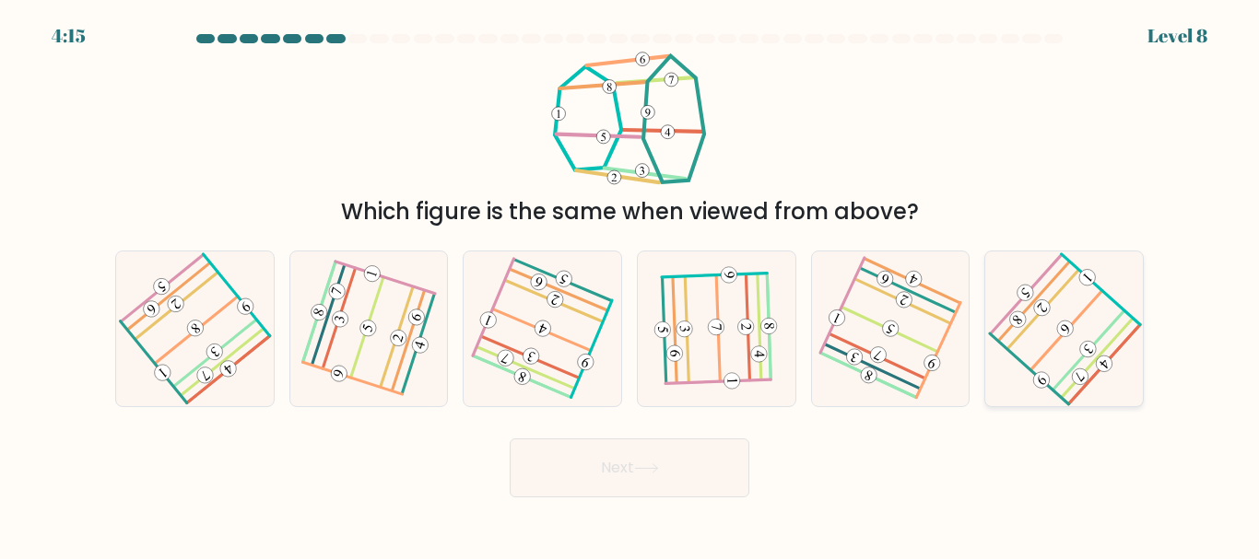
click at [1049, 322] on icon at bounding box center [1064, 328] width 123 height 123
click at [630, 285] on input "f." at bounding box center [629, 282] width 1 height 5
radio input "true"
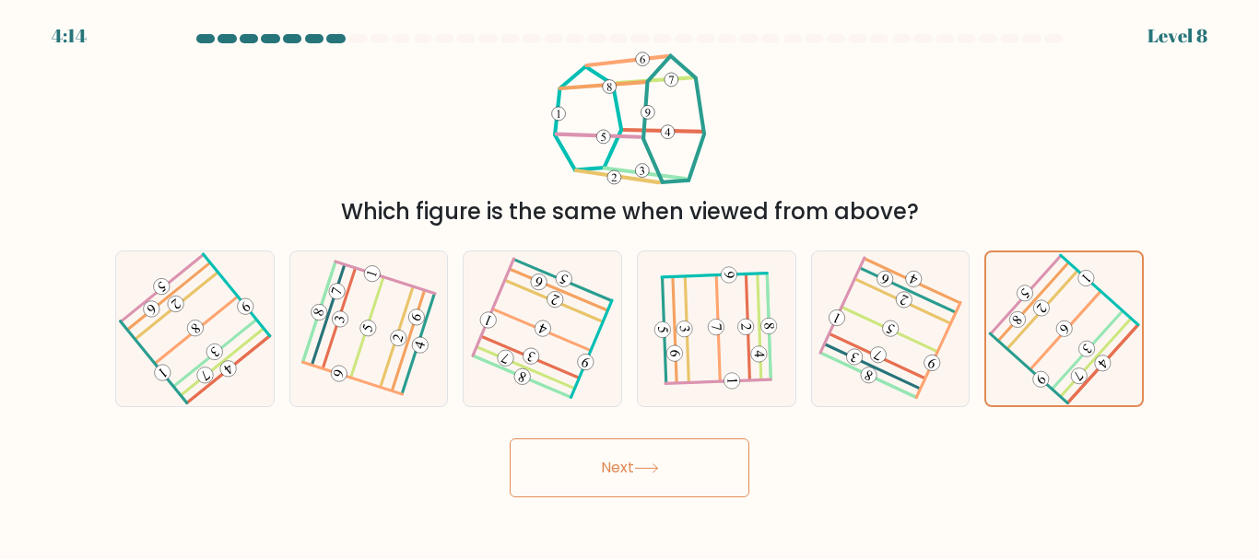
click at [657, 483] on button "Next" at bounding box center [630, 468] width 240 height 59
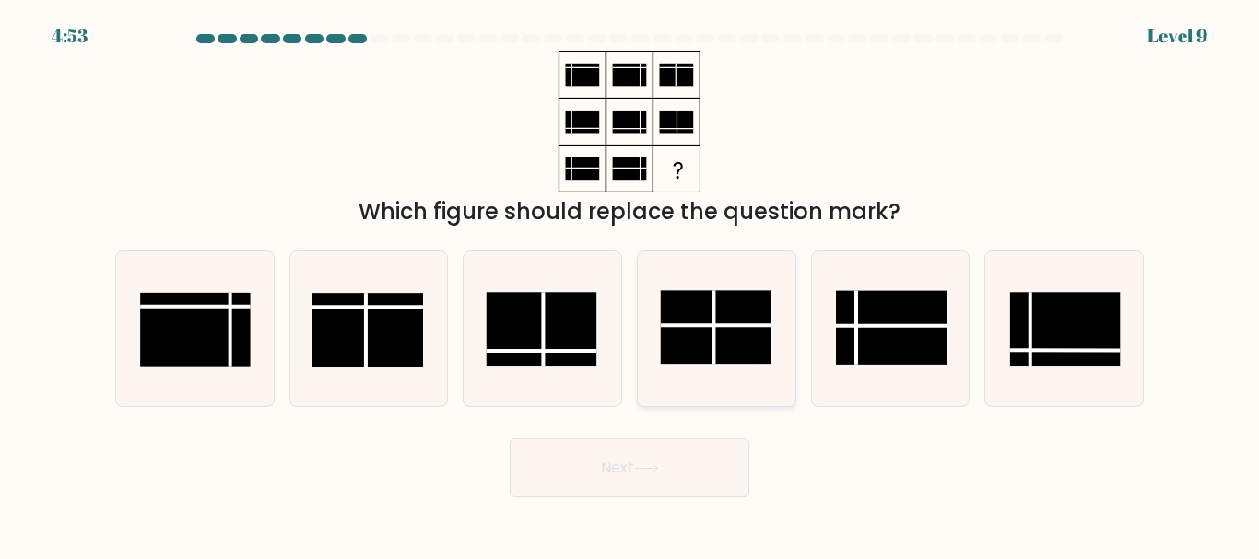
click at [740, 326] on line at bounding box center [715, 326] width 111 height 0
click at [630, 285] on input "d." at bounding box center [629, 282] width 1 height 5
radio input "true"
click at [688, 461] on button "Next" at bounding box center [630, 468] width 240 height 59
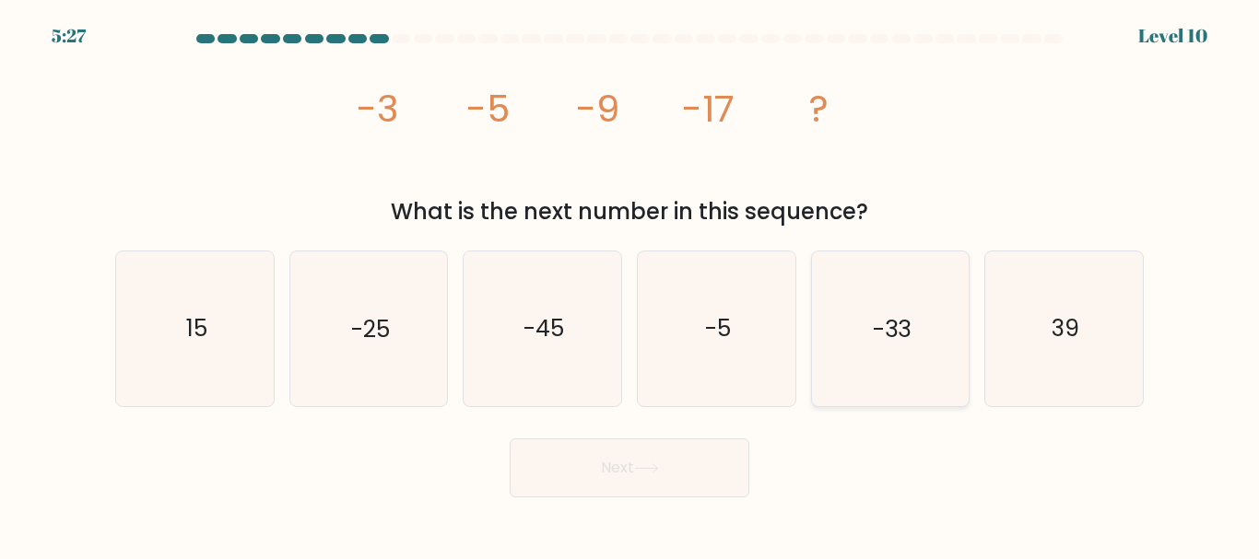
click at [893, 334] on text "-33" at bounding box center [892, 329] width 38 height 32
click at [630, 285] on input "e. -33" at bounding box center [629, 282] width 1 height 5
radio input "true"
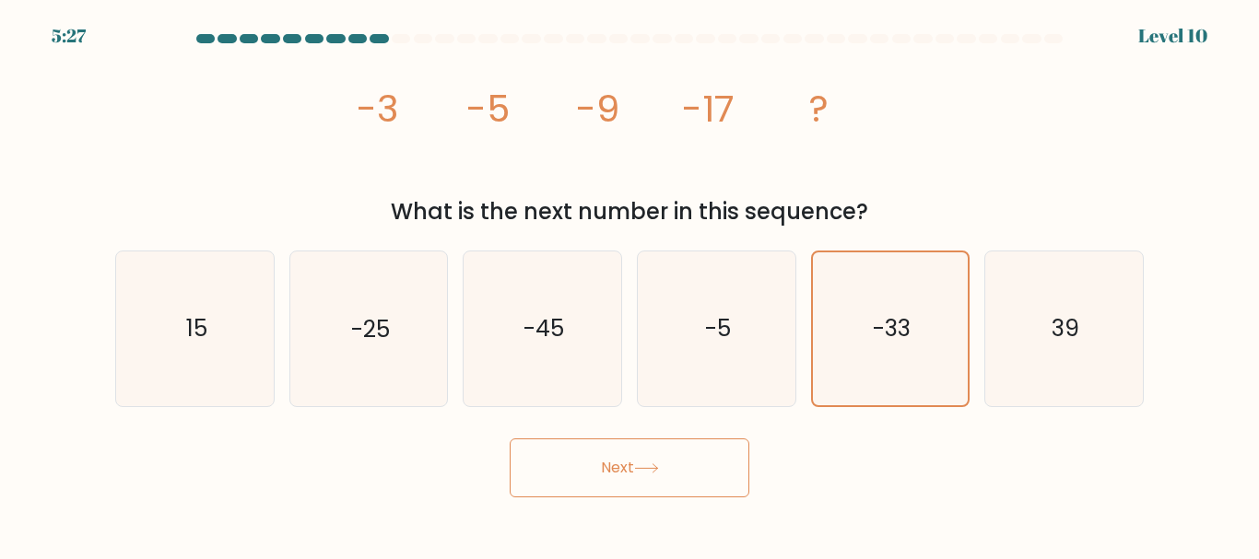
click at [678, 447] on button "Next" at bounding box center [630, 468] width 240 height 59
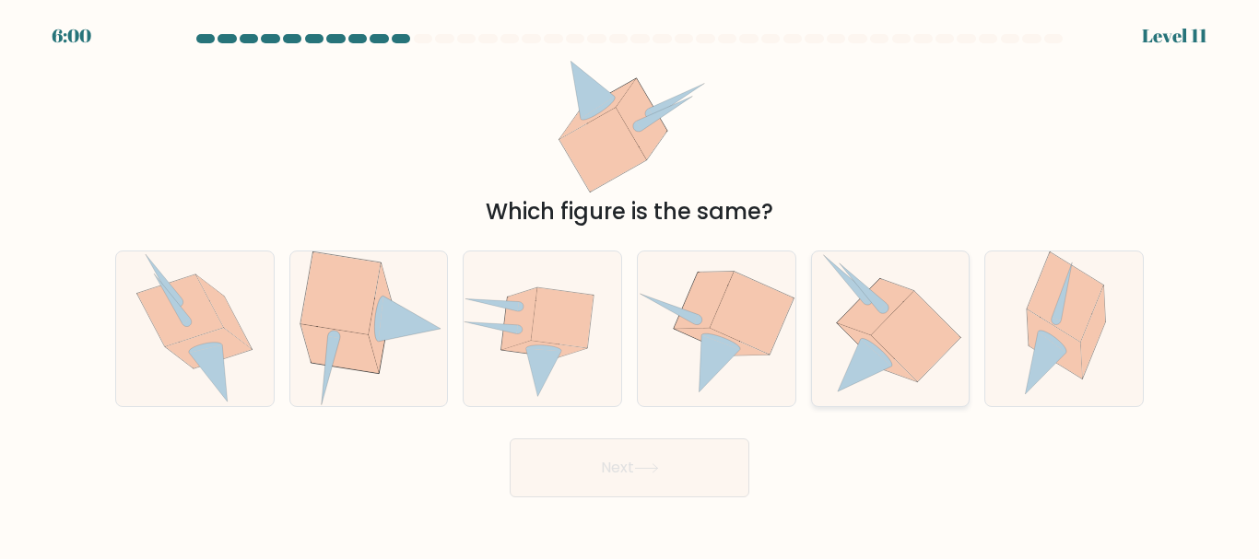
click at [944, 327] on icon at bounding box center [915, 335] width 88 height 89
click at [630, 285] on input "e." at bounding box center [629, 282] width 1 height 5
radio input "true"
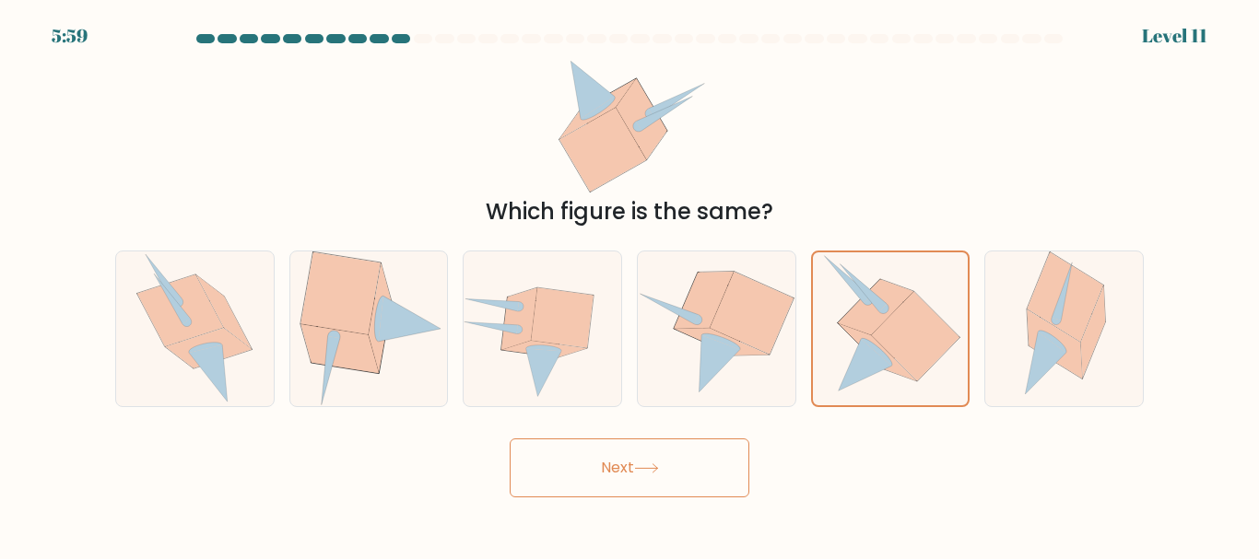
click at [714, 467] on button "Next" at bounding box center [630, 468] width 240 height 59
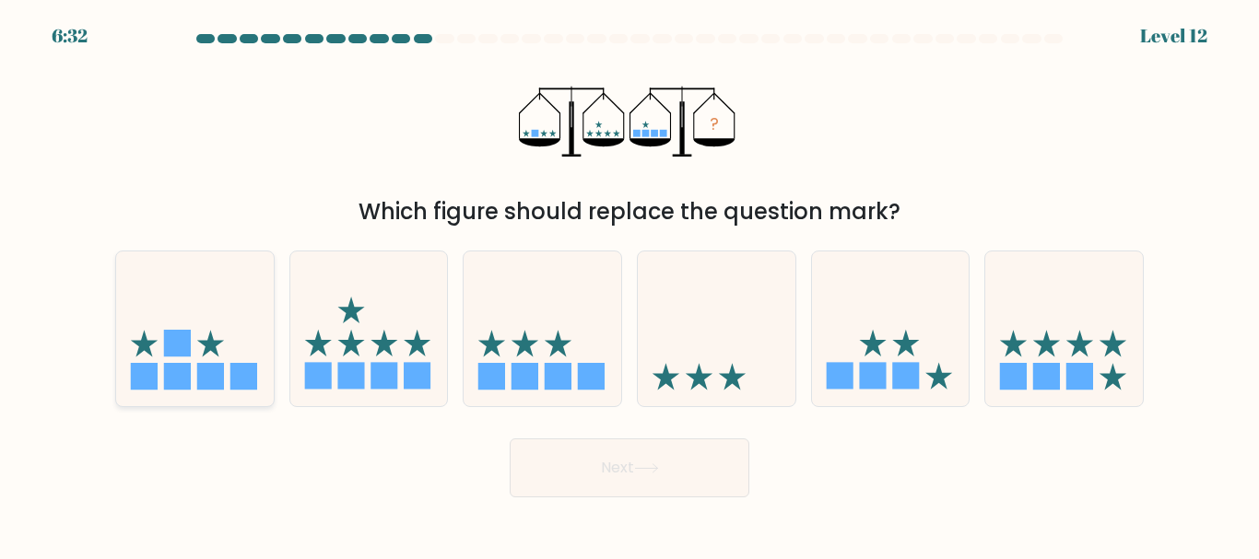
click at [194, 366] on icon at bounding box center [195, 329] width 158 height 130
click at [629, 285] on input "a." at bounding box center [629, 282] width 1 height 5
radio input "true"
click at [643, 359] on icon at bounding box center [717, 329] width 158 height 130
click at [630, 285] on input "d." at bounding box center [629, 282] width 1 height 5
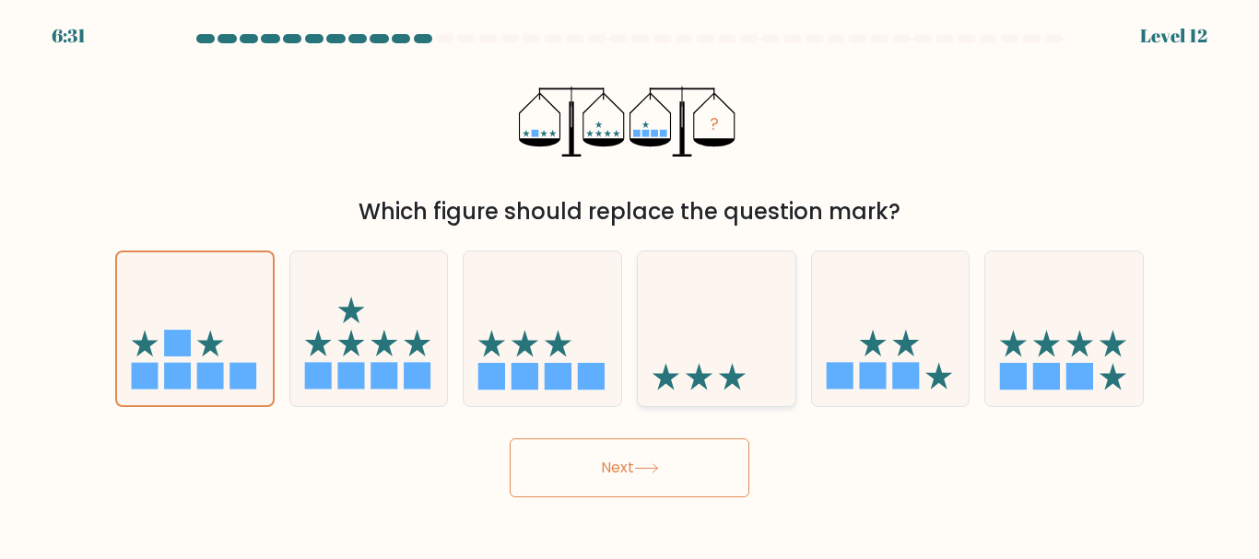
radio input "true"
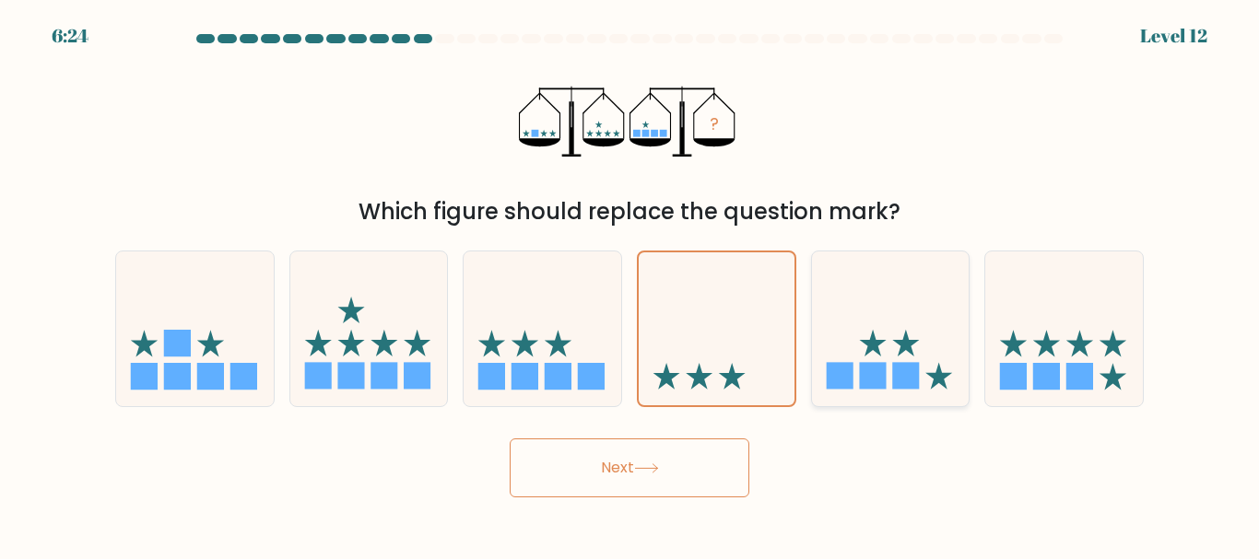
click at [901, 342] on icon at bounding box center [905, 343] width 27 height 27
click at [630, 285] on input "e." at bounding box center [629, 282] width 1 height 5
radio input "true"
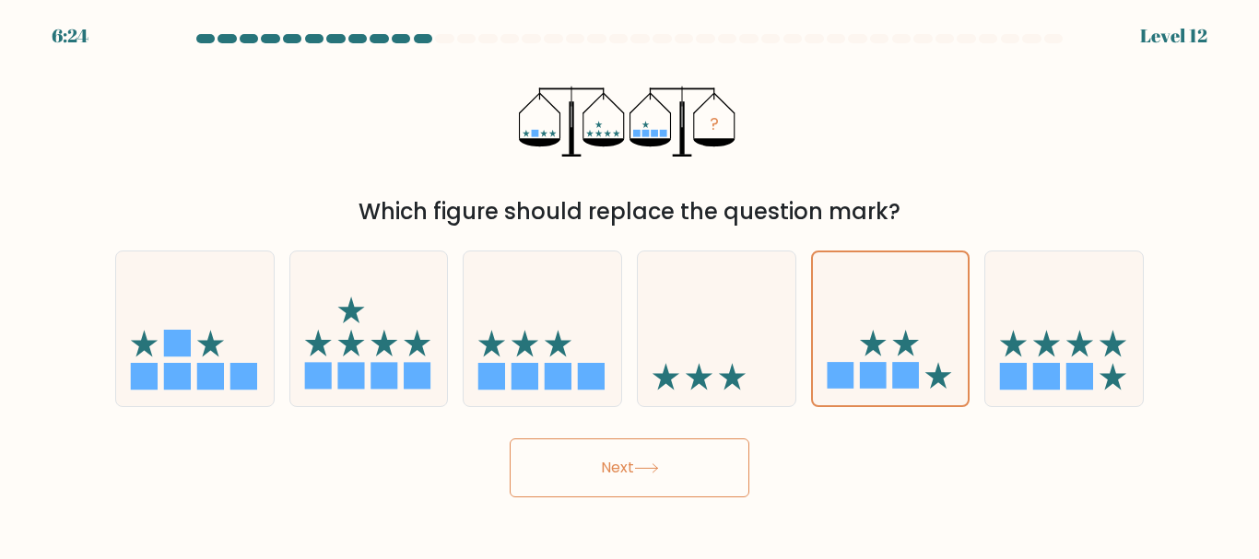
click at [696, 486] on button "Next" at bounding box center [630, 468] width 240 height 59
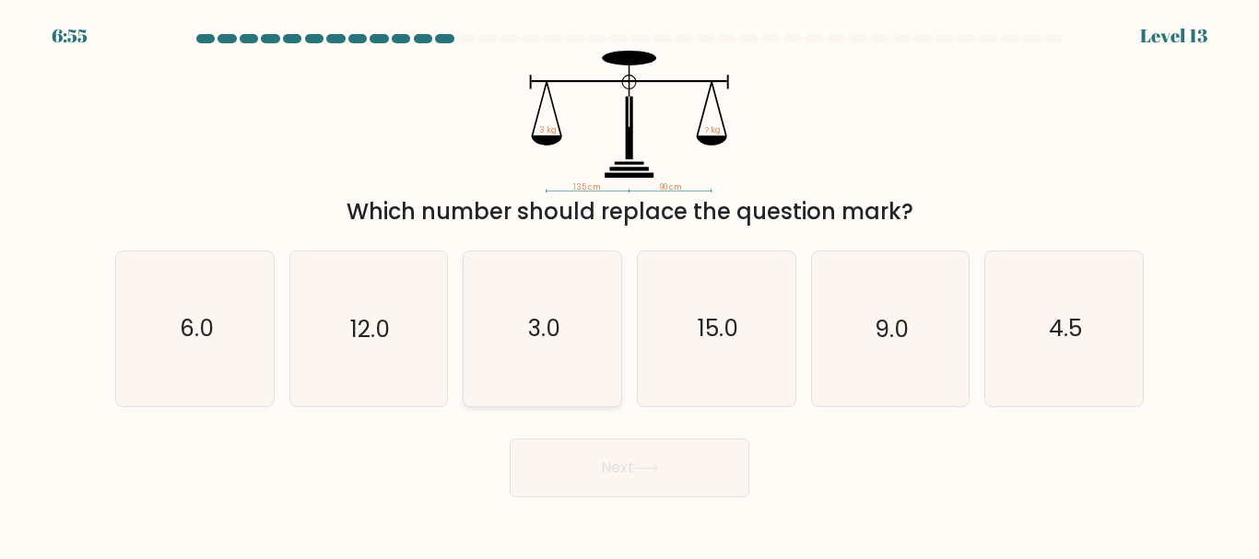
drag, startPoint x: 524, startPoint y: 359, endPoint x: 571, endPoint y: 381, distance: 51.6
click at [522, 359] on icon "3.0" at bounding box center [542, 329] width 154 height 154
click at [629, 285] on input "c. 3.0" at bounding box center [629, 282] width 1 height 5
radio input "true"
click at [679, 478] on button "Next" at bounding box center [630, 468] width 240 height 59
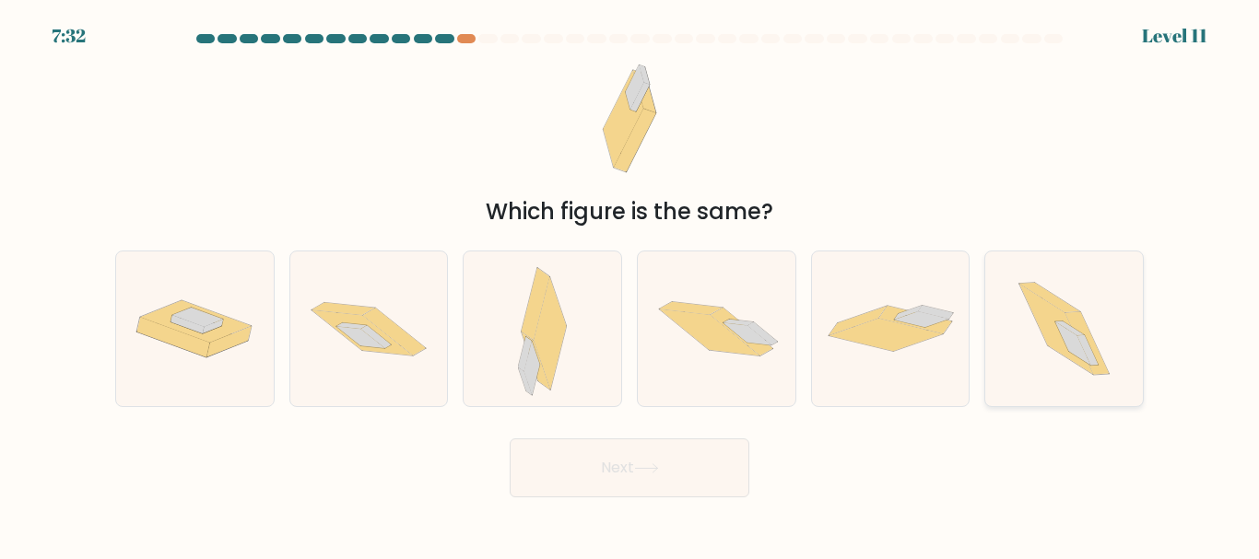
click at [1043, 331] on icon at bounding box center [1056, 330] width 74 height 90
click at [630, 285] on input "f." at bounding box center [629, 282] width 1 height 5
radio input "true"
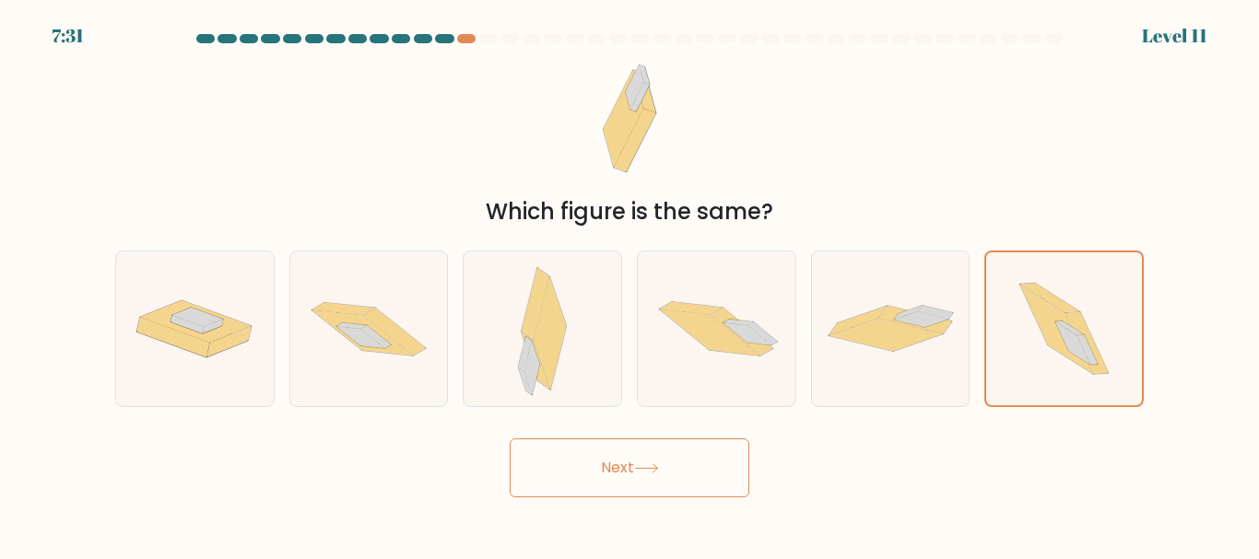
click at [680, 458] on button "Next" at bounding box center [630, 468] width 240 height 59
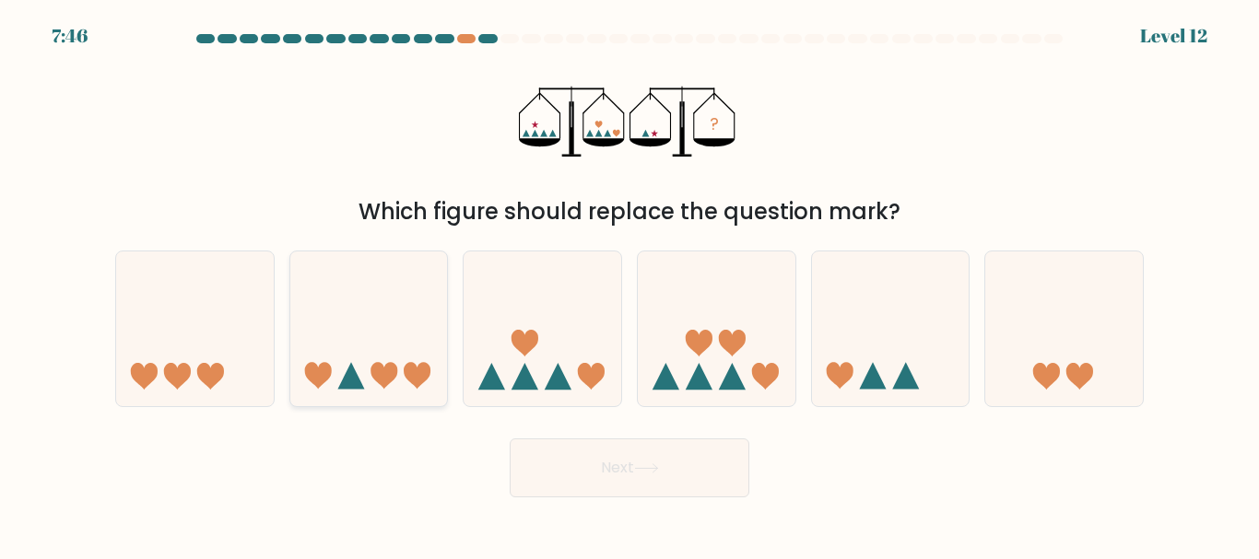
click at [405, 346] on icon at bounding box center [369, 329] width 158 height 130
click at [629, 285] on input "b." at bounding box center [629, 282] width 1 height 5
radio input "true"
click at [643, 472] on icon at bounding box center [646, 468] width 25 height 10
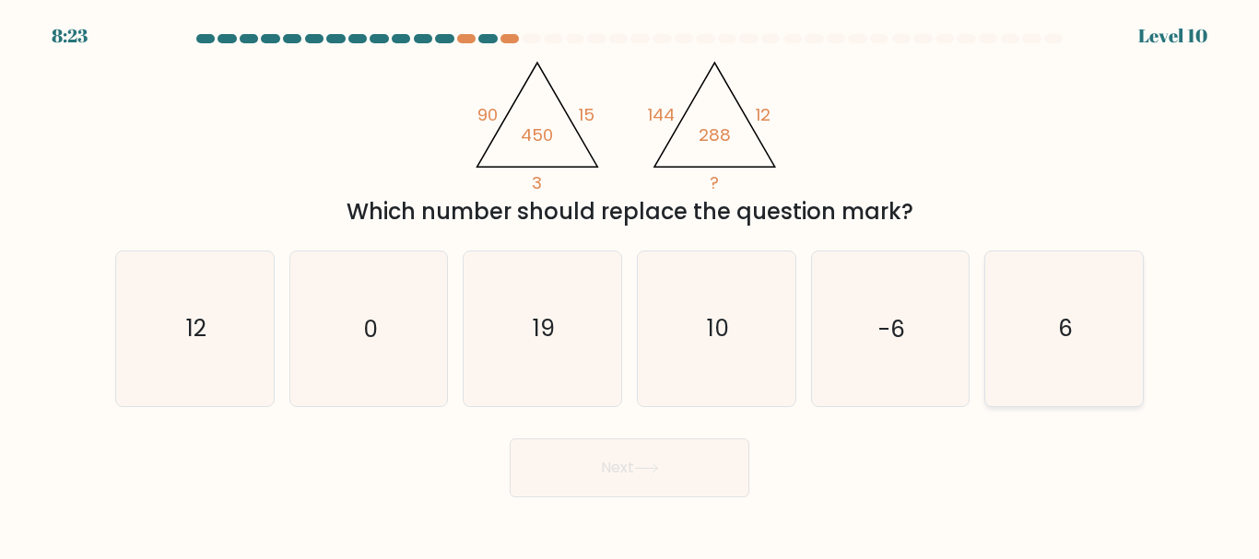
click at [1065, 344] on text "6" at bounding box center [1065, 329] width 15 height 32
click at [630, 285] on input "f. 6" at bounding box center [629, 282] width 1 height 5
radio input "true"
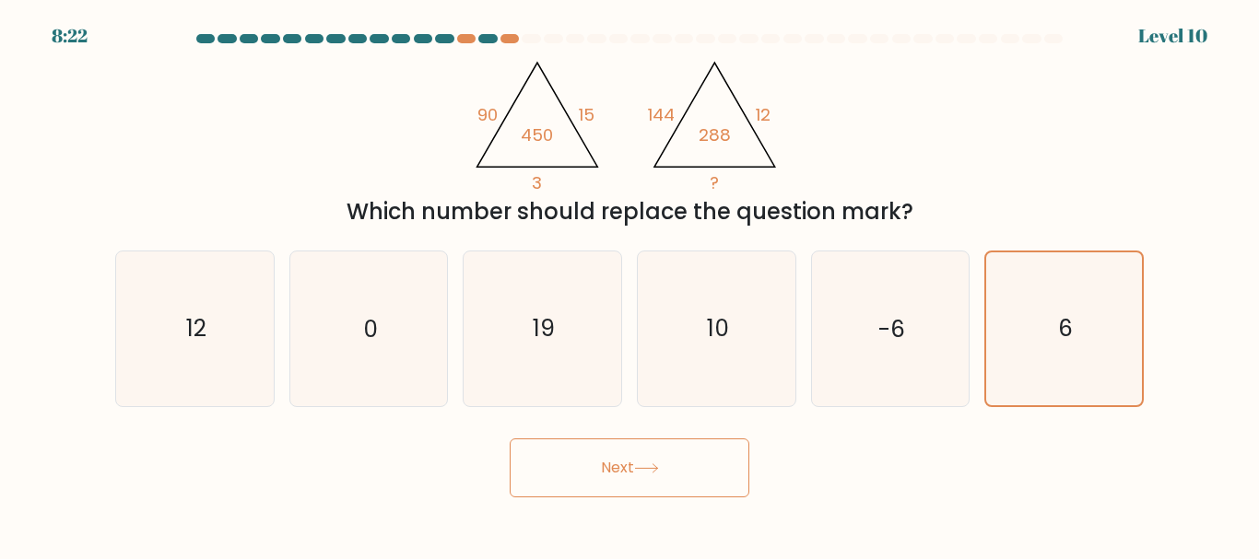
click at [652, 472] on icon at bounding box center [646, 468] width 25 height 10
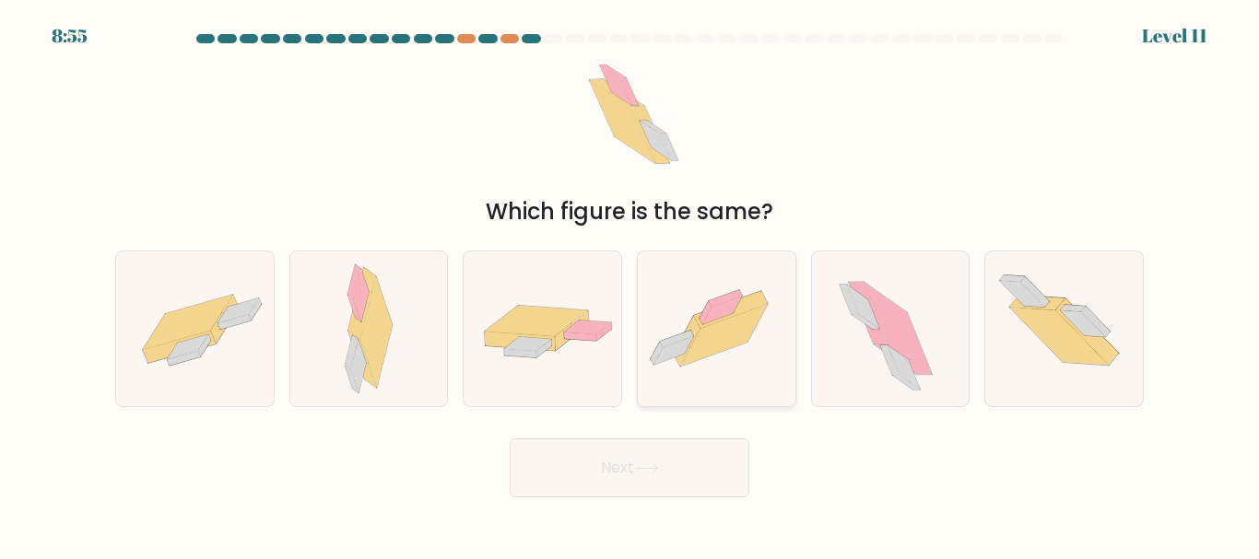
click at [718, 344] on icon at bounding box center [723, 336] width 87 height 62
click at [630, 285] on input "d." at bounding box center [629, 282] width 1 height 5
radio input "true"
click at [680, 471] on button "Next" at bounding box center [630, 468] width 240 height 59
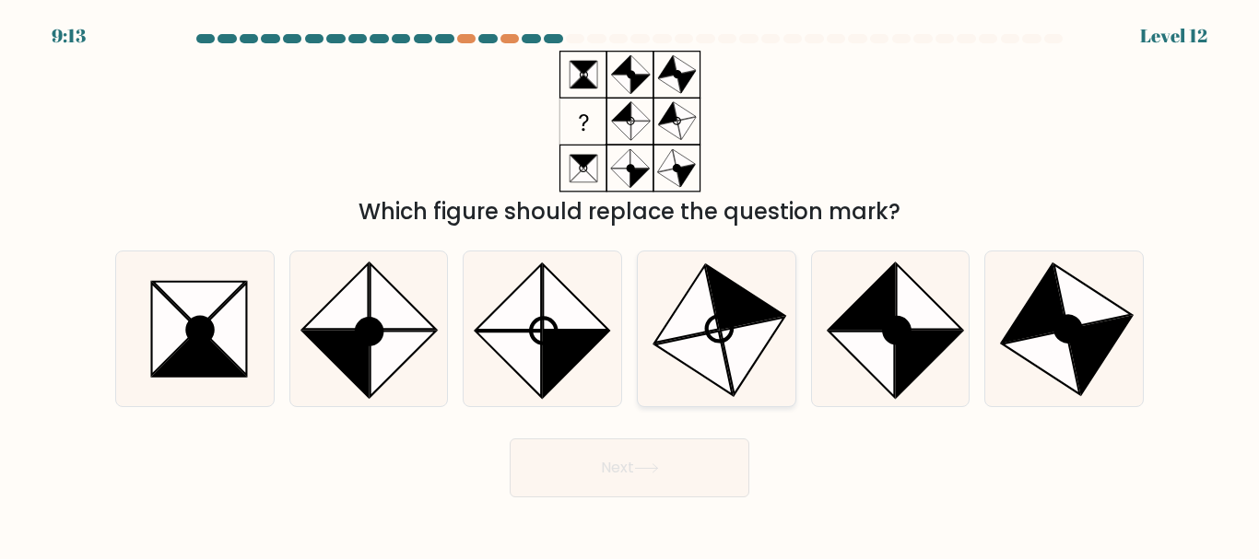
click at [707, 339] on icon at bounding box center [692, 364] width 77 height 64
click at [630, 285] on input "d." at bounding box center [629, 282] width 1 height 5
radio input "true"
click at [646, 477] on button "Next" at bounding box center [630, 468] width 240 height 59
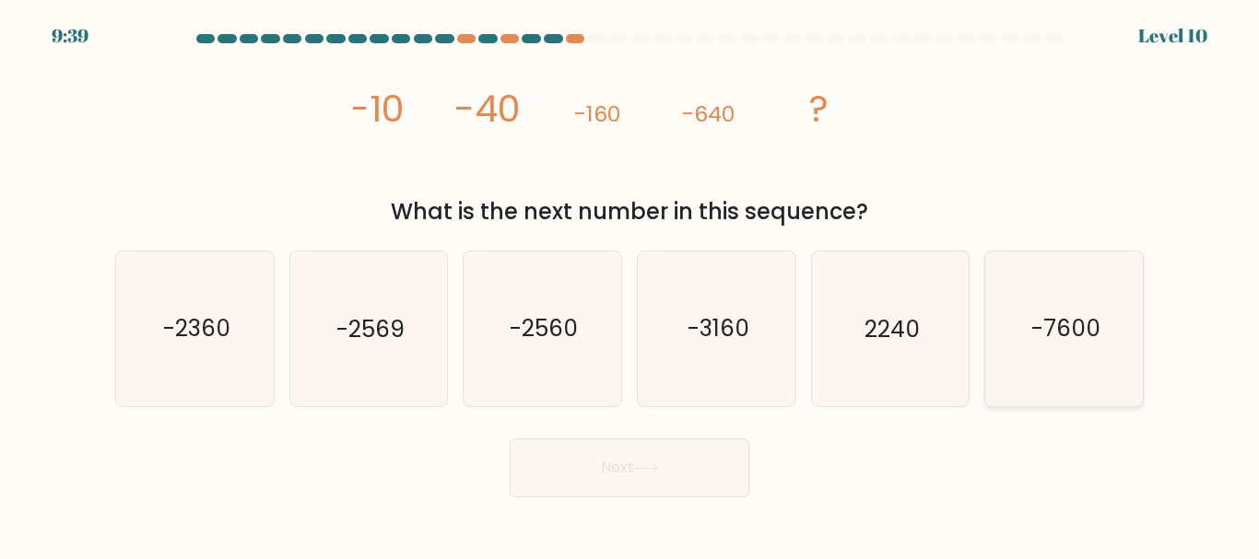
click at [1079, 384] on icon "-7600" at bounding box center [1064, 329] width 154 height 154
click at [630, 285] on input "f. -7600" at bounding box center [629, 282] width 1 height 5
radio input "true"
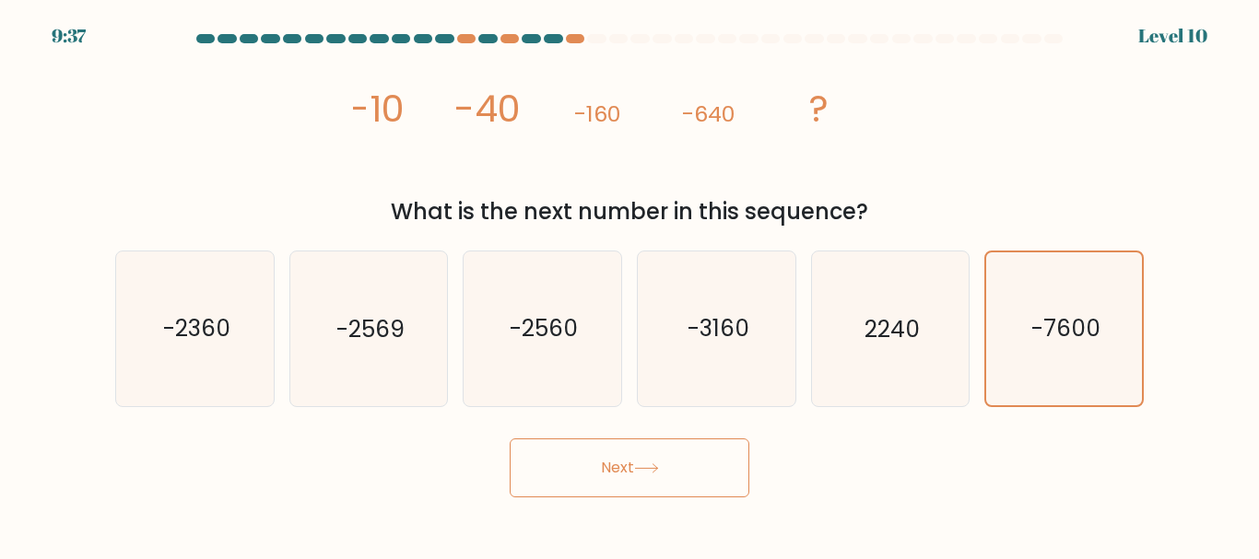
click at [673, 481] on button "Next" at bounding box center [630, 468] width 240 height 59
